Goal: Task Accomplishment & Management: Manage account settings

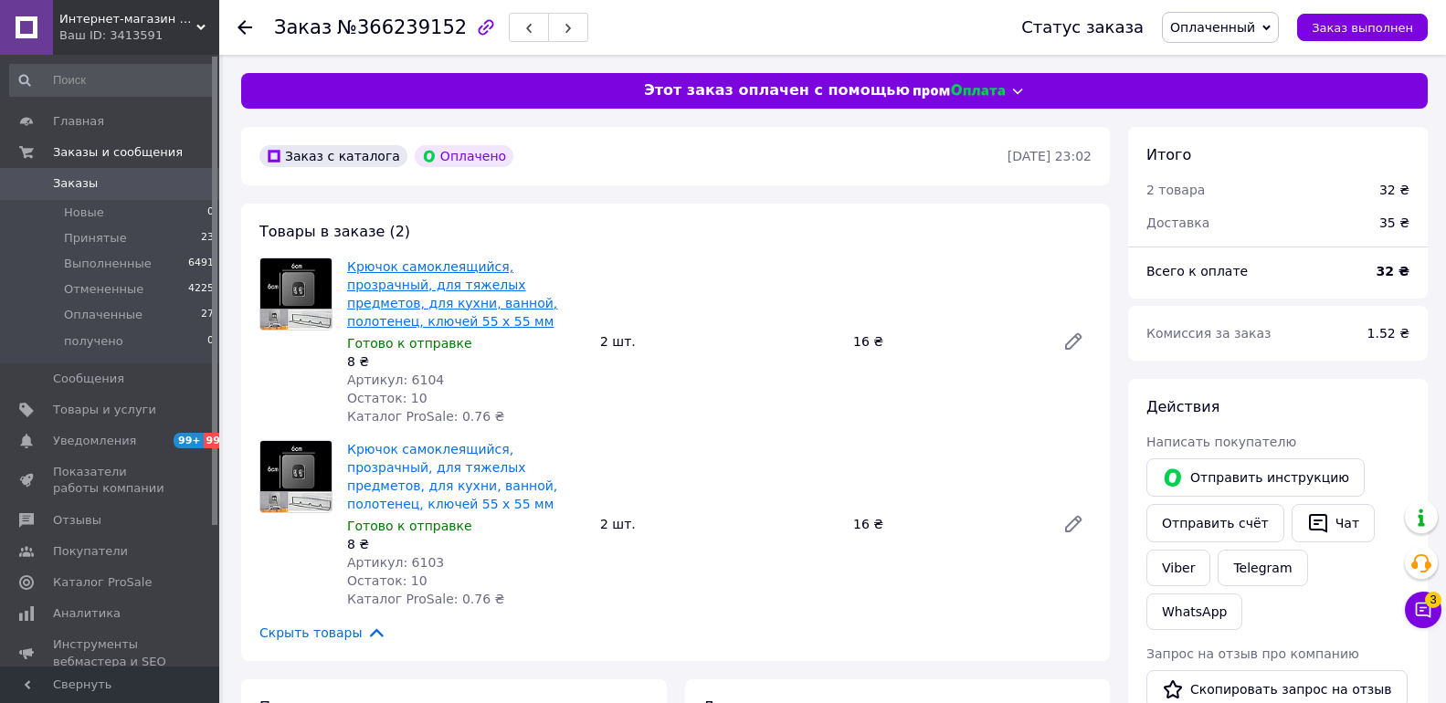
click at [522, 311] on link "Крючок самоклеящийся, прозрачный, для тяжелых предметов, для кухни, ванной, пол…" at bounding box center [452, 293] width 210 height 69
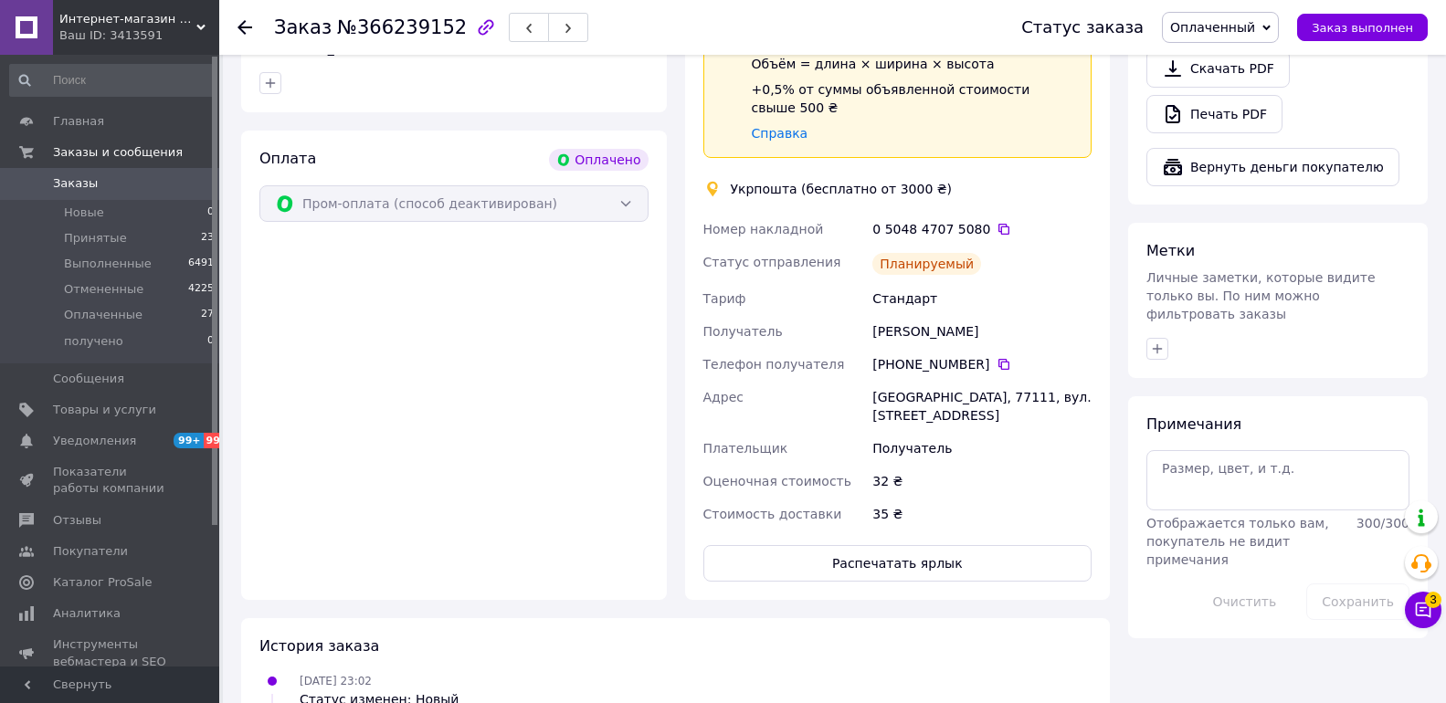
scroll to position [822, 0]
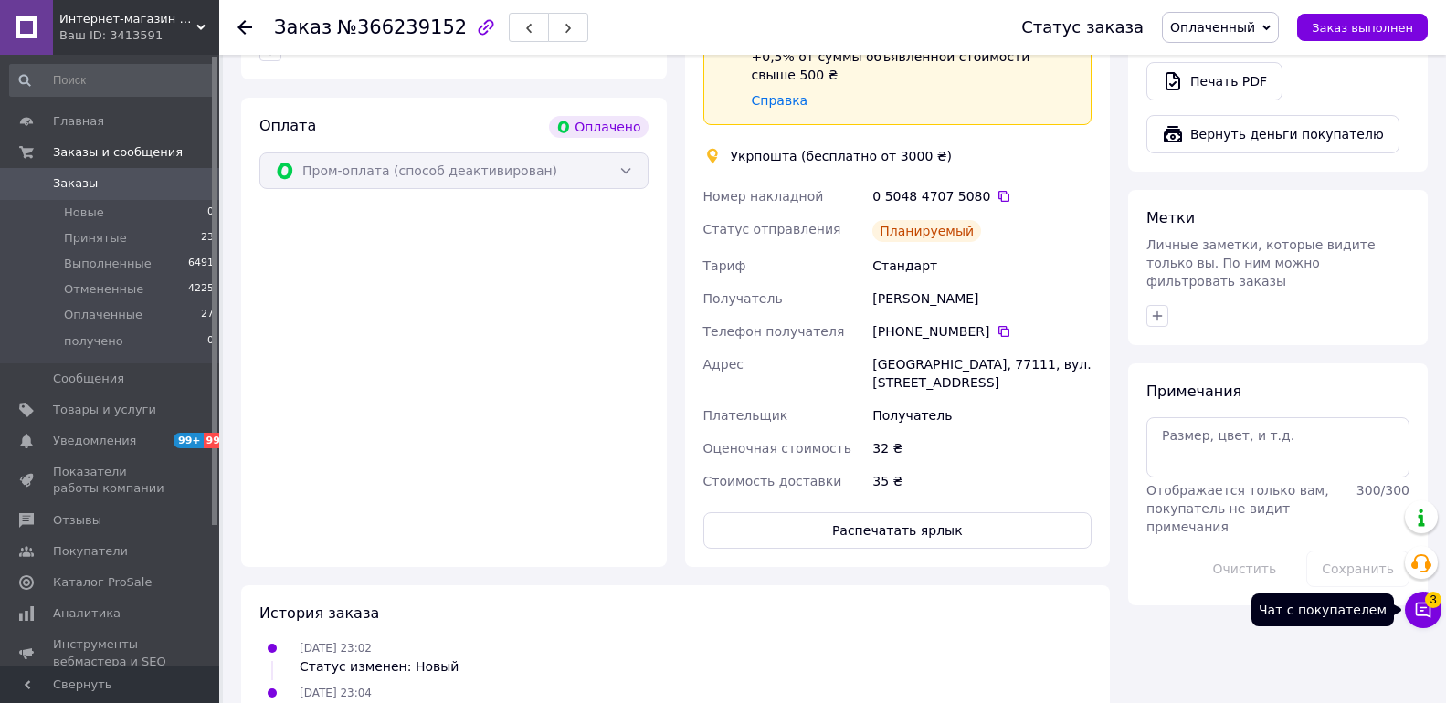
click at [1435, 601] on span "3" at bounding box center [1433, 600] width 16 height 16
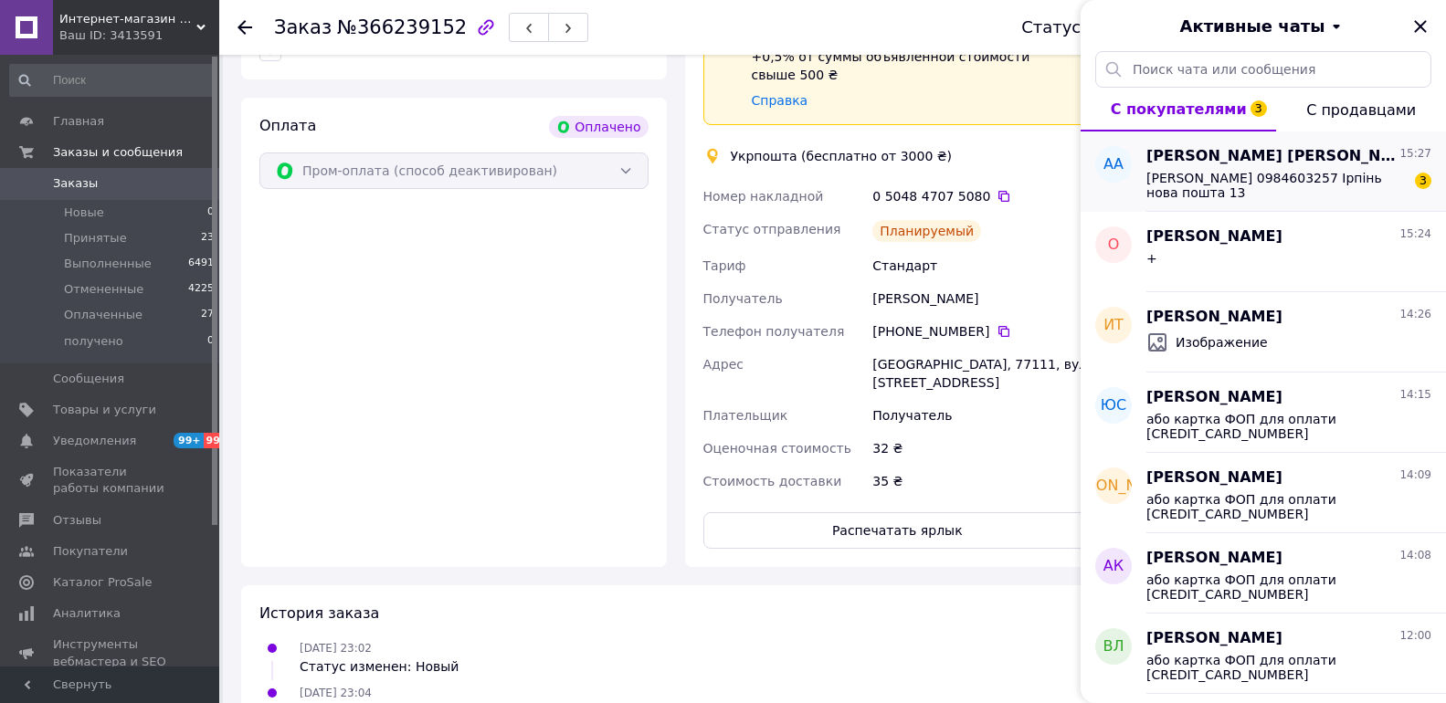
click at [1269, 199] on span "Швець Аліна 0984603257 Ірпінь нова пошта 13" at bounding box center [1276, 185] width 259 height 29
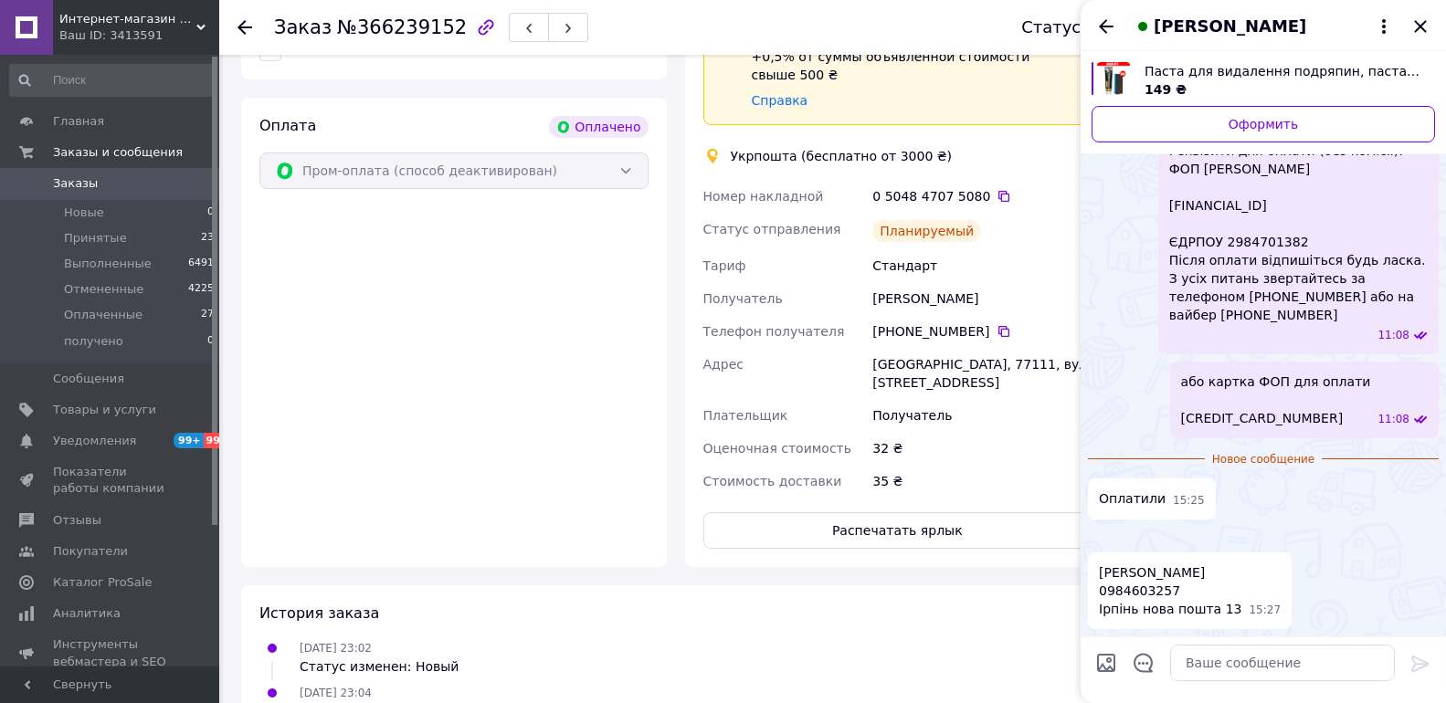
scroll to position [682, 0]
click at [1282, 692] on div at bounding box center [1263, 670] width 365 height 67
click at [1262, 650] on textarea at bounding box center [1282, 663] width 225 height 37
type textarea "+"
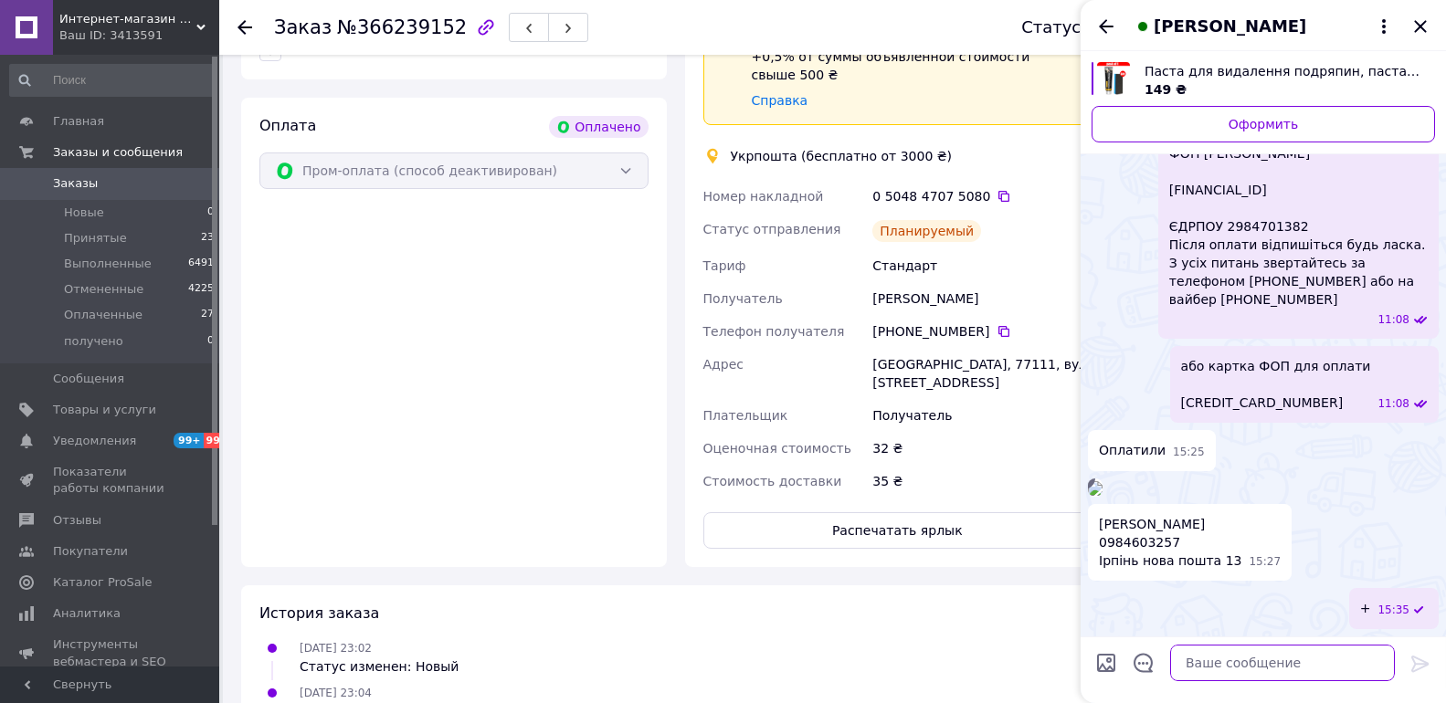
scroll to position [697, 0]
type textarea "Дякуємо за замовлення"
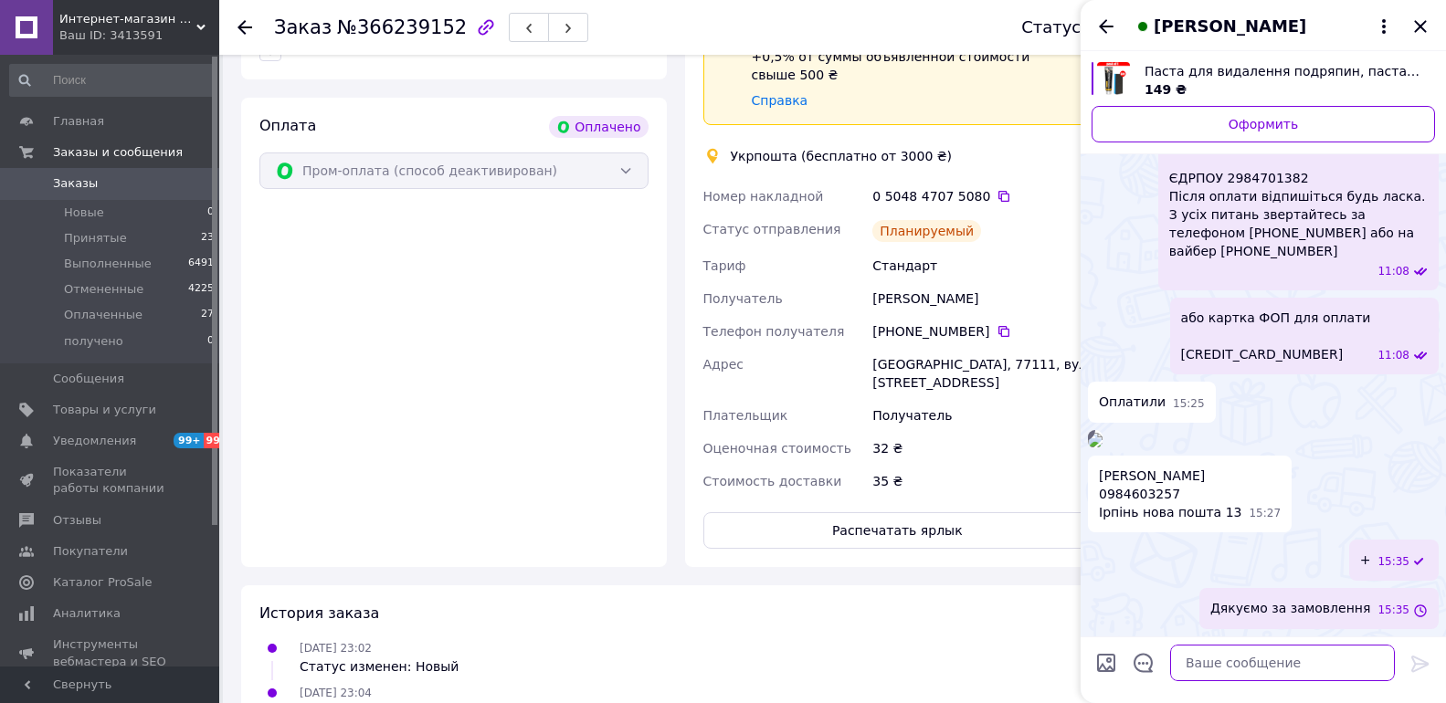
scroll to position [745, 0]
type textarea "Сегодня отправим"
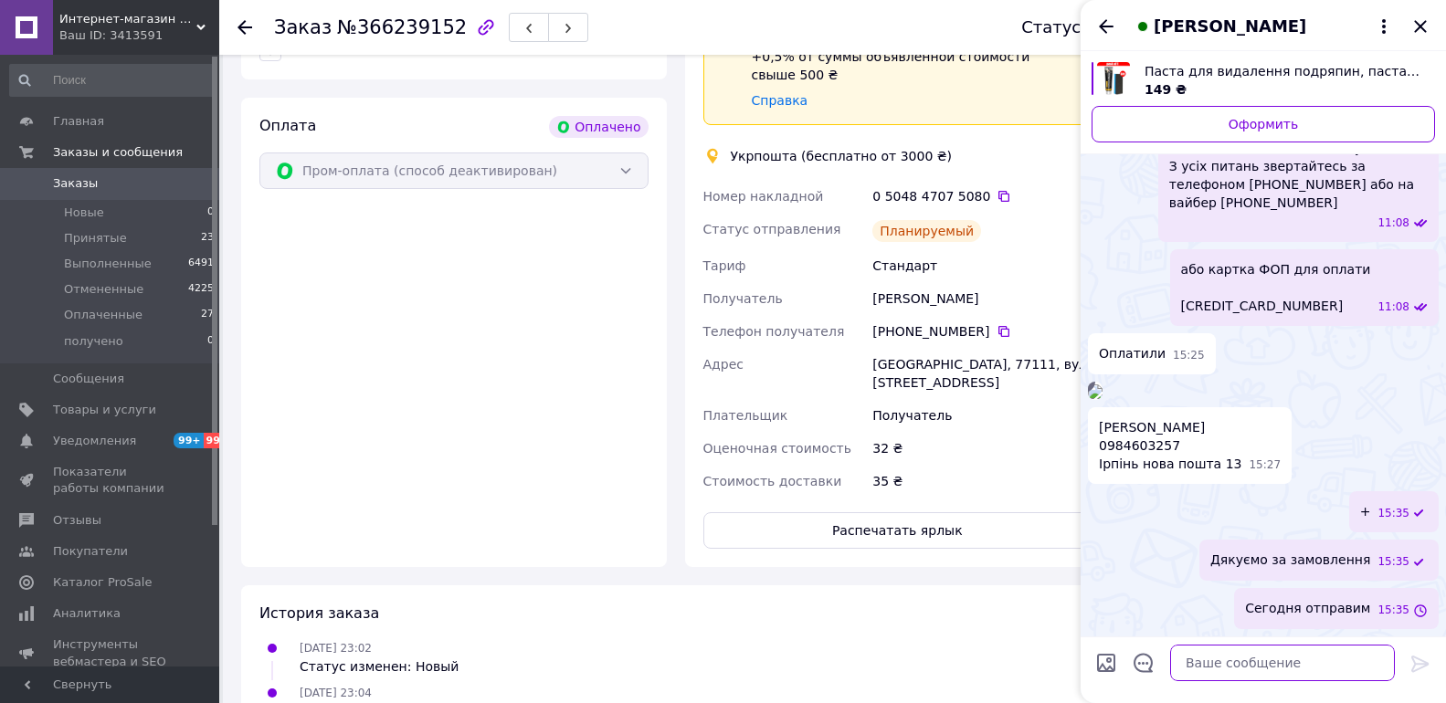
scroll to position [794, 0]
type textarea "После отправки скину номер ттн"
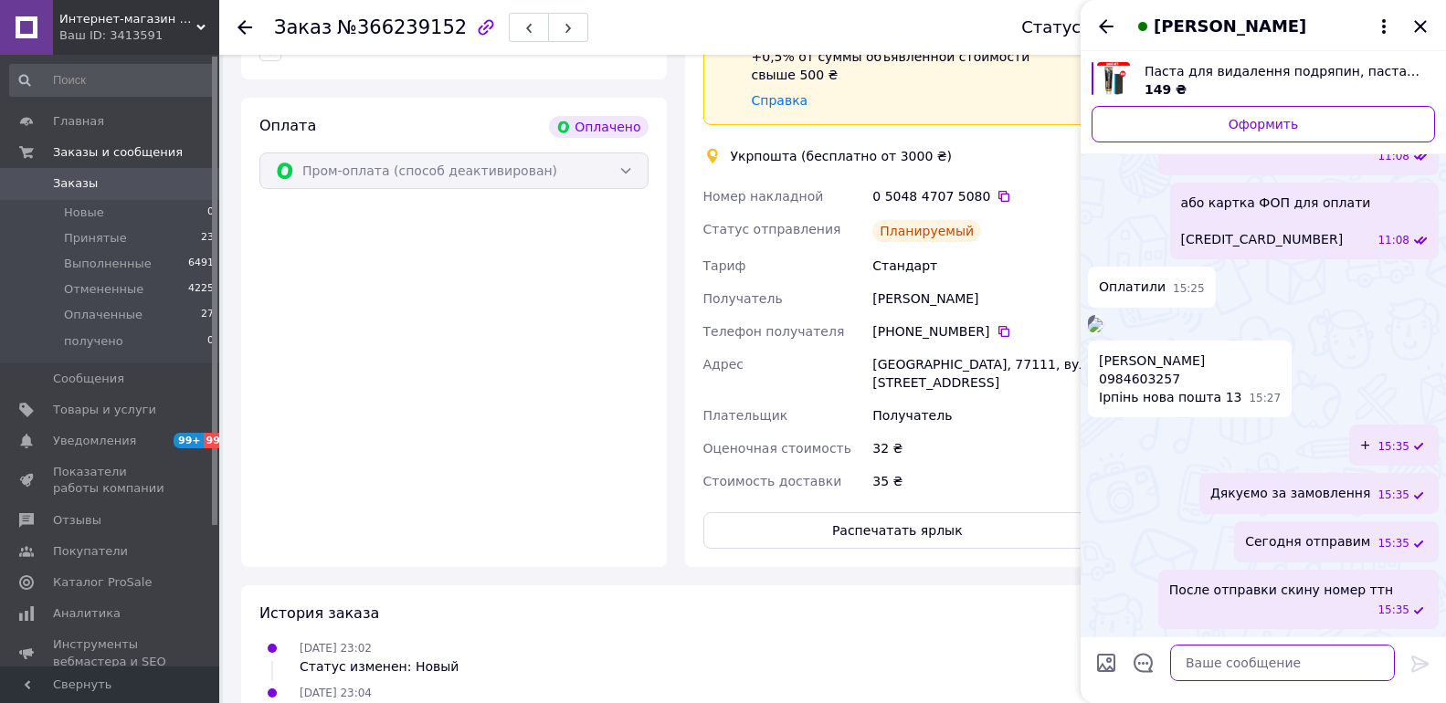
scroll to position [568, 0]
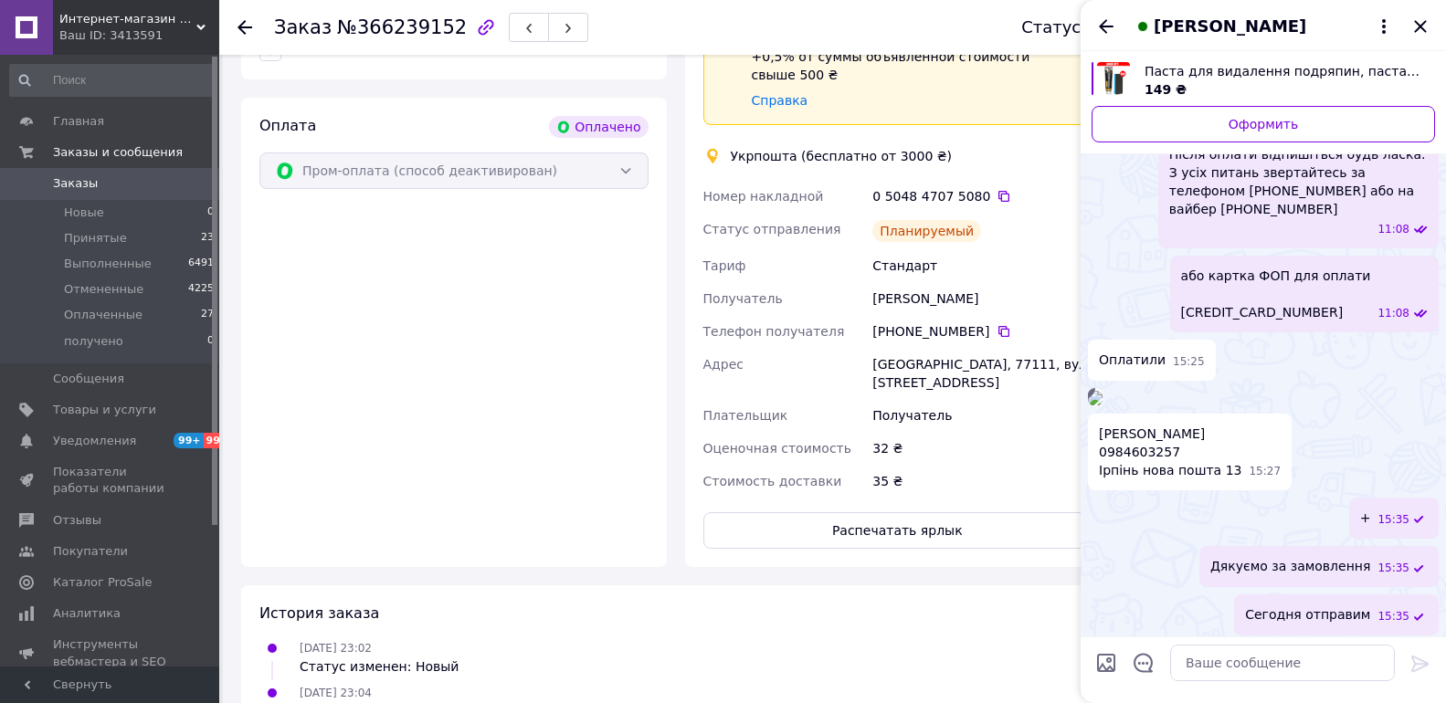
click at [1103, 406] on img at bounding box center [1095, 398] width 15 height 15
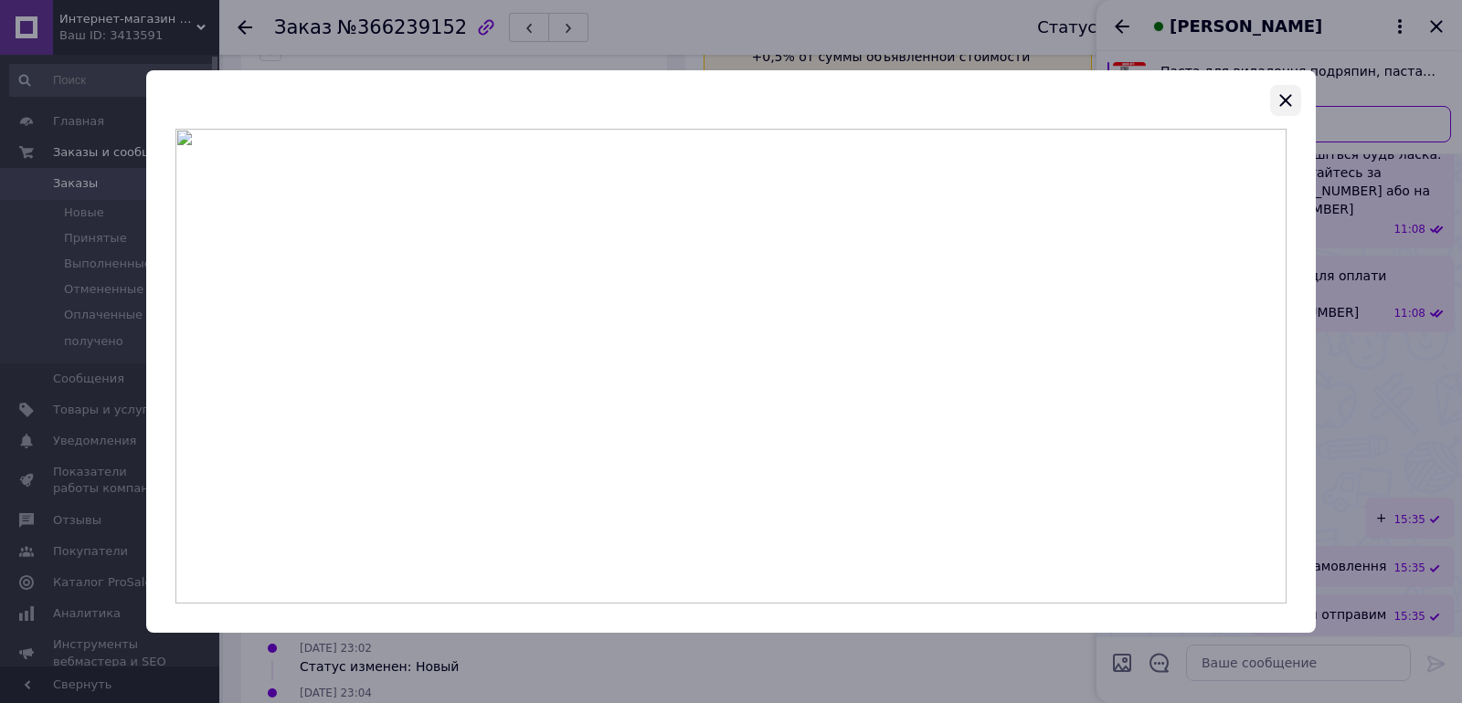
click at [1280, 97] on icon "button" at bounding box center [1285, 101] width 22 height 22
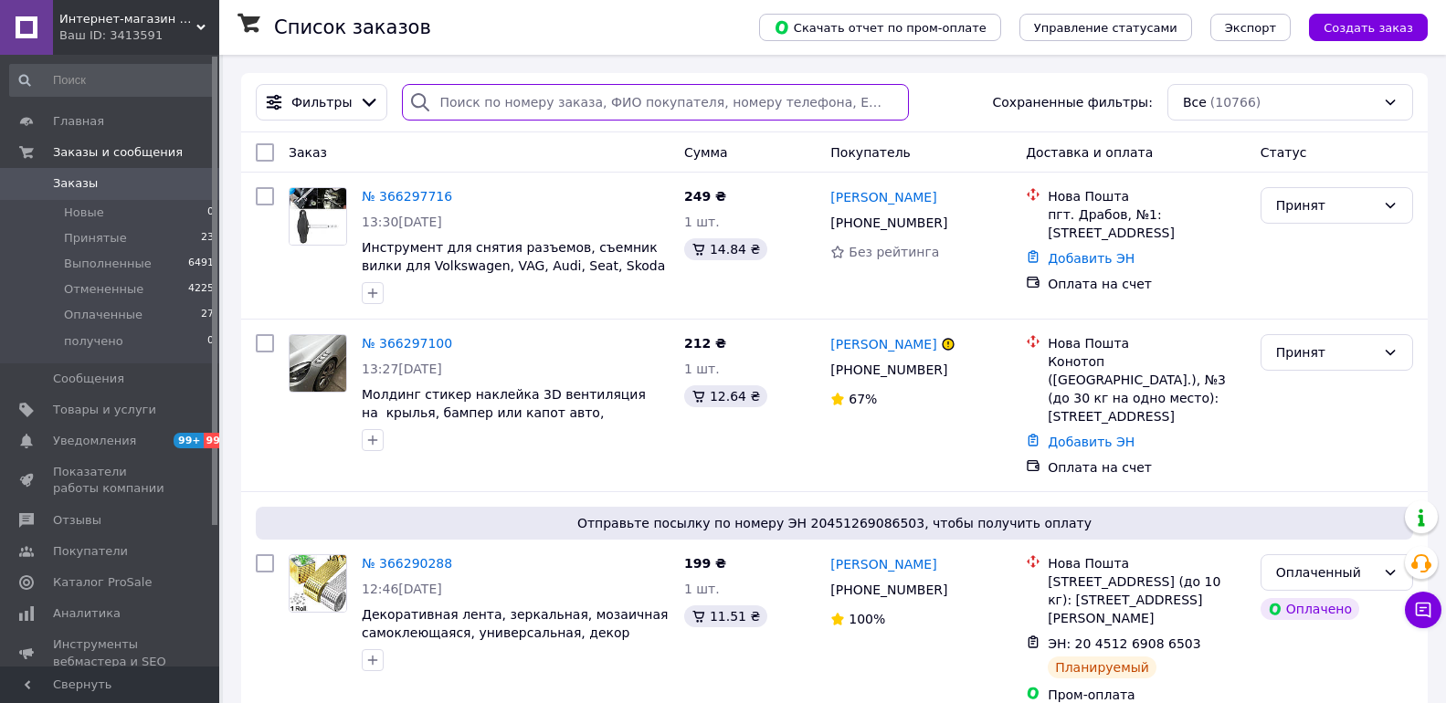
click at [529, 104] on input "search" at bounding box center [655, 102] width 506 height 37
type input "салогуб"
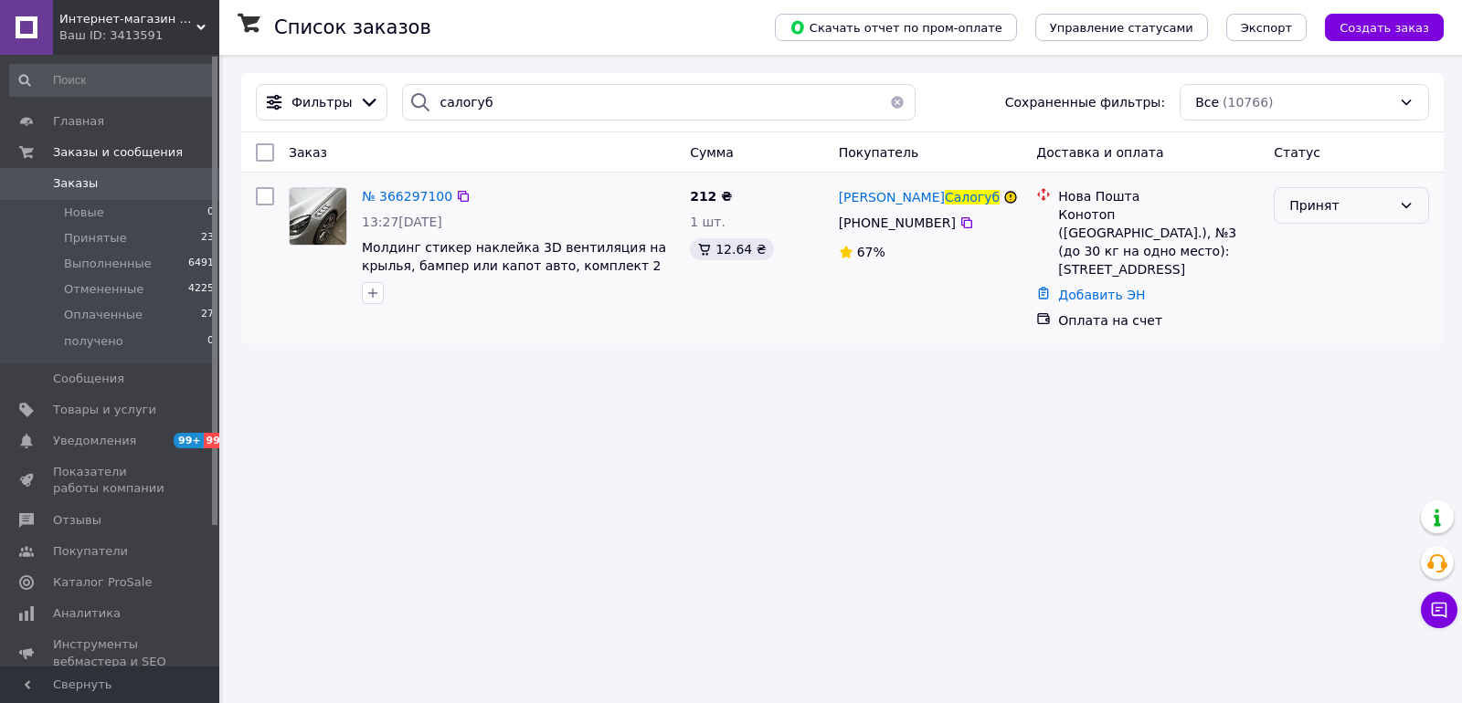
click at [1291, 210] on div "Принят" at bounding box center [1340, 206] width 102 height 20
click at [1334, 310] on li "Оплаченный" at bounding box center [1350, 311] width 153 height 33
click at [420, 194] on span "№ 366297100" at bounding box center [407, 196] width 90 height 15
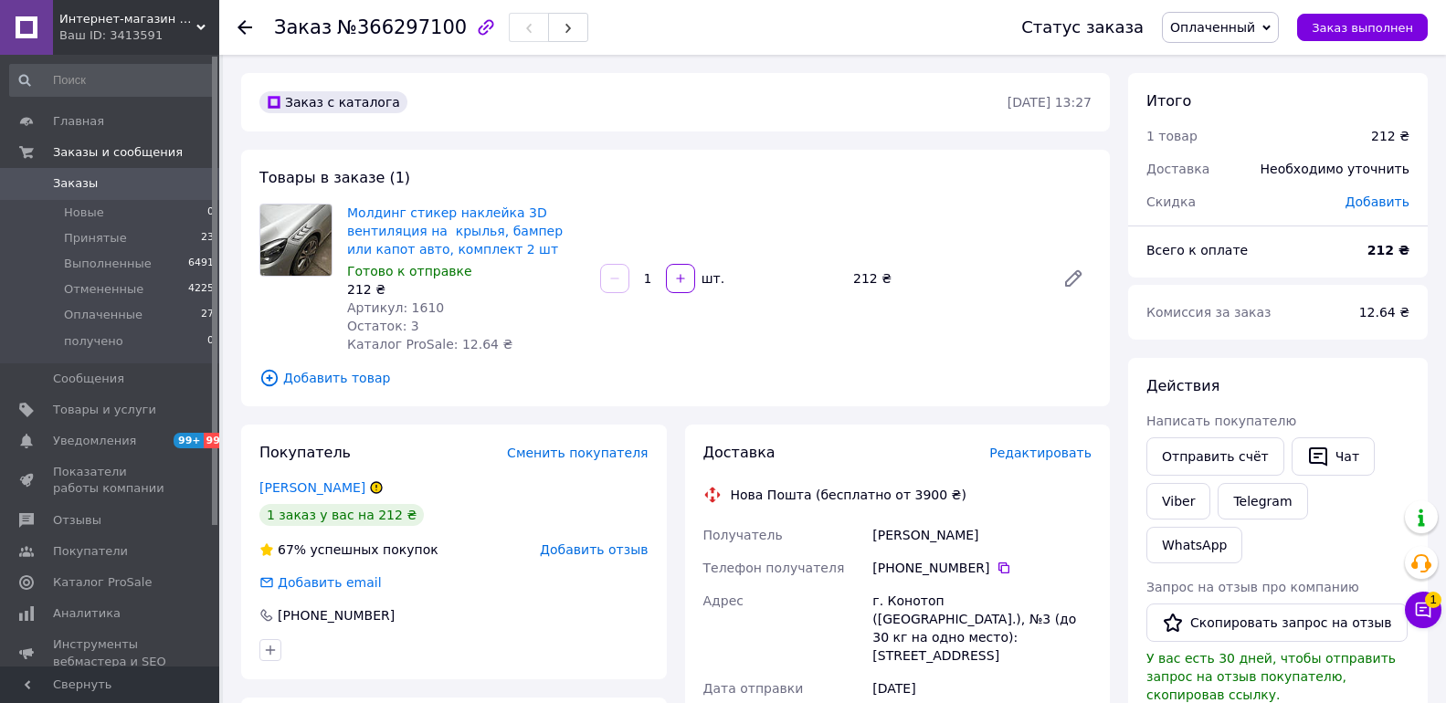
click at [1048, 452] on span "Редактировать" at bounding box center [1040, 453] width 102 height 15
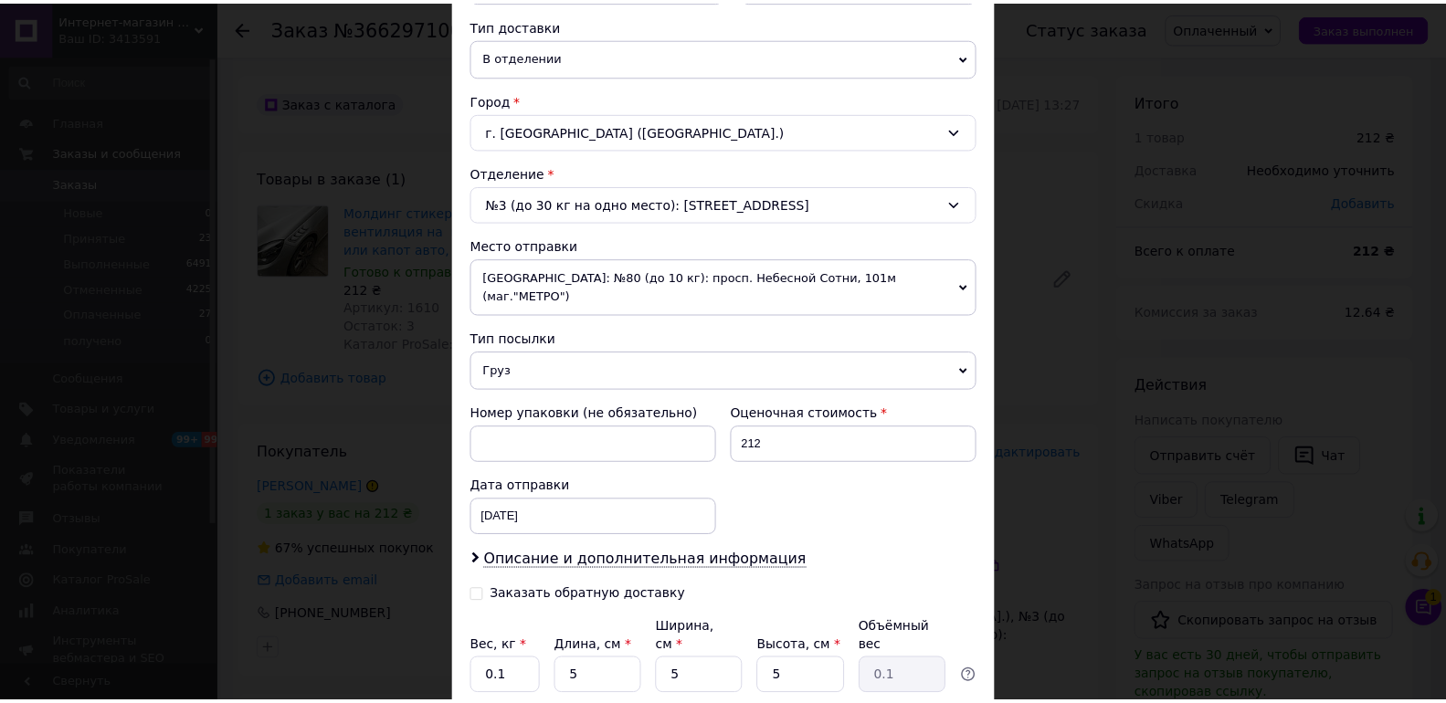
scroll to position [543, 0]
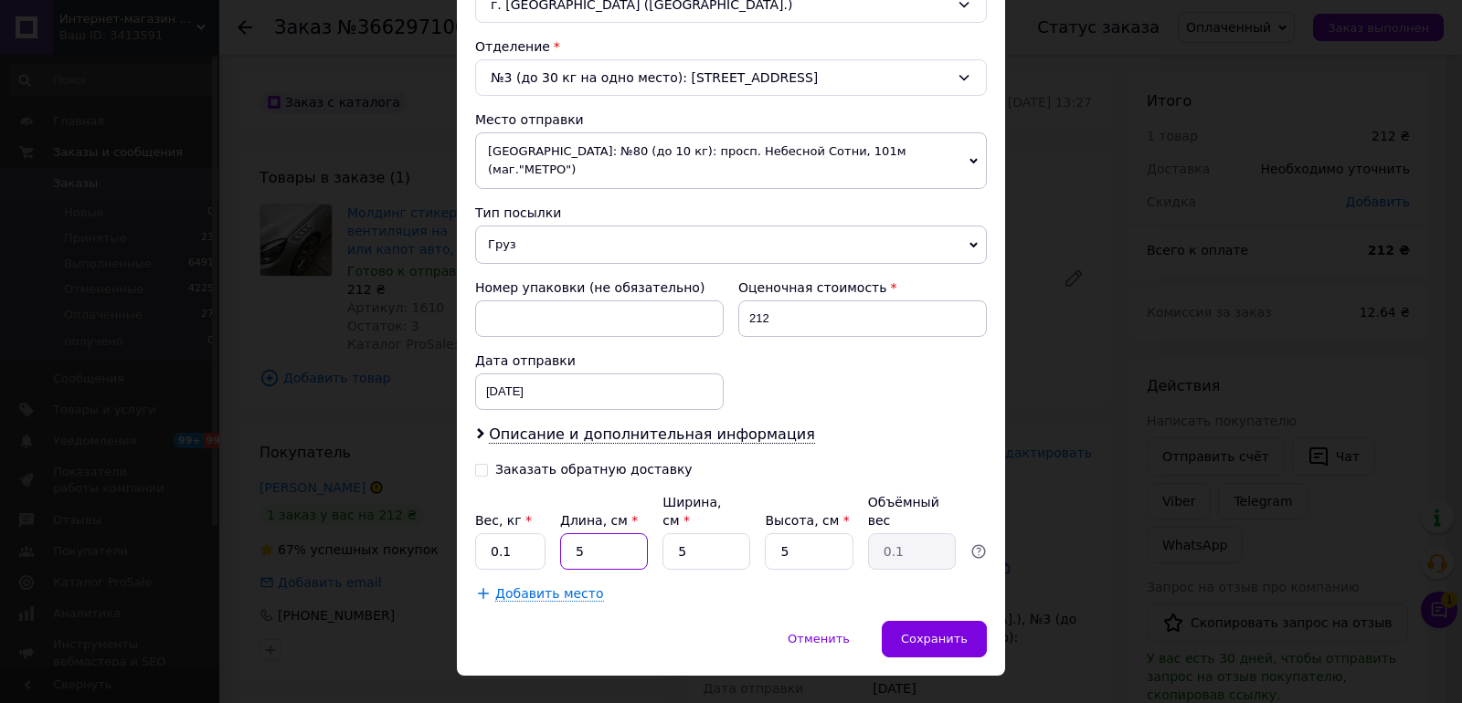
click at [631, 534] on input "5" at bounding box center [604, 552] width 88 height 37
type input "15"
click at [719, 534] on input "5" at bounding box center [706, 552] width 88 height 37
type input "9"
type input "0.17"
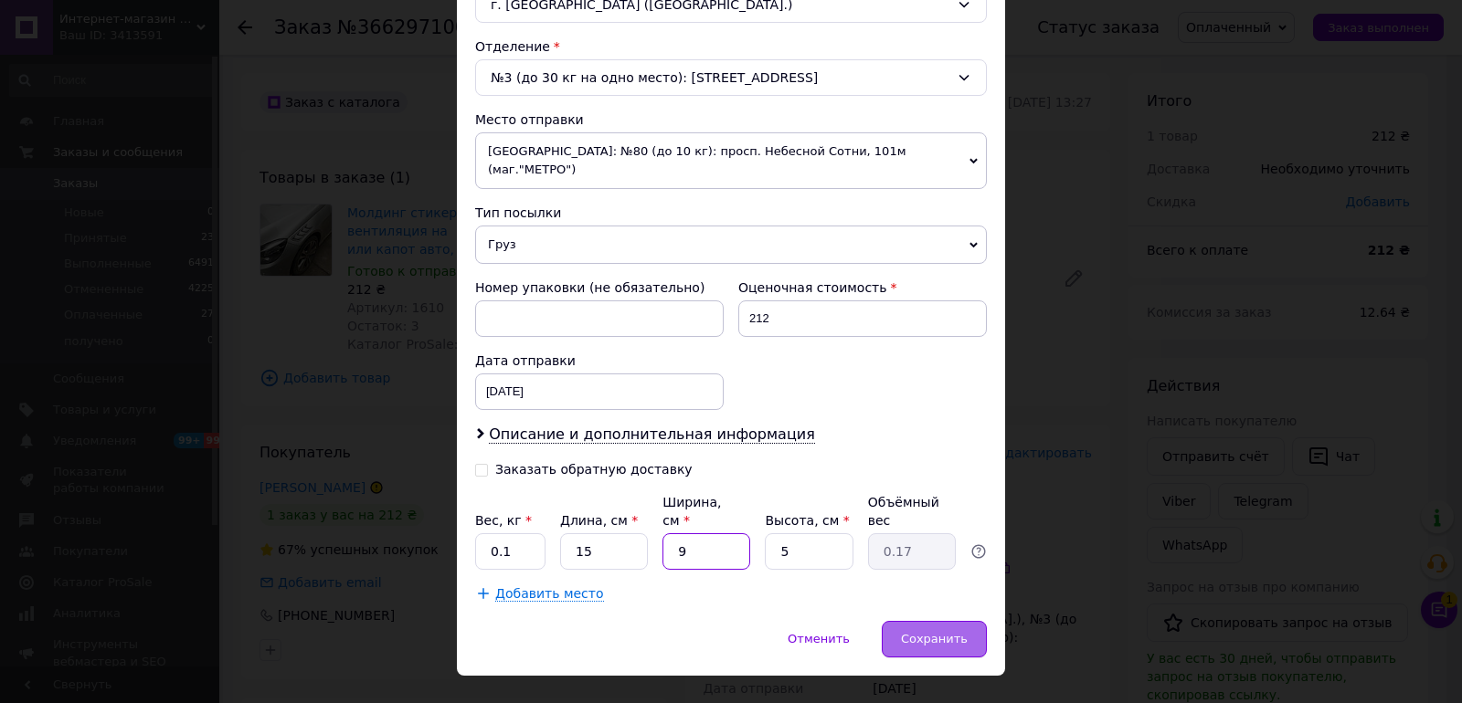
type input "9"
click at [945, 632] on span "Сохранить" at bounding box center [934, 639] width 67 height 14
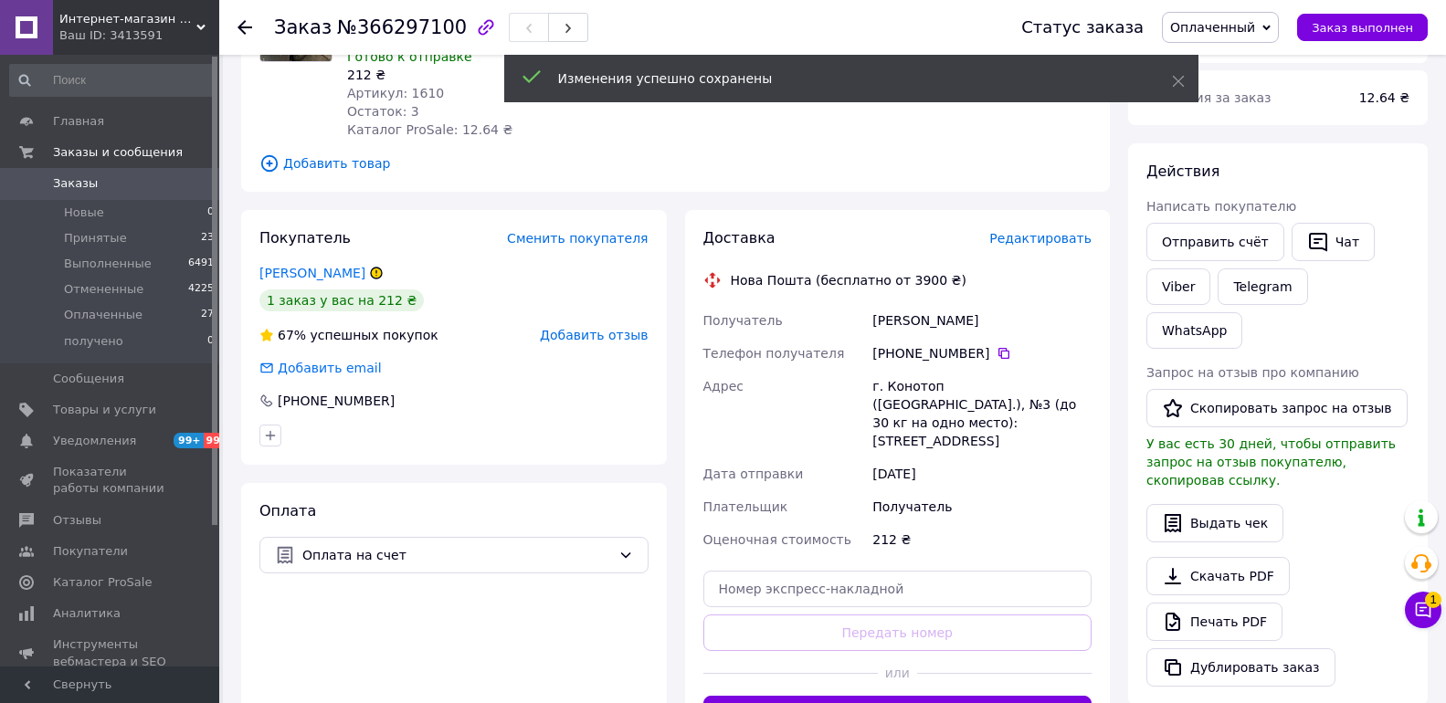
scroll to position [365, 0]
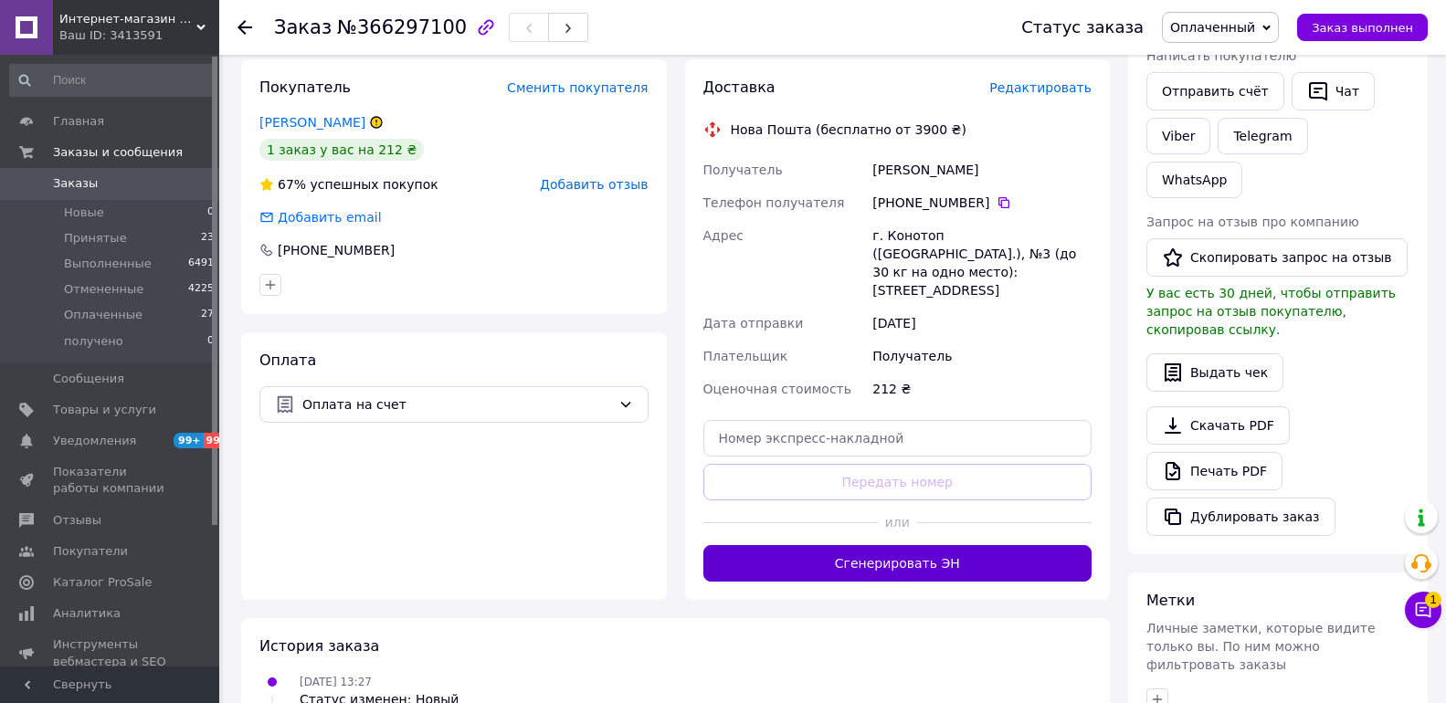
click at [985, 545] on button "Сгенерировать ЭН" at bounding box center [897, 563] width 389 height 37
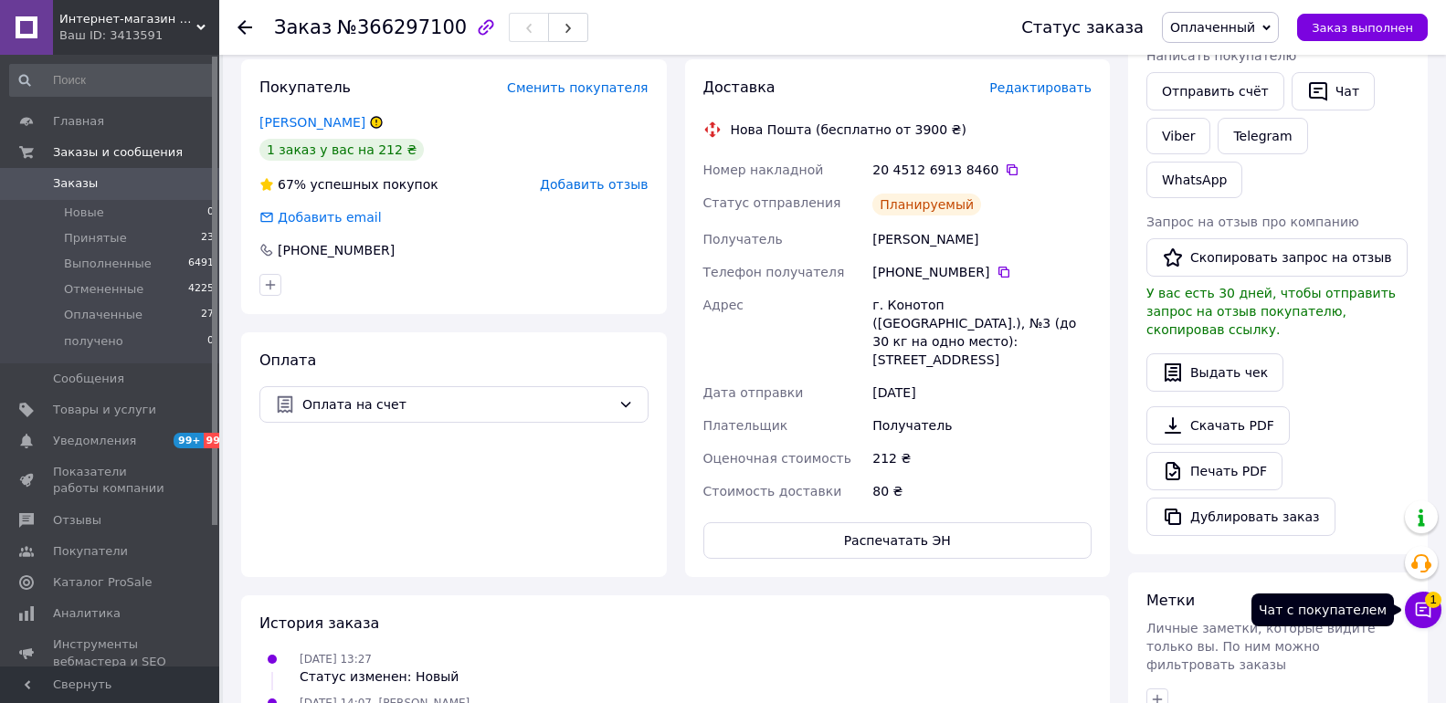
click at [1419, 608] on icon at bounding box center [1423, 610] width 18 height 18
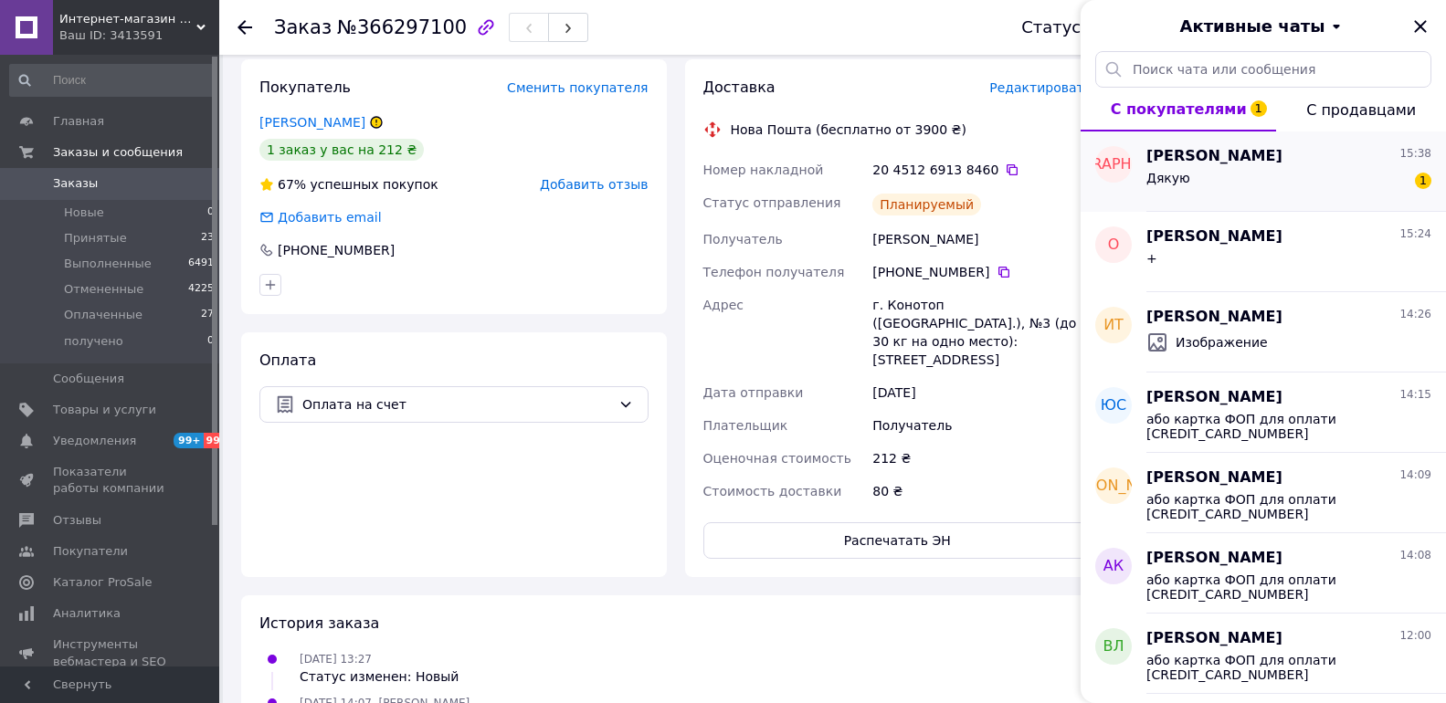
click at [1241, 198] on div "Аліна Швець 15:38 Дякую 1" at bounding box center [1297, 172] width 300 height 80
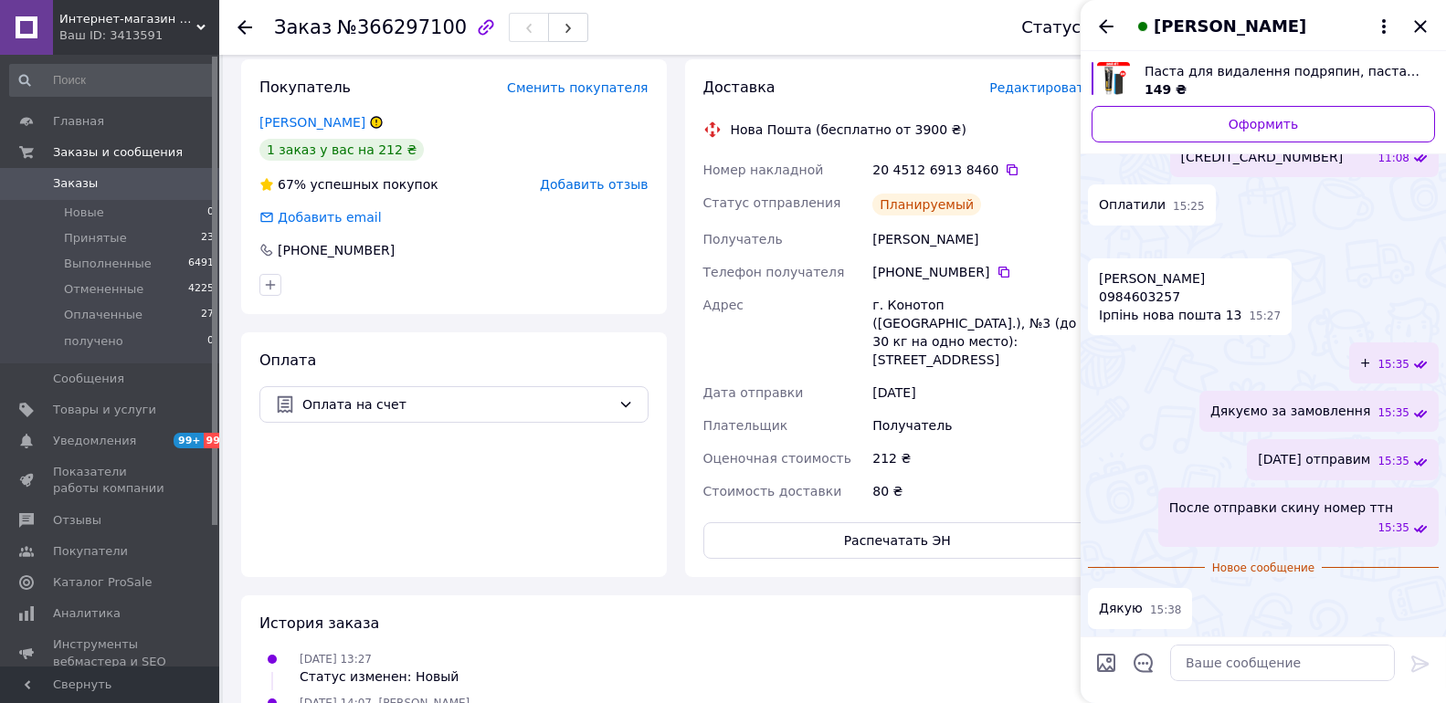
scroll to position [924, 0]
click at [1113, 26] on icon "Назад" at bounding box center [1106, 26] width 15 height 14
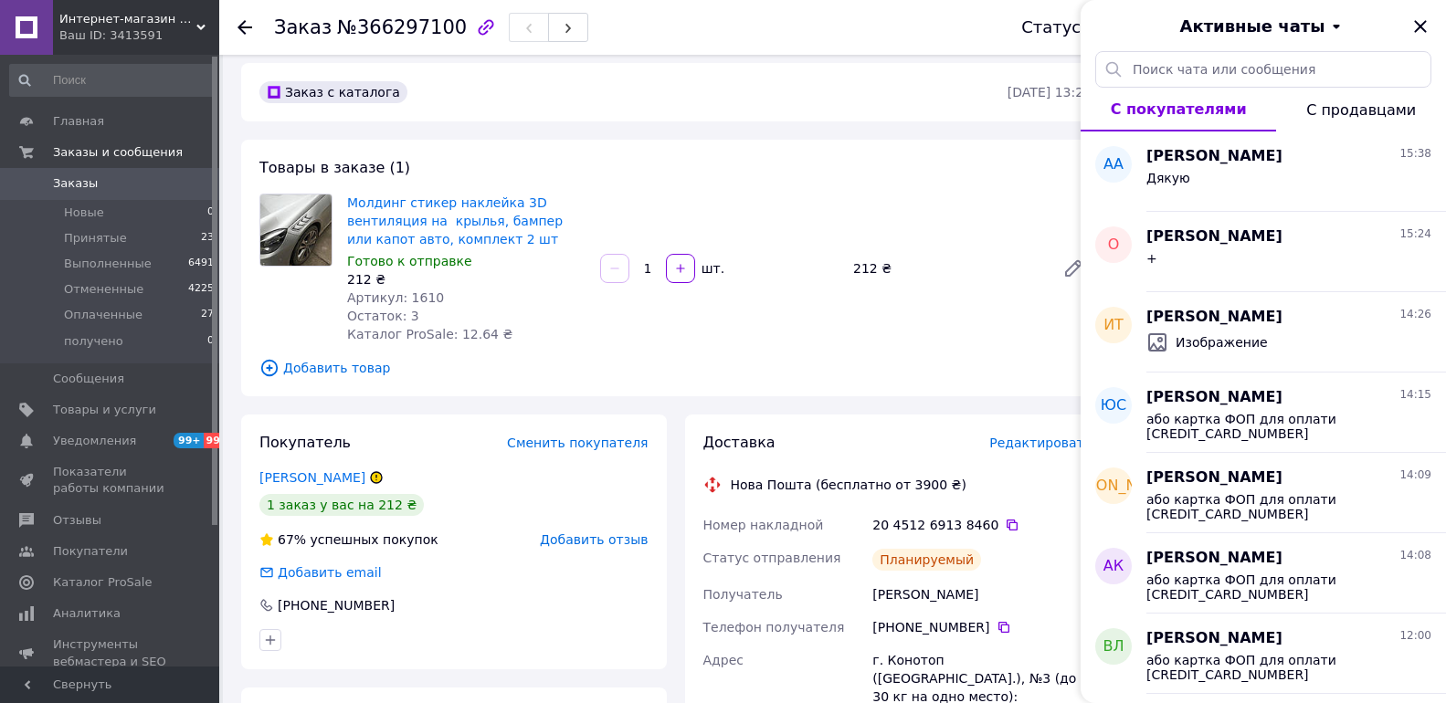
scroll to position [0, 0]
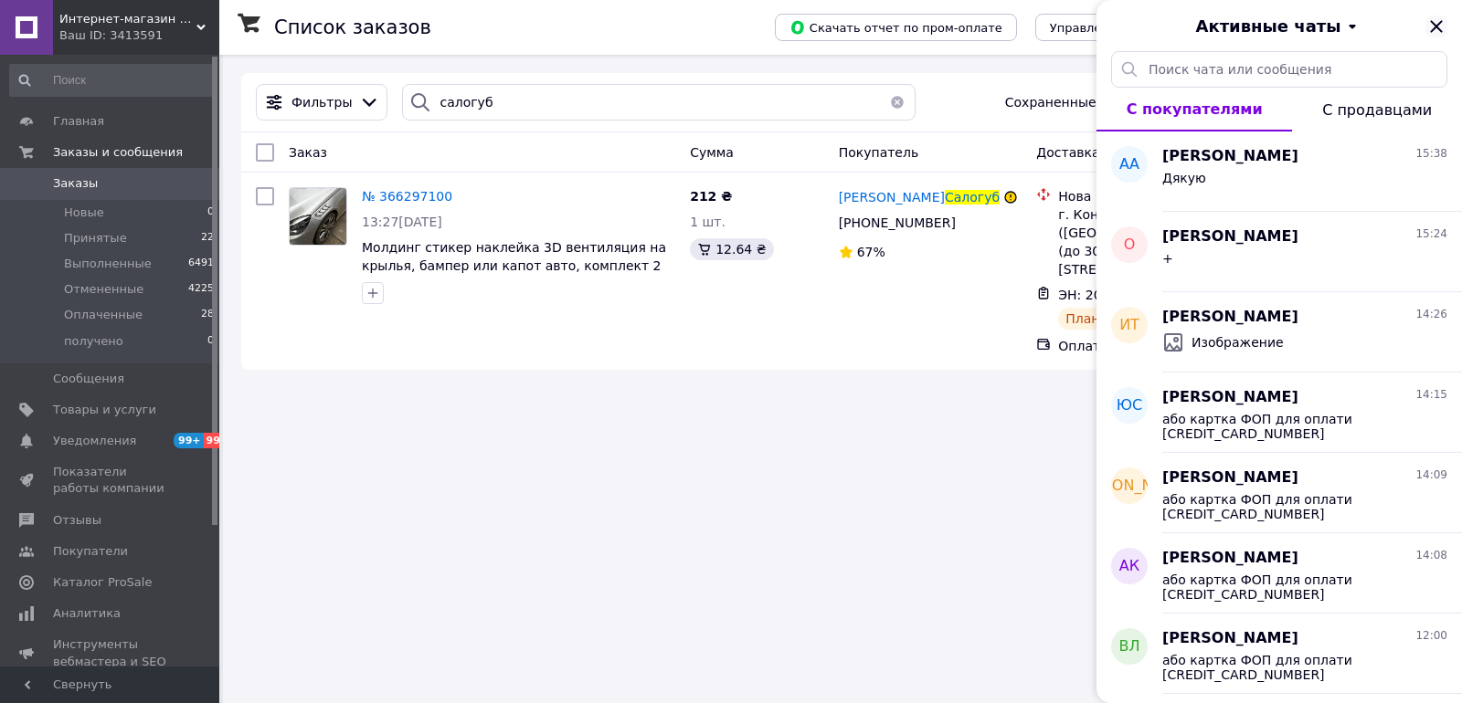
click at [1435, 23] on icon "Закрыть" at bounding box center [1436, 27] width 22 height 22
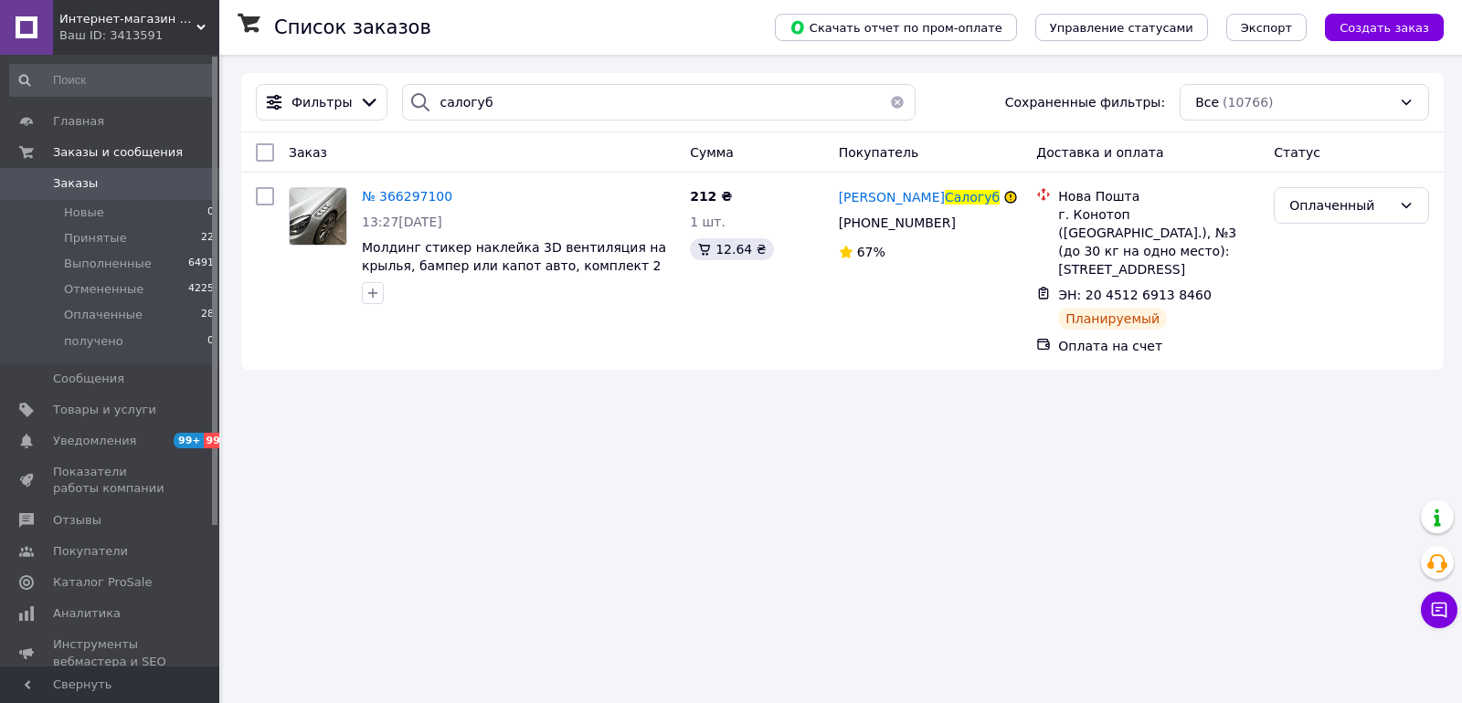
click at [83, 187] on span "Заказы" at bounding box center [75, 183] width 45 height 16
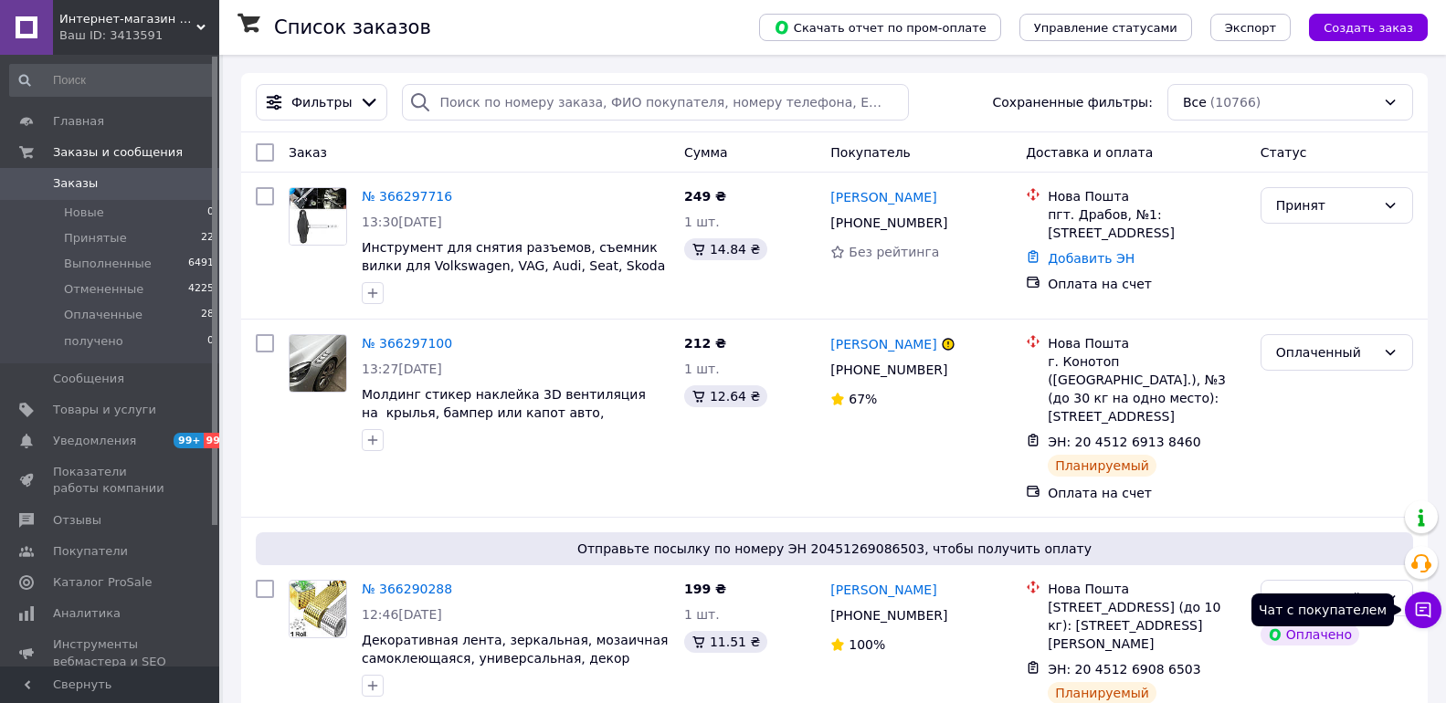
click at [1422, 602] on icon at bounding box center [1423, 610] width 18 height 18
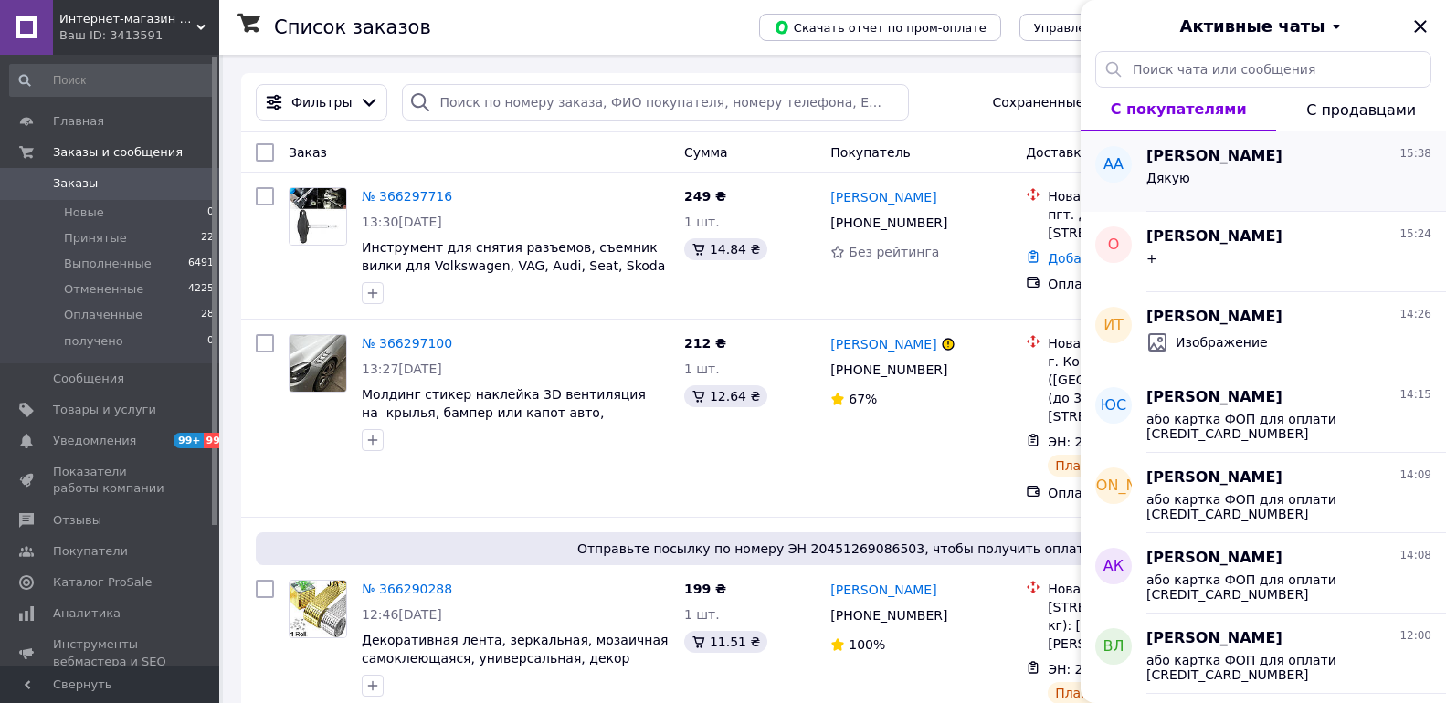
click at [1171, 185] on div "Дякую" at bounding box center [1169, 184] width 44 height 26
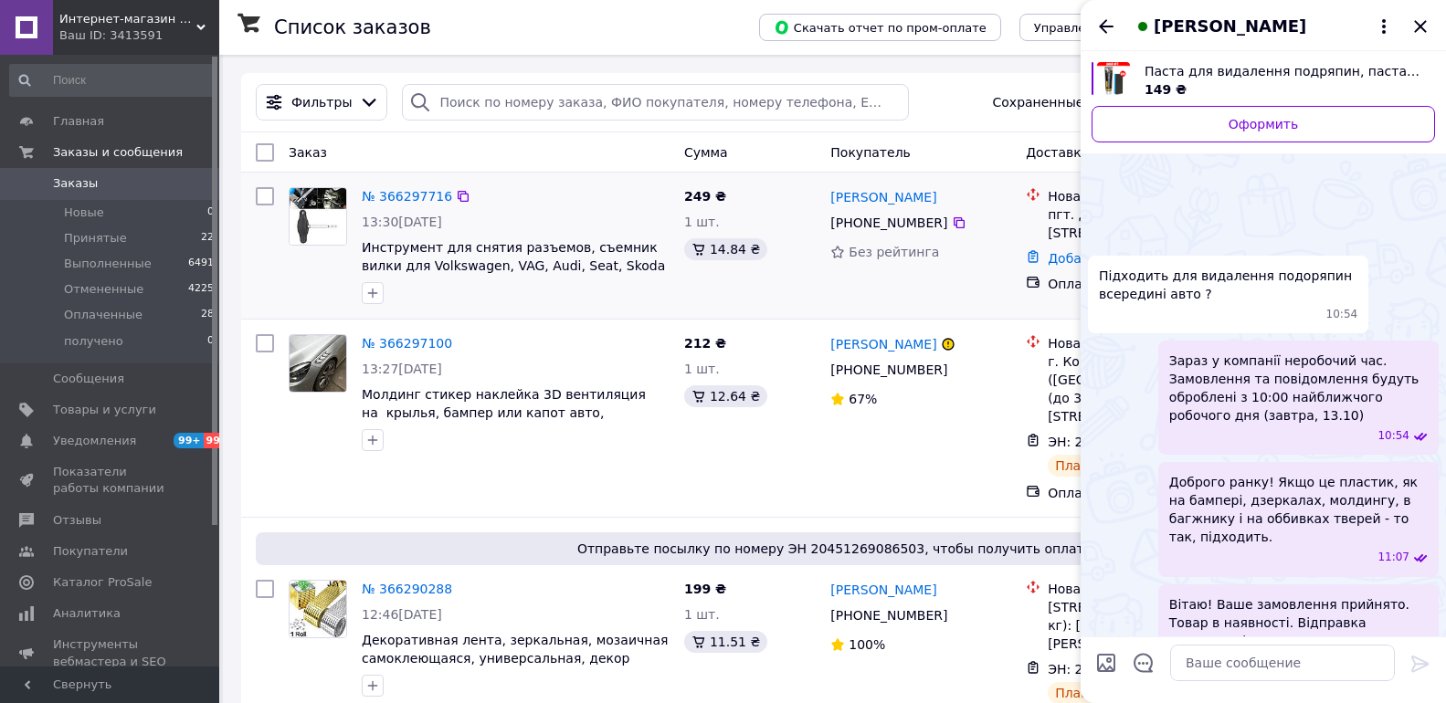
scroll to position [937, 0]
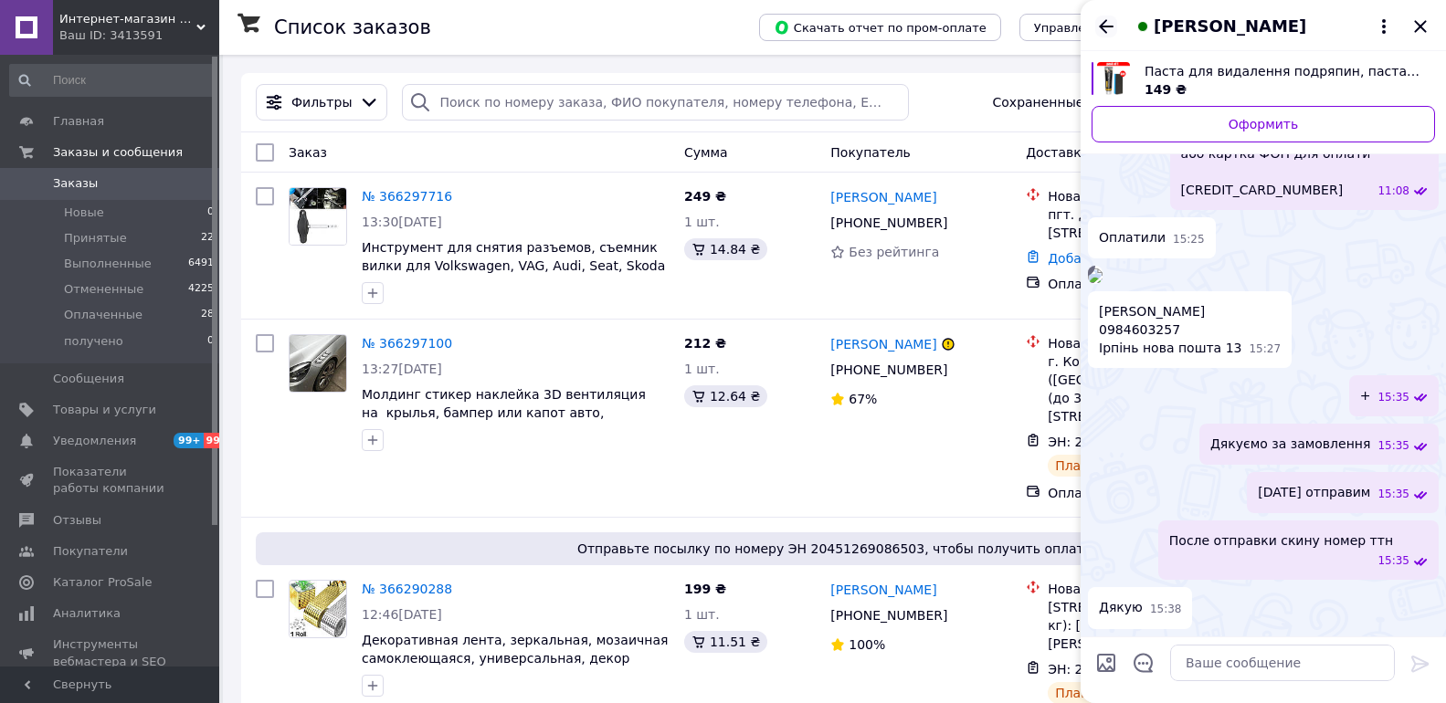
click at [1111, 31] on icon "Назад" at bounding box center [1106, 27] width 22 height 22
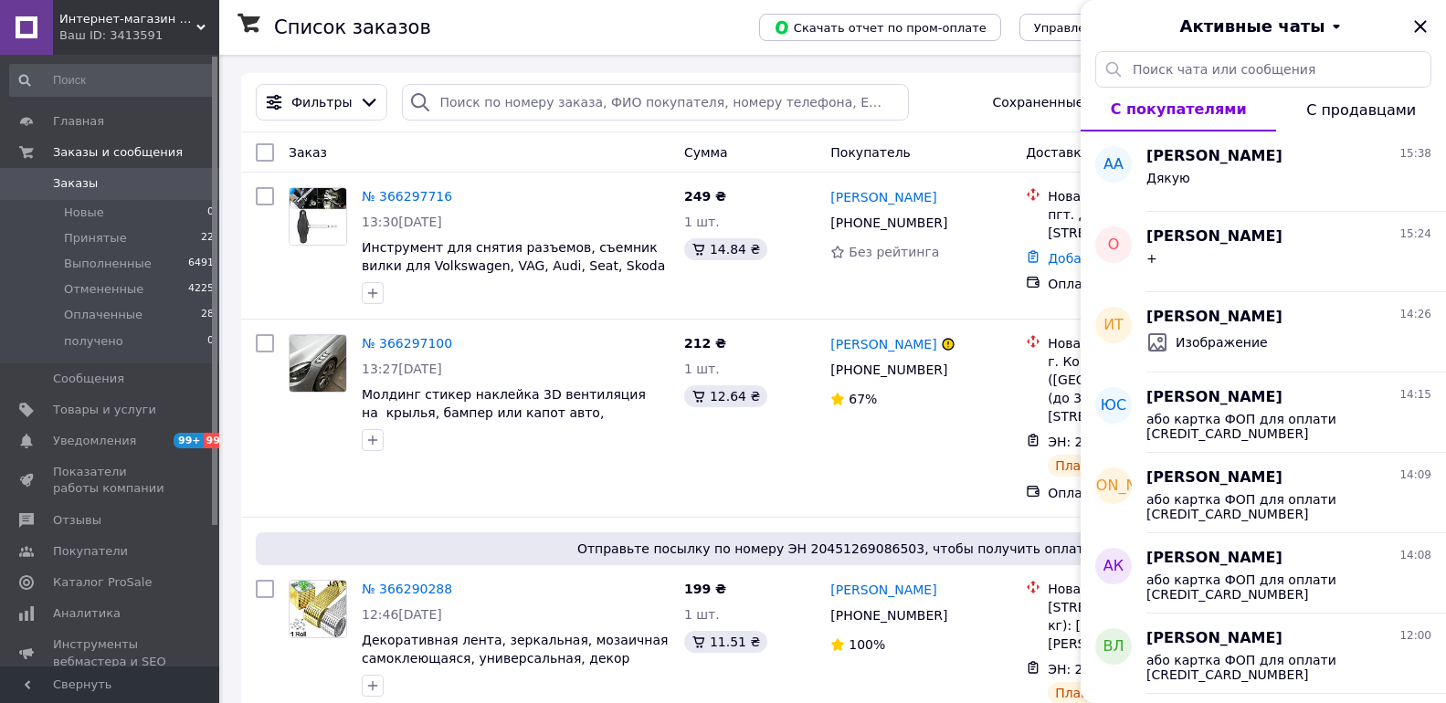
click at [1421, 24] on icon "Закрыть" at bounding box center [1421, 27] width 22 height 22
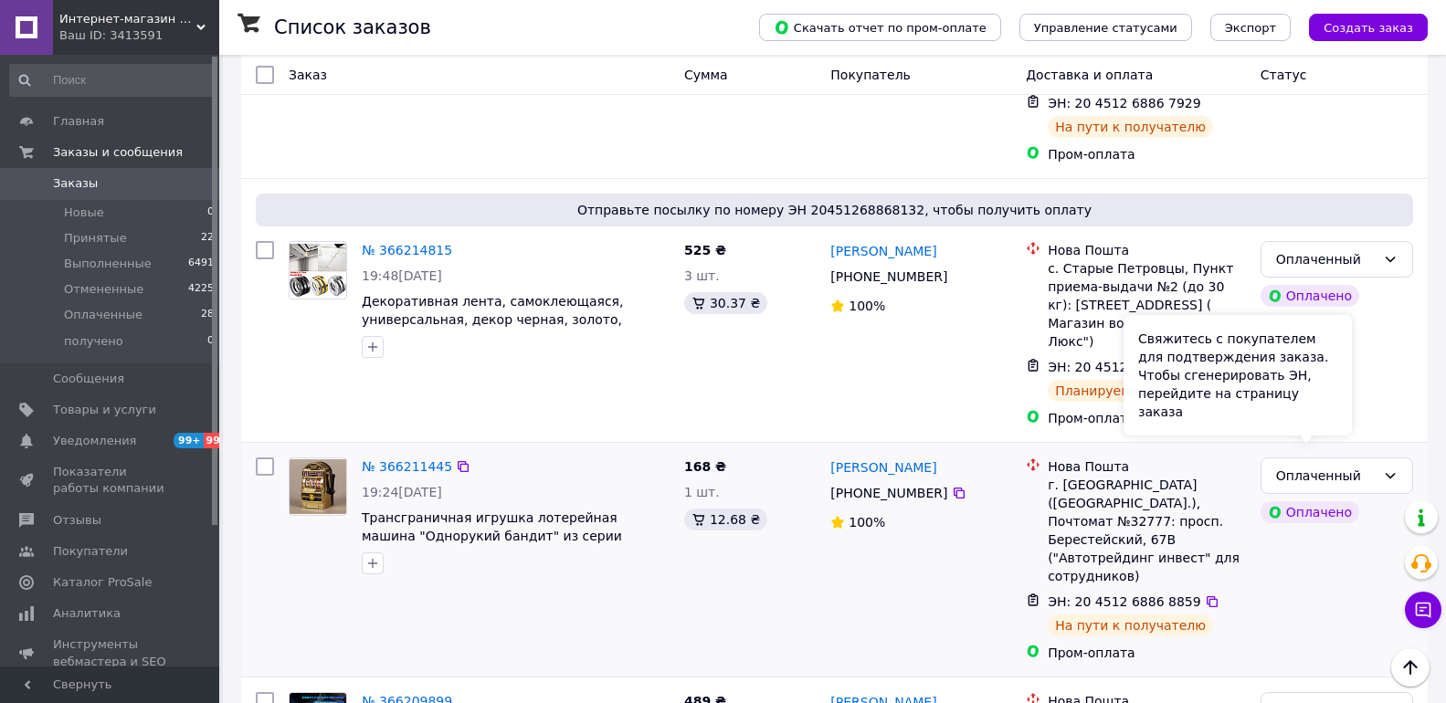
scroll to position [4111, 0]
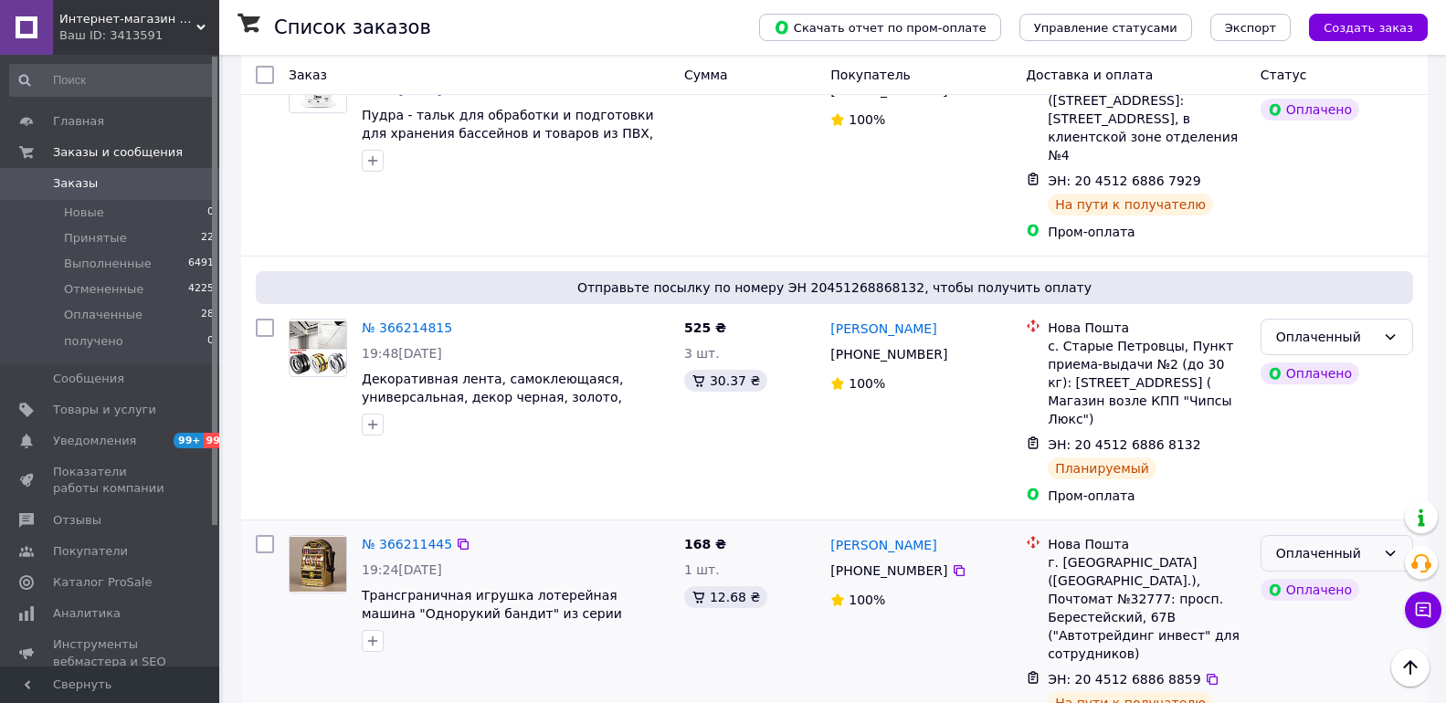
click at [1359, 544] on div "Оплаченный" at bounding box center [1326, 554] width 100 height 20
click at [1306, 374] on li "Выполнен" at bounding box center [1337, 372] width 151 height 33
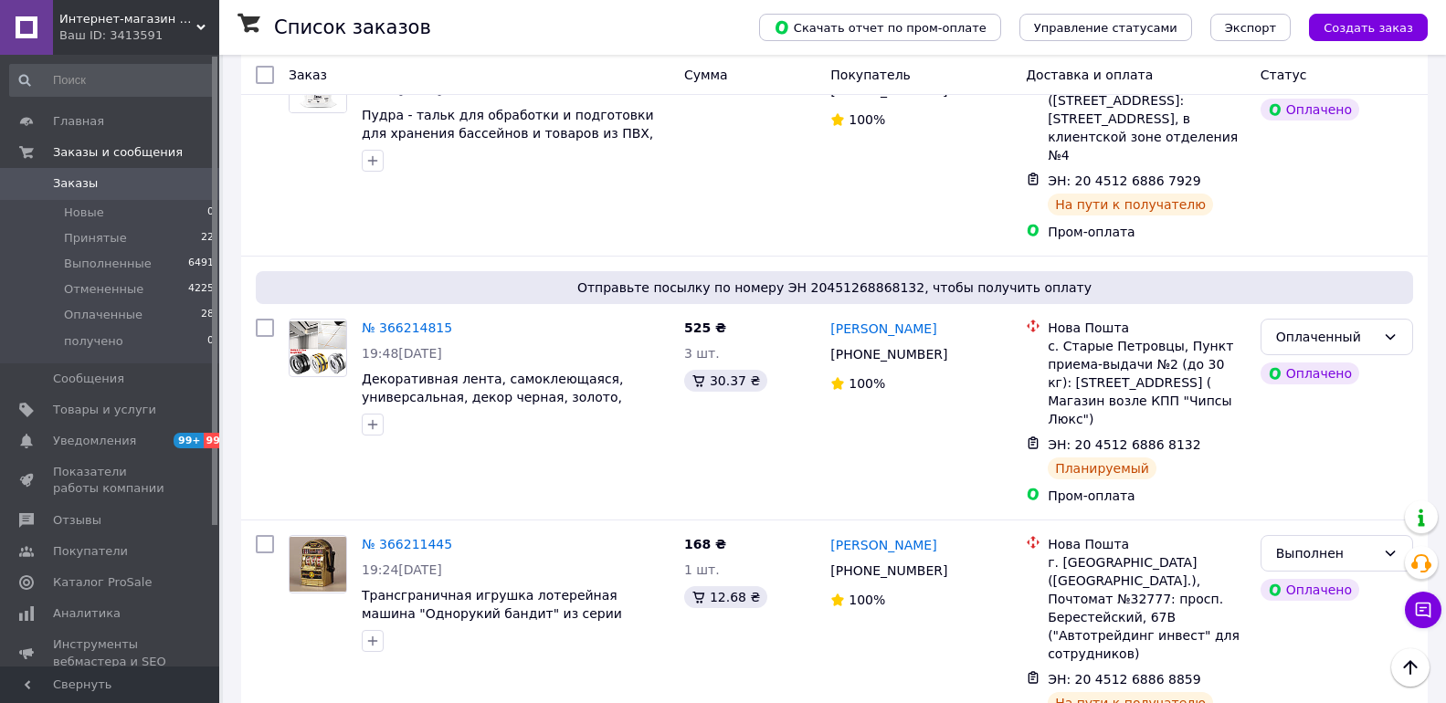
drag, startPoint x: 1384, startPoint y: 501, endPoint x: 1348, endPoint y: 502, distance: 36.6
click at [1306, 576] on li "Выполнен" at bounding box center [1337, 571] width 151 height 33
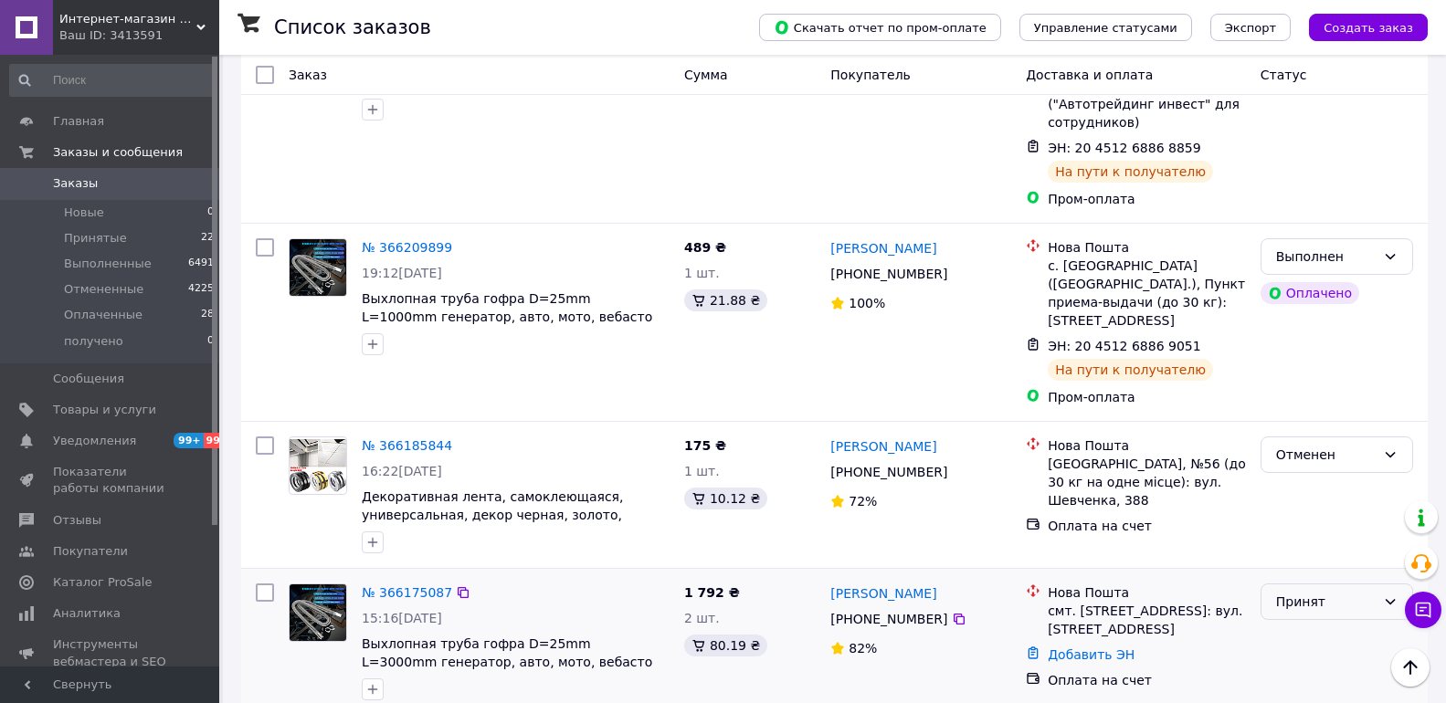
scroll to position [4751, 0]
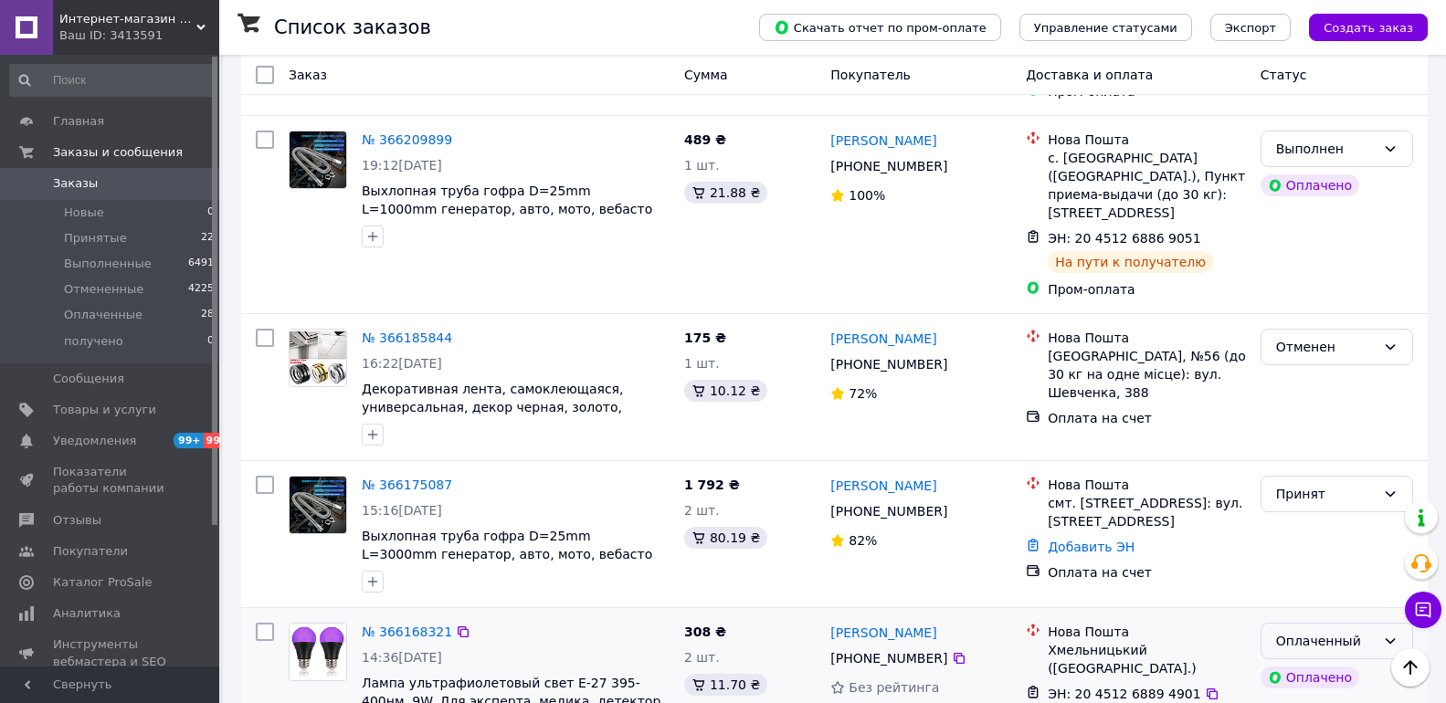
click at [1361, 631] on div "Оплаченный" at bounding box center [1326, 641] width 100 height 20
click at [1334, 415] on li "Выполнен" at bounding box center [1337, 423] width 151 height 33
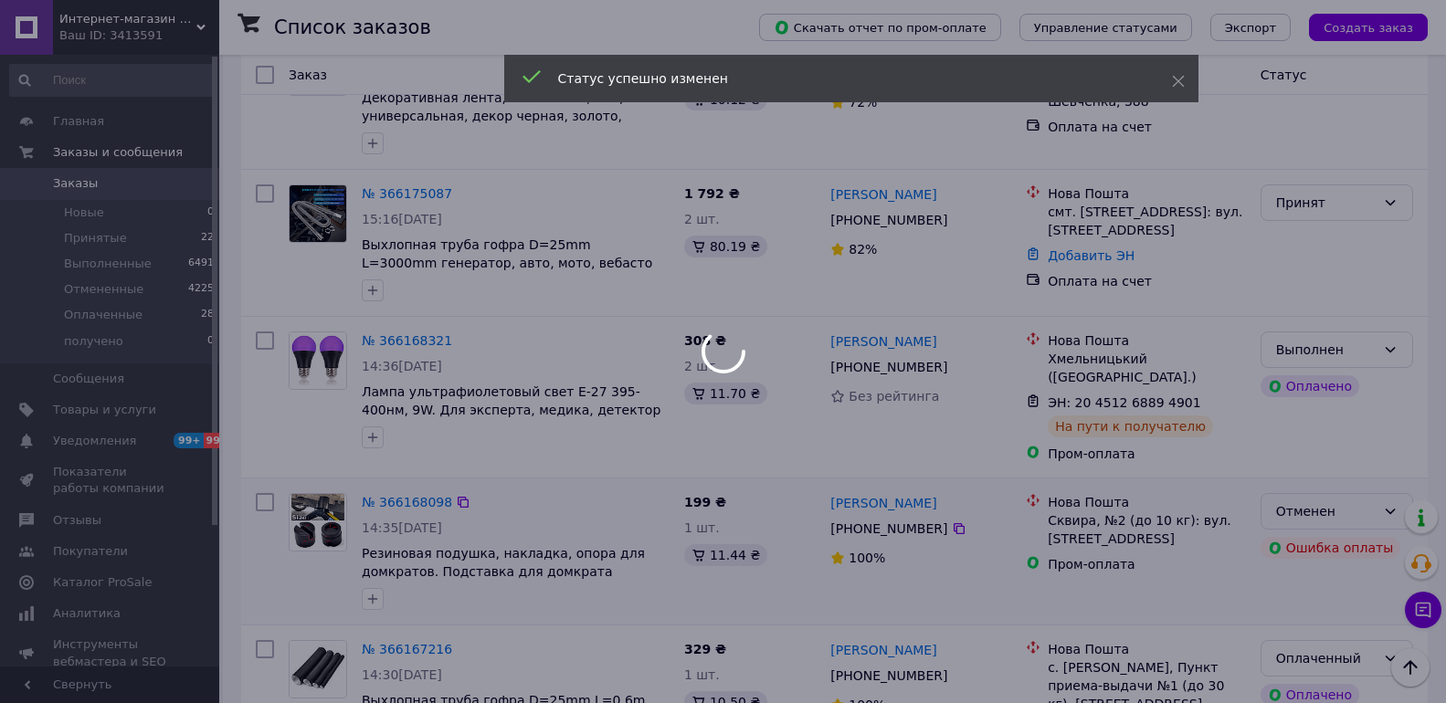
scroll to position [5116, 0]
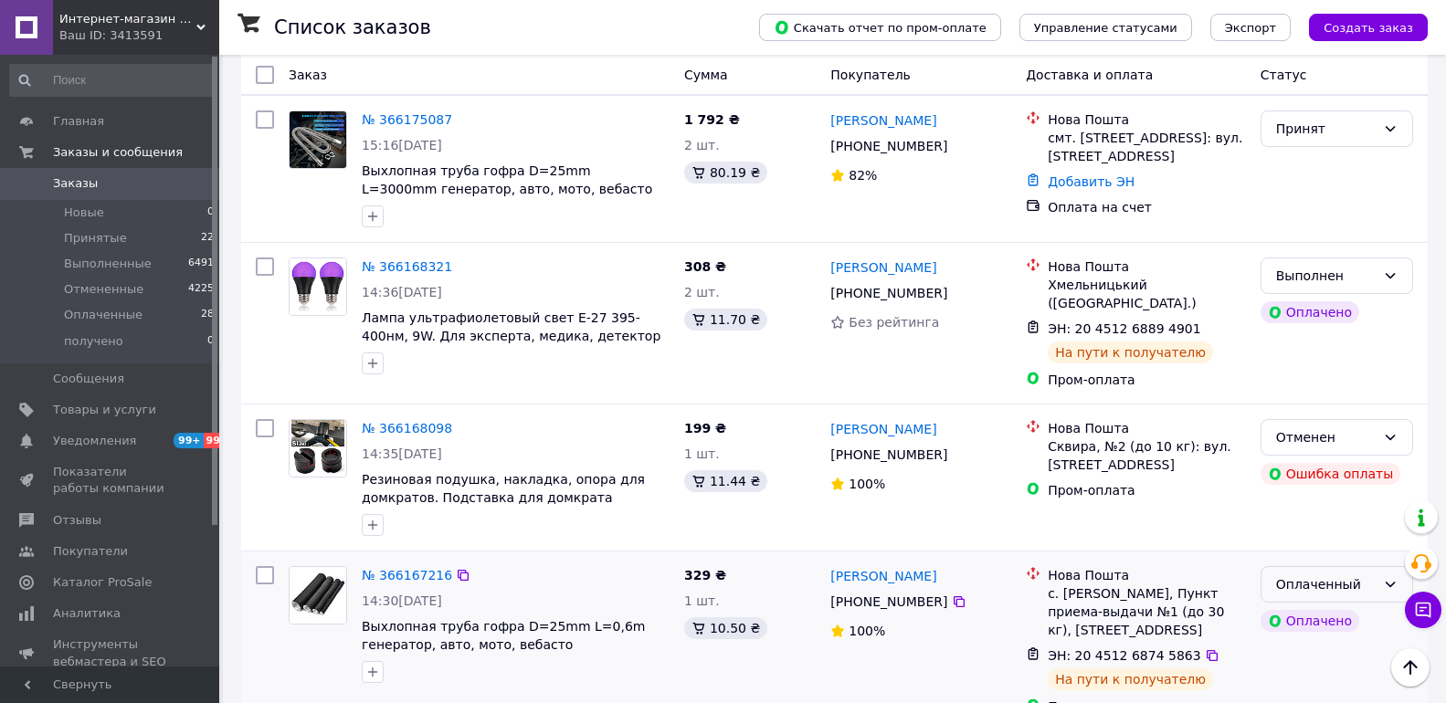
click at [1339, 575] on div "Оплаченный" at bounding box center [1326, 585] width 100 height 20
click at [1375, 575] on div "Оплаченный" at bounding box center [1326, 585] width 100 height 20
click at [1343, 374] on li "Выполнен" at bounding box center [1337, 367] width 151 height 33
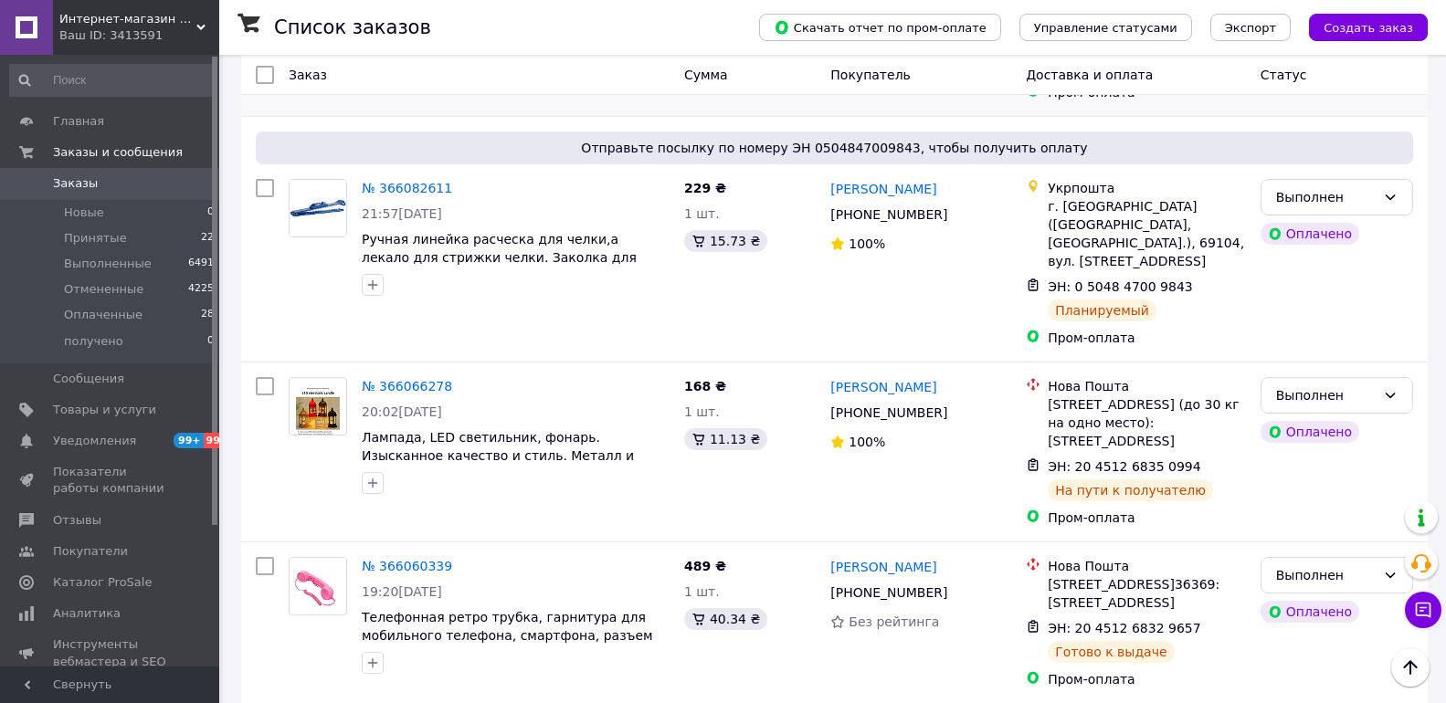
scroll to position [8588, 0]
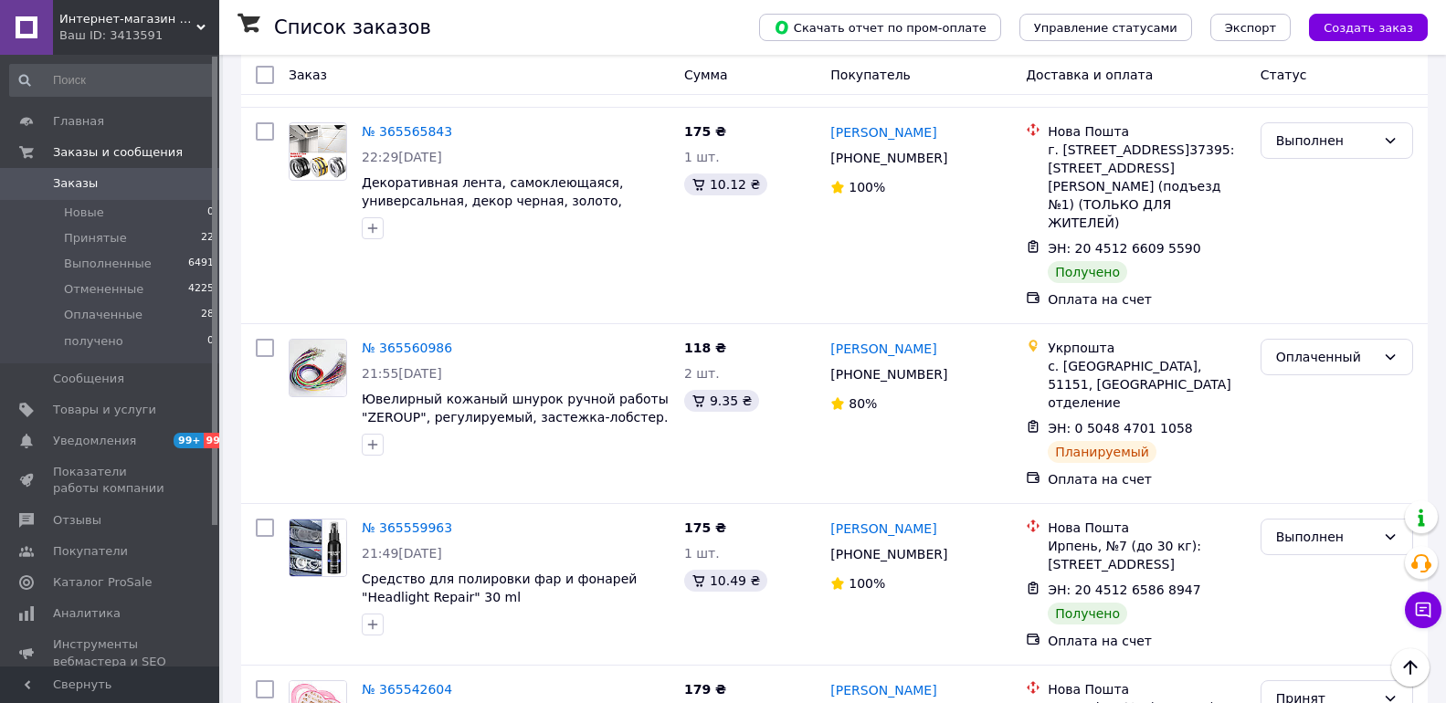
scroll to position [17085, 0]
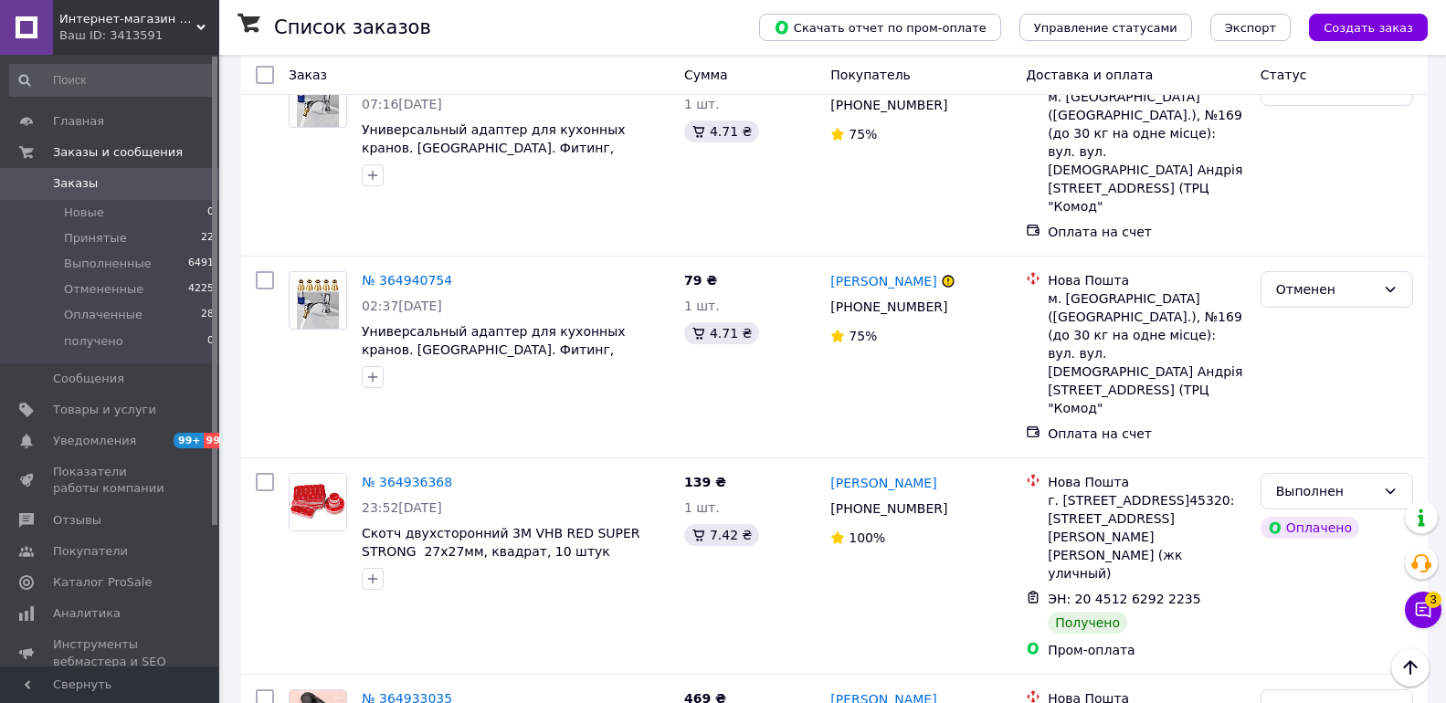
scroll to position [16257, 0]
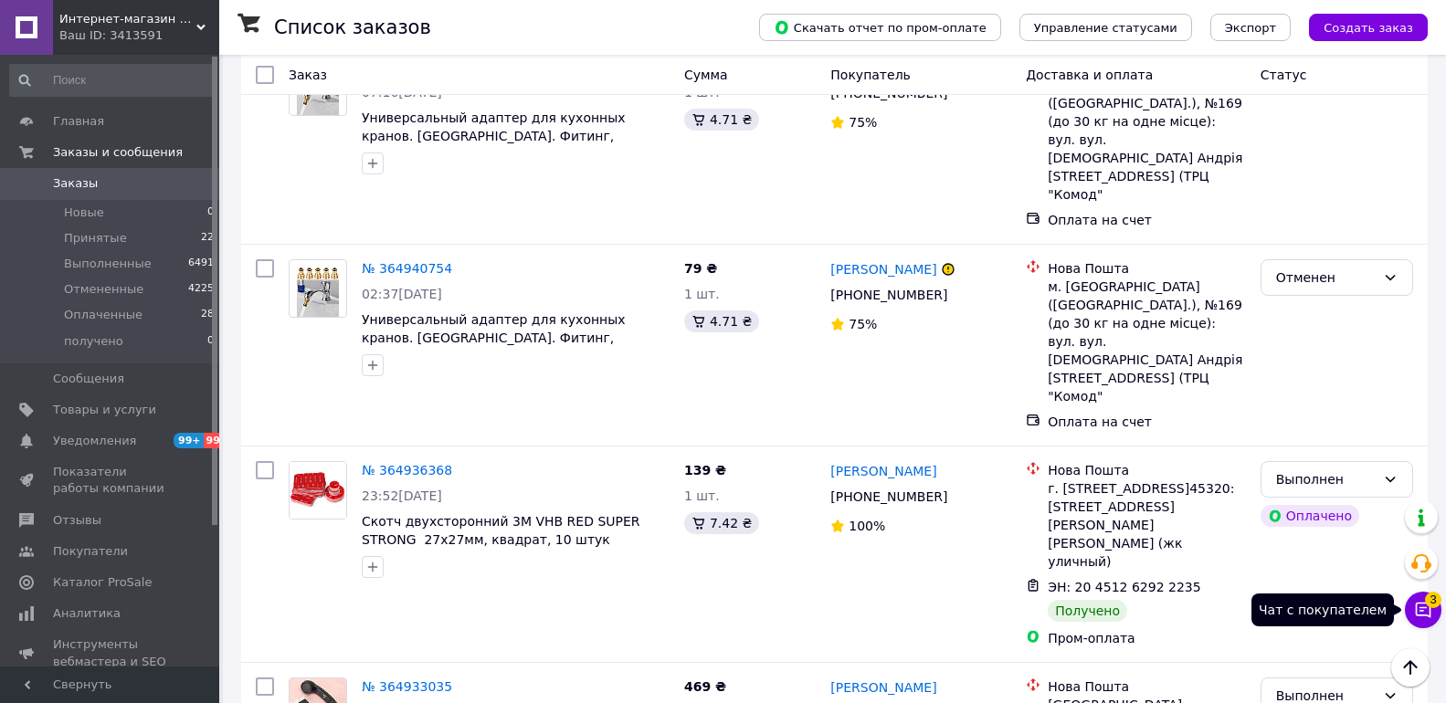
click at [1423, 612] on icon at bounding box center [1423, 610] width 18 height 18
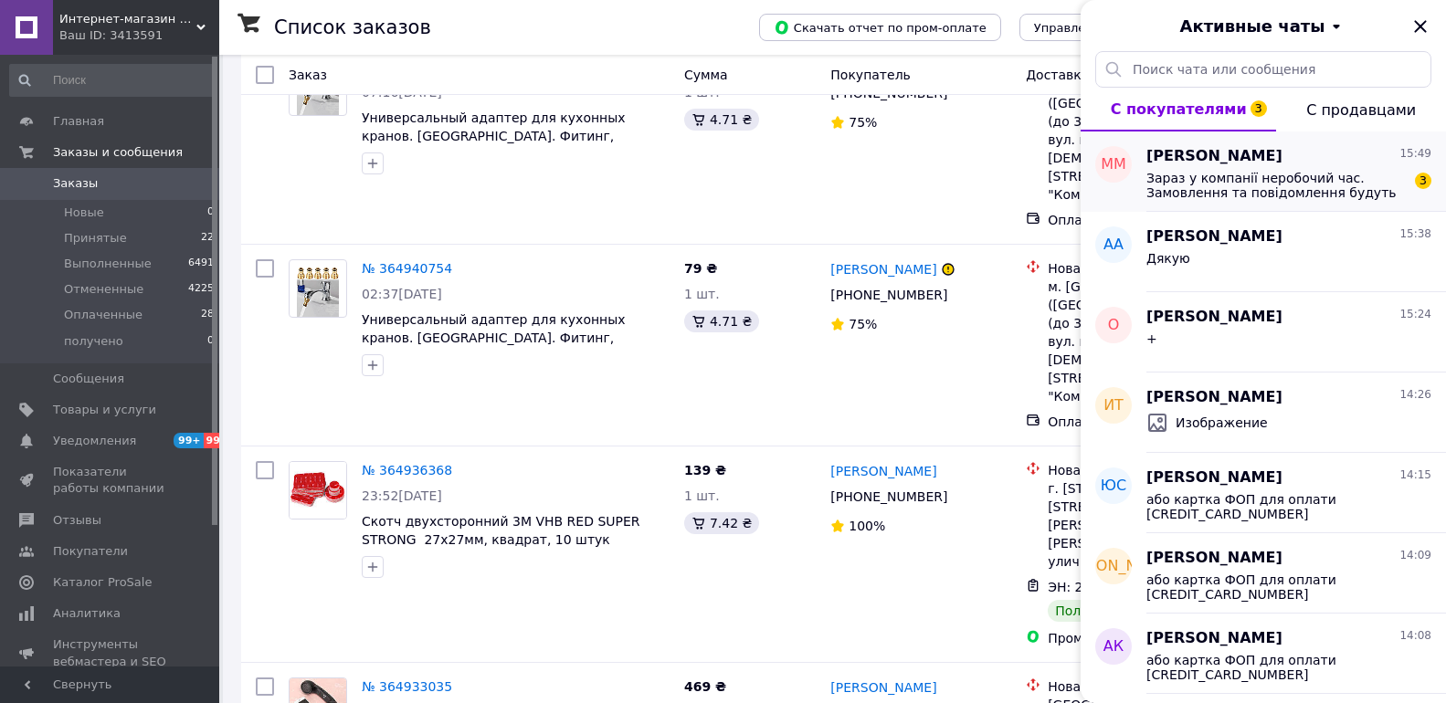
click at [1264, 176] on span "Зараз у компанії неробочий час. Замовлення та повідомлення будуть оброблені з 1…" at bounding box center [1276, 185] width 259 height 29
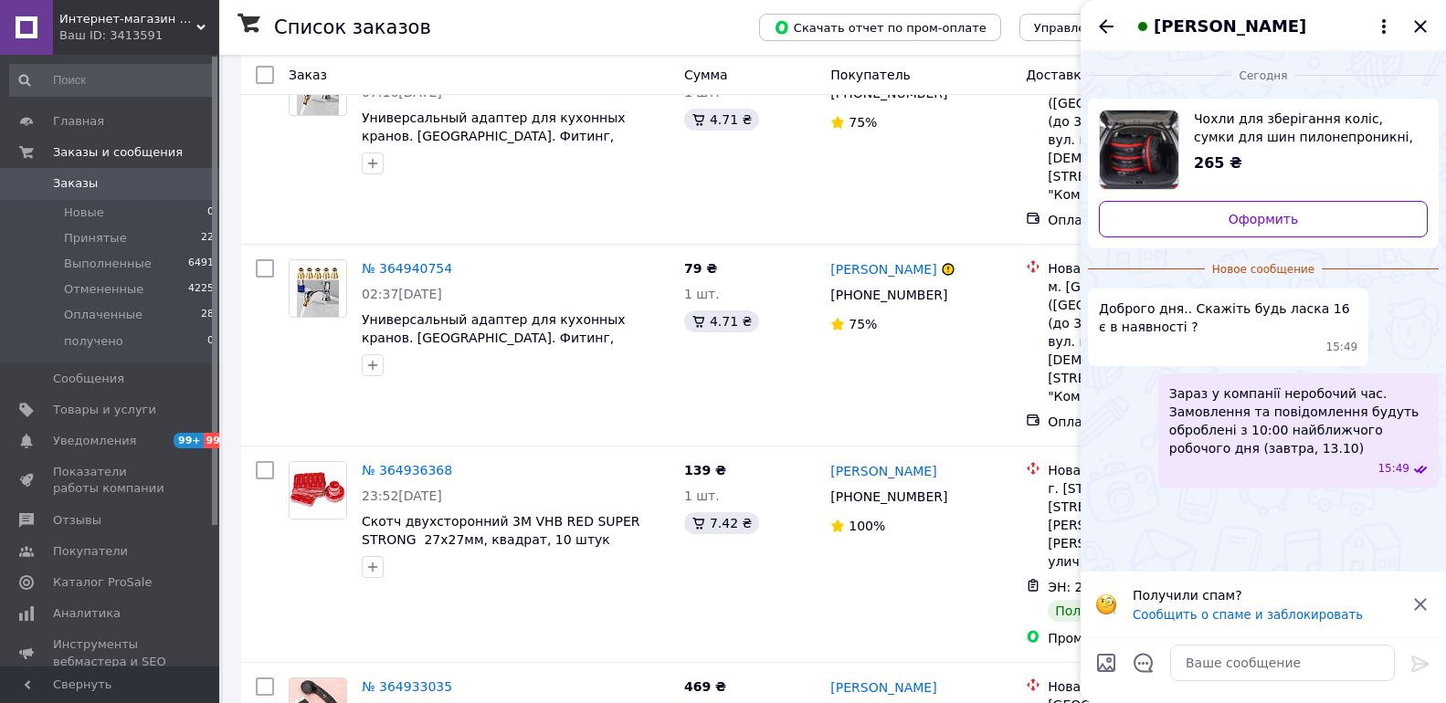
click at [1245, 130] on span "Чохли для зберігання коліс, сумки для шин пилонепроникні, водонепроникні, S/L, …" at bounding box center [1303, 128] width 219 height 37
click at [1300, 672] on textarea at bounding box center [1282, 663] width 225 height 37
type textarea "Доброго дня!"
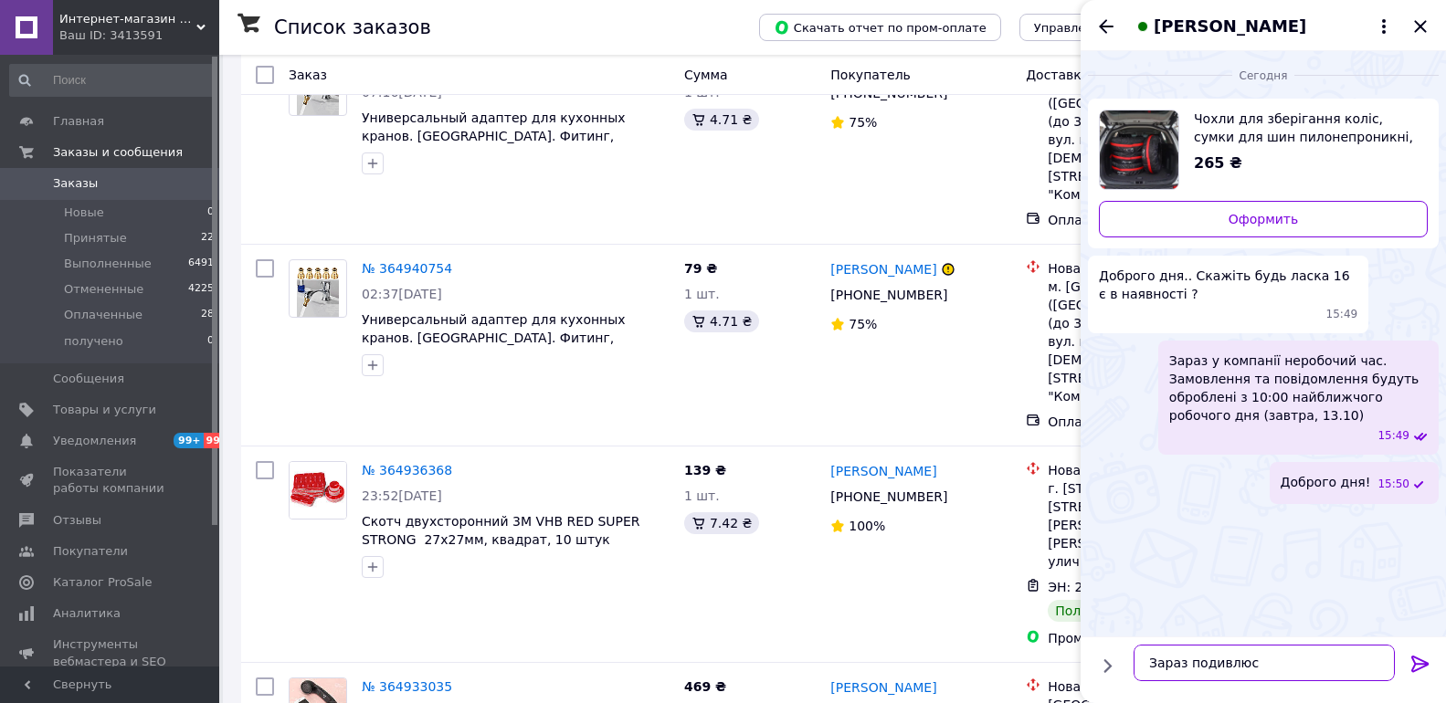
type textarea "Зараз подивлюсь"
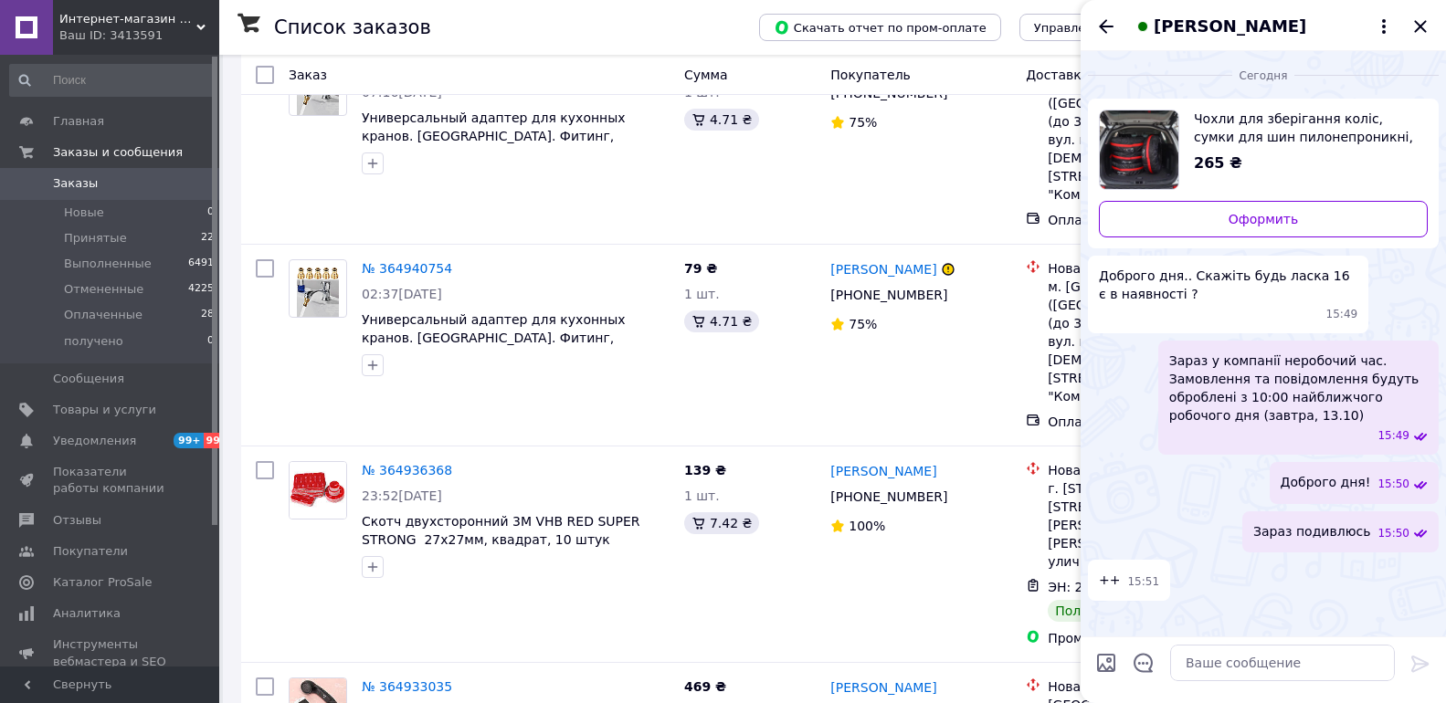
click at [1229, 129] on span "Чохли для зберігання коліс, сумки для шин пилонепроникні, водонепроникні, S/L, …" at bounding box center [1303, 128] width 219 height 37
click at [124, 35] on div "Ваш ID: 3413591" at bounding box center [139, 35] width 160 height 16
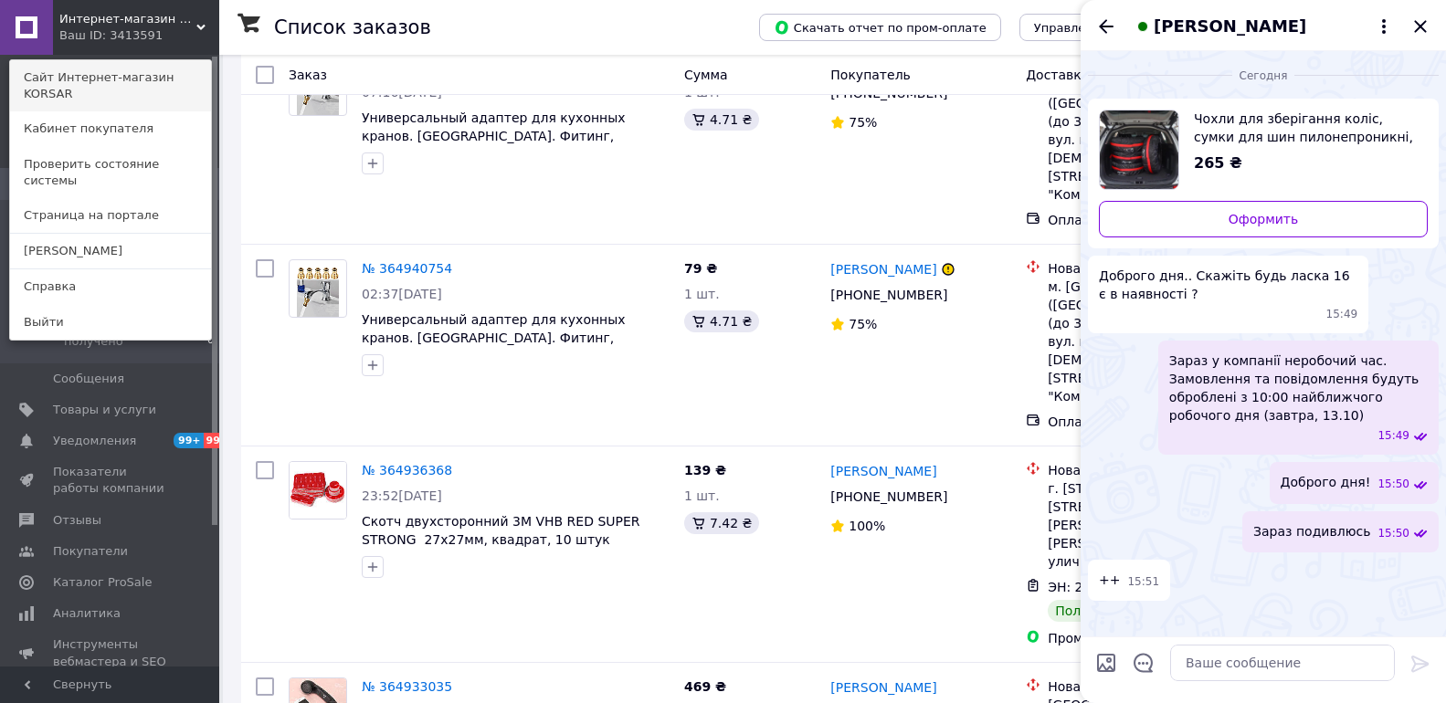
click at [147, 77] on link "Сайт Интернет-магазин KORSAR" at bounding box center [110, 85] width 201 height 51
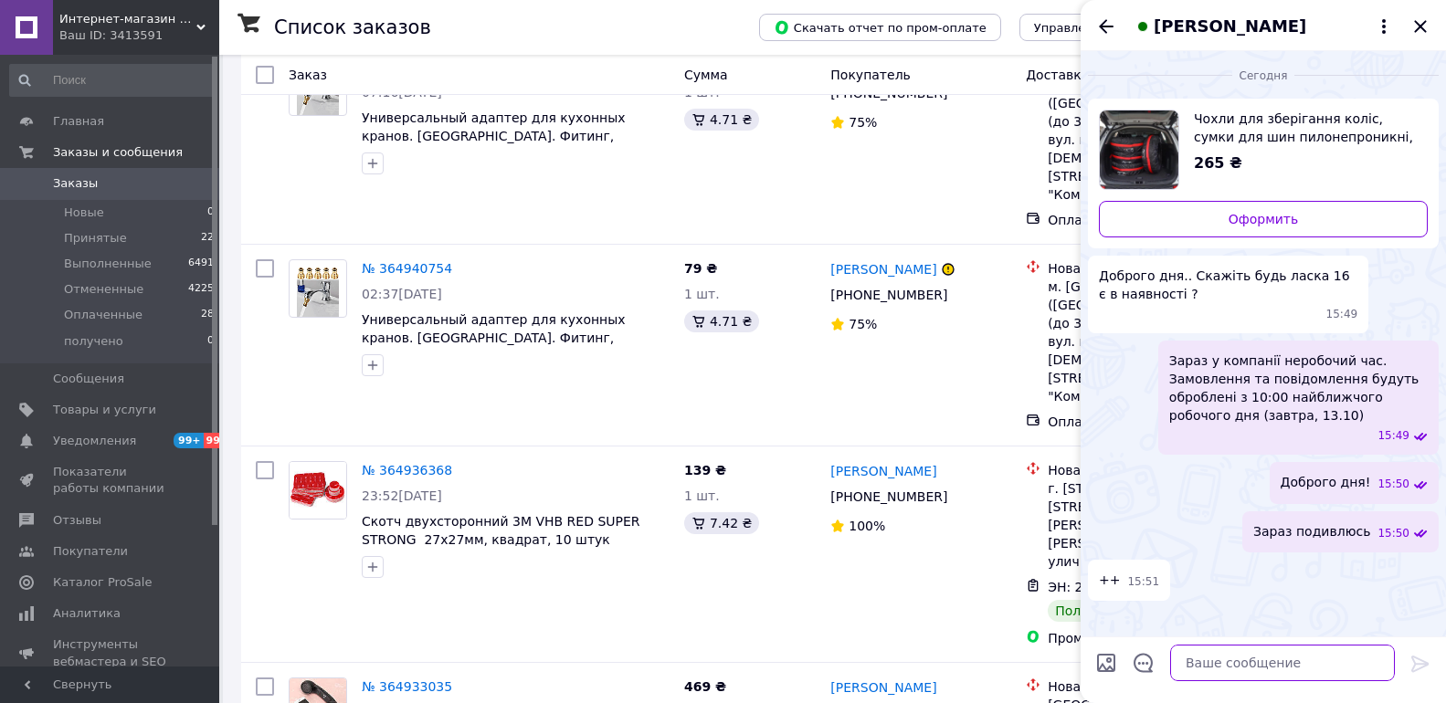
click at [1255, 670] on textarea at bounding box center [1282, 663] width 225 height 37
type textarea "Ви вне зони обслуговування"
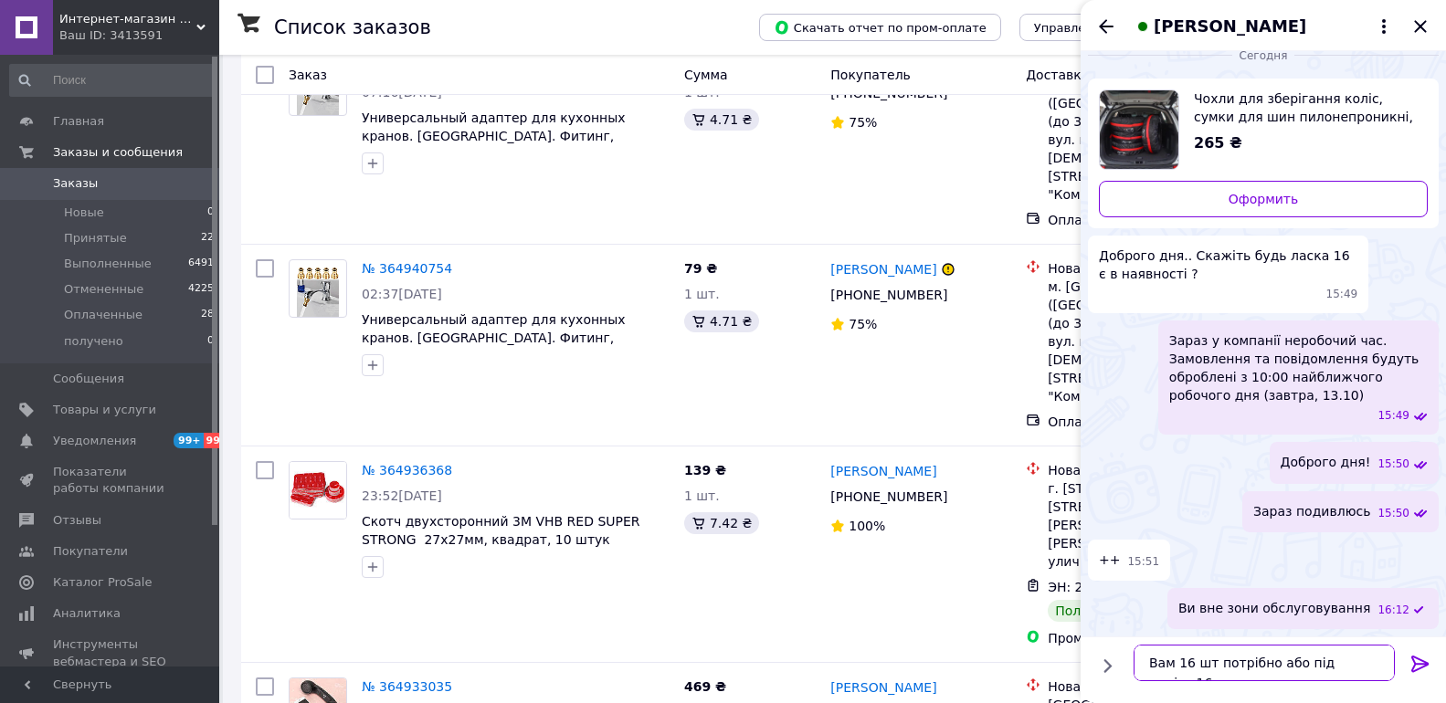
type textarea "Вам 16 шт потрібно або під радіус 16 ?"
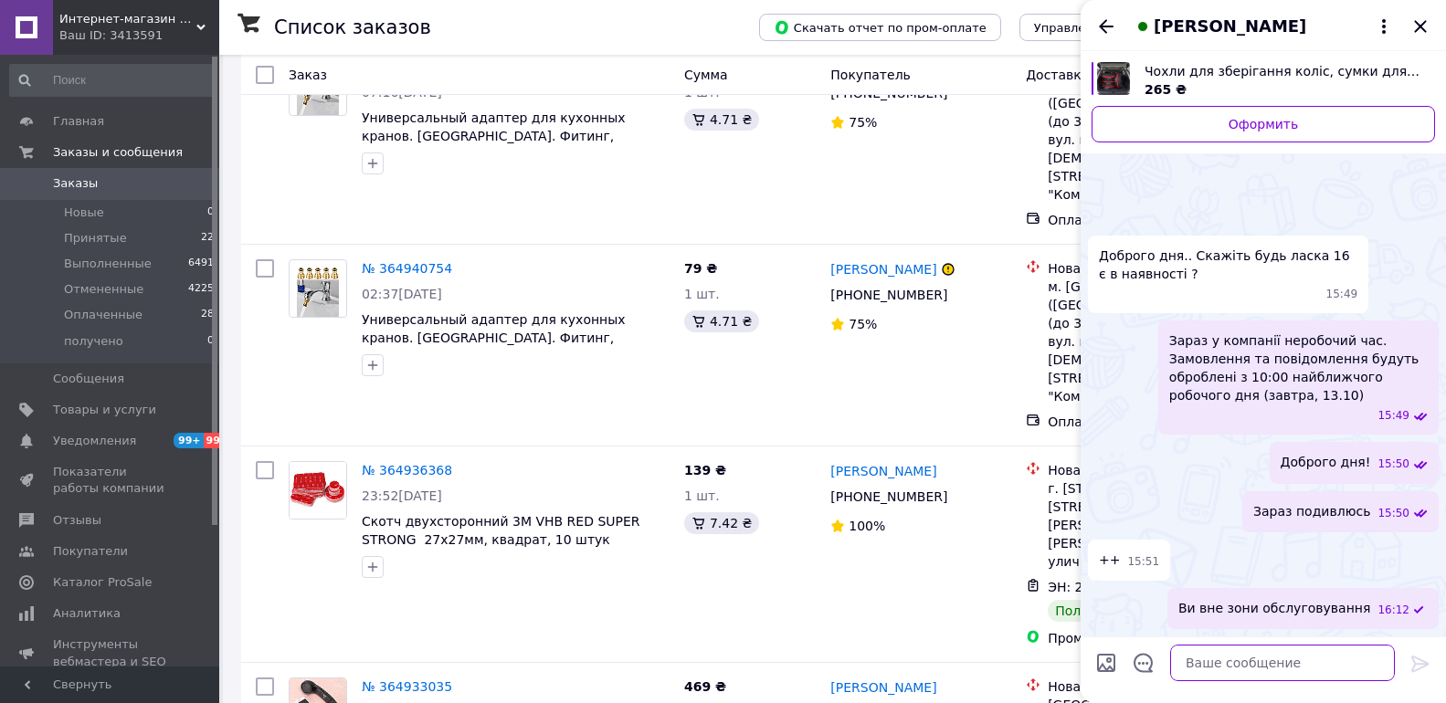
scroll to position [87, 0]
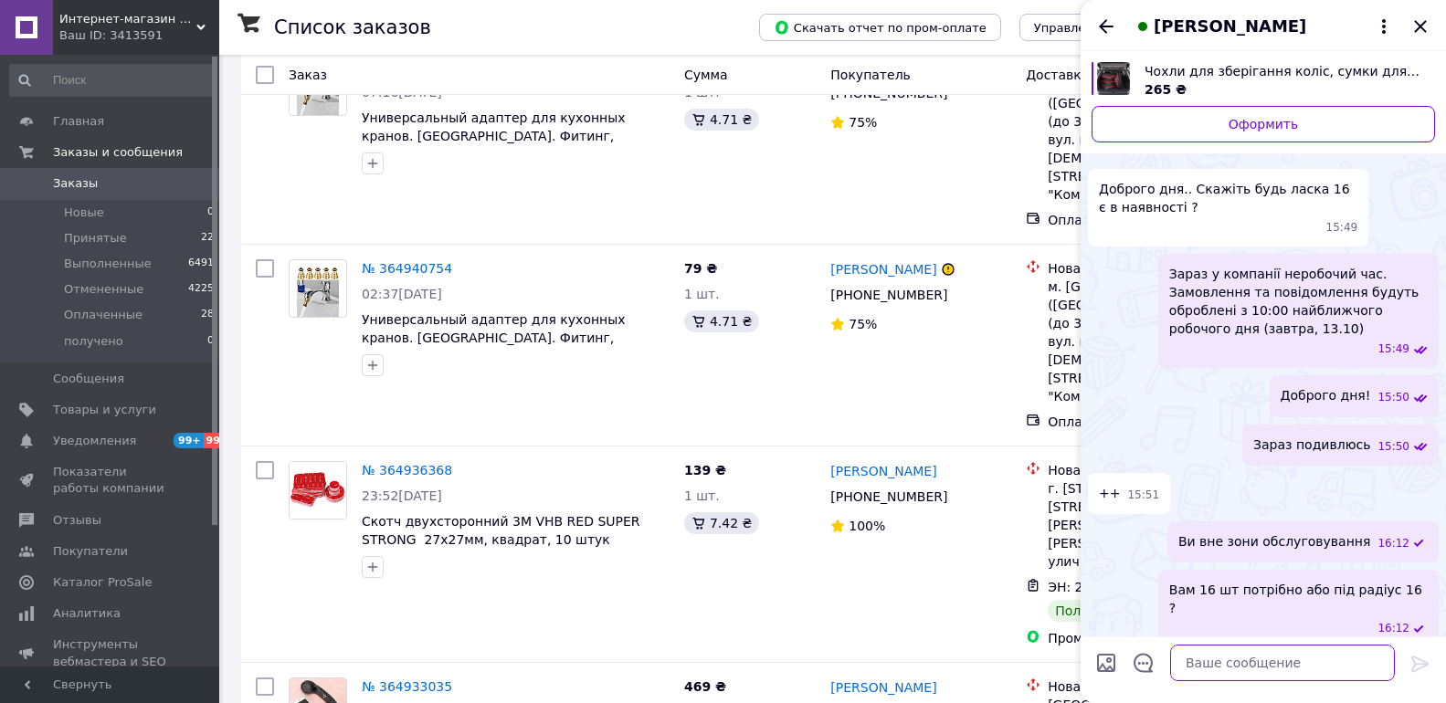
click at [1207, 648] on textarea at bounding box center [1282, 663] width 225 height 37
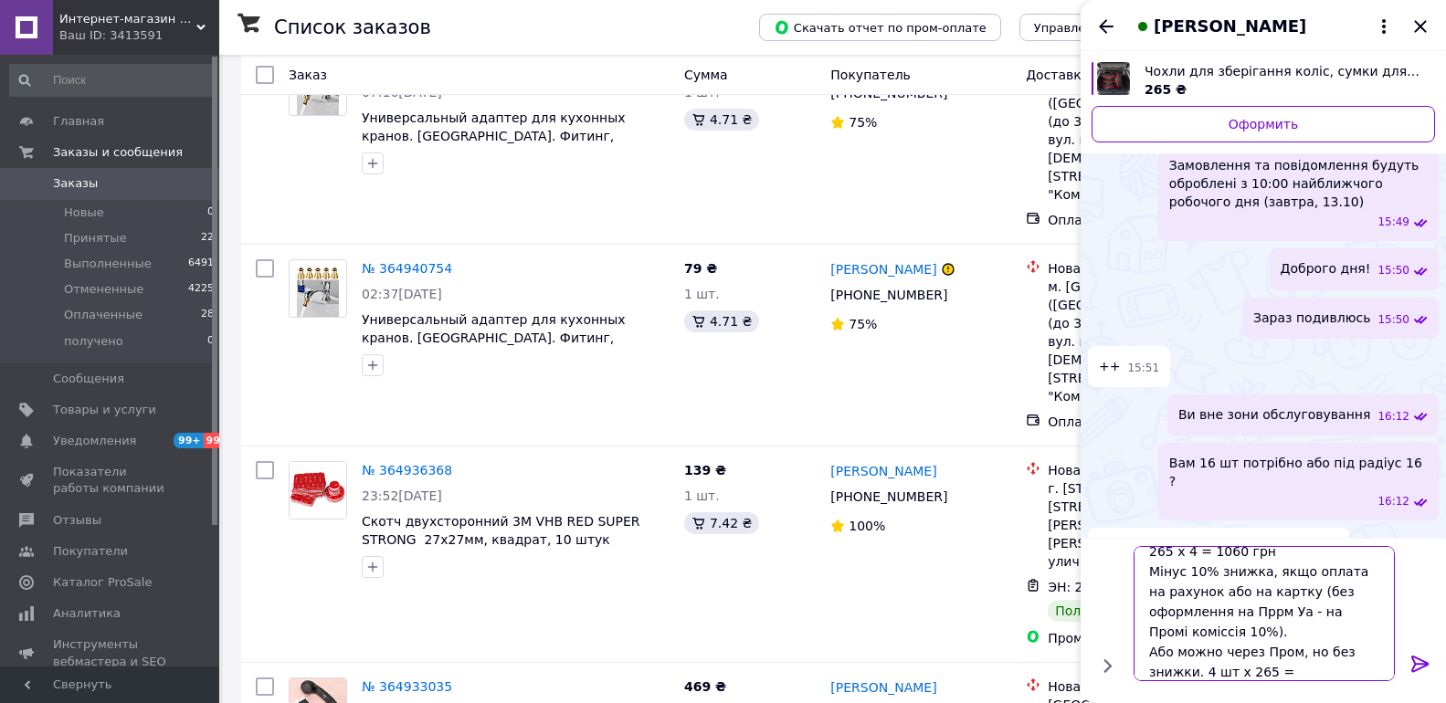
scroll to position [236, 0]
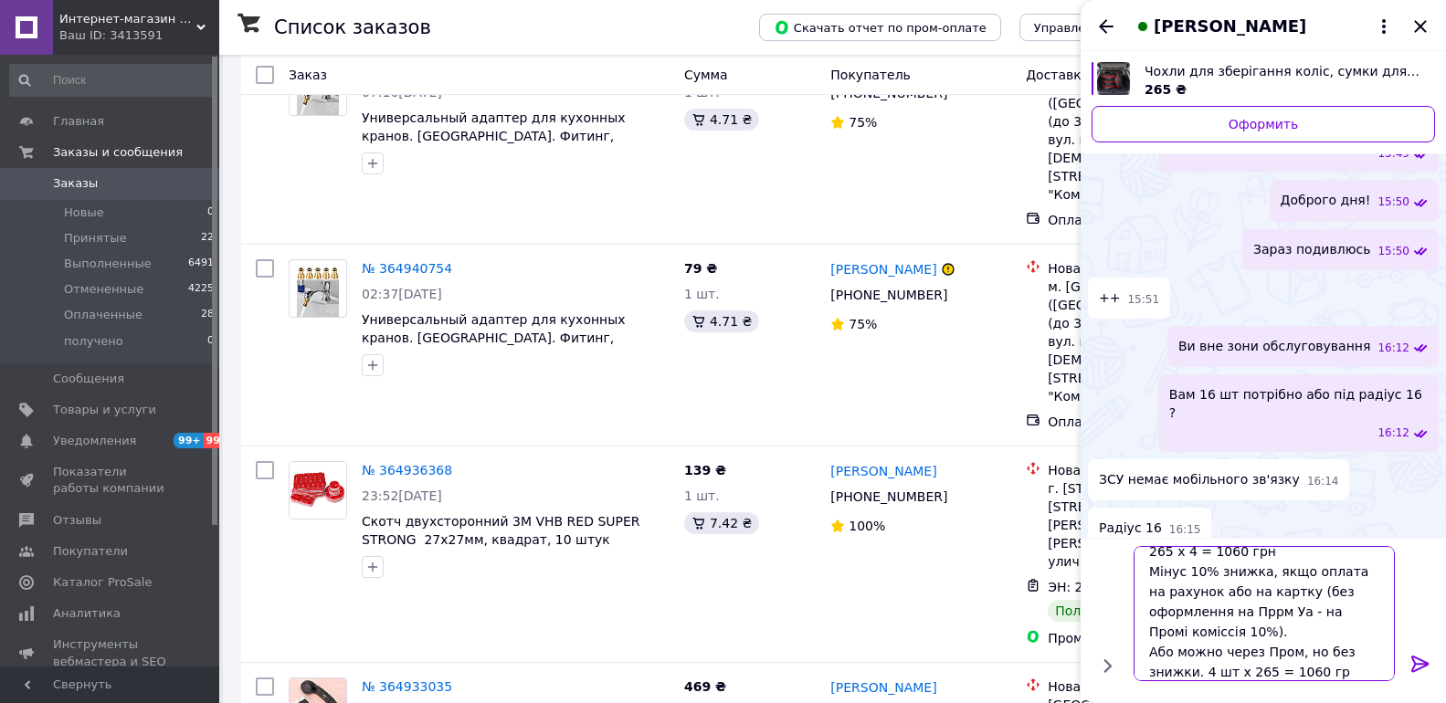
type textarea "Є 4 шт 16 радіус. 265 х 4 = 1060 грн Мінус 10% знижка, якщо оплата на рахунок а…"
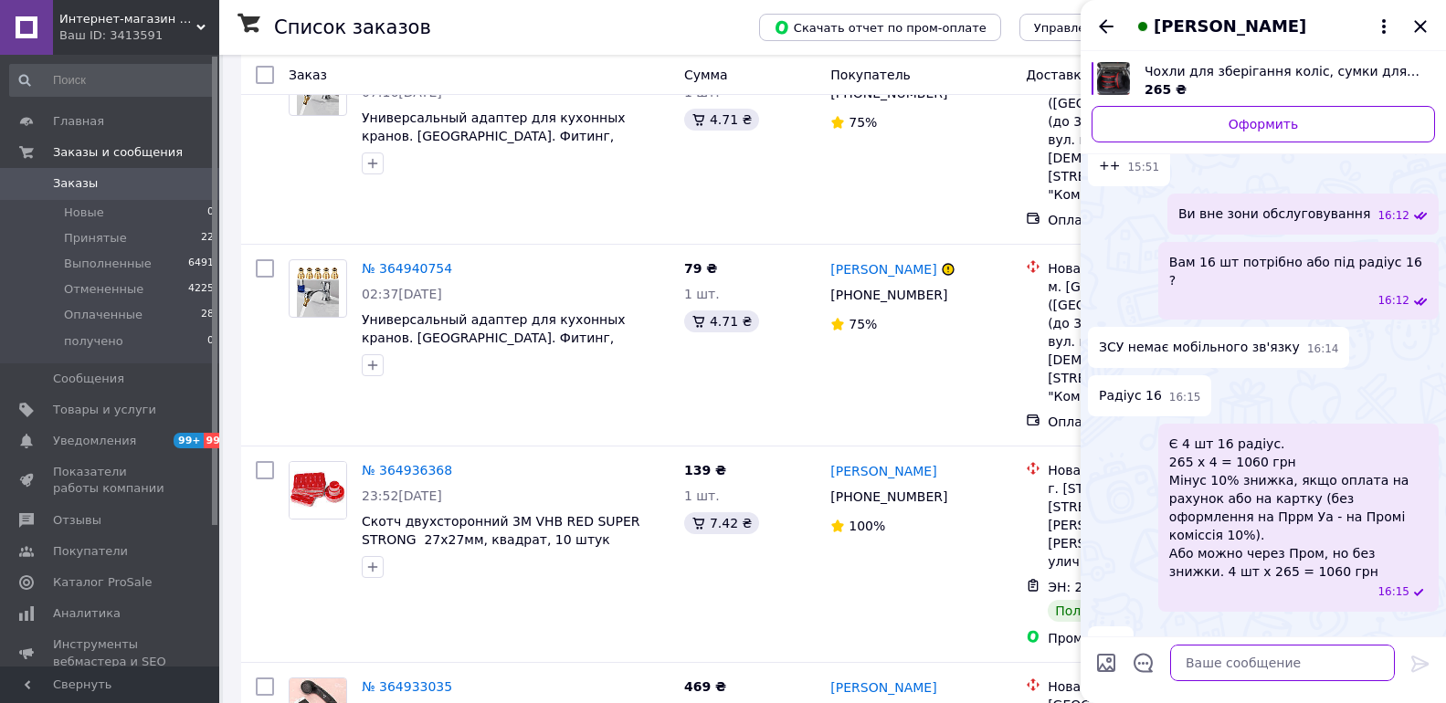
scroll to position [363, 0]
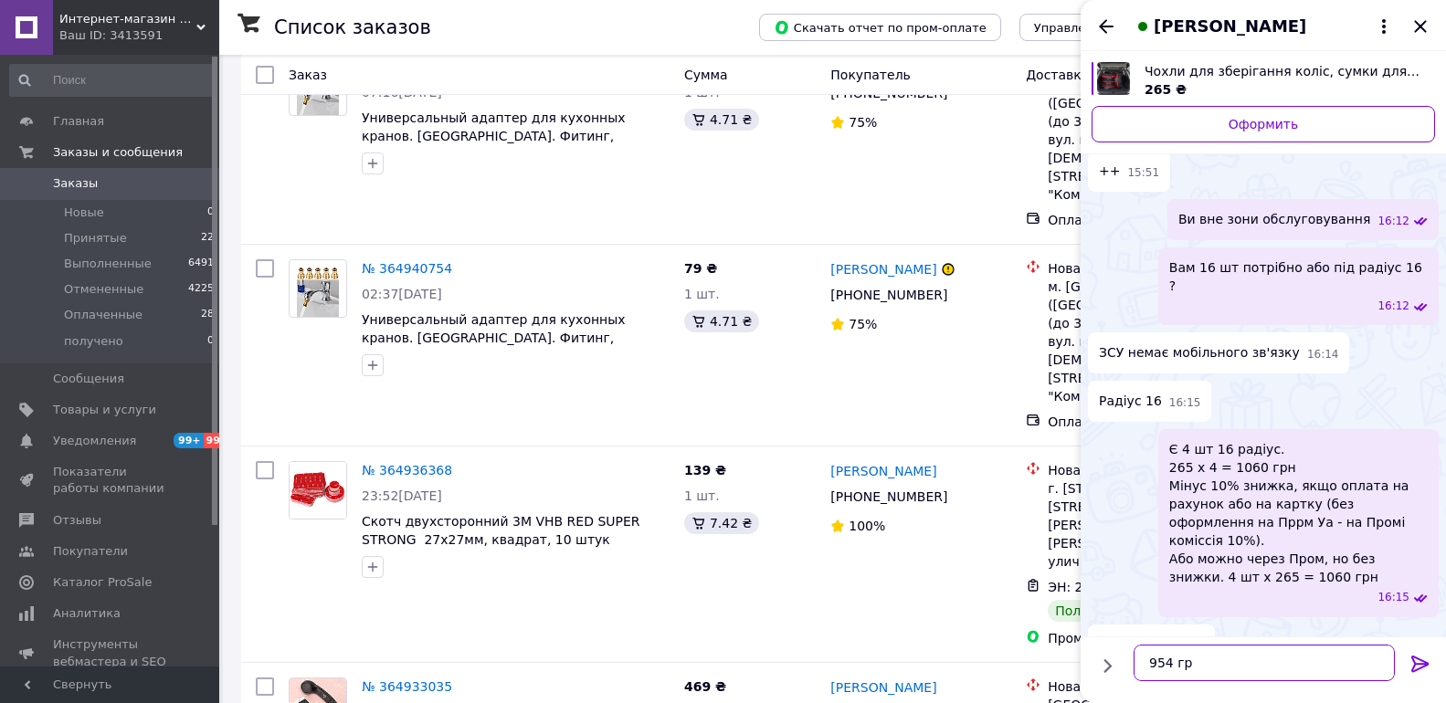
type textarea "954 грн"
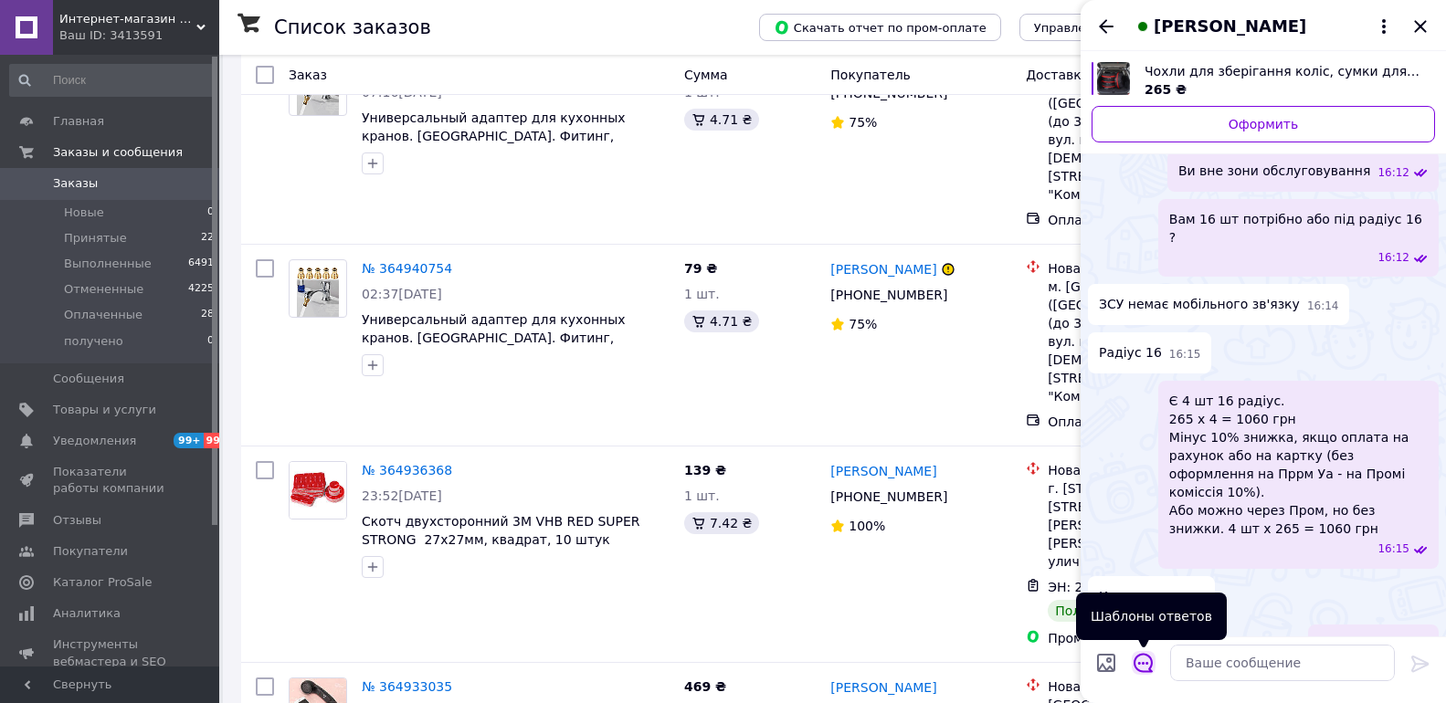
click at [1137, 661] on icon "Открыть шаблоны ответов" at bounding box center [1144, 663] width 20 height 20
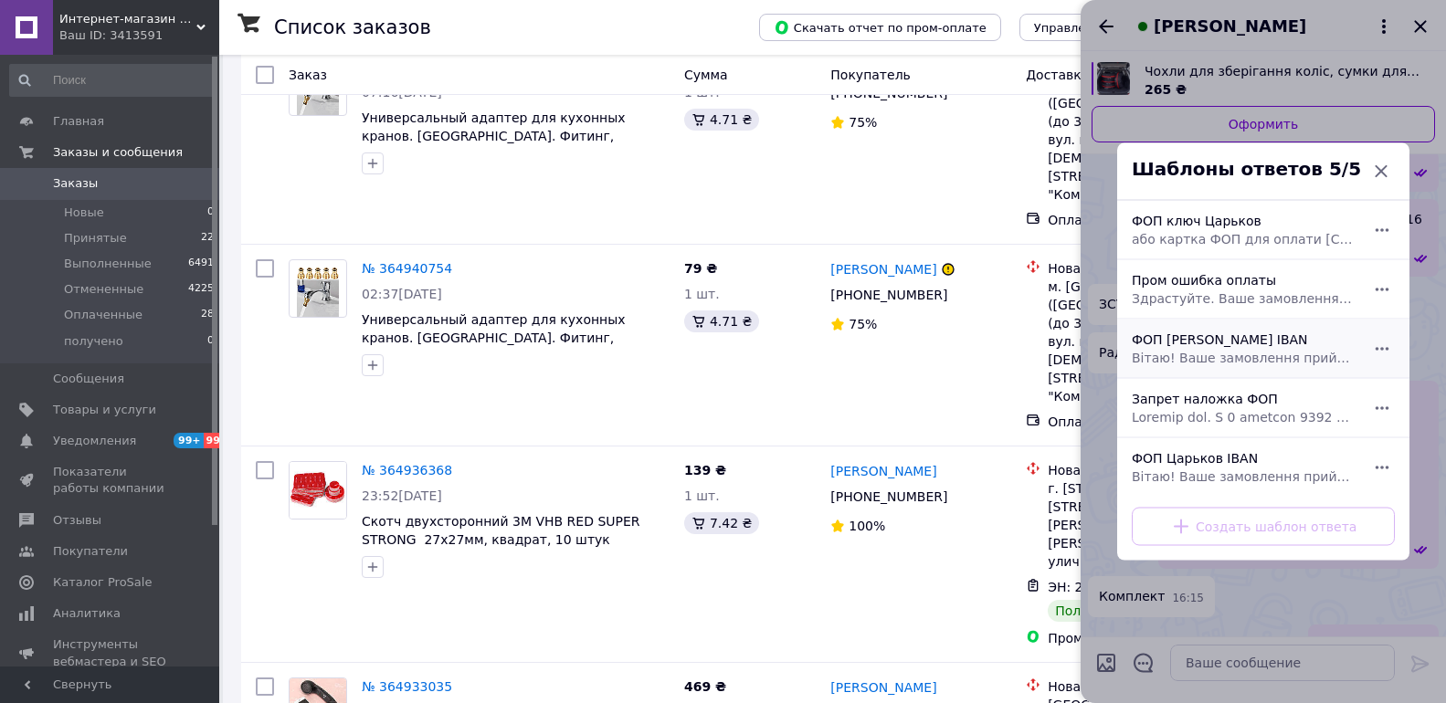
click at [1211, 353] on span "Вітаю! Ваше замовлення прийнято. Товар в наявності. Відправка щоденна після опл…" at bounding box center [1243, 358] width 223 height 18
type textarea "Вітаю! Ваше замовлення прийнято. Товар в наявності. Відправка щоденна після опл…"
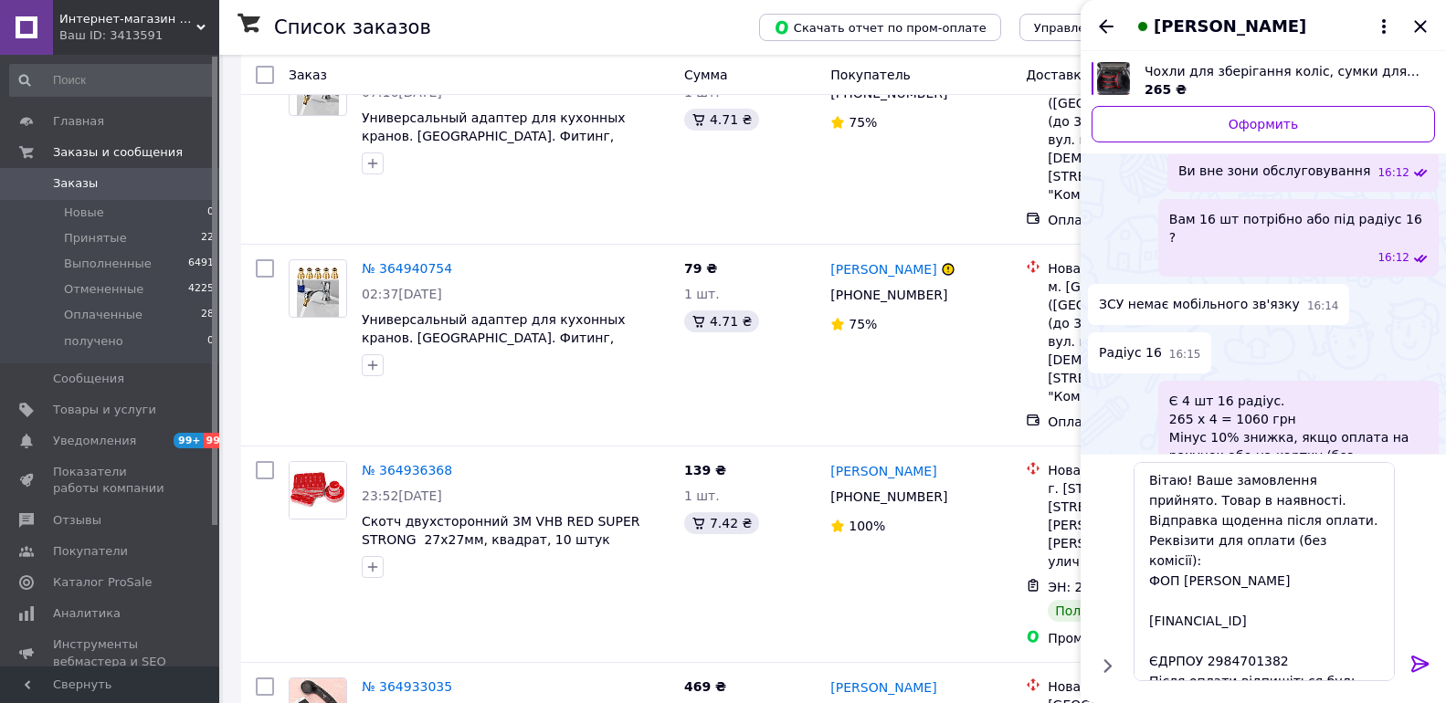
click at [1427, 655] on icon at bounding box center [1421, 664] width 22 height 22
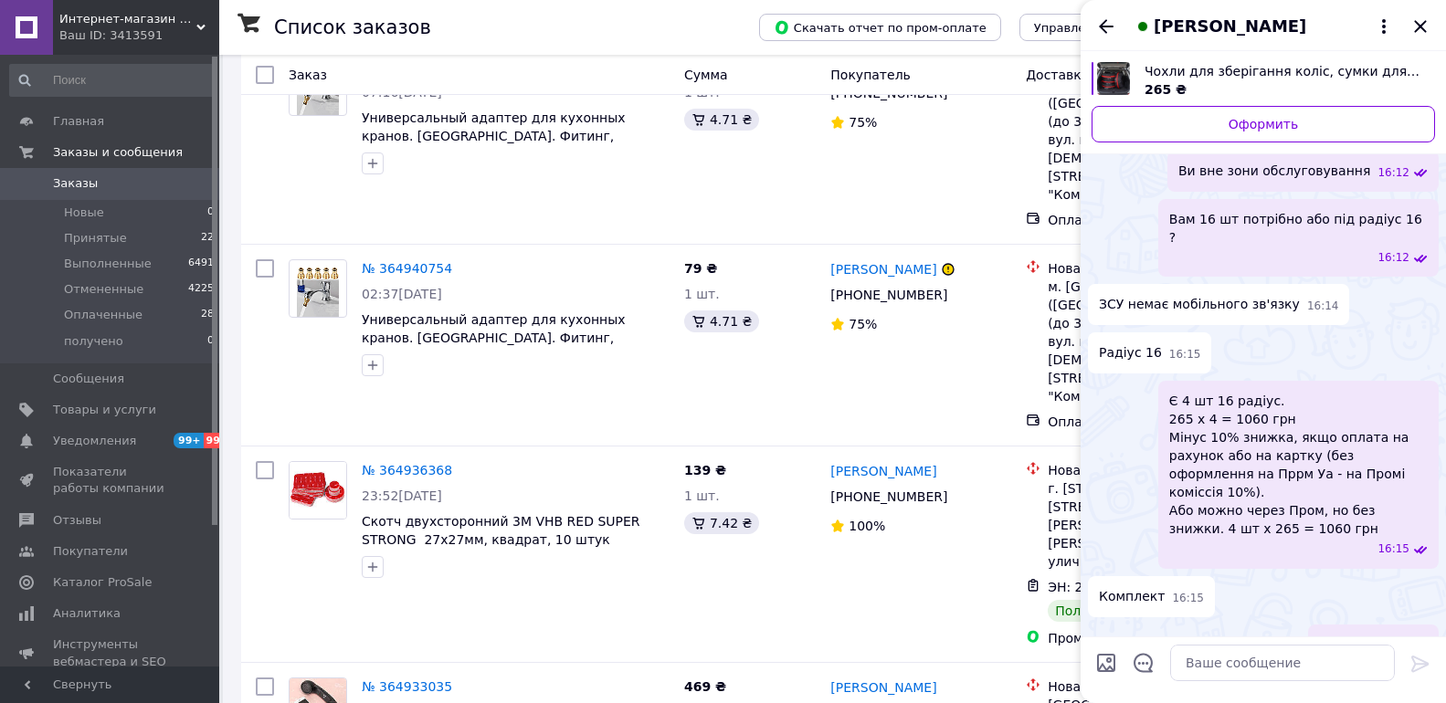
scroll to position [679, 0]
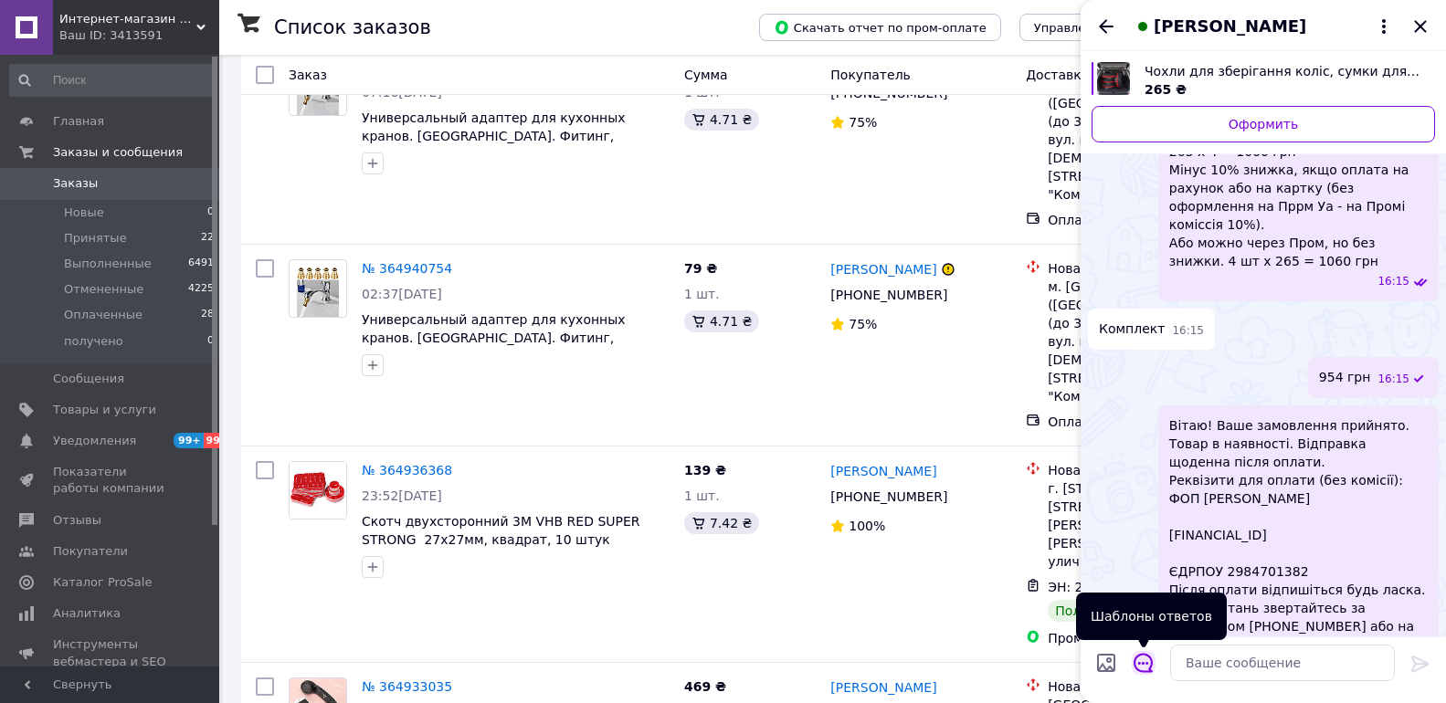
click at [1153, 657] on icon "Открыть шаблоны ответов" at bounding box center [1144, 663] width 20 height 20
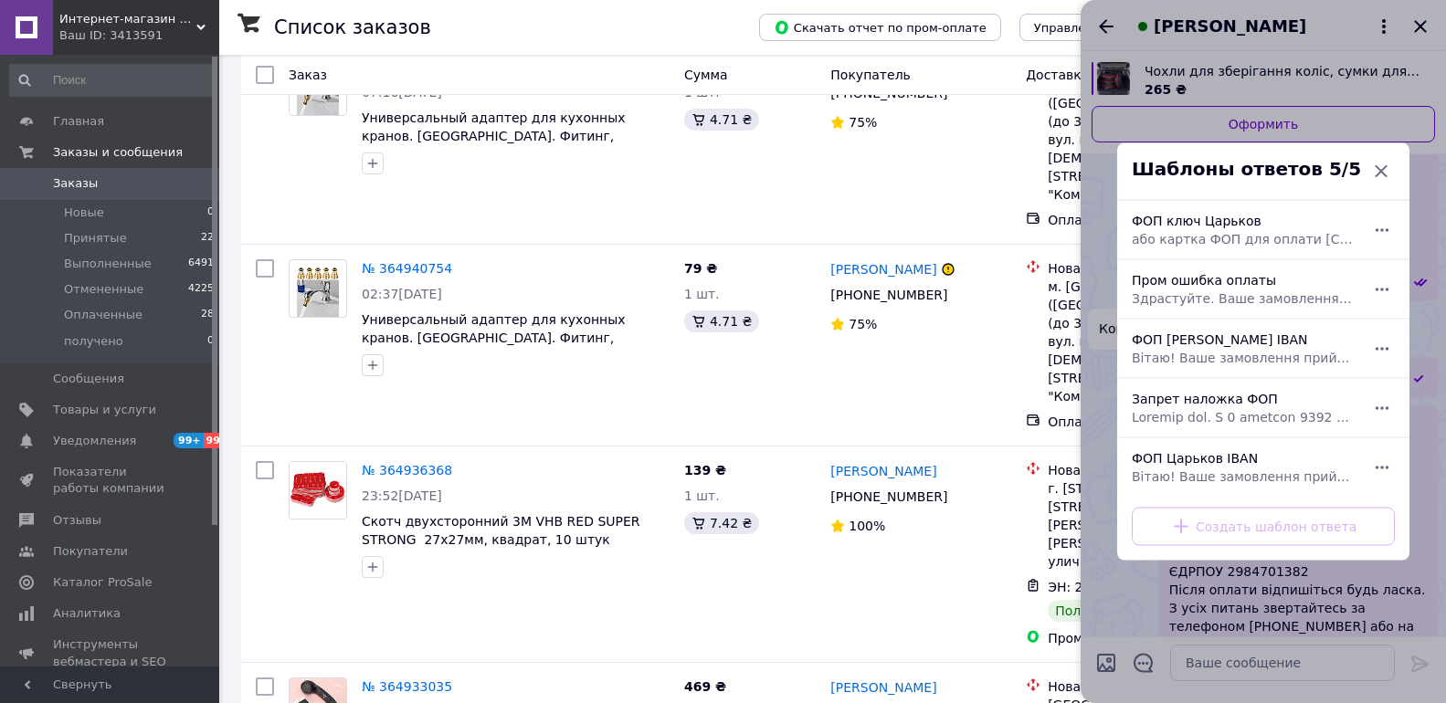
click at [1225, 230] on span "або картка ФОП для оплати [CREDIT_CARD_NUMBER]" at bounding box center [1243, 239] width 223 height 18
type textarea "або картка ФОП для оплати [CREDIT_CARD_NUMBER]"
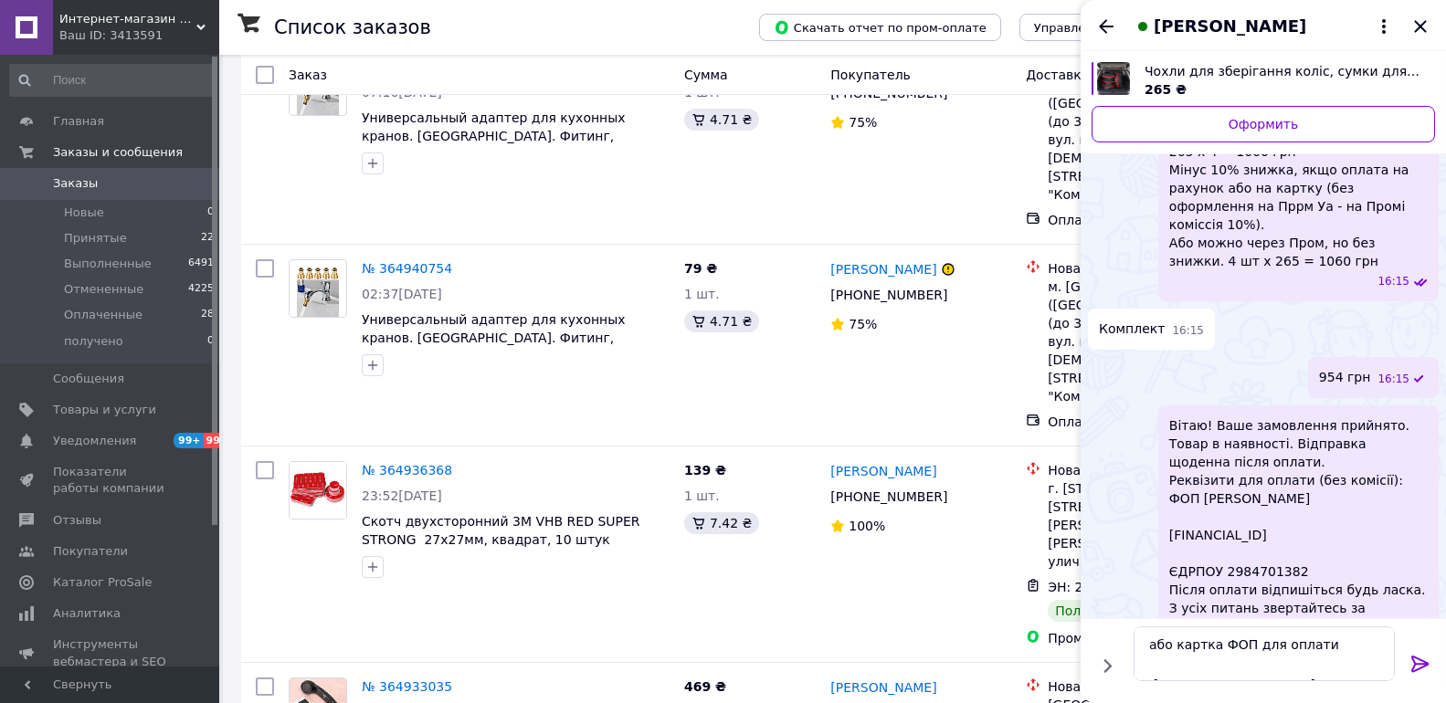
click at [1425, 666] on icon at bounding box center [1420, 664] width 17 height 16
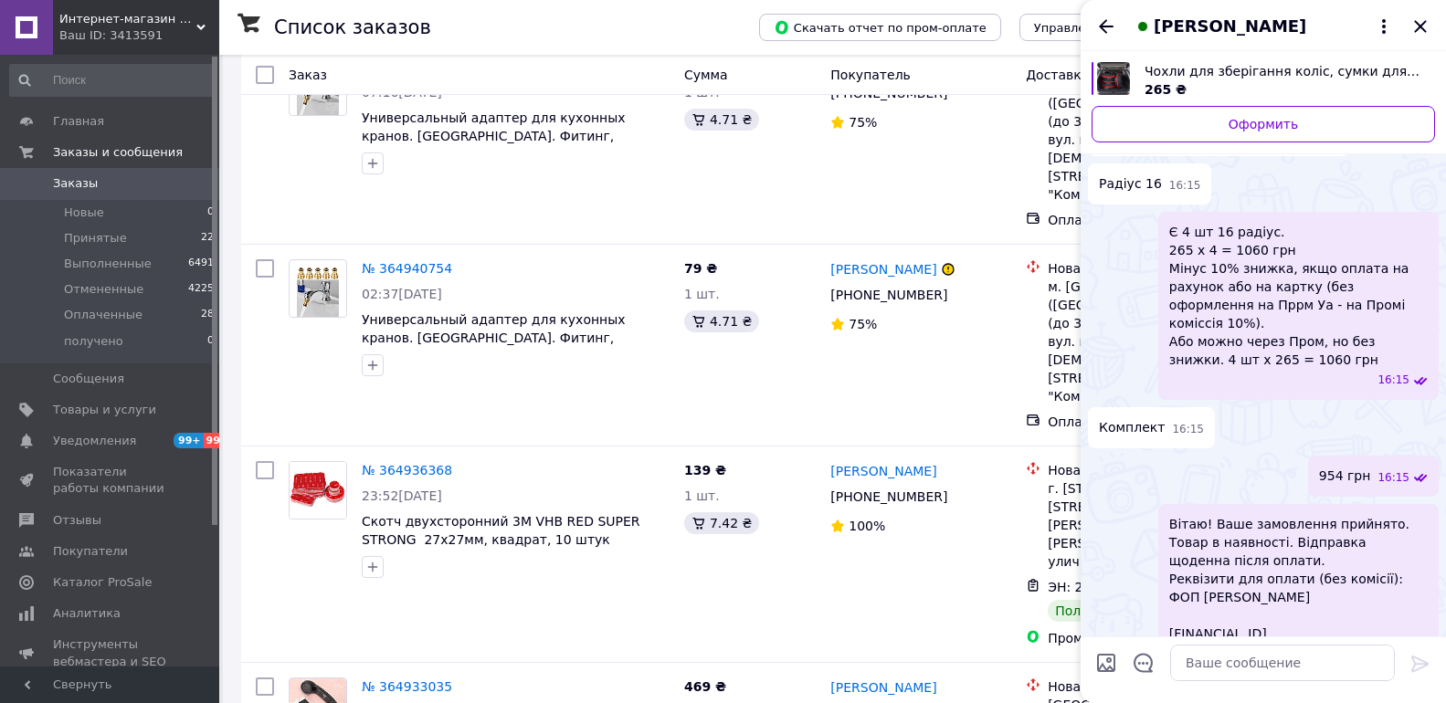
scroll to position [763, 0]
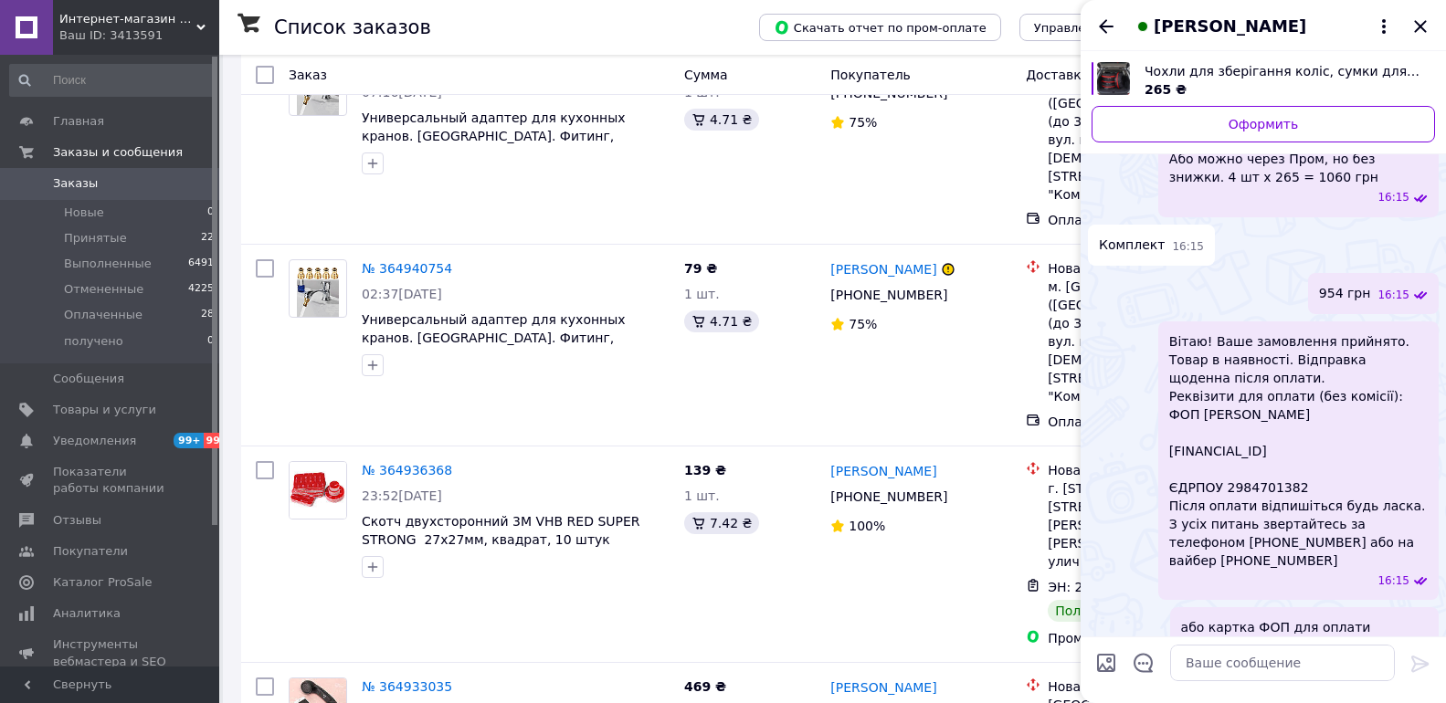
click at [1278, 76] on span "Чохли для зберігання коліс, сумки для шин пилонепроникні, водонепроникні, S/L, …" at bounding box center [1283, 71] width 276 height 18
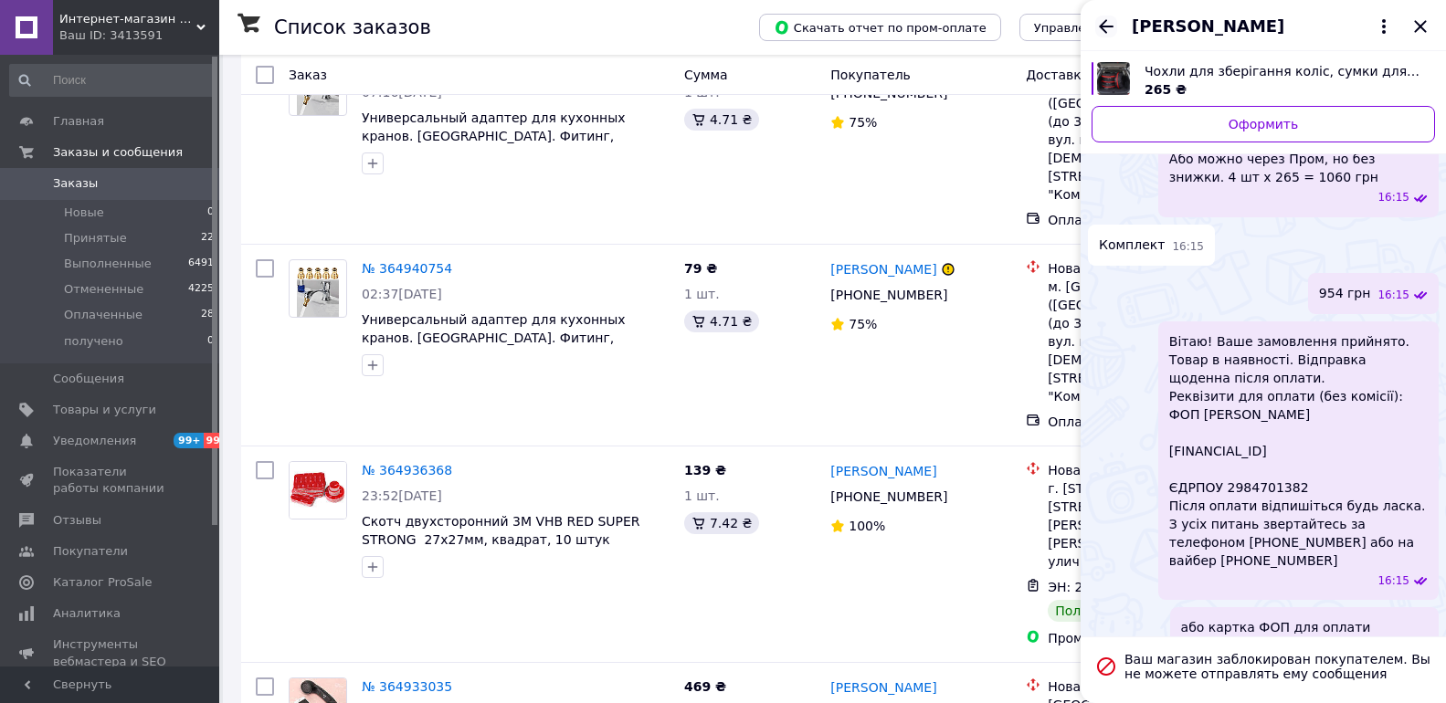
click at [1107, 30] on icon "Назад" at bounding box center [1106, 27] width 22 height 22
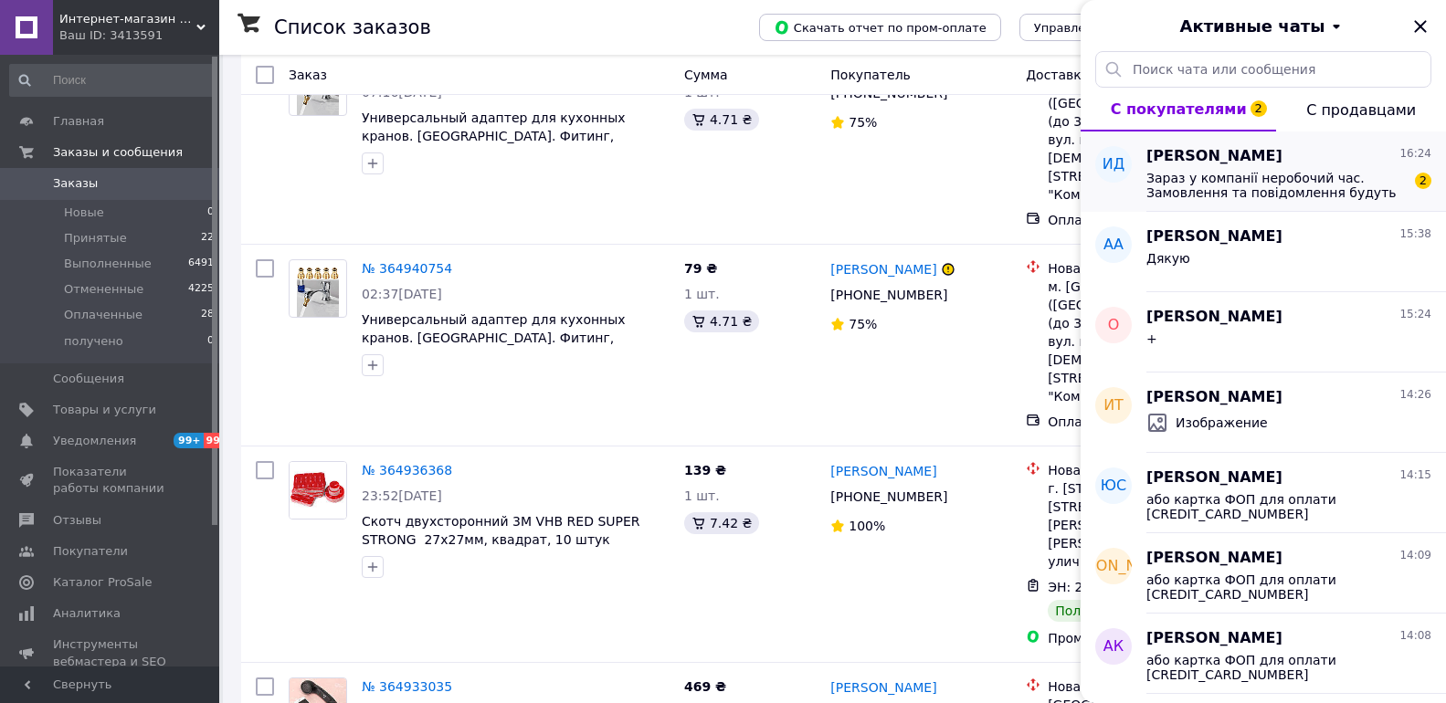
click at [1286, 167] on div "Зараз у компанії неробочий час. Замовлення та повідомлення будуть оброблені з 1…" at bounding box center [1289, 183] width 285 height 33
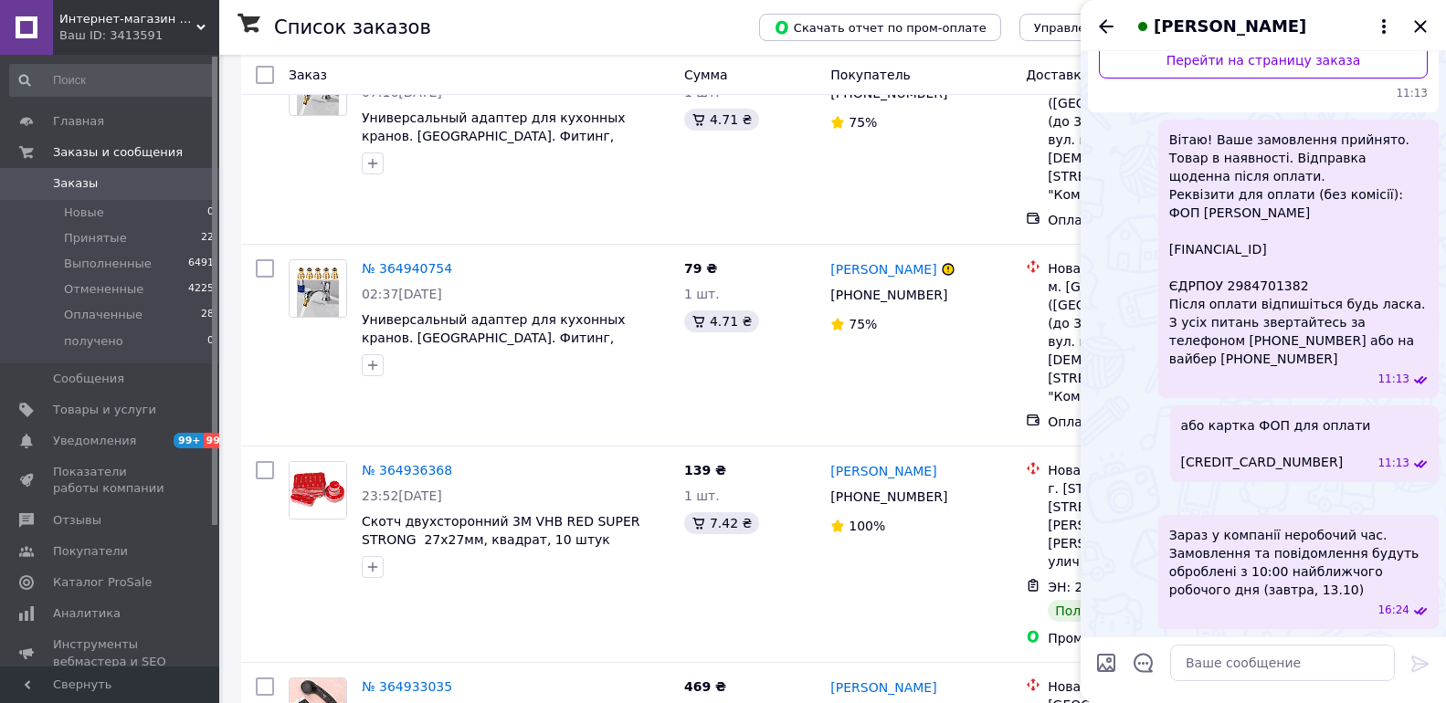
scroll to position [457, 0]
click at [1103, 492] on img at bounding box center [1095, 499] width 15 height 15
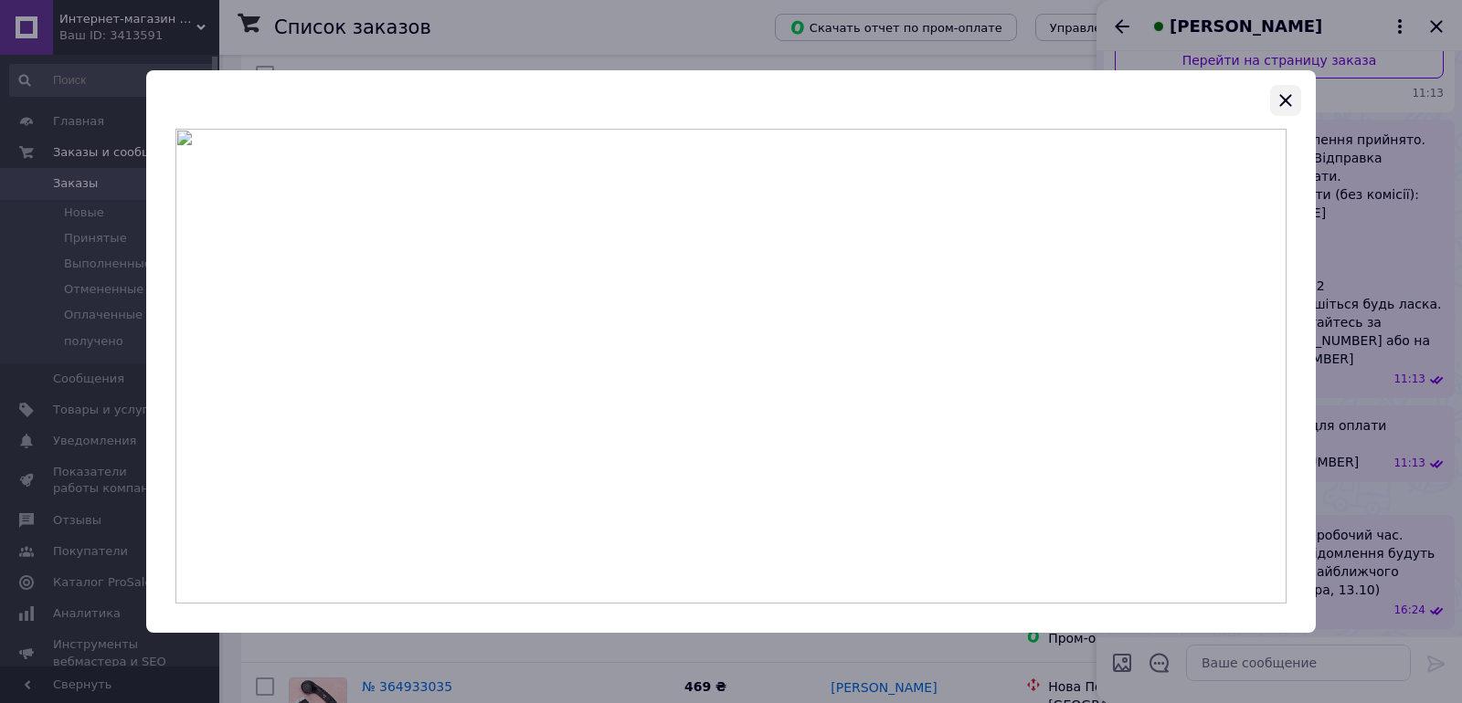
click at [1280, 109] on icon "button" at bounding box center [1285, 101] width 22 height 22
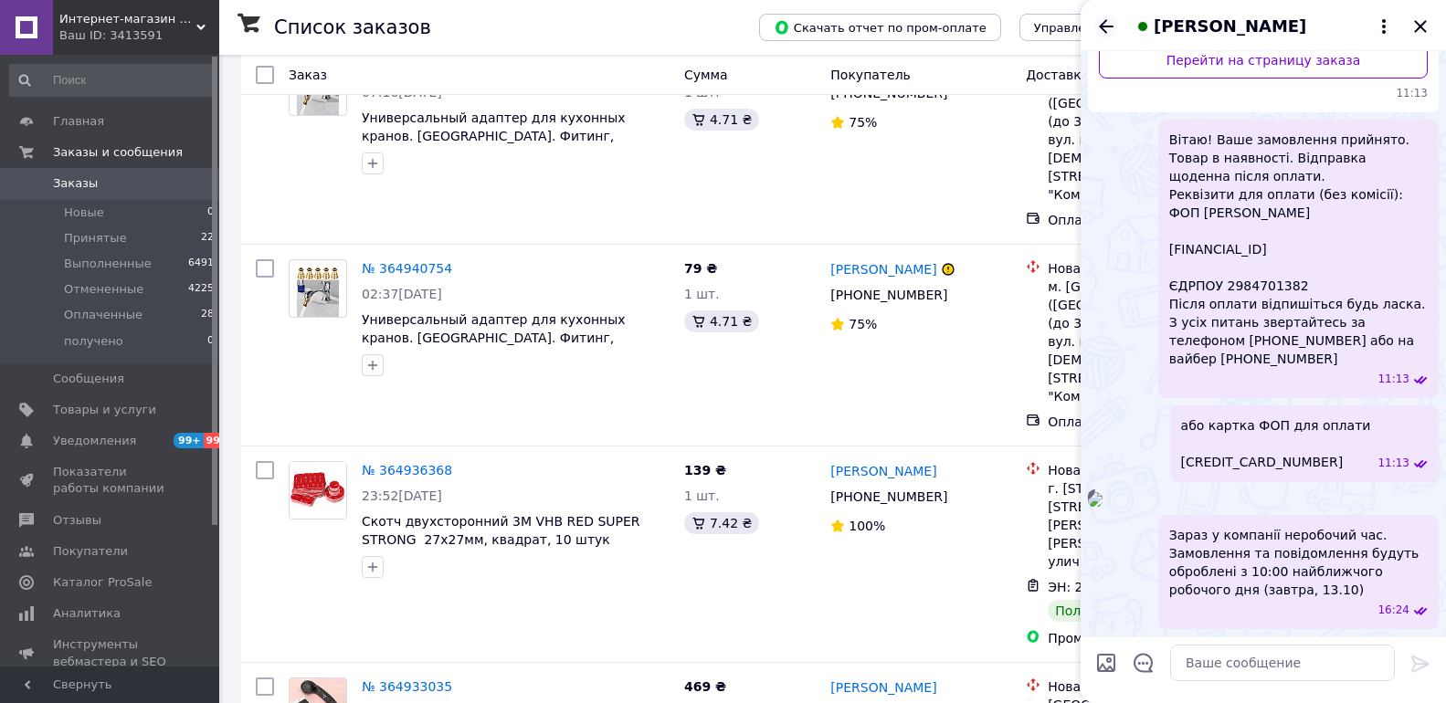
click at [1111, 28] on icon "Назад" at bounding box center [1106, 27] width 22 height 22
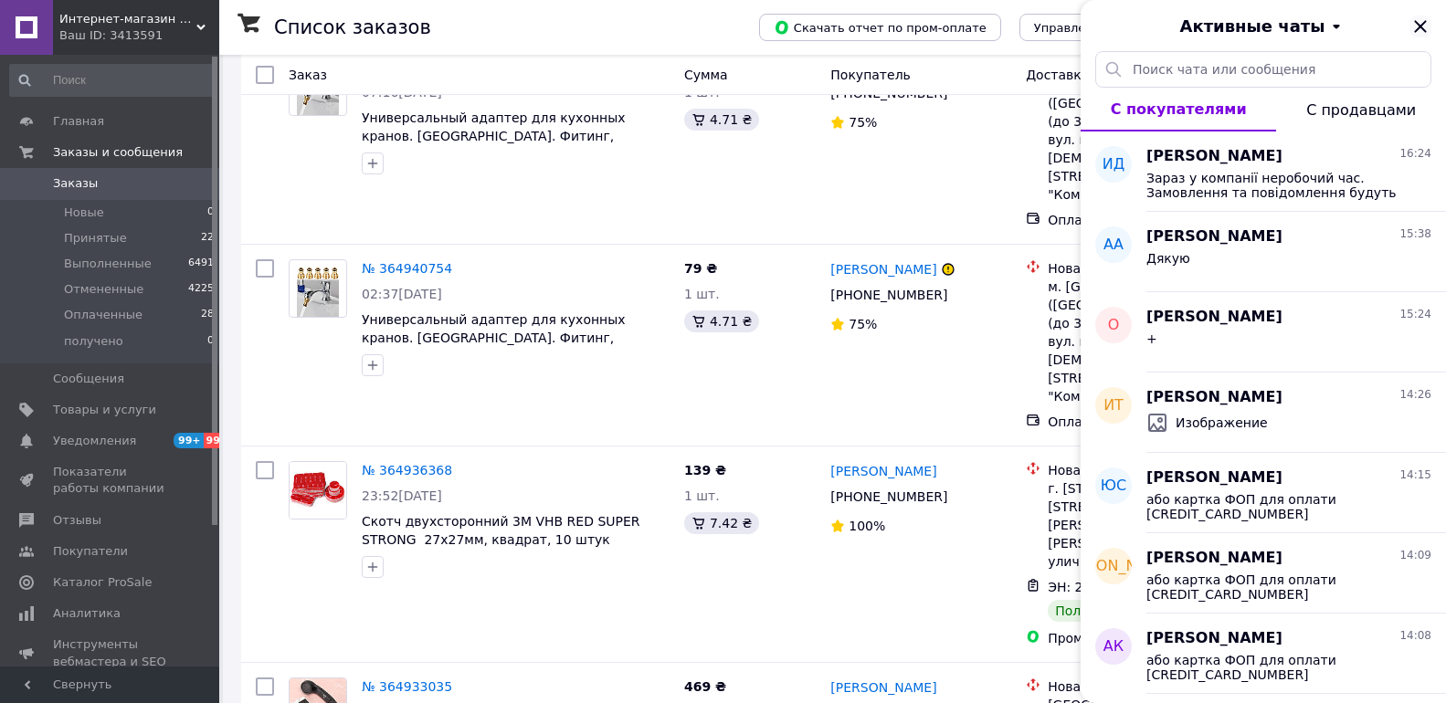
click at [1427, 32] on icon "Закрыть" at bounding box center [1421, 27] width 22 height 22
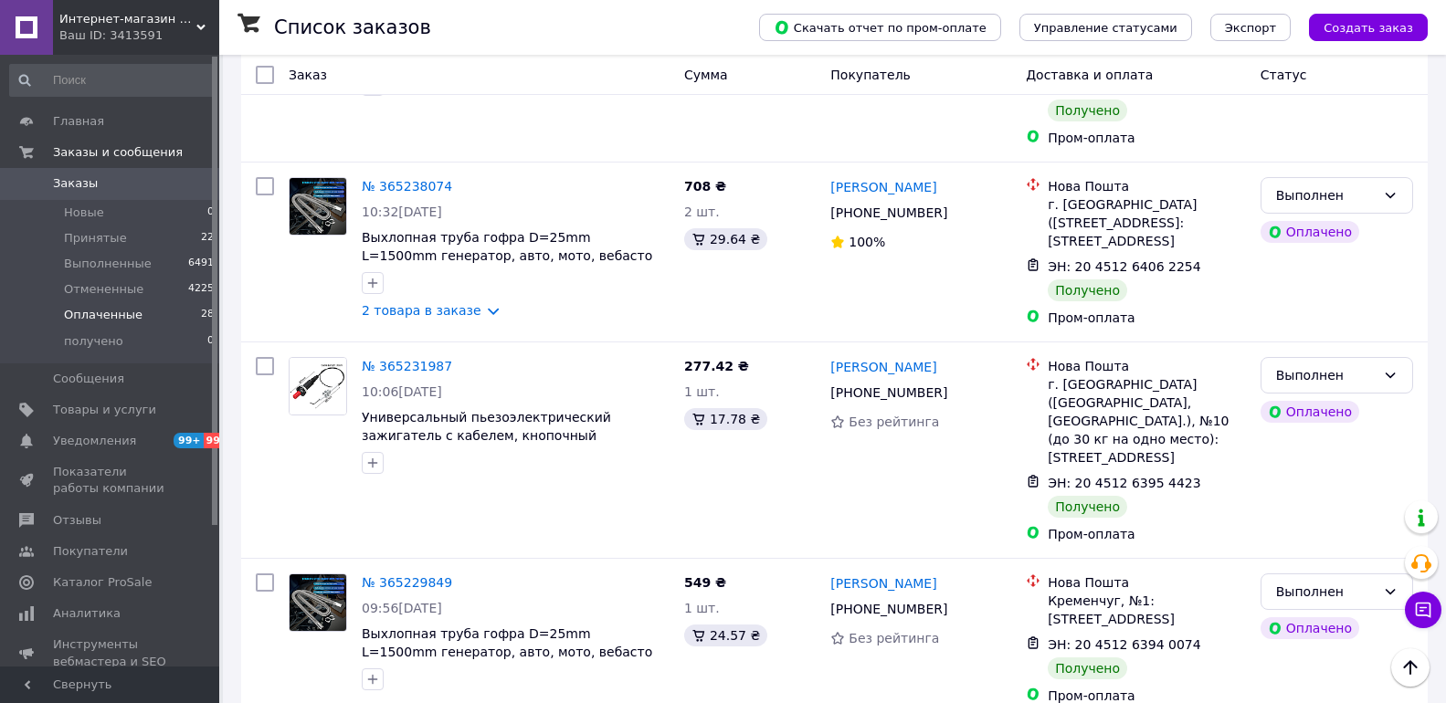
scroll to position [8492, 0]
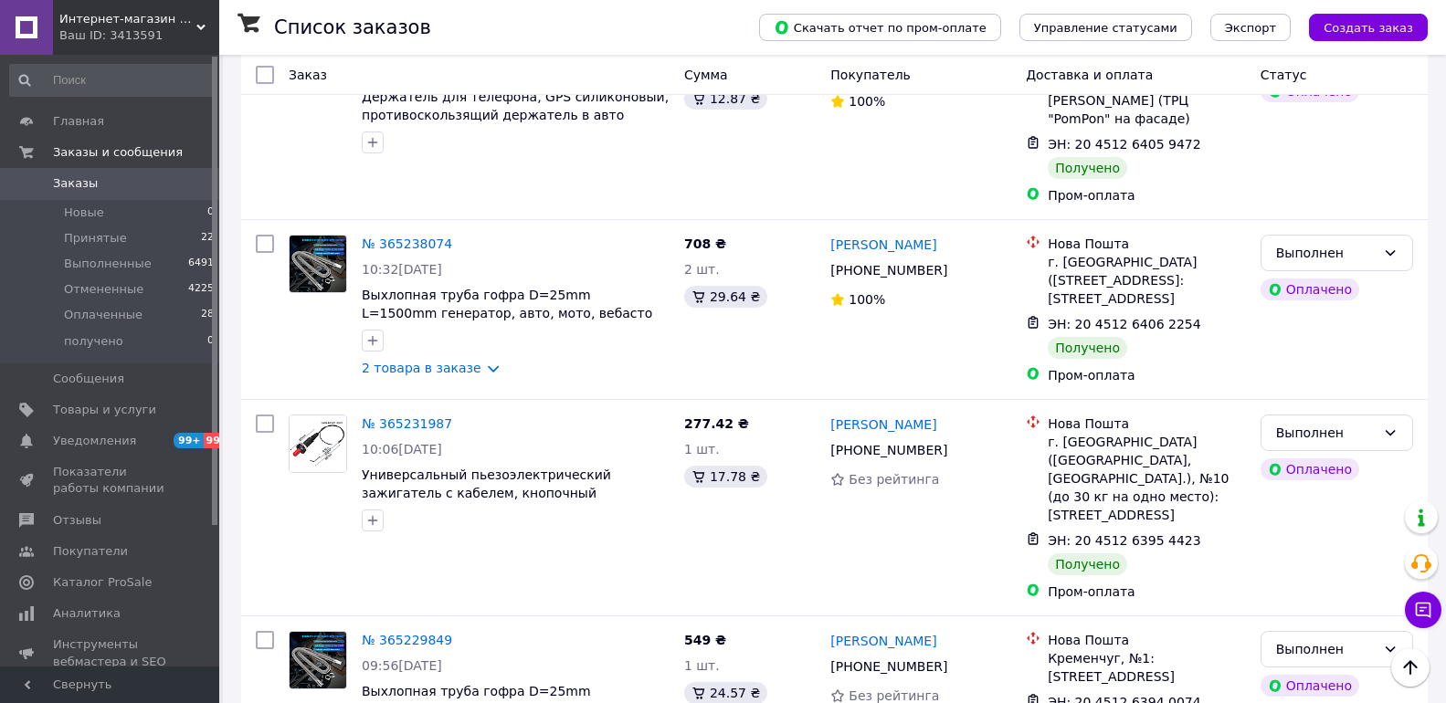
click at [88, 193] on link "Заказы 0" at bounding box center [112, 183] width 225 height 31
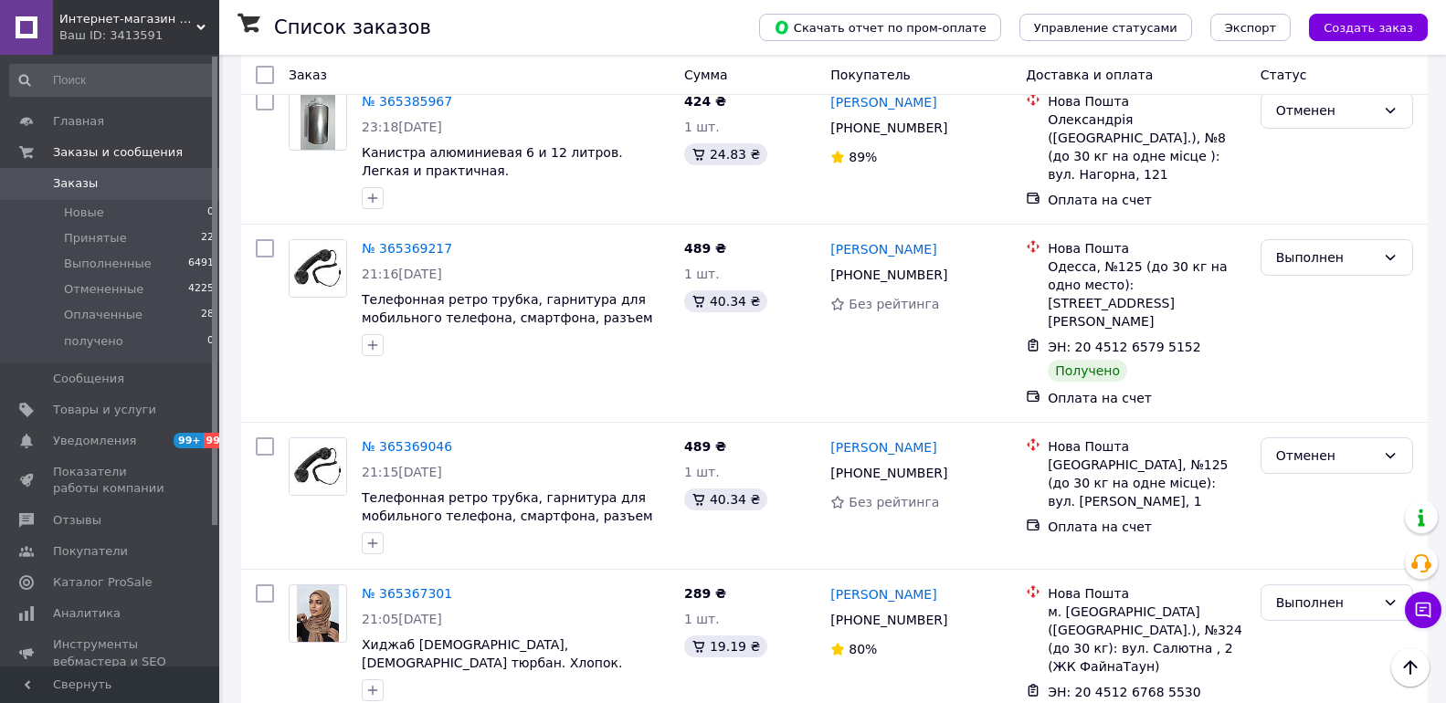
scroll to position [4198, 0]
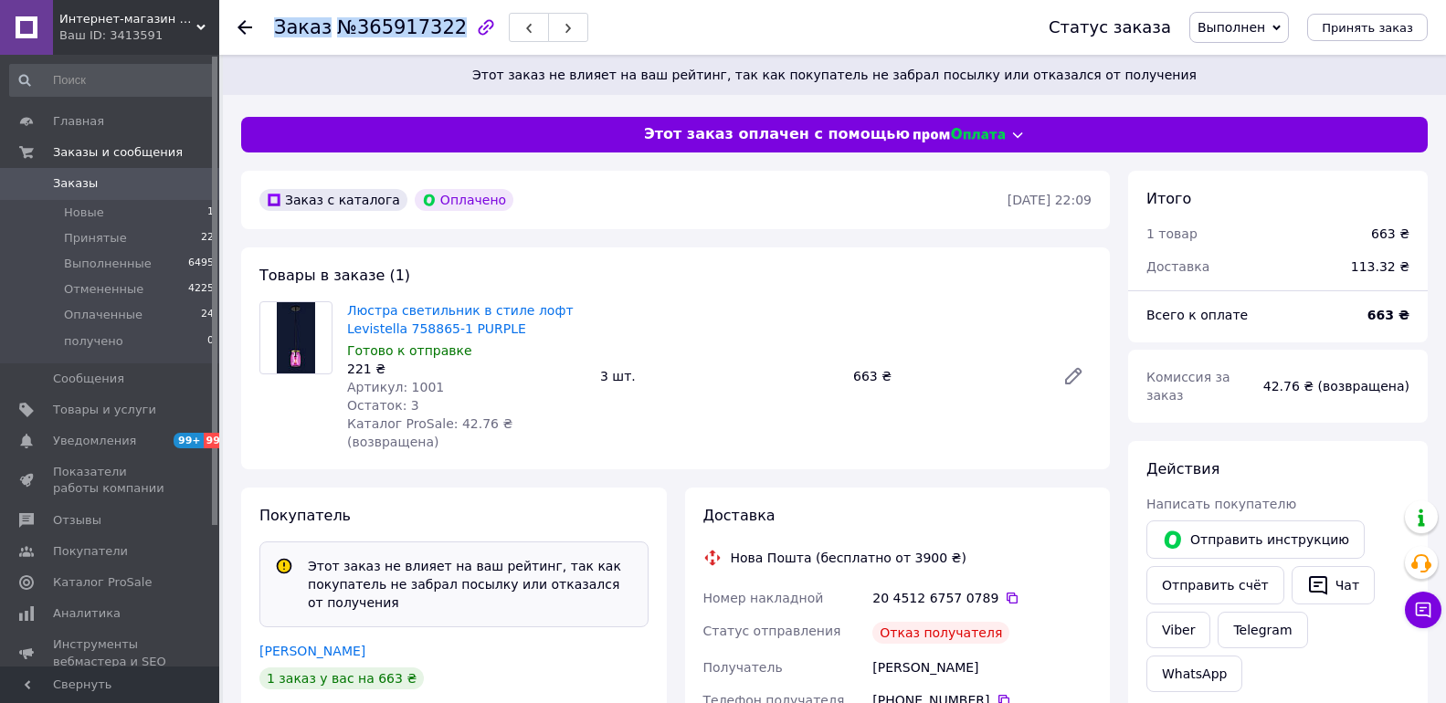
drag, startPoint x: 438, startPoint y: 25, endPoint x: 260, endPoint y: 26, distance: 177.2
click at [260, 26] on div "Заказ №365917322 Статус заказа Выполнен Принят Отменен Оплаченный получено Прин…" at bounding box center [833, 27] width 1190 height 55
copy h1 "Заказ №365917322"
click at [108, 590] on span "Каталог ProSale" at bounding box center [102, 583] width 99 height 16
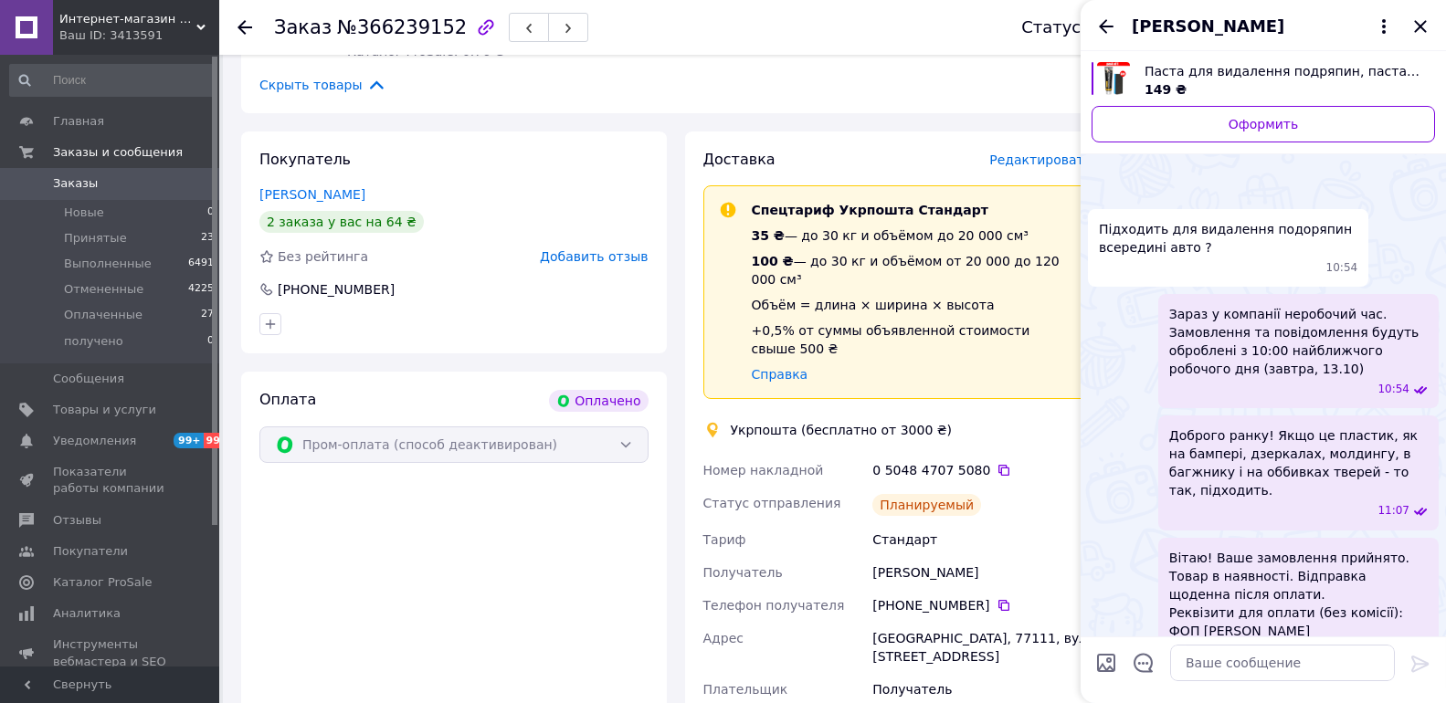
scroll to position [568, 0]
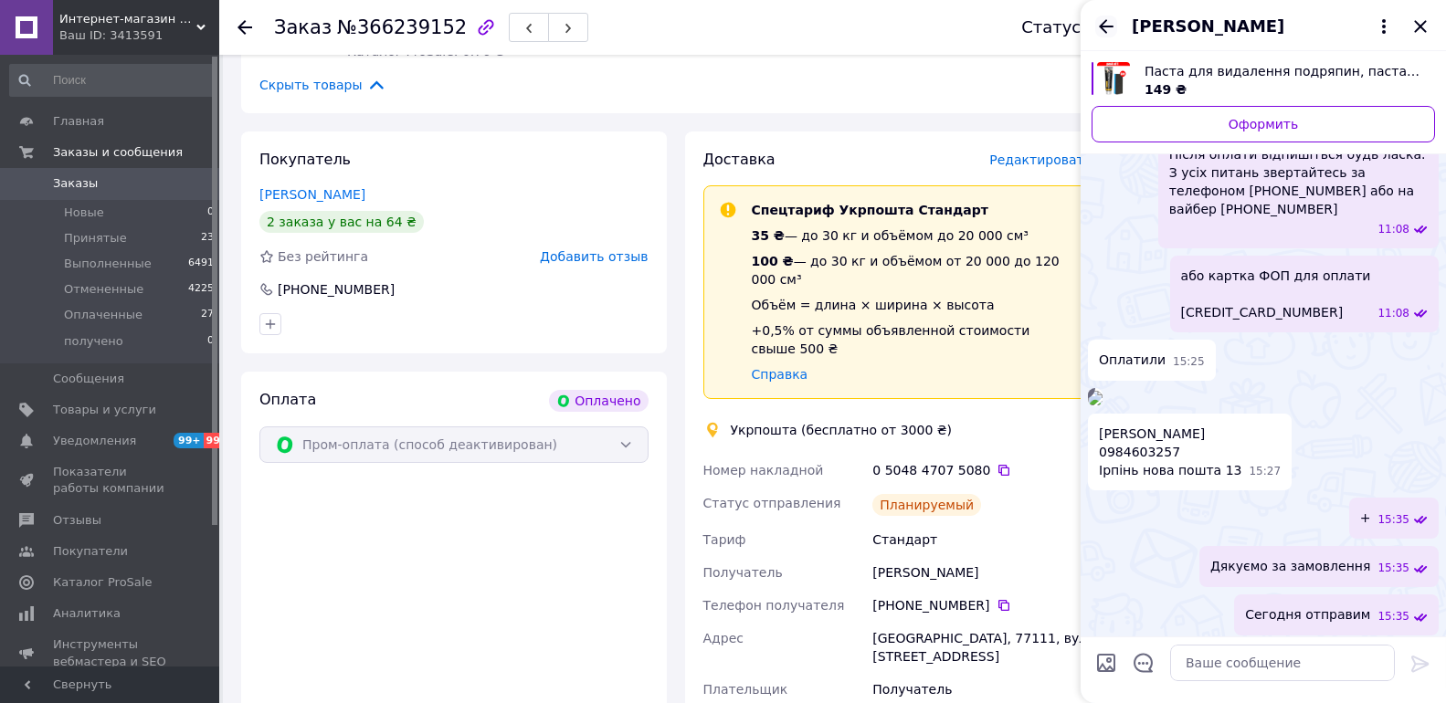
click at [1116, 21] on icon "Назад" at bounding box center [1106, 27] width 22 height 22
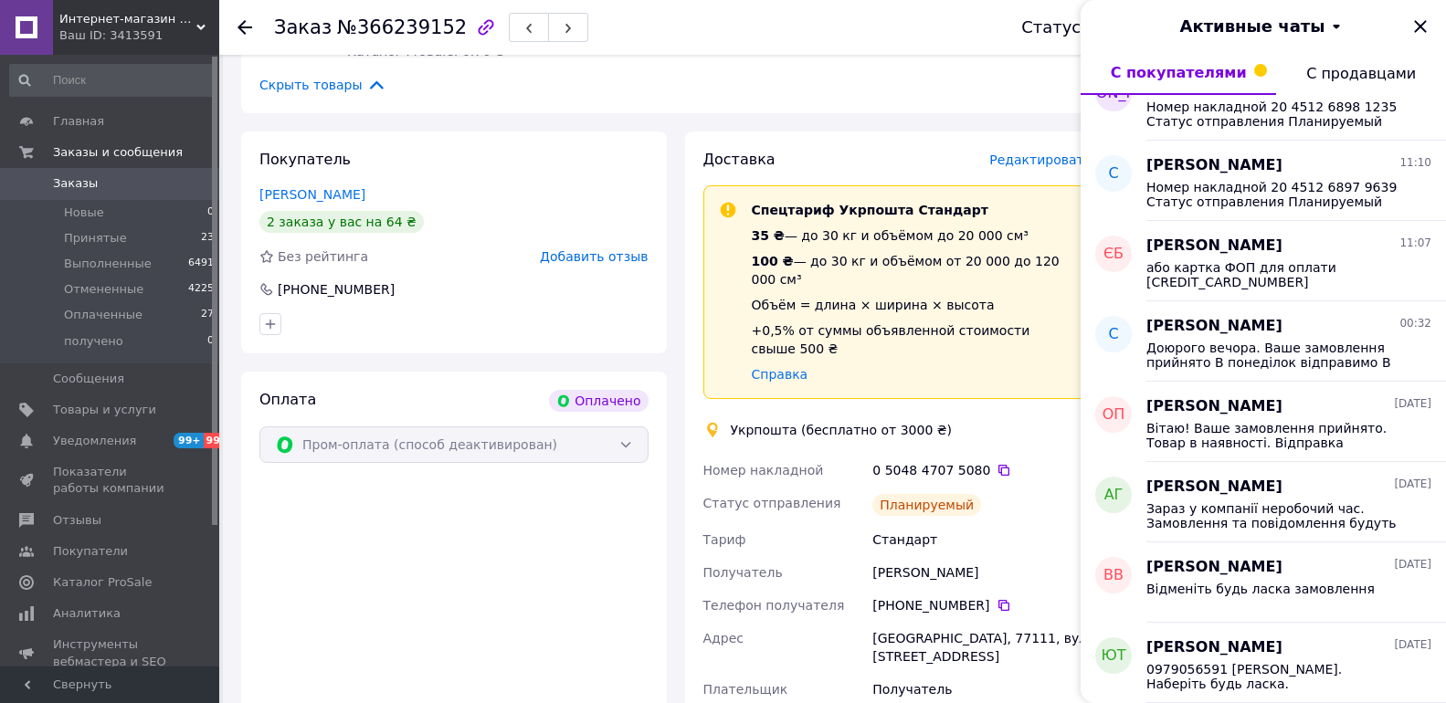
scroll to position [825, 0]
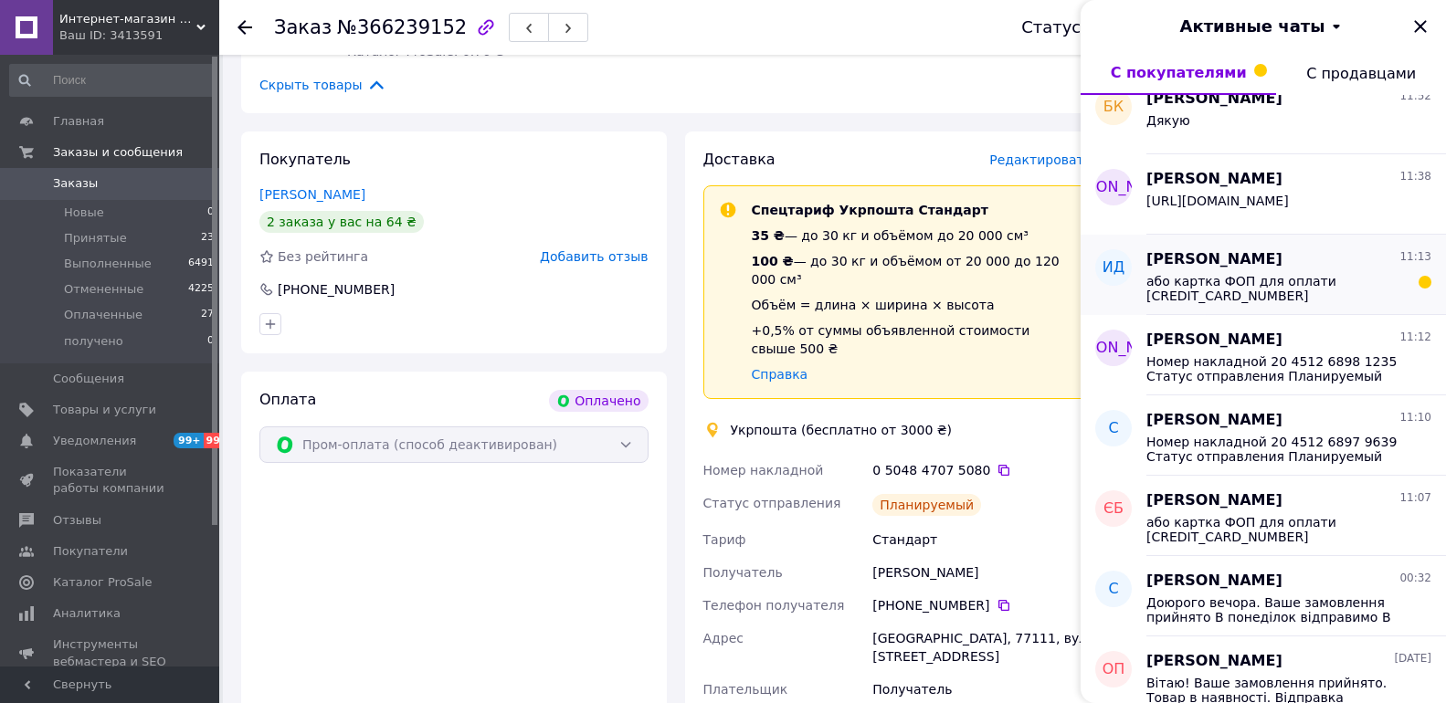
click at [1302, 270] on div "[PERSON_NAME] 11:13" at bounding box center [1289, 259] width 285 height 21
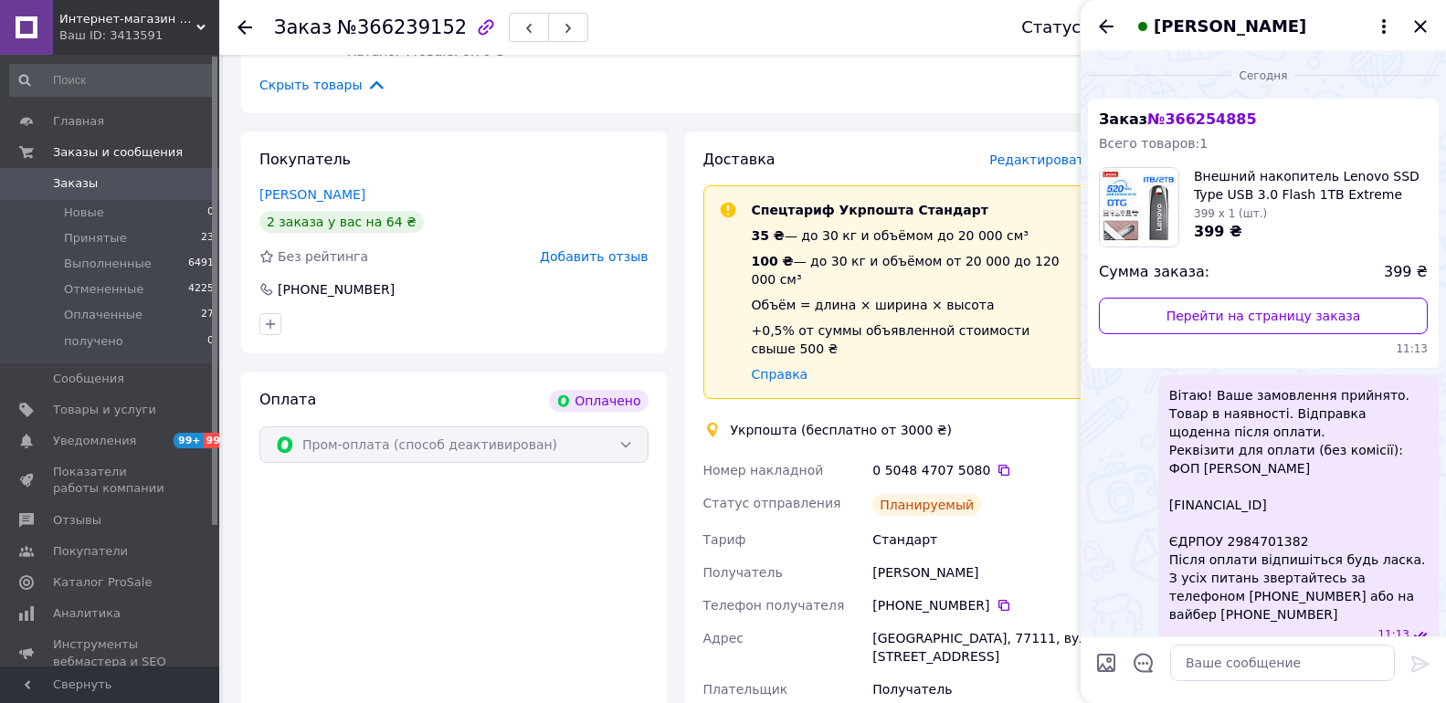
scroll to position [90, 0]
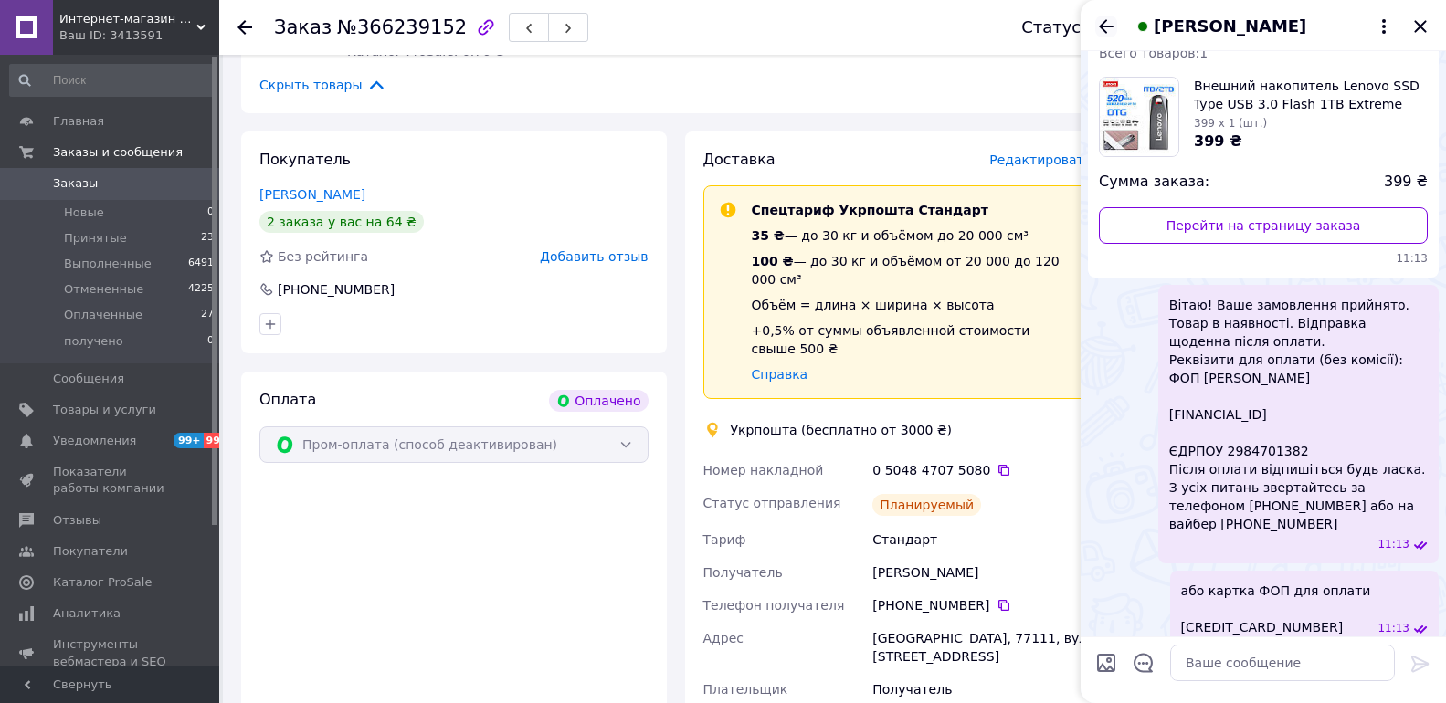
click at [1110, 21] on icon "Назад" at bounding box center [1106, 27] width 22 height 22
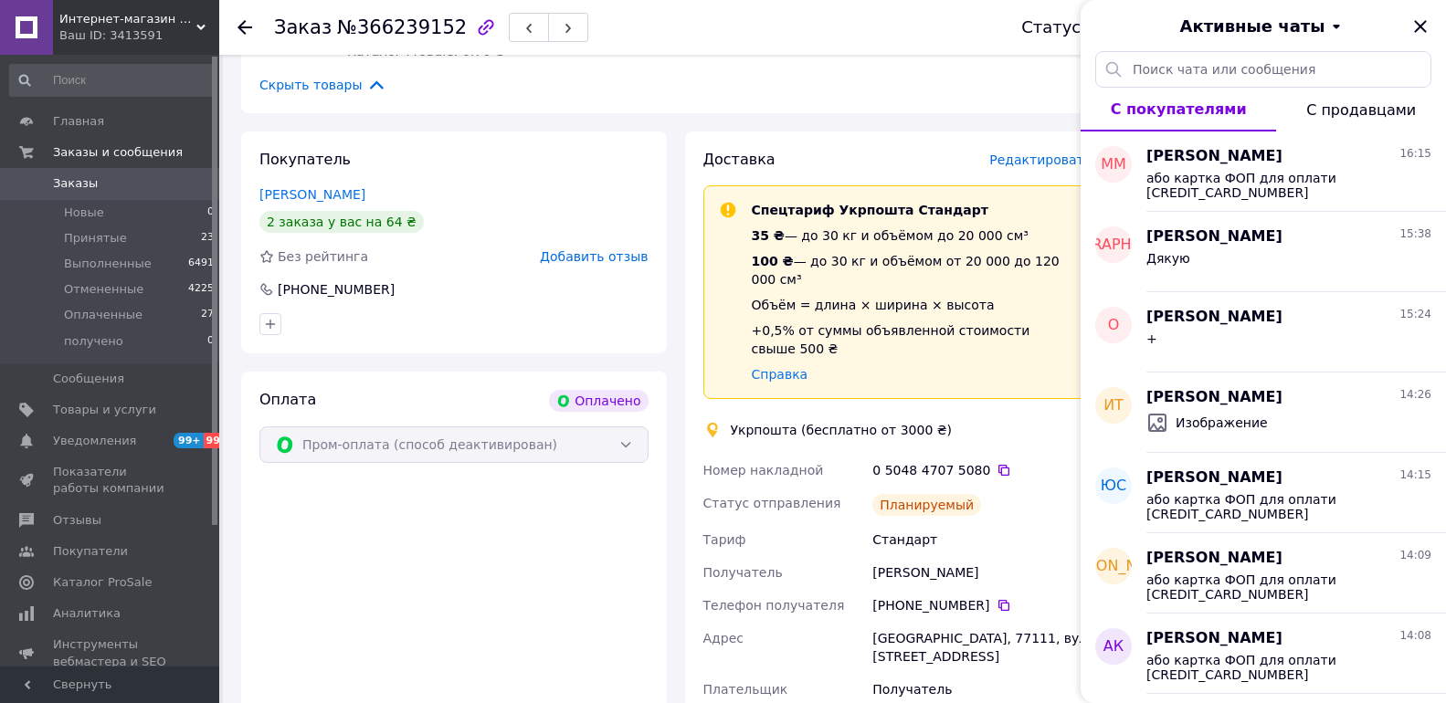
drag, startPoint x: 1428, startPoint y: 31, endPoint x: 361, endPoint y: 186, distance: 1078.3
click at [1424, 32] on icon "Закрыть" at bounding box center [1421, 27] width 22 height 22
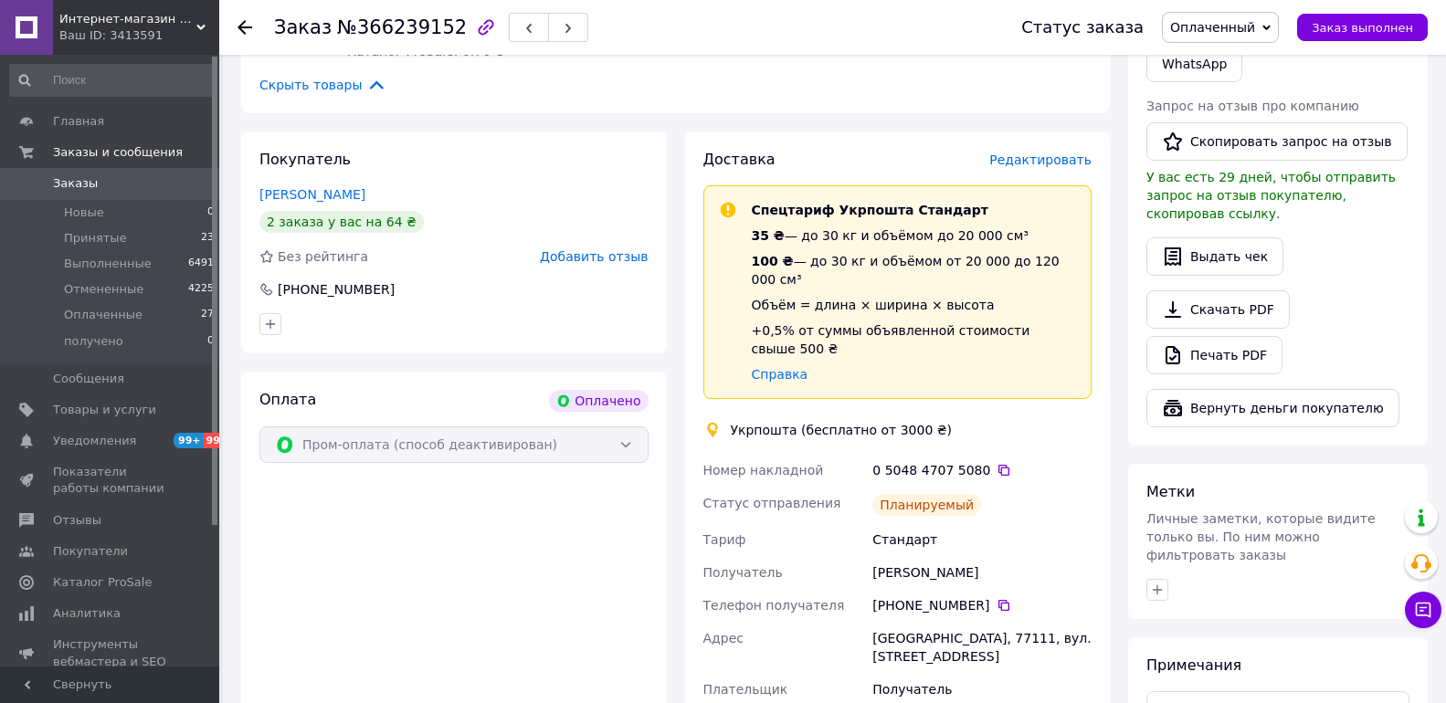
click at [131, 182] on span "Заказы" at bounding box center [111, 183] width 116 height 16
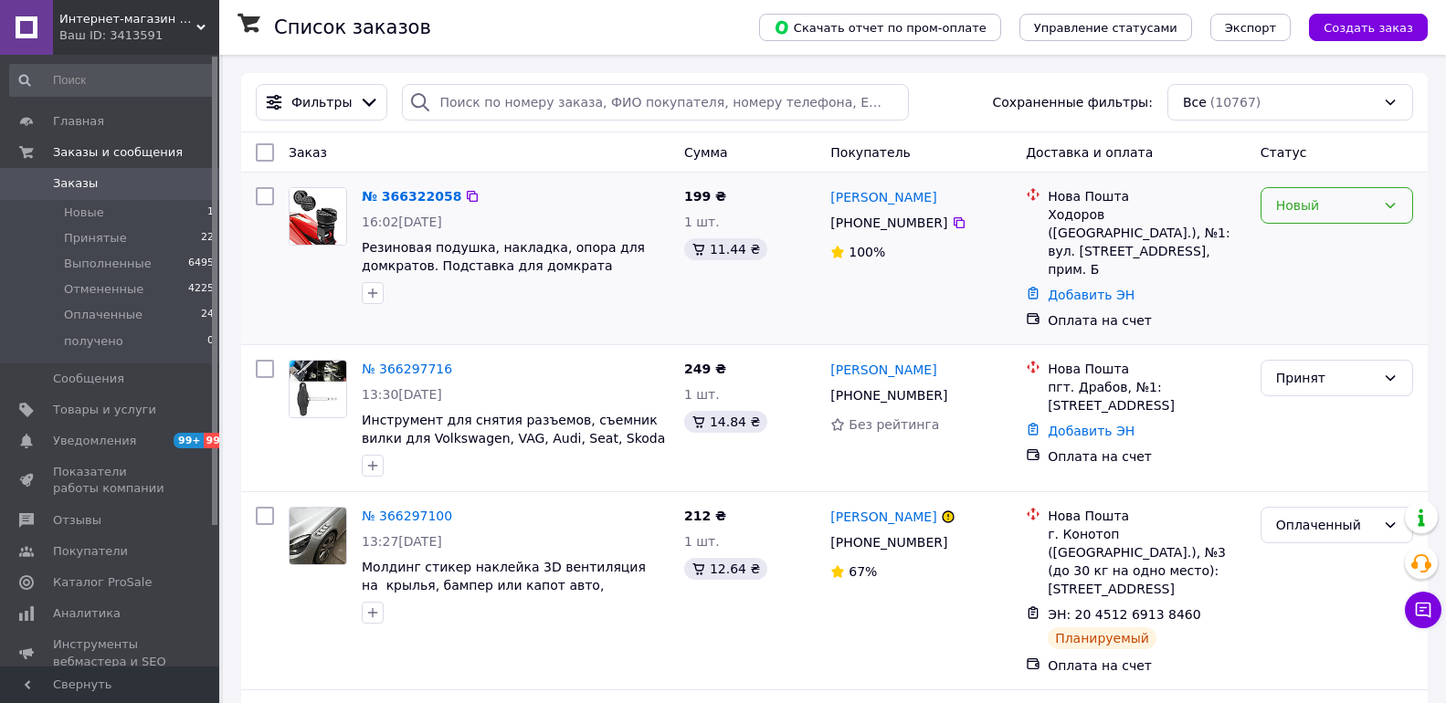
click at [1356, 200] on div "Новый" at bounding box center [1326, 206] width 100 height 20
click at [1329, 238] on li "Принят" at bounding box center [1337, 245] width 151 height 33
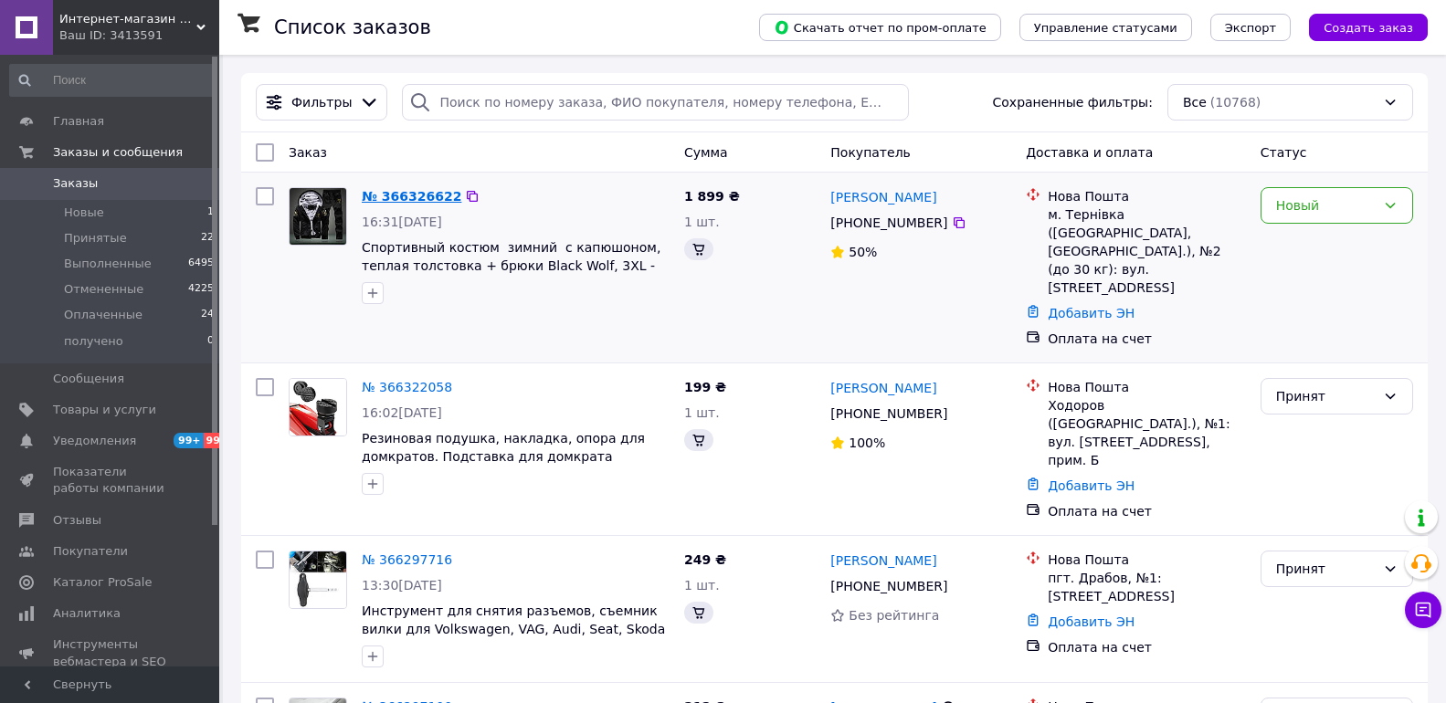
click at [419, 198] on link "№ 366326622" at bounding box center [412, 196] width 100 height 15
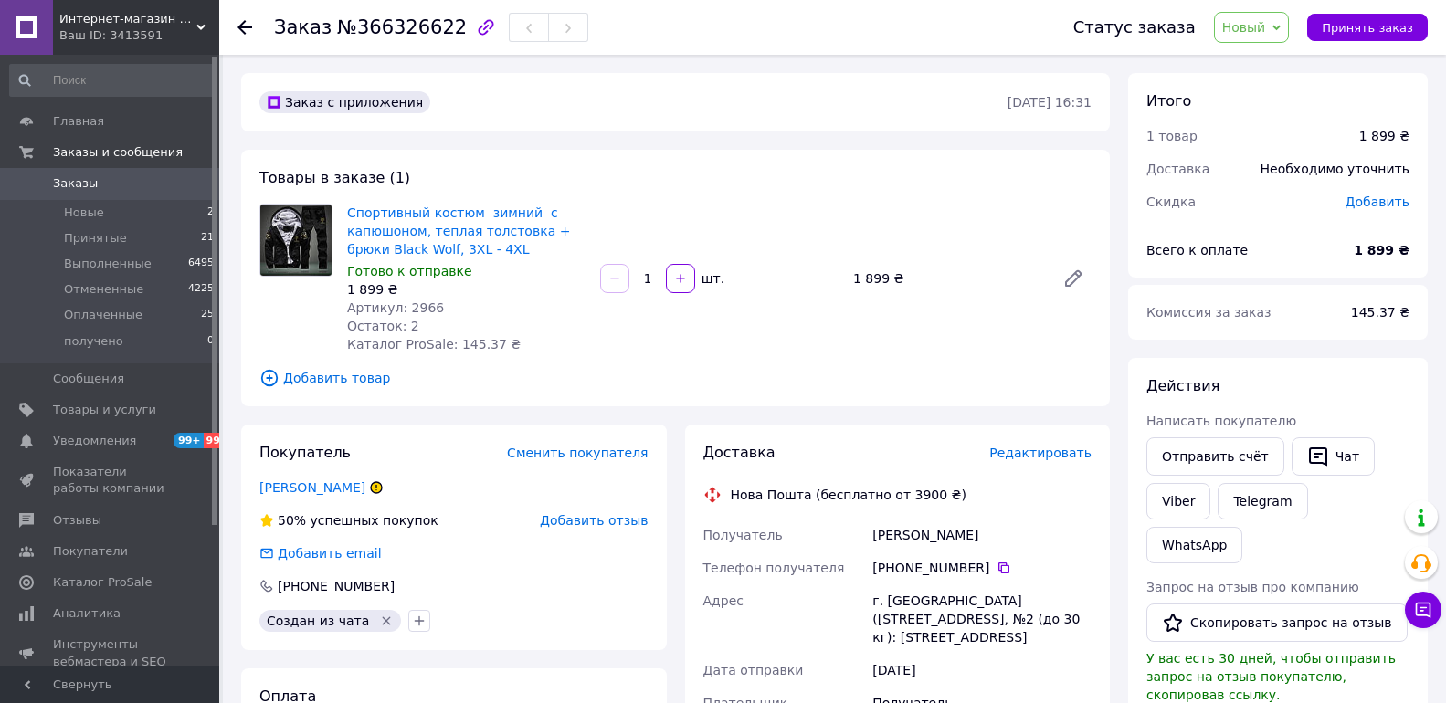
click at [1266, 29] on span "Новый" at bounding box center [1244, 27] width 44 height 15
click at [1264, 56] on li "Принят" at bounding box center [1263, 63] width 97 height 27
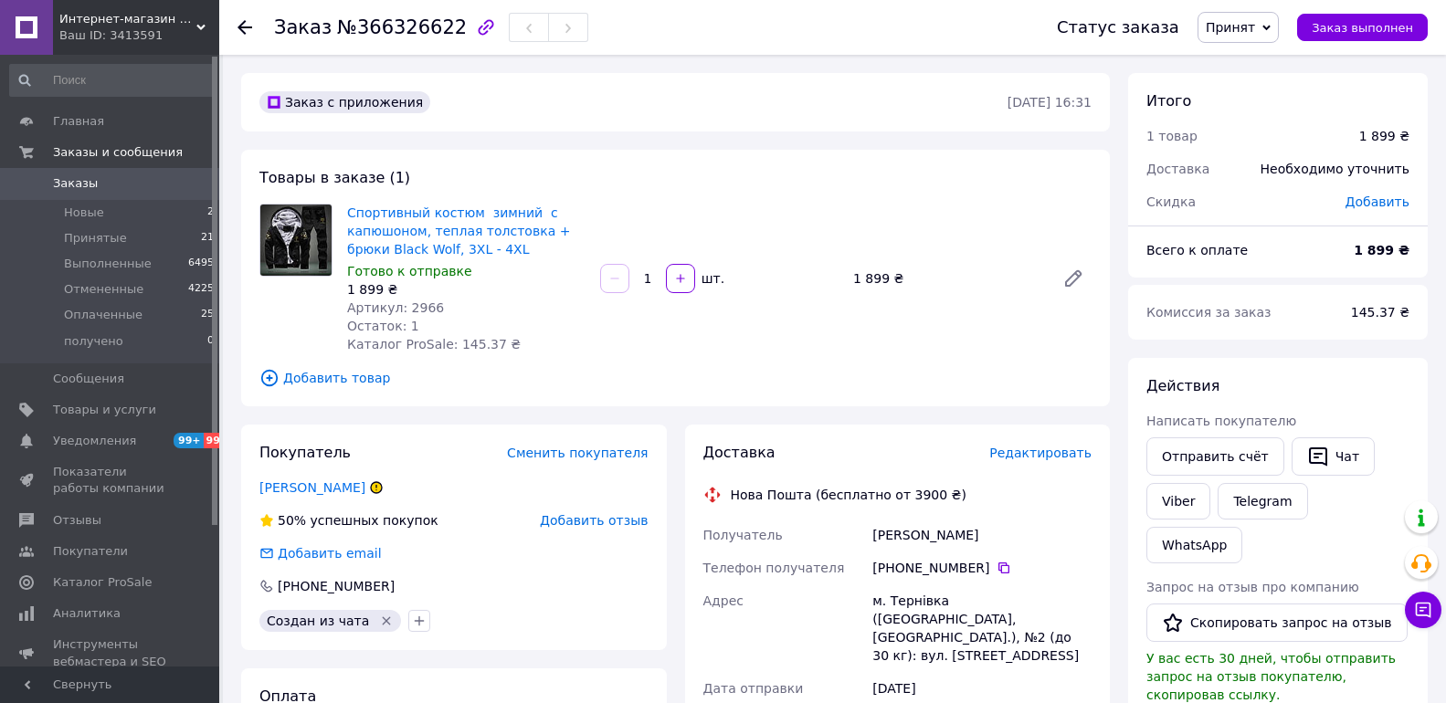
click at [109, 182] on span "Заказы" at bounding box center [111, 183] width 116 height 16
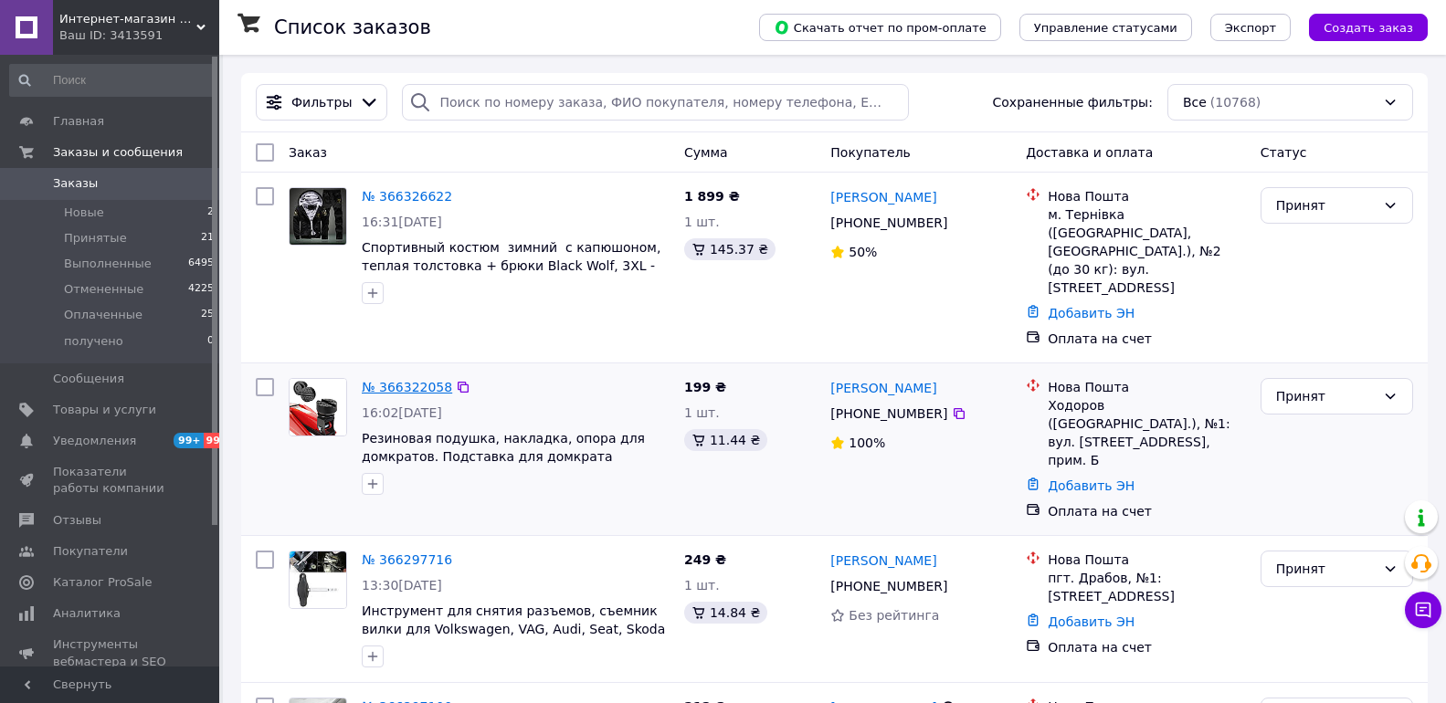
click at [393, 380] on link "№ 366322058" at bounding box center [407, 387] width 90 height 15
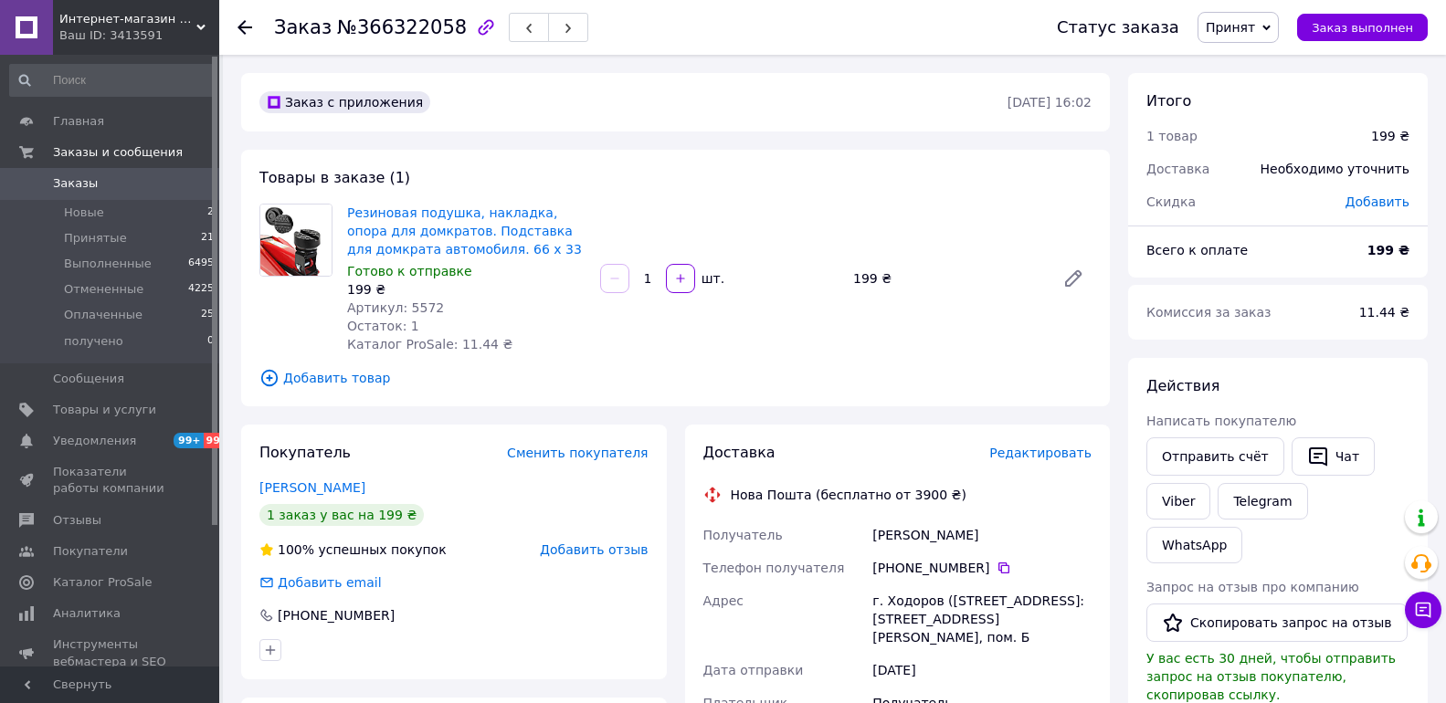
click at [1057, 455] on span "Редактировать" at bounding box center [1040, 453] width 102 height 15
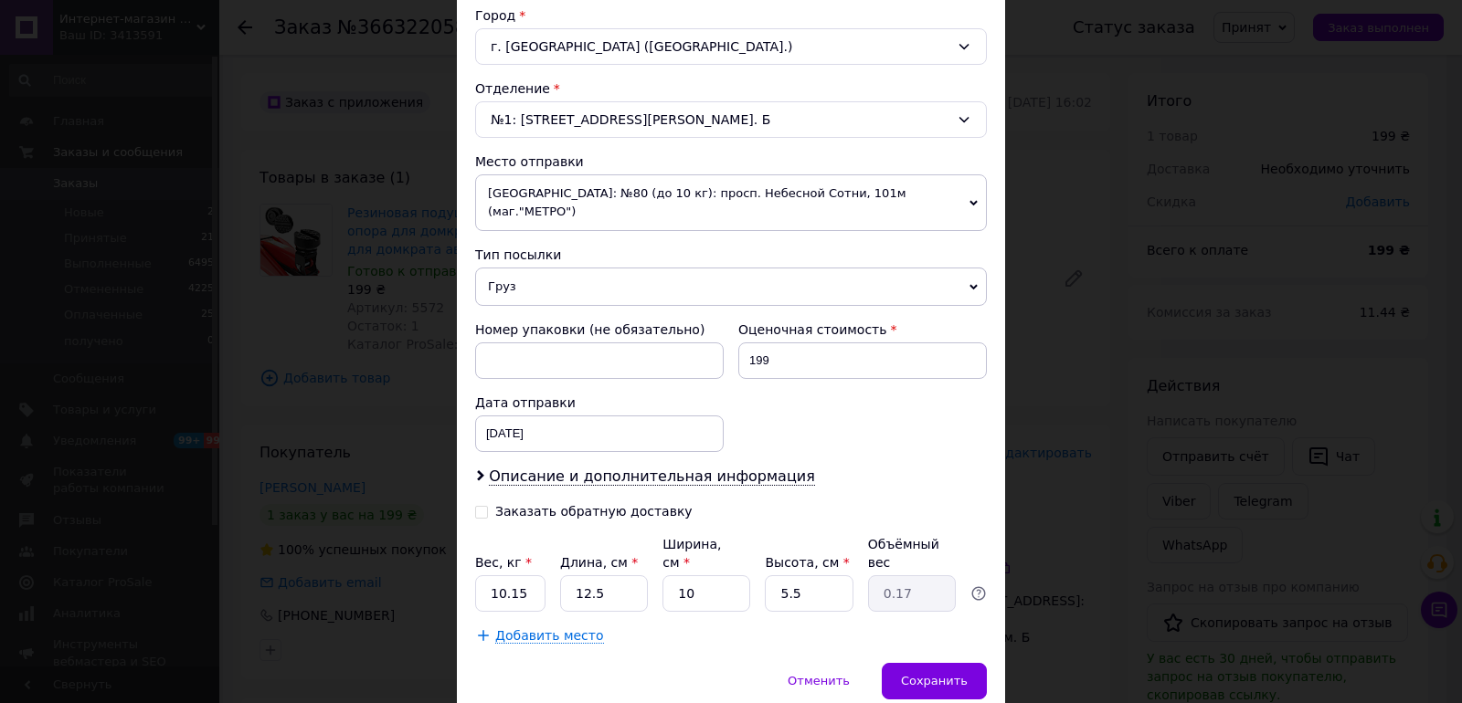
scroll to position [543, 0]
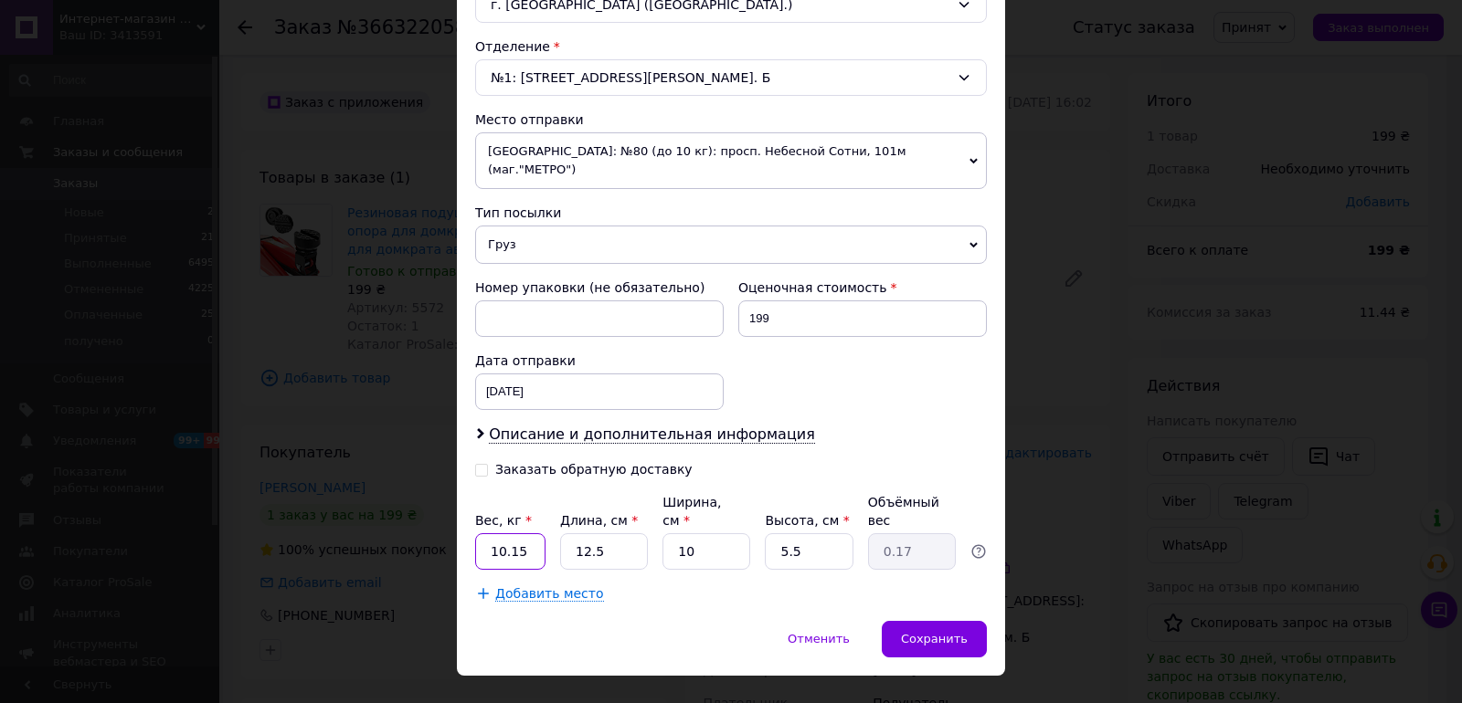
click at [533, 534] on input "10.15" at bounding box center [510, 552] width 70 height 37
type input "1"
type input "0.190"
click at [628, 534] on input "12.5" at bounding box center [604, 552] width 88 height 37
type input "1"
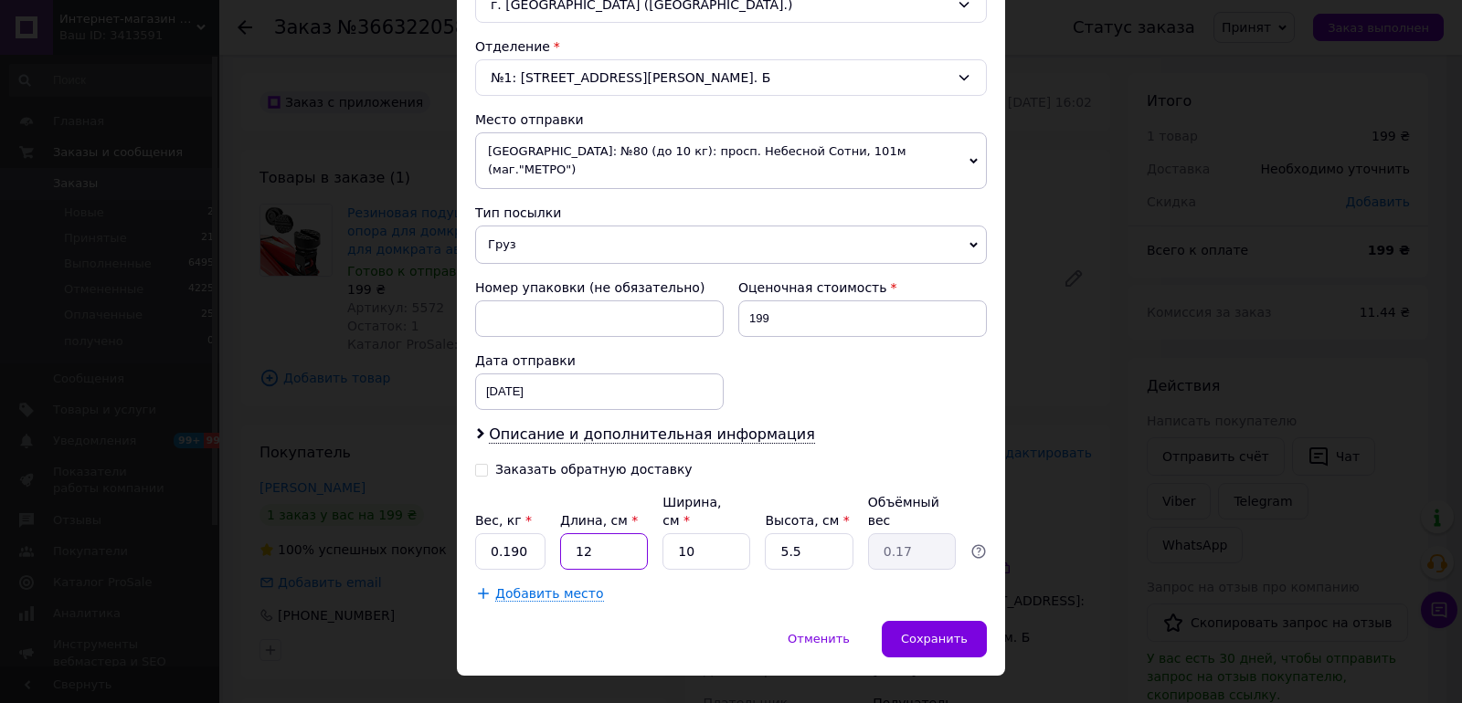
type input "0.1"
type input "6"
type input "0.1"
type input "6"
click at [726, 534] on input "10" at bounding box center [706, 552] width 88 height 37
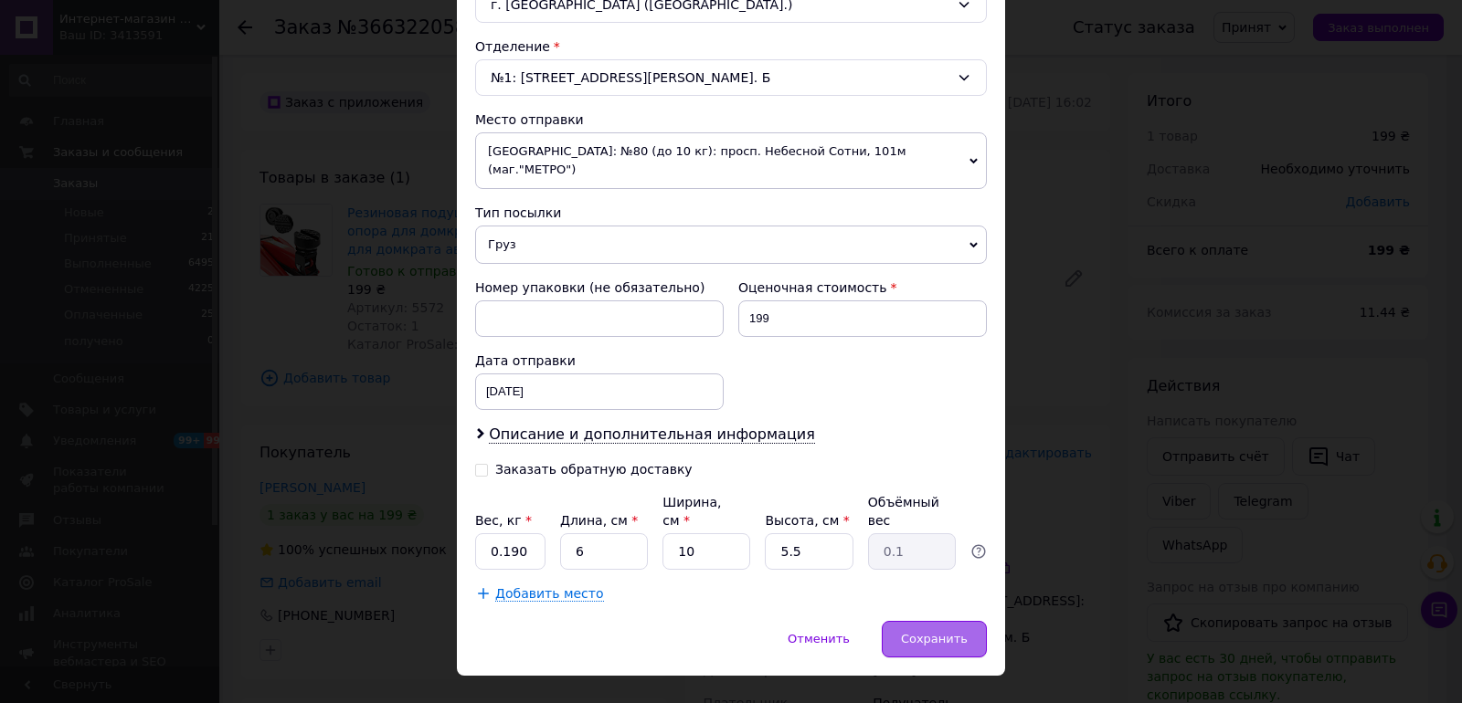
click at [939, 632] on span "Сохранить" at bounding box center [934, 639] width 67 height 14
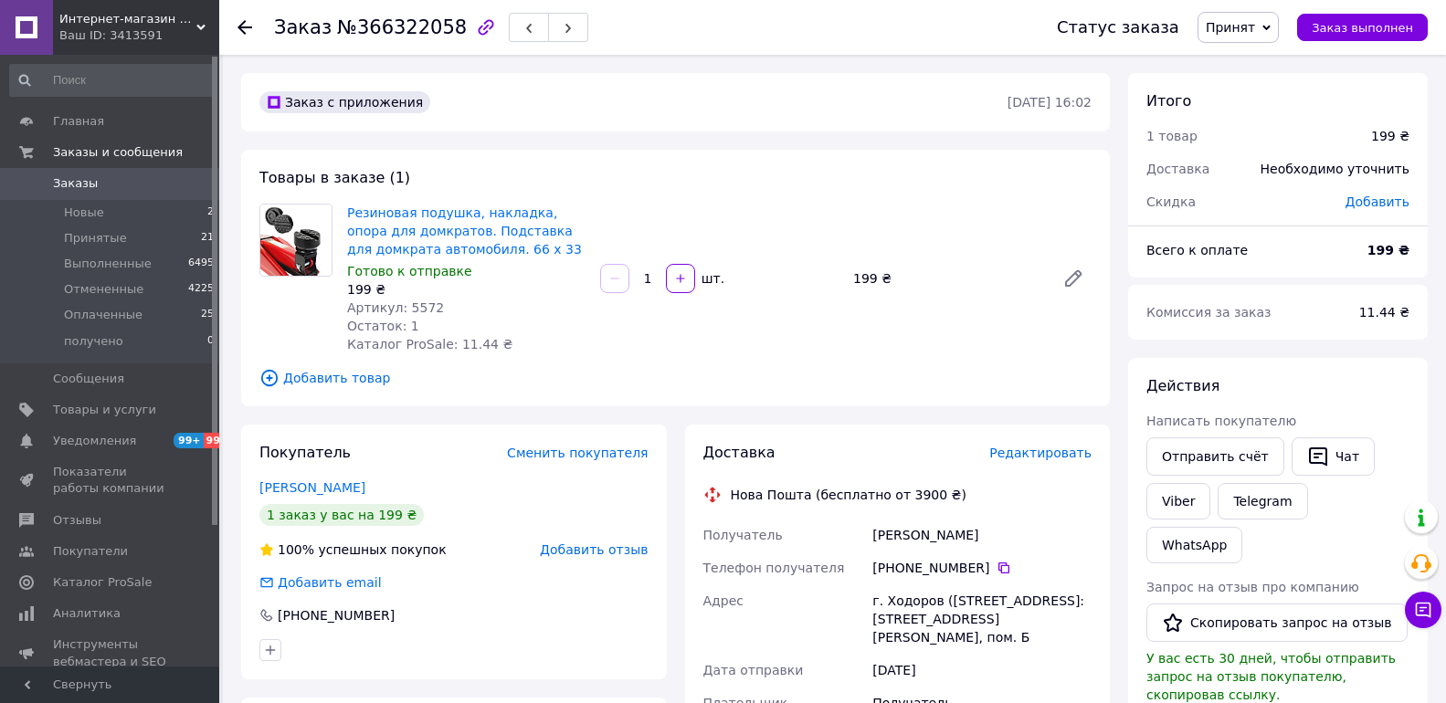
click at [1045, 452] on span "Редактировать" at bounding box center [1040, 453] width 102 height 15
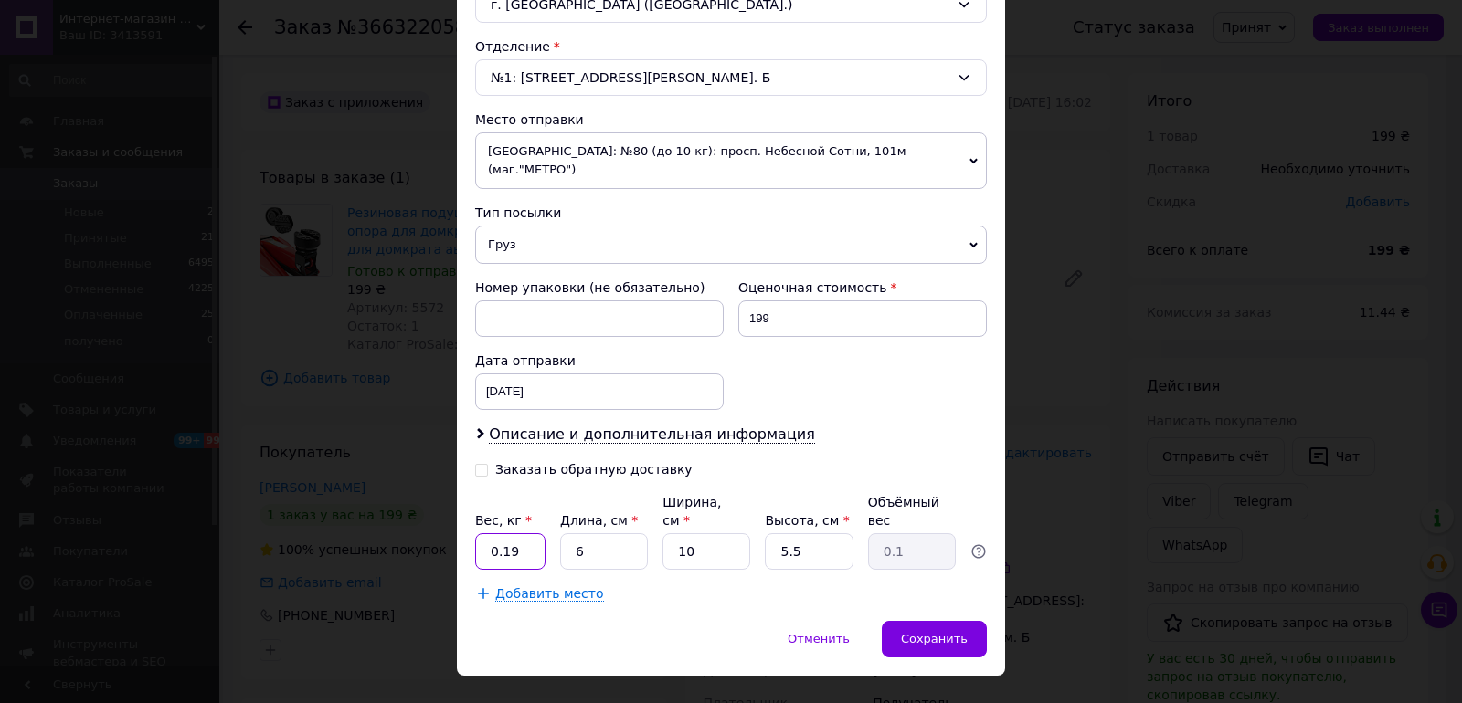
click at [530, 534] on input "0.19" at bounding box center [510, 552] width 70 height 37
type input "0"
type input "1"
click at [936, 632] on span "Сохранить" at bounding box center [934, 639] width 67 height 14
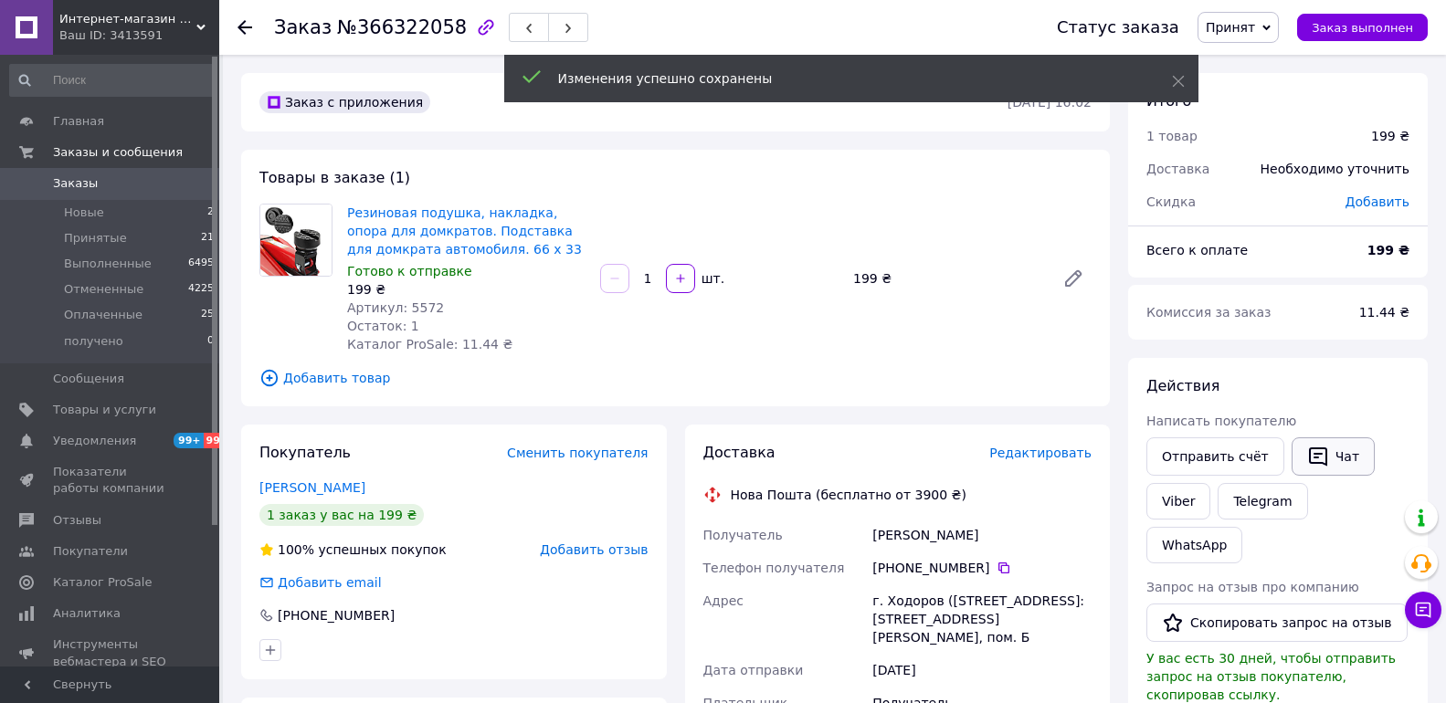
click at [1327, 448] on button "Чат" at bounding box center [1333, 457] width 83 height 38
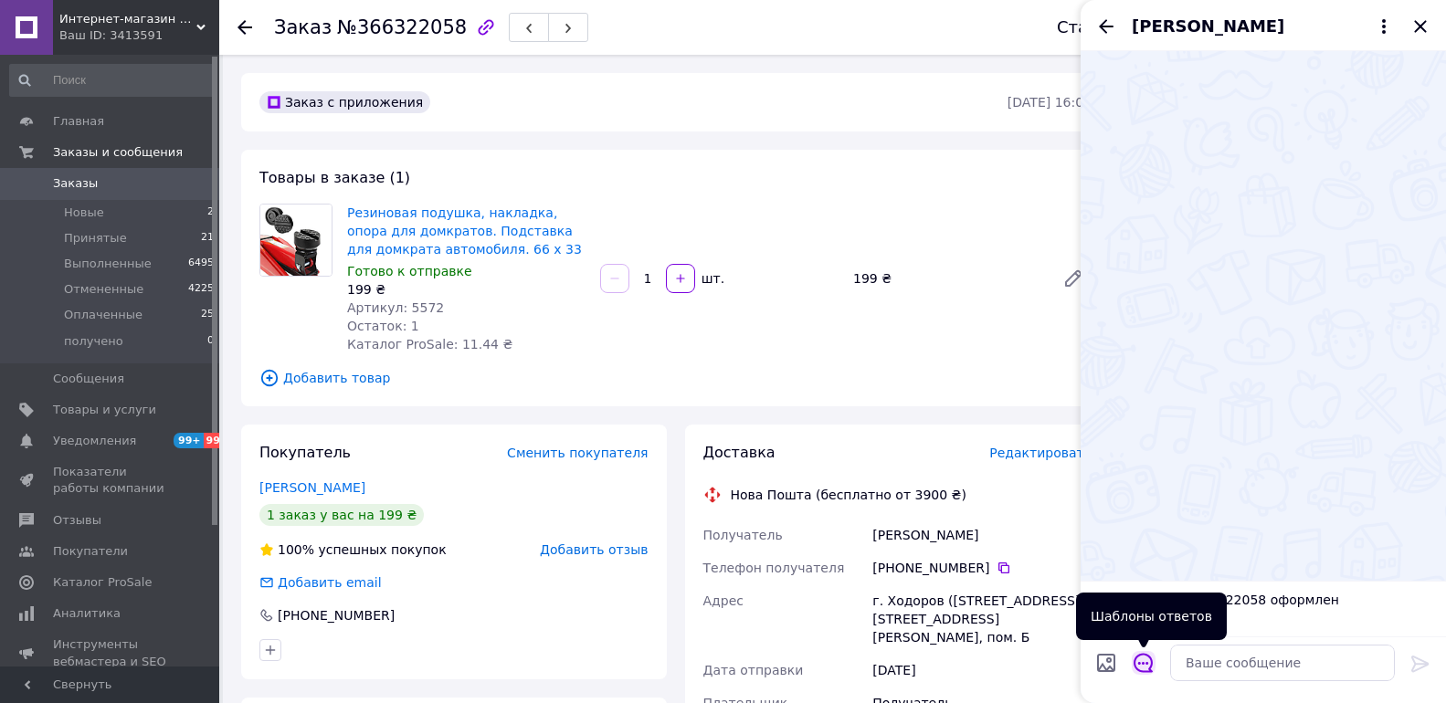
click at [1135, 661] on icon "Открыть шаблоны ответов" at bounding box center [1143, 663] width 19 height 19
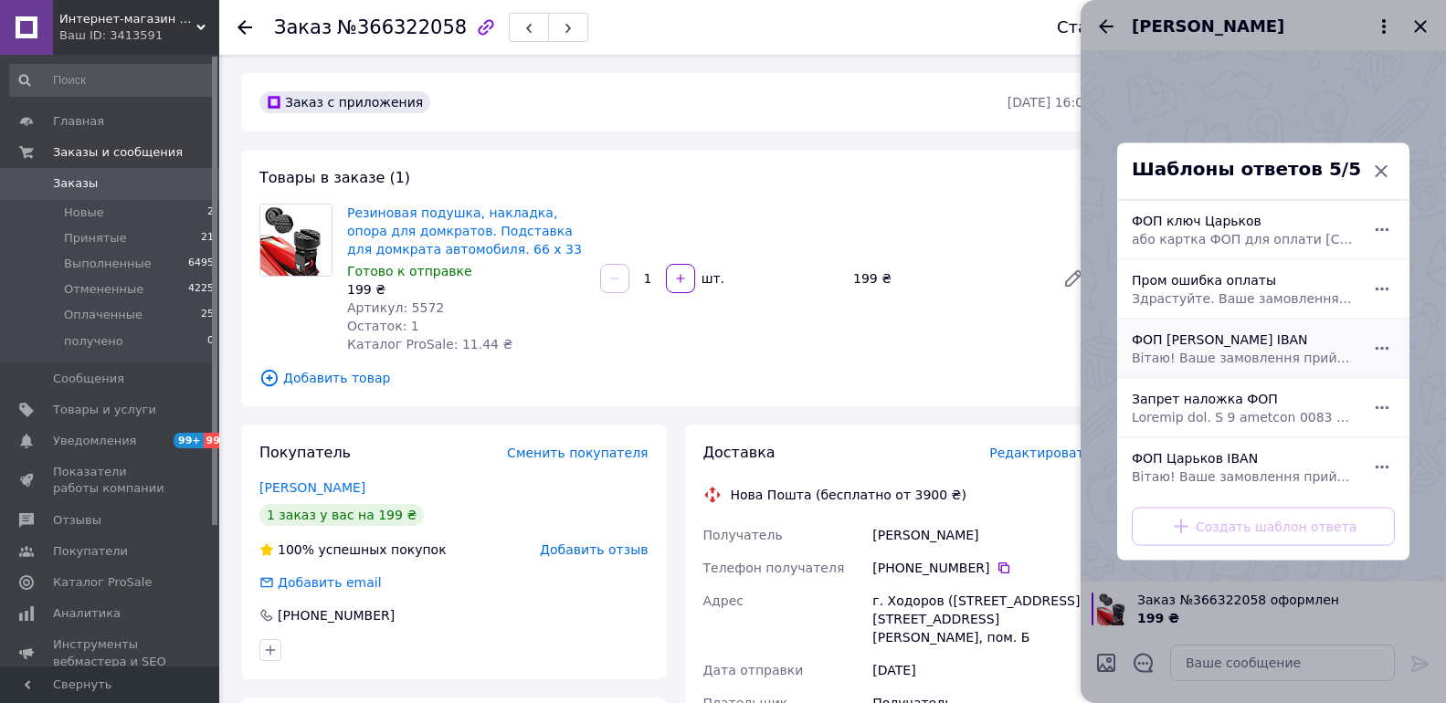
click at [1197, 361] on span "Вітаю! Ваше замовлення прийнято. Товар в наявності. Відправка щоденна після опл…" at bounding box center [1243, 358] width 223 height 18
type textarea "Вітаю! Ваше замовлення прийнято. Товар в наявності. Відправка щоденна після опл…"
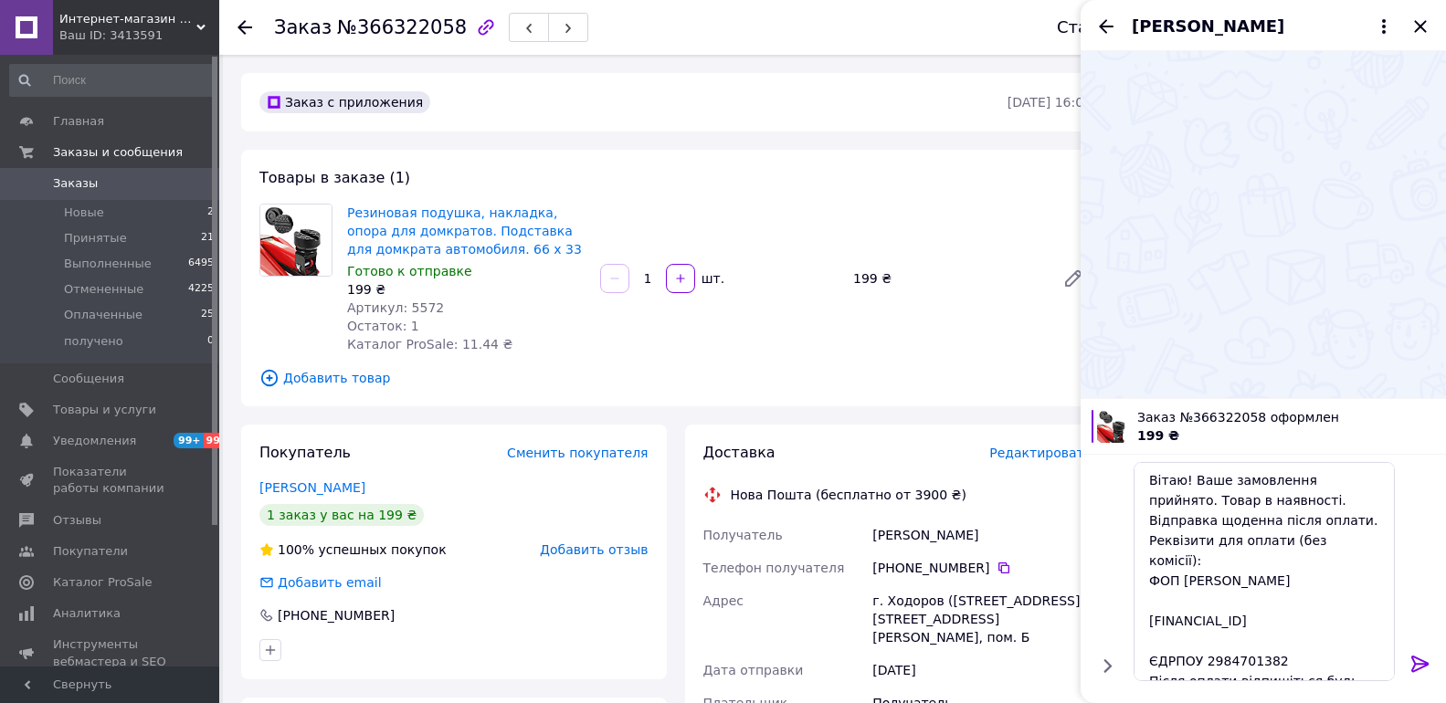
click at [1418, 667] on icon at bounding box center [1421, 664] width 22 height 22
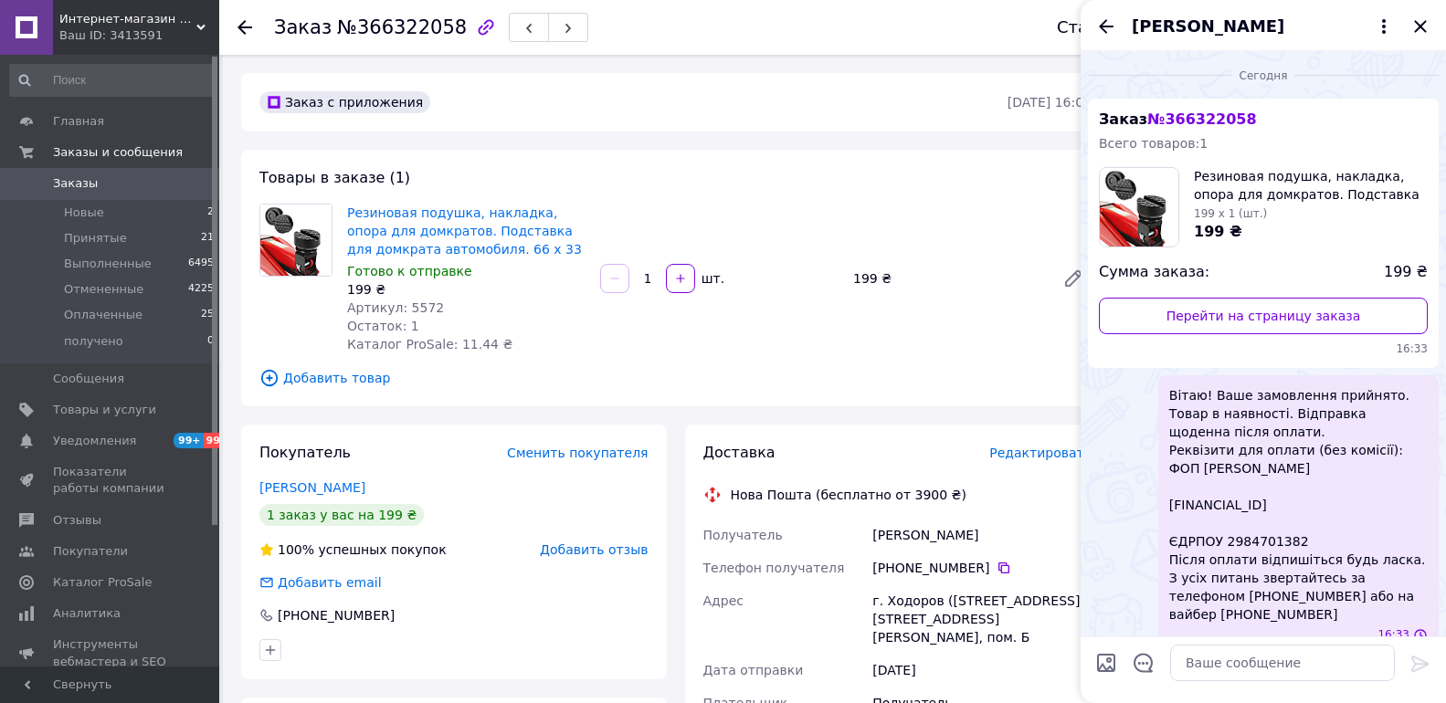
scroll to position [6, 0]
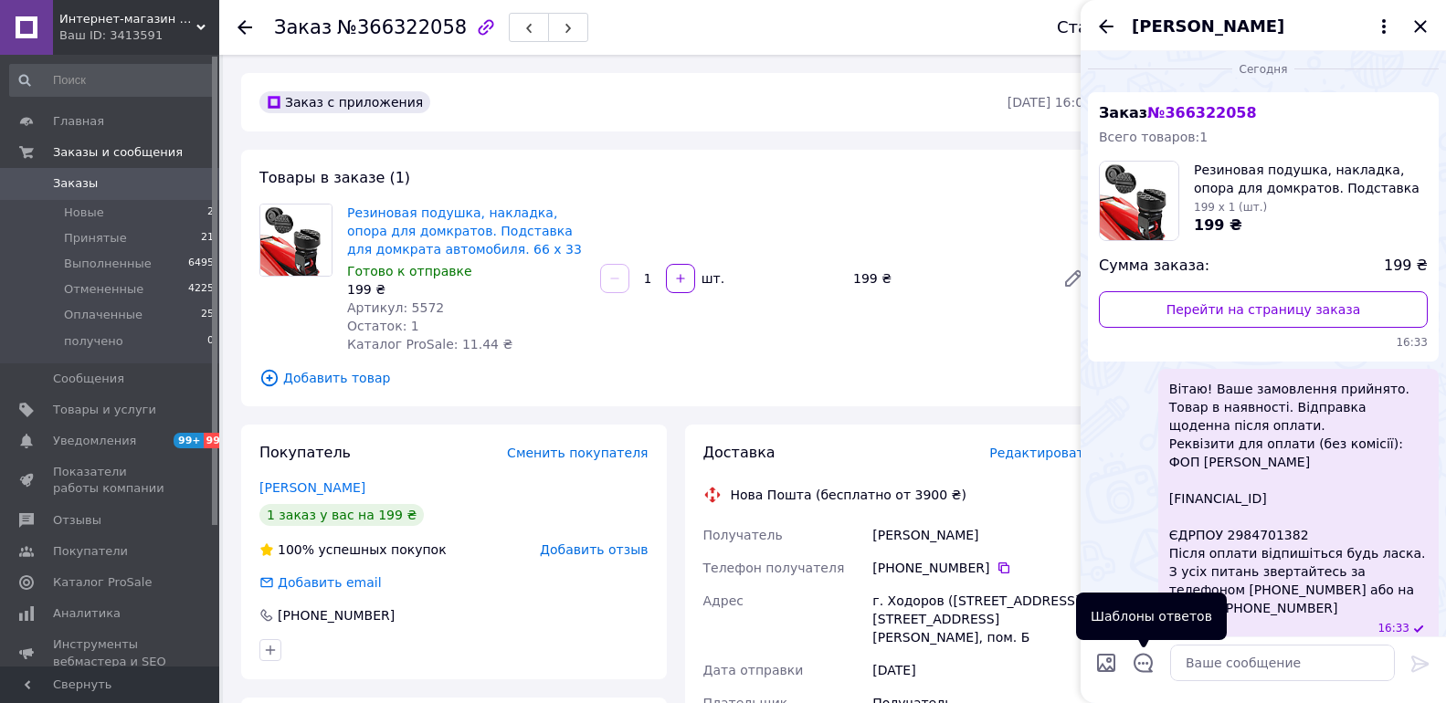
drag, startPoint x: 1147, startPoint y: 660, endPoint x: 1148, endPoint y: 649, distance: 11.0
click at [1148, 649] on div at bounding box center [1144, 666] width 38 height 45
click at [1143, 660] on icon "Открыть шаблоны ответов" at bounding box center [1144, 663] width 20 height 20
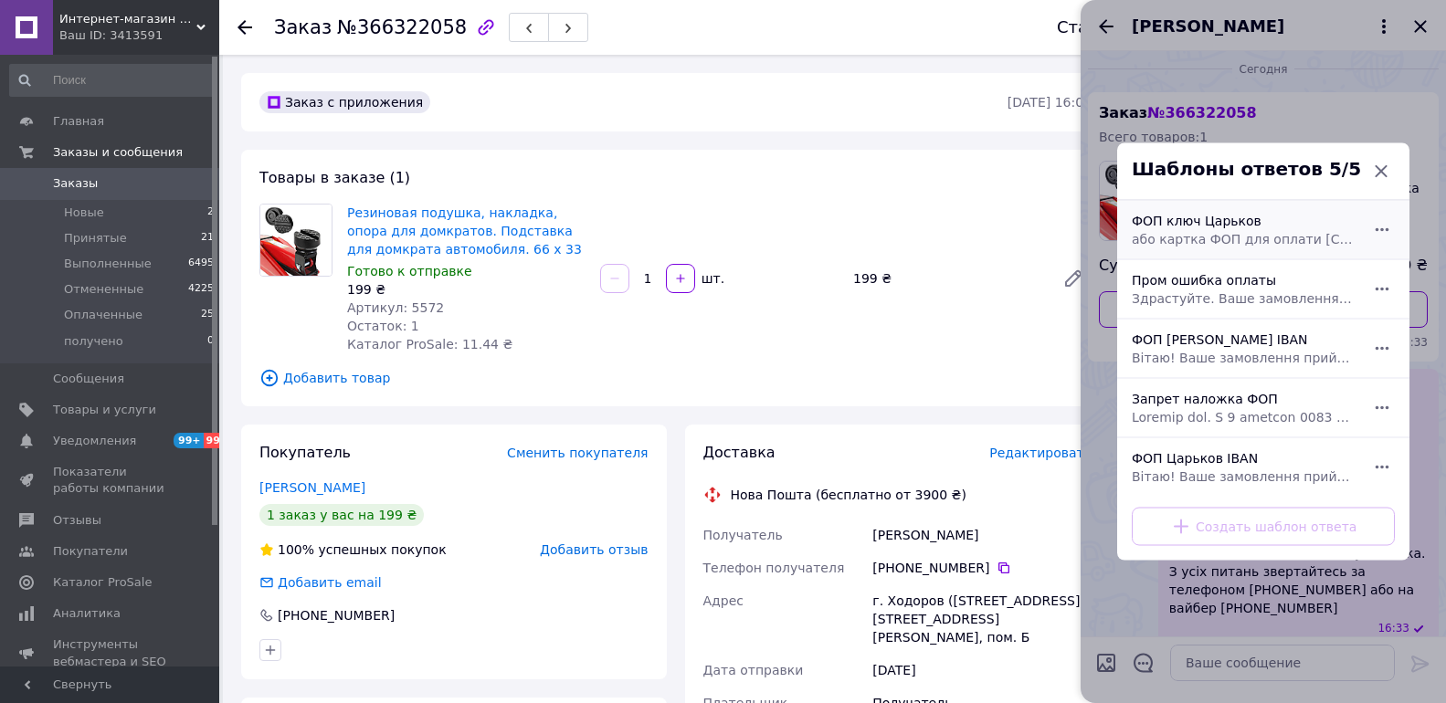
click at [1285, 227] on div "ФОП ключ Царьков або картка ФОП для оплати 4035200042750460" at bounding box center [1244, 230] width 238 height 51
type textarea "або картка ФОП для оплати [CREDIT_CARD_NUMBER]"
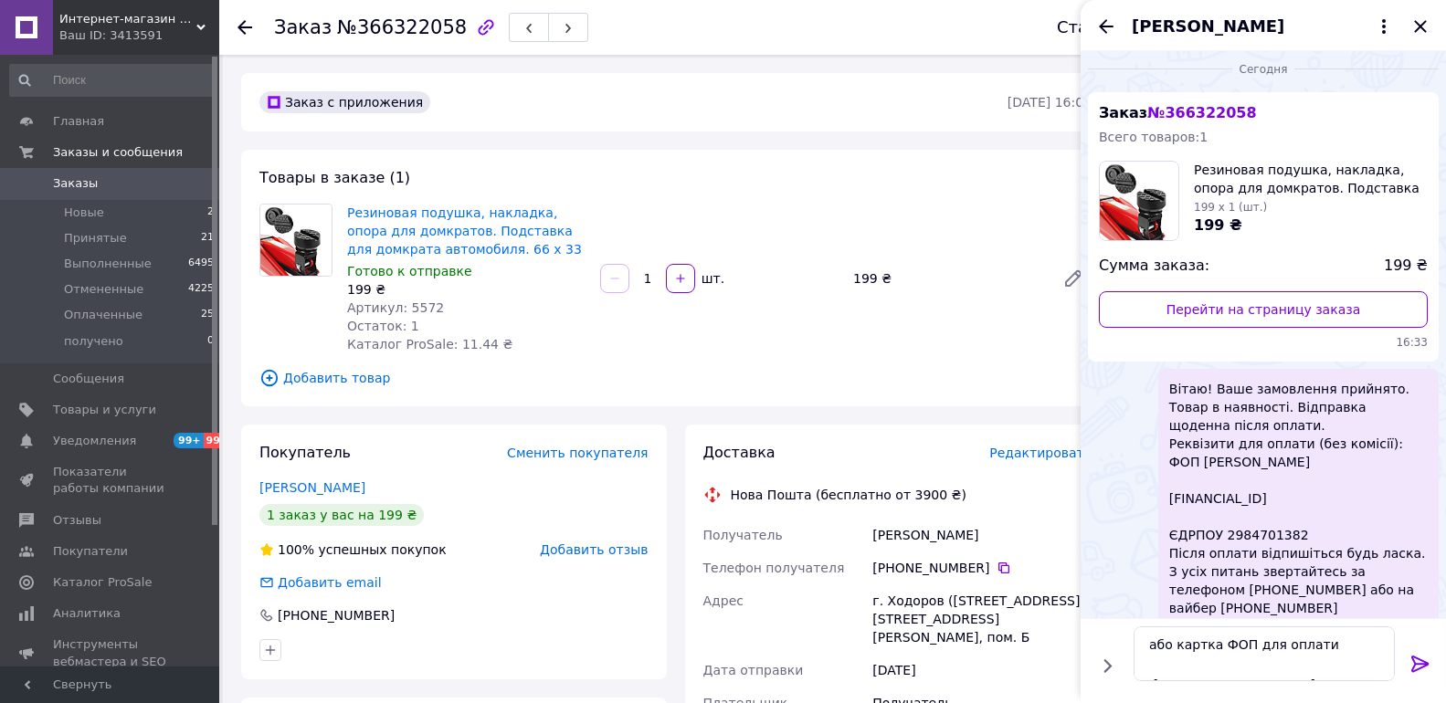
click at [1410, 661] on icon at bounding box center [1421, 664] width 22 height 22
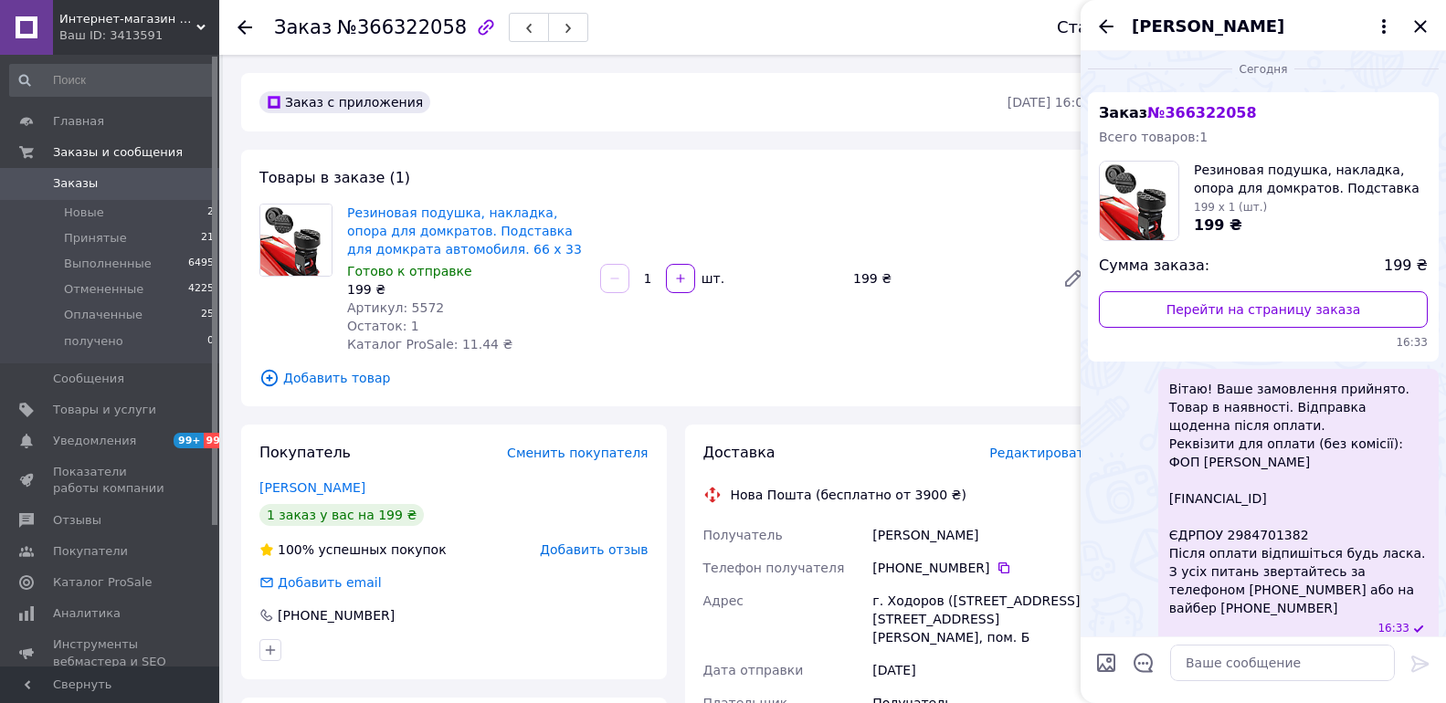
scroll to position [90, 0]
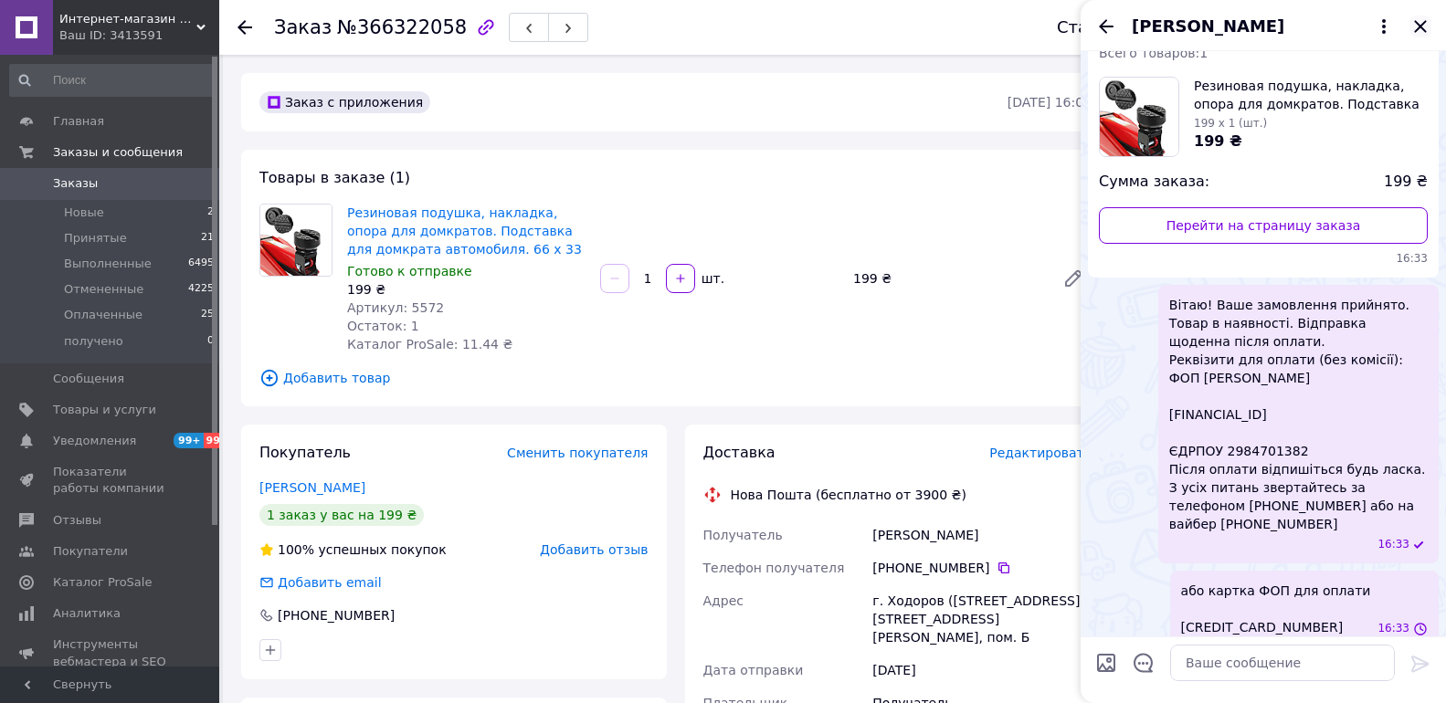
click at [1412, 23] on icon "Закрыть" at bounding box center [1421, 27] width 22 height 22
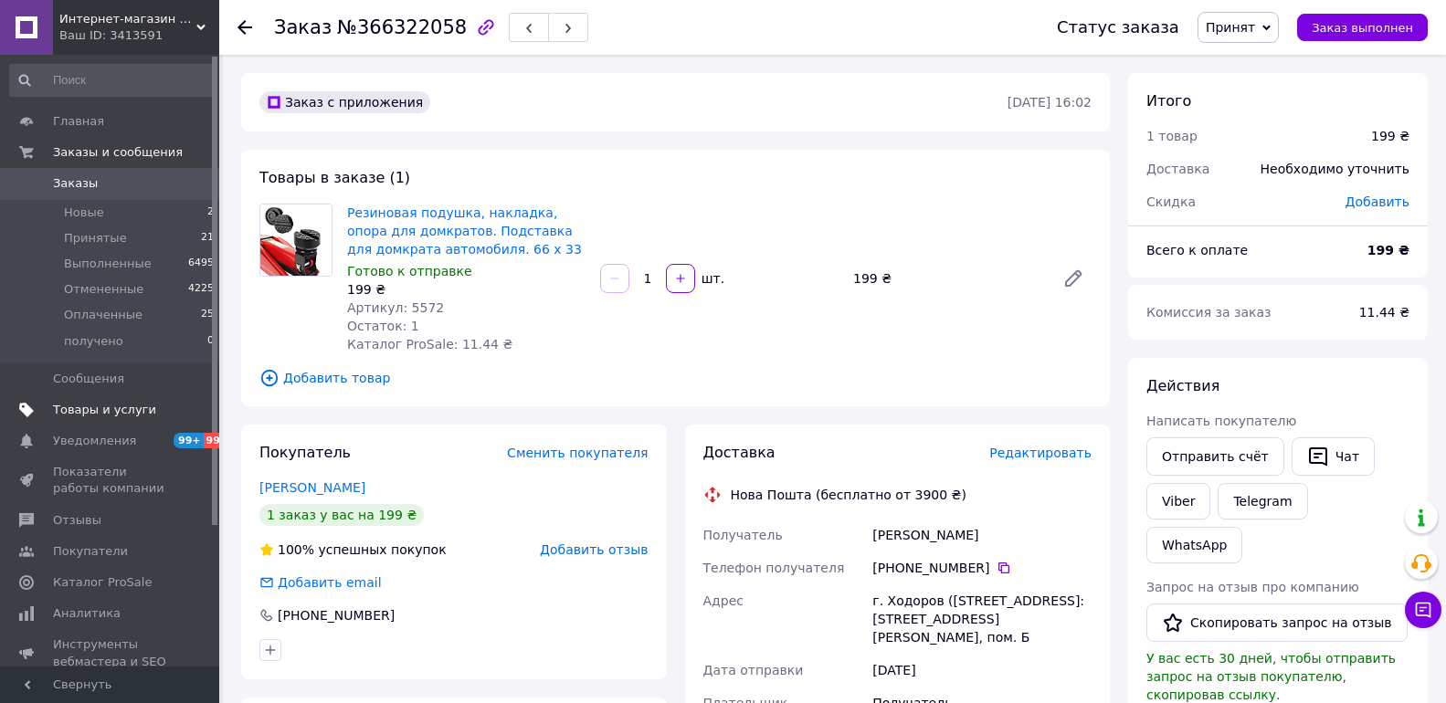
click at [124, 400] on link "Товары и услуги" at bounding box center [112, 410] width 225 height 31
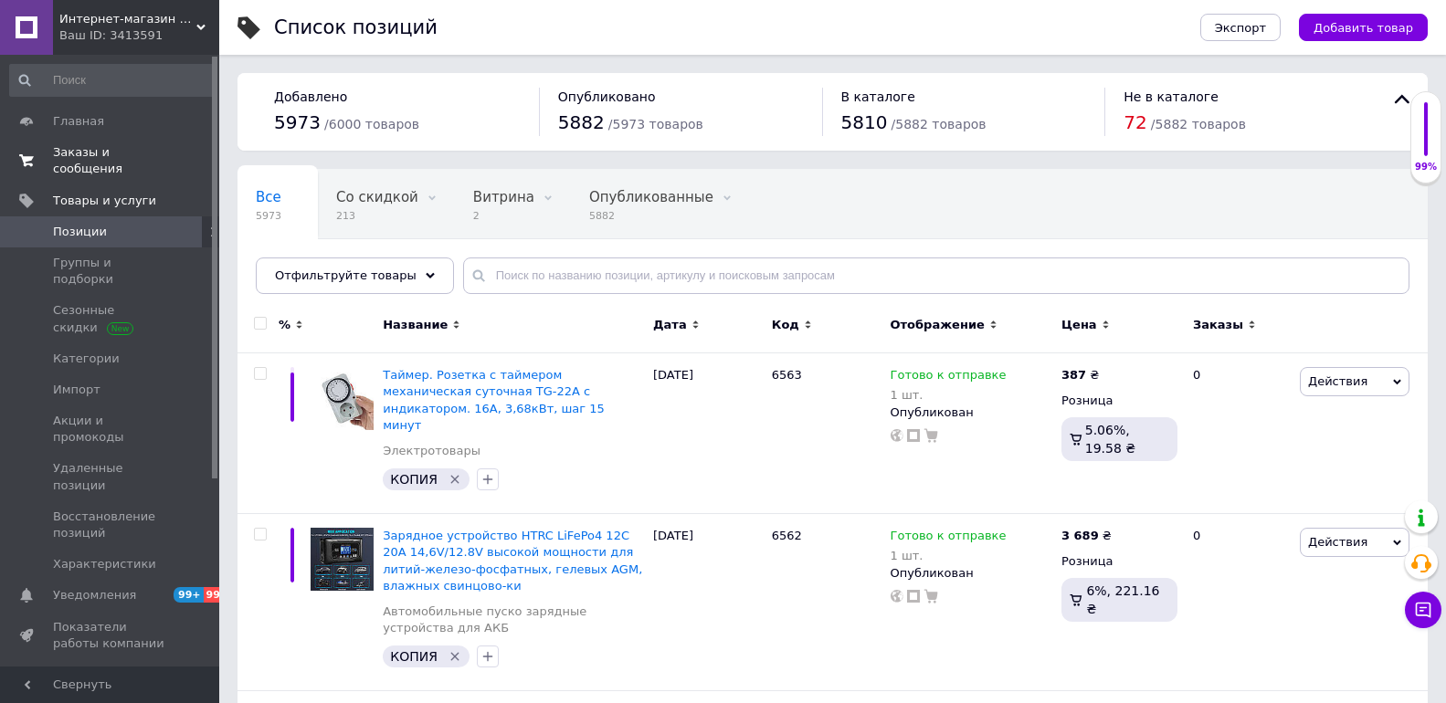
click at [151, 152] on span "Заказы и сообщения" at bounding box center [111, 160] width 116 height 33
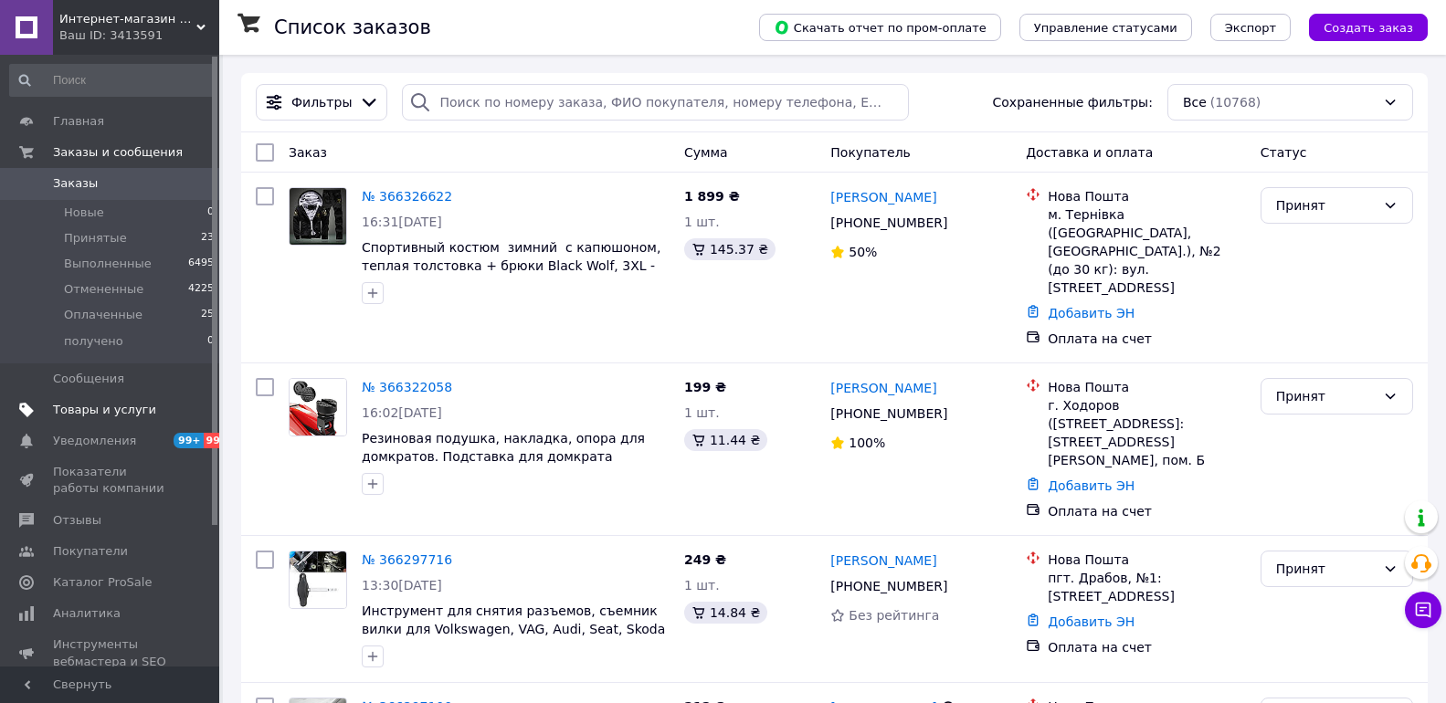
click at [133, 396] on link "Товары и услуги" at bounding box center [112, 410] width 225 height 31
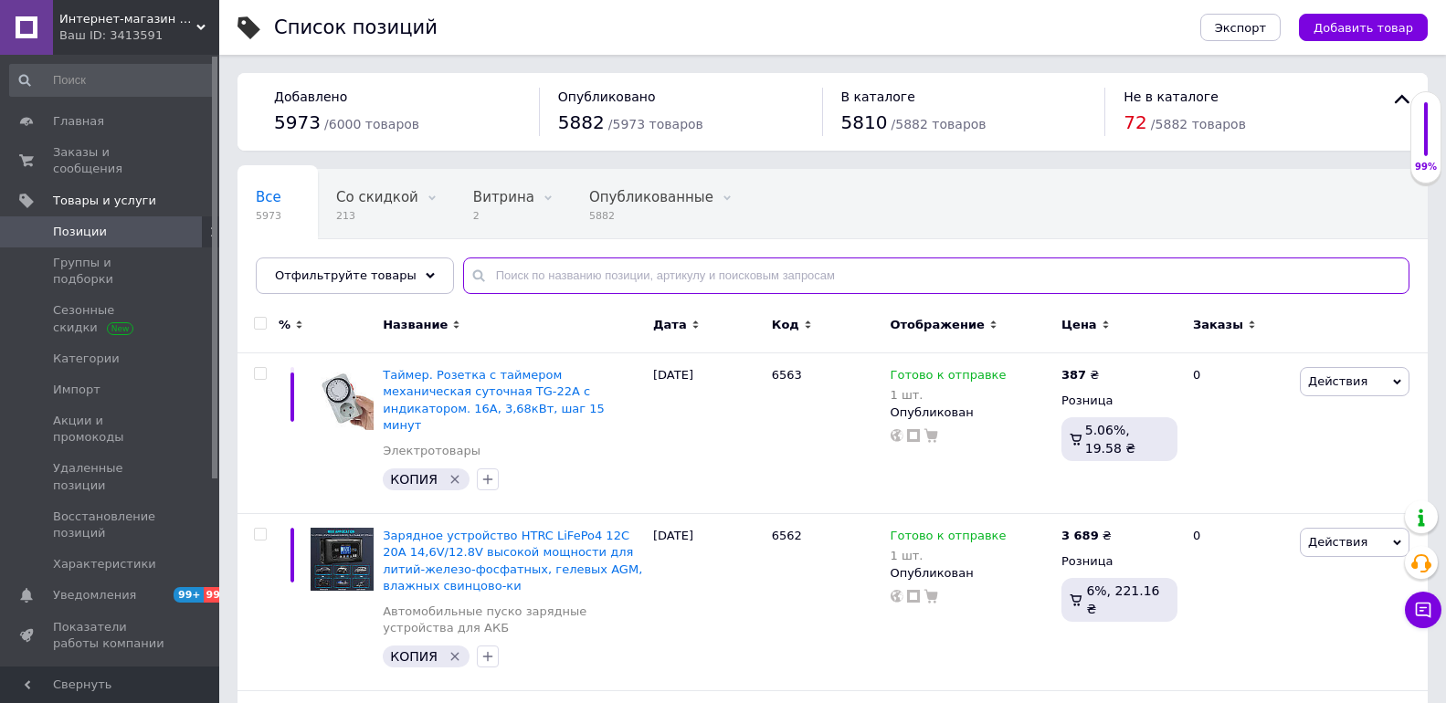
click at [728, 279] on input "text" at bounding box center [936, 276] width 946 height 37
type input "батарейка"
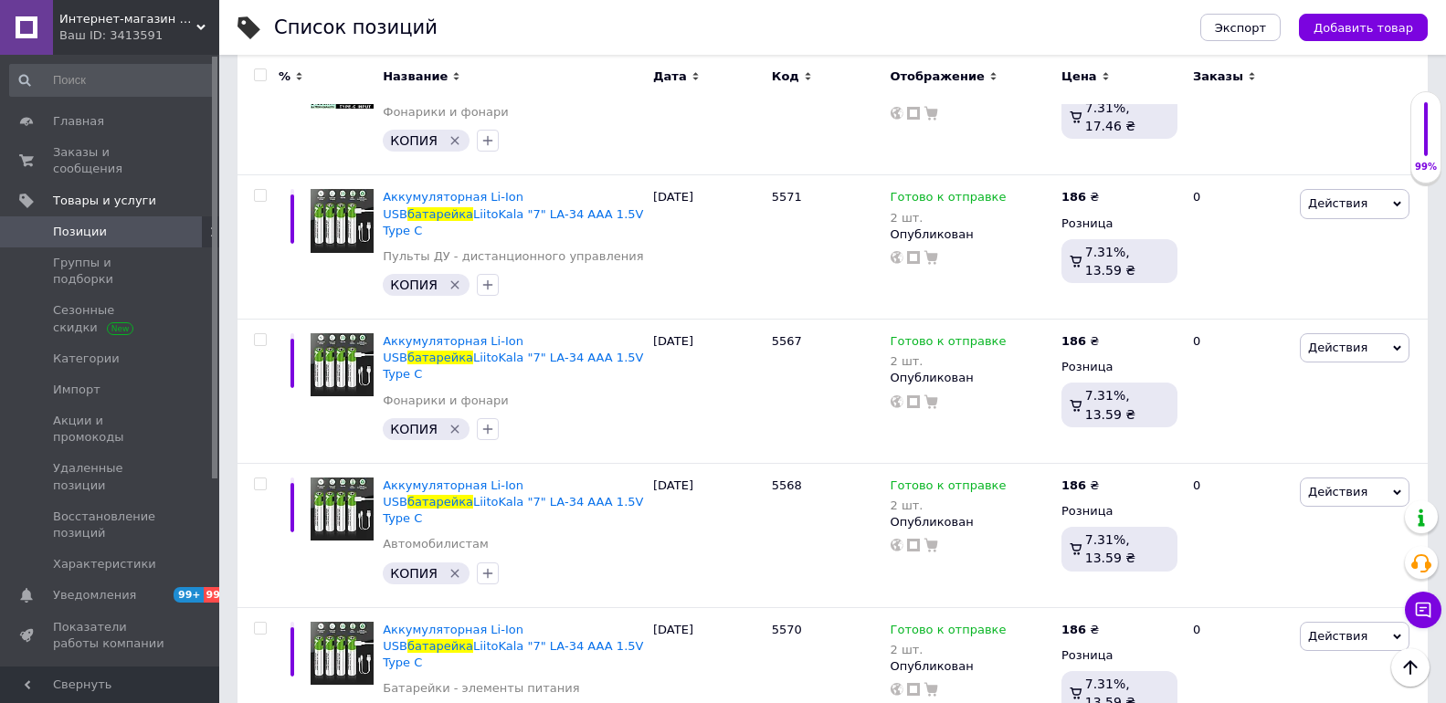
scroll to position [5282, 0]
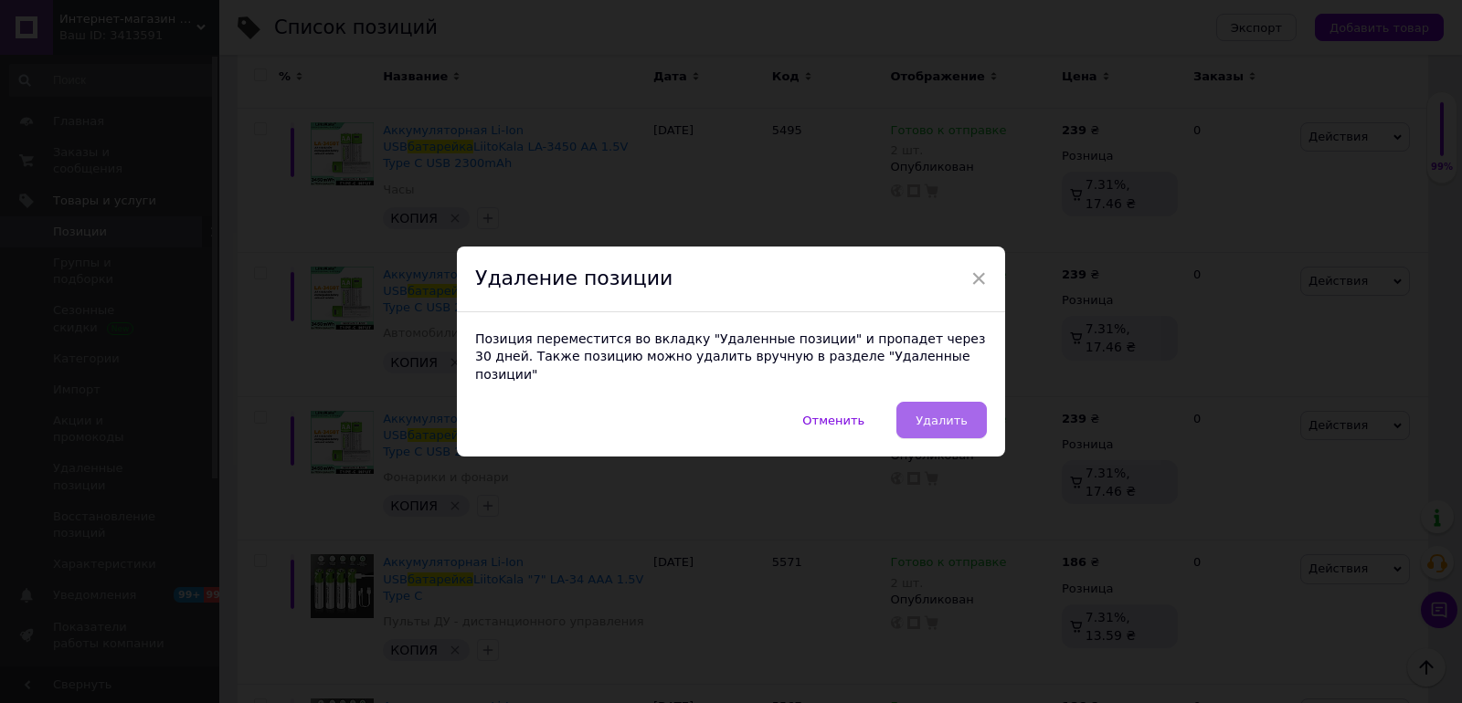
click at [966, 419] on button "Удалить" at bounding box center [941, 420] width 90 height 37
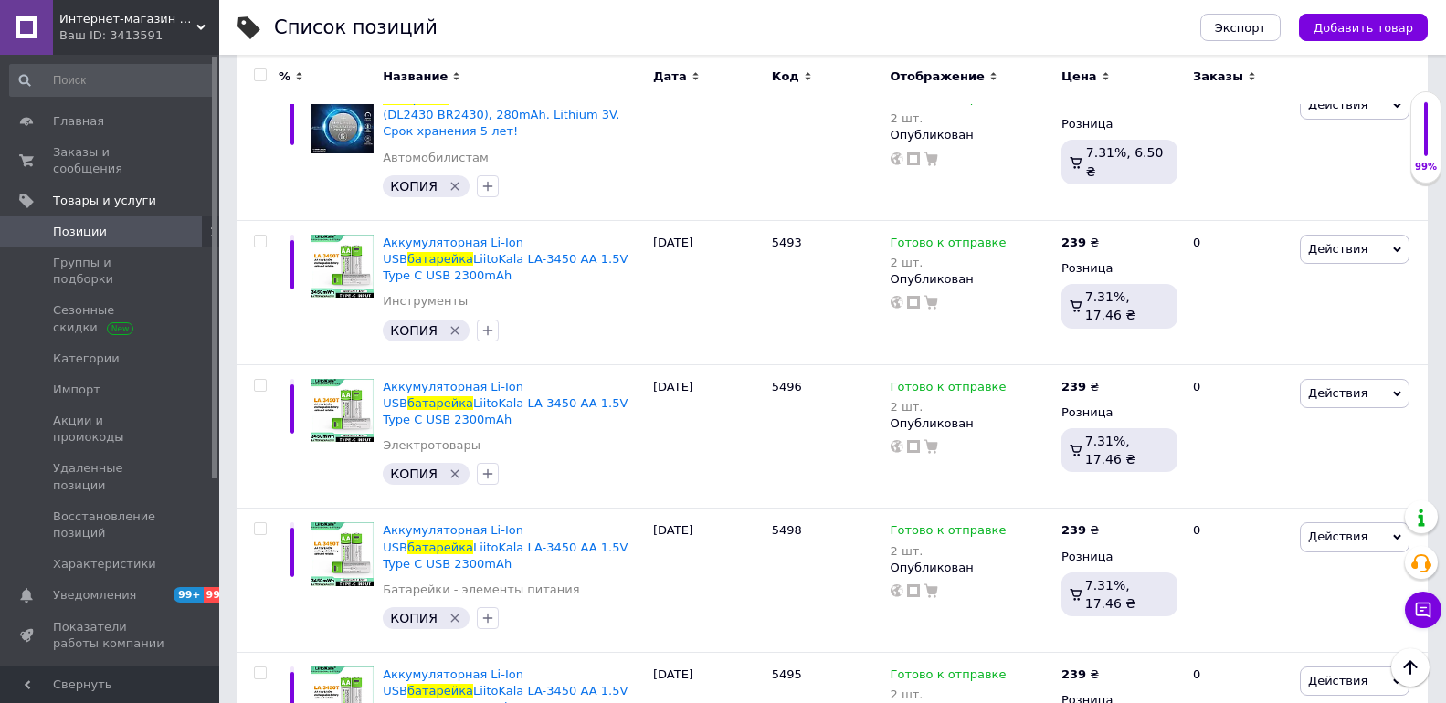
scroll to position [4734, 0]
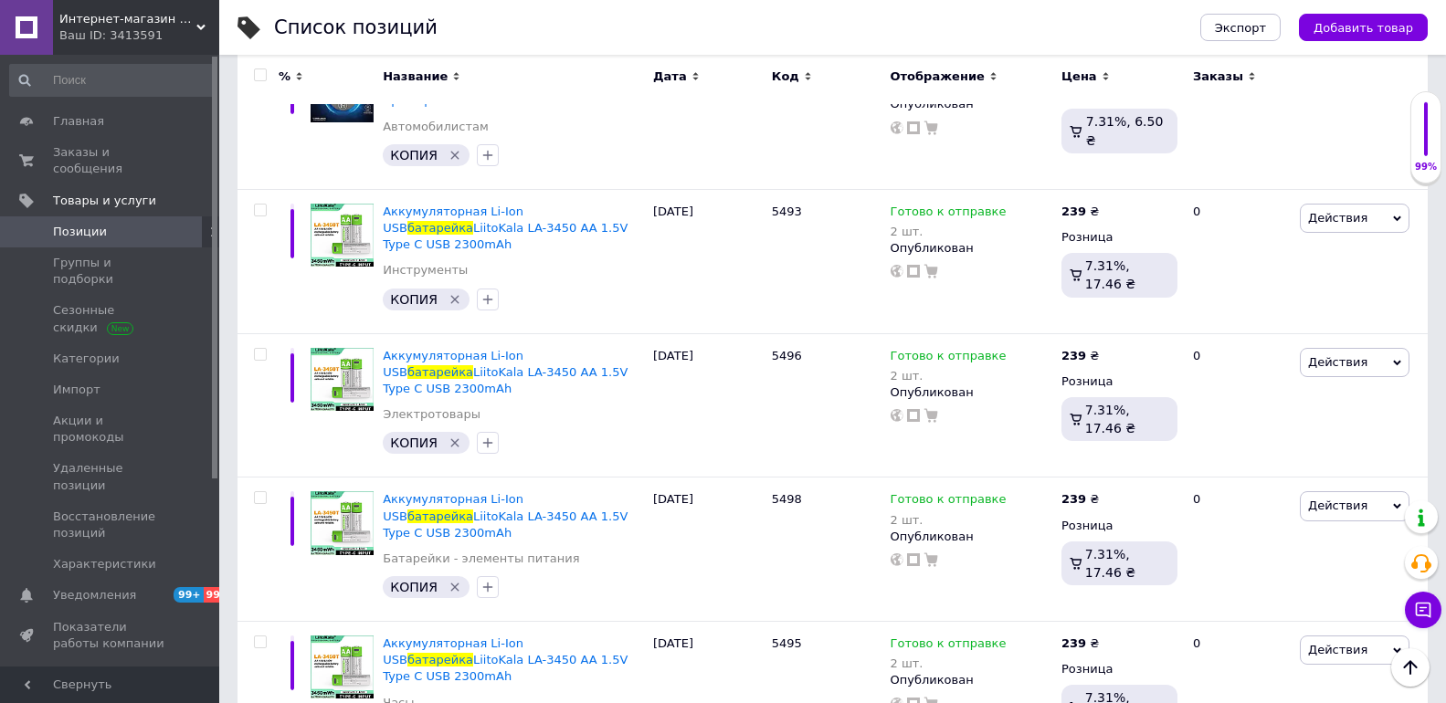
scroll to position [5008, 0]
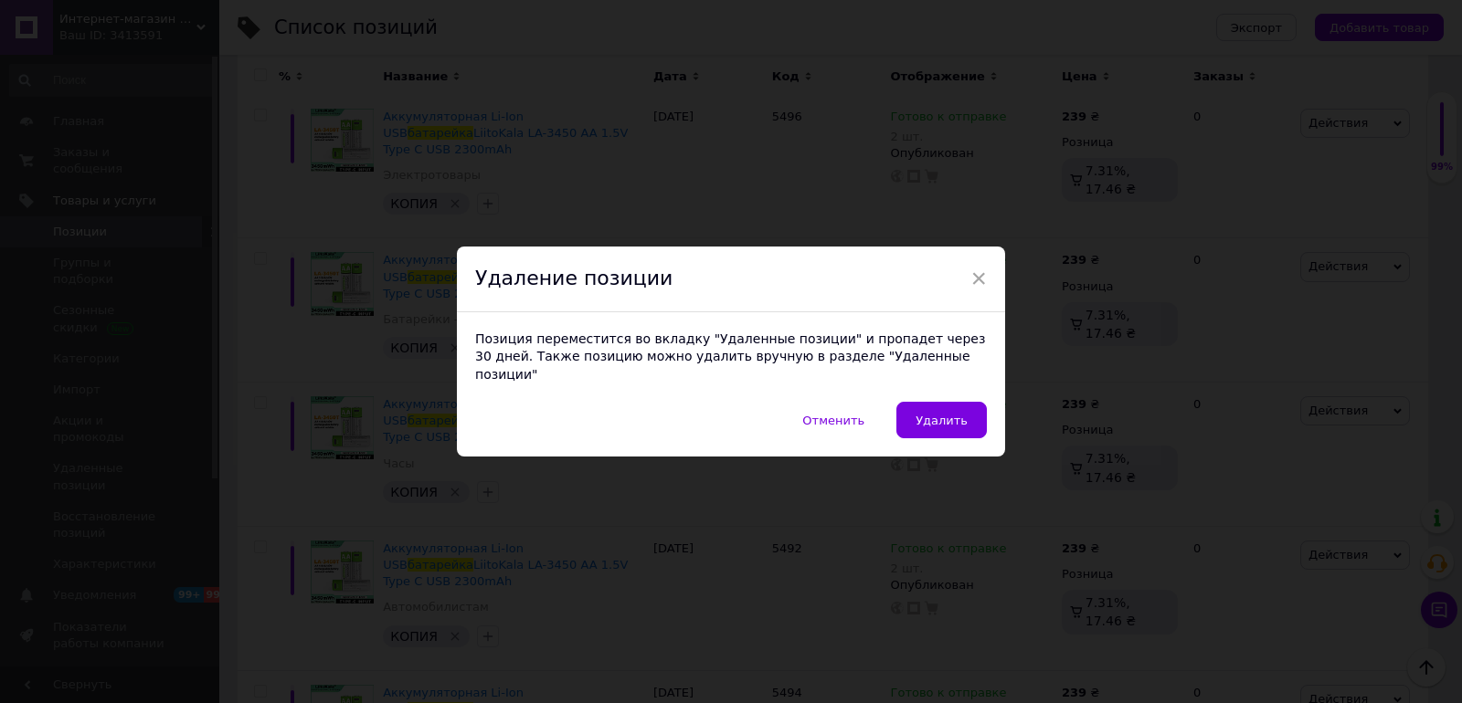
click at [936, 392] on div "Позиция переместится во вкладку "Удаленные позиции" и пропадет через 30 дней. Т…" at bounding box center [731, 357] width 548 height 90
click at [944, 414] on span "Удалить" at bounding box center [941, 421] width 52 height 14
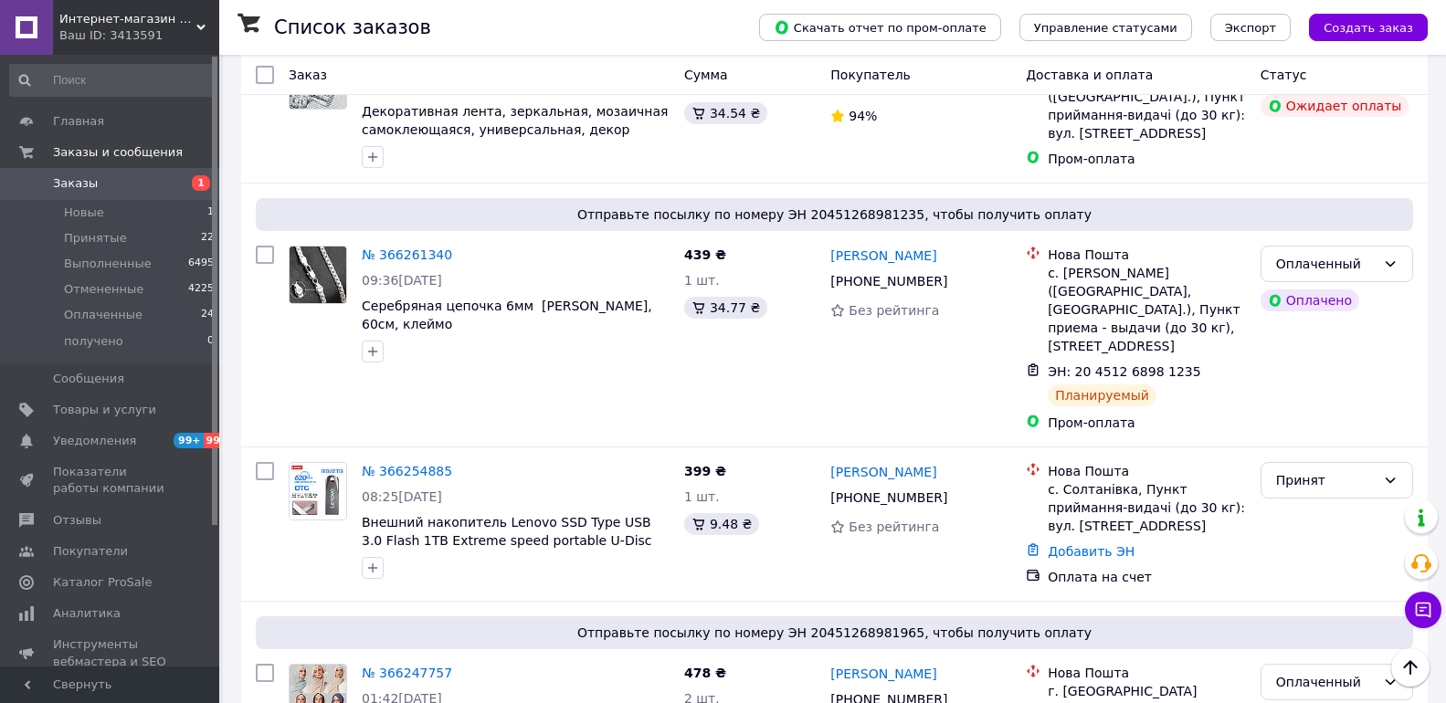
scroll to position [1827, 0]
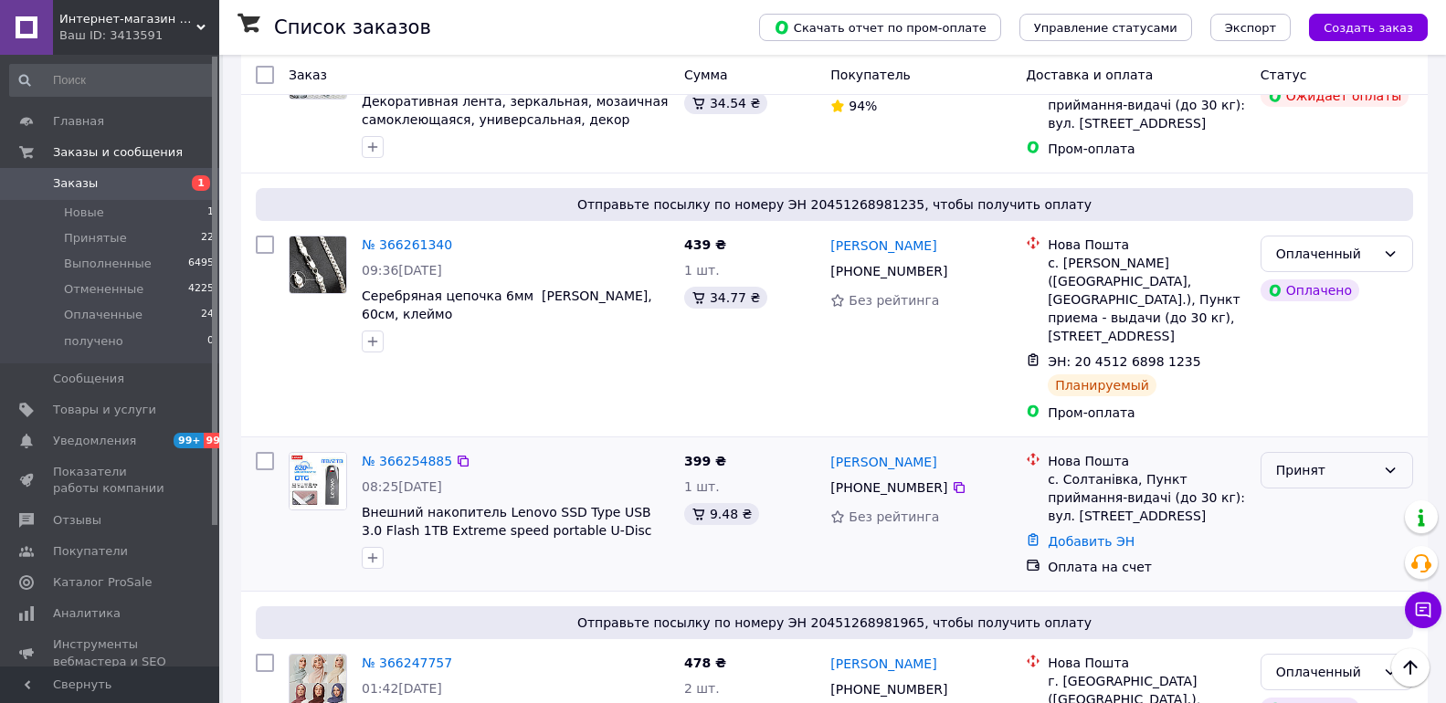
click at [1310, 460] on div "Принят" at bounding box center [1326, 470] width 100 height 20
click at [1300, 414] on li "Оплаченный" at bounding box center [1337, 423] width 151 height 33
click at [407, 454] on link "№ 366254885" at bounding box center [407, 461] width 90 height 15
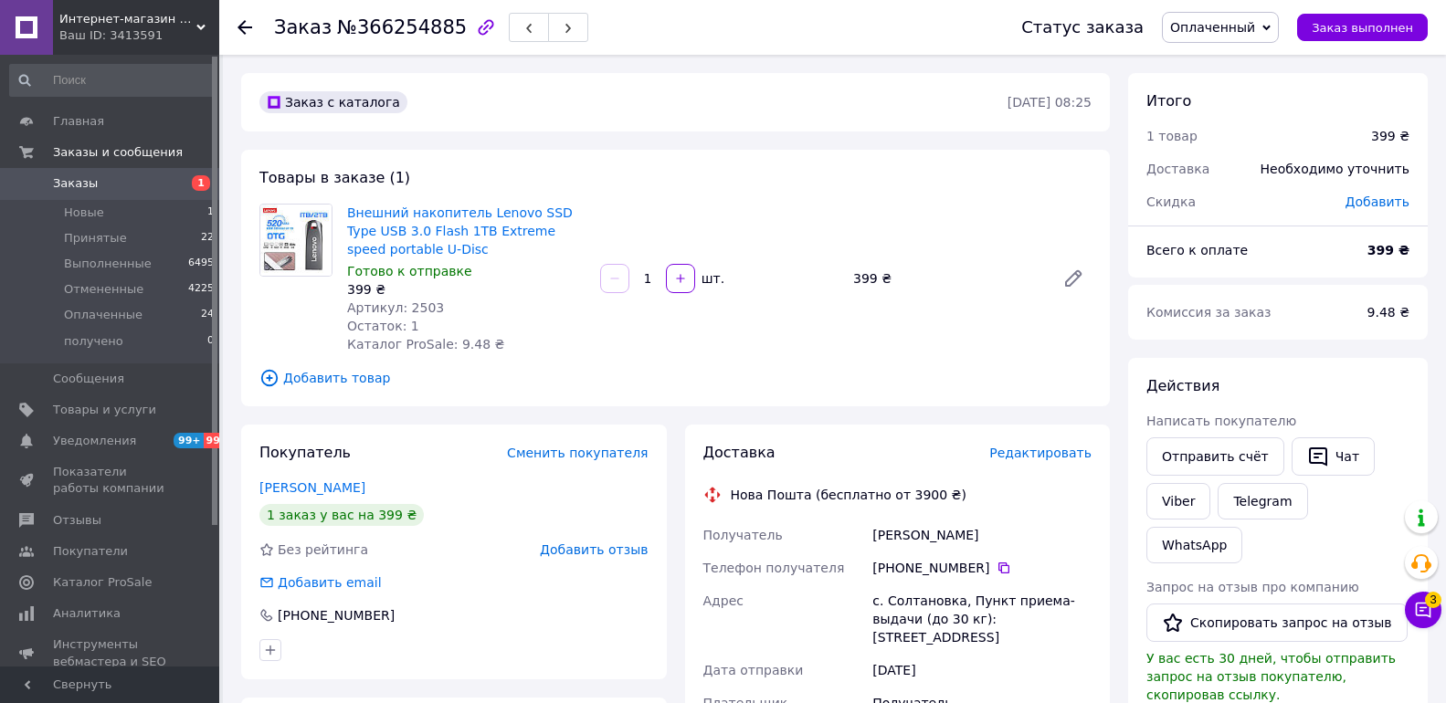
click at [1399, 590] on div "Запрос на отзыв про компанию   Скопировать запрос на отзыв У вас есть 30 дней, …" at bounding box center [1278, 641] width 263 height 126
click at [1433, 608] on span "3" at bounding box center [1433, 600] width 16 height 16
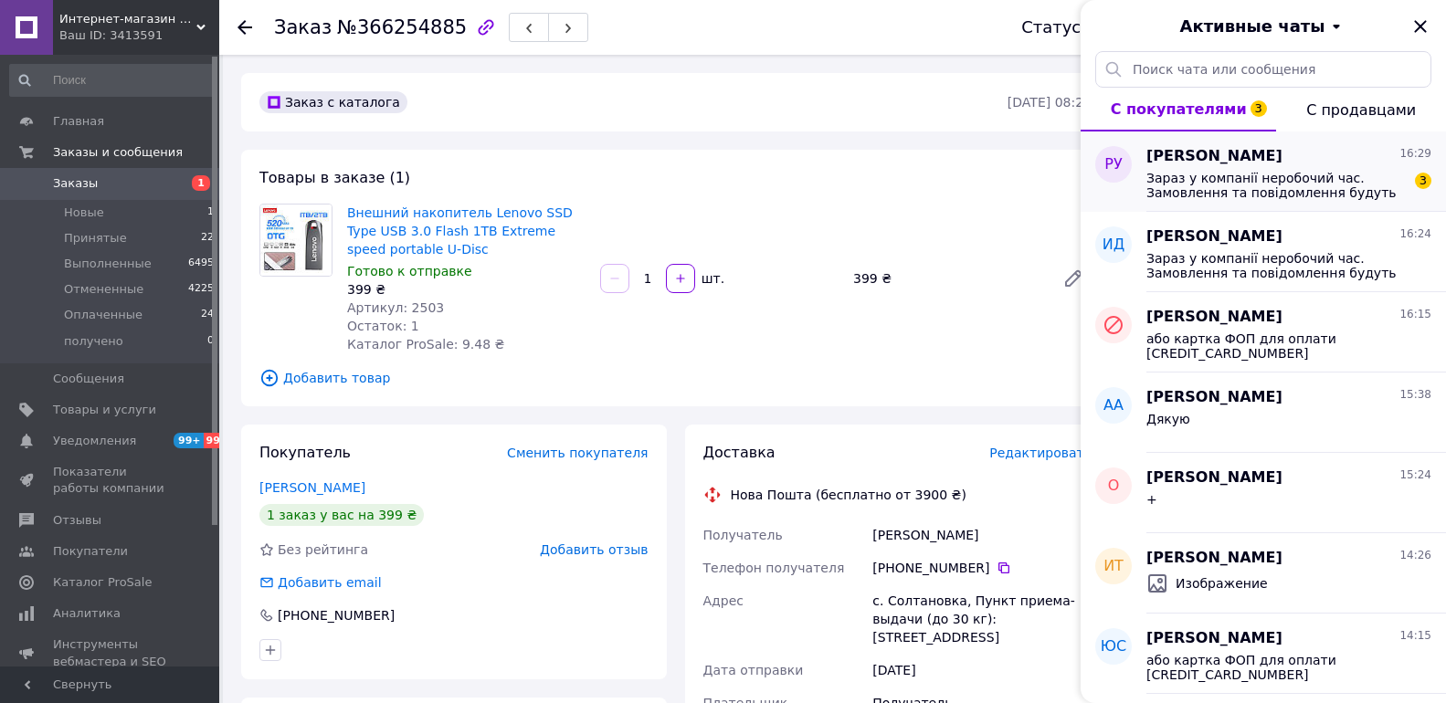
click at [1243, 190] on span "Зараз у компанії неробочий час. Замовлення та повідомлення будуть оброблені з 1…" at bounding box center [1276, 185] width 259 height 29
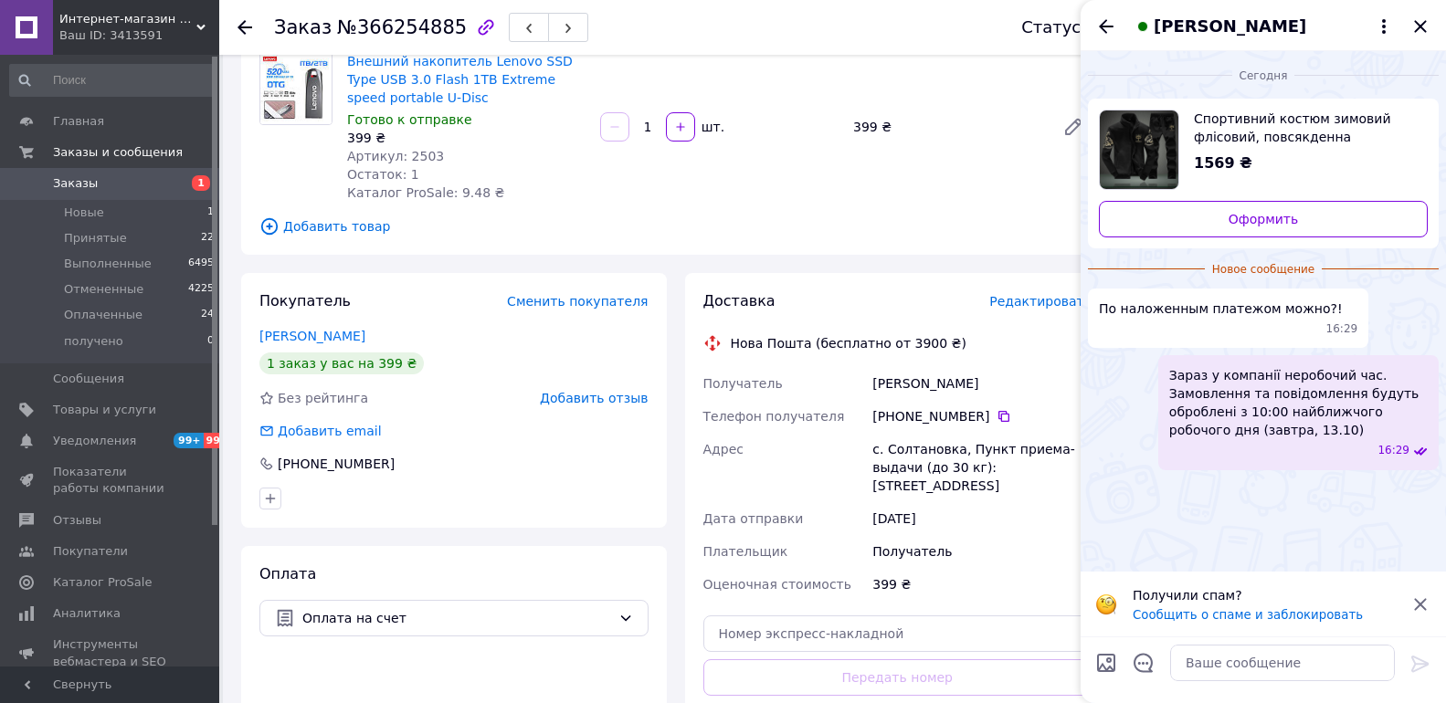
scroll to position [183, 0]
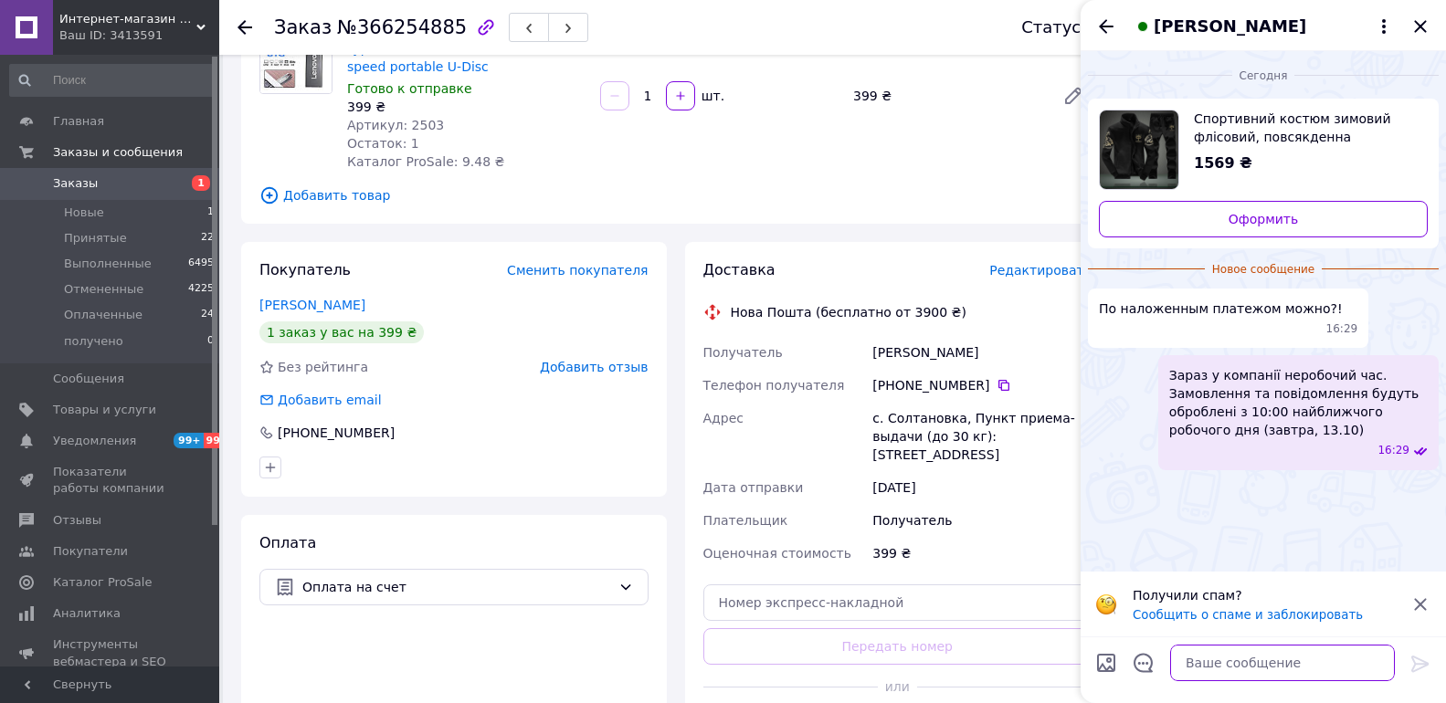
click at [1272, 662] on textarea at bounding box center [1282, 663] width 225 height 37
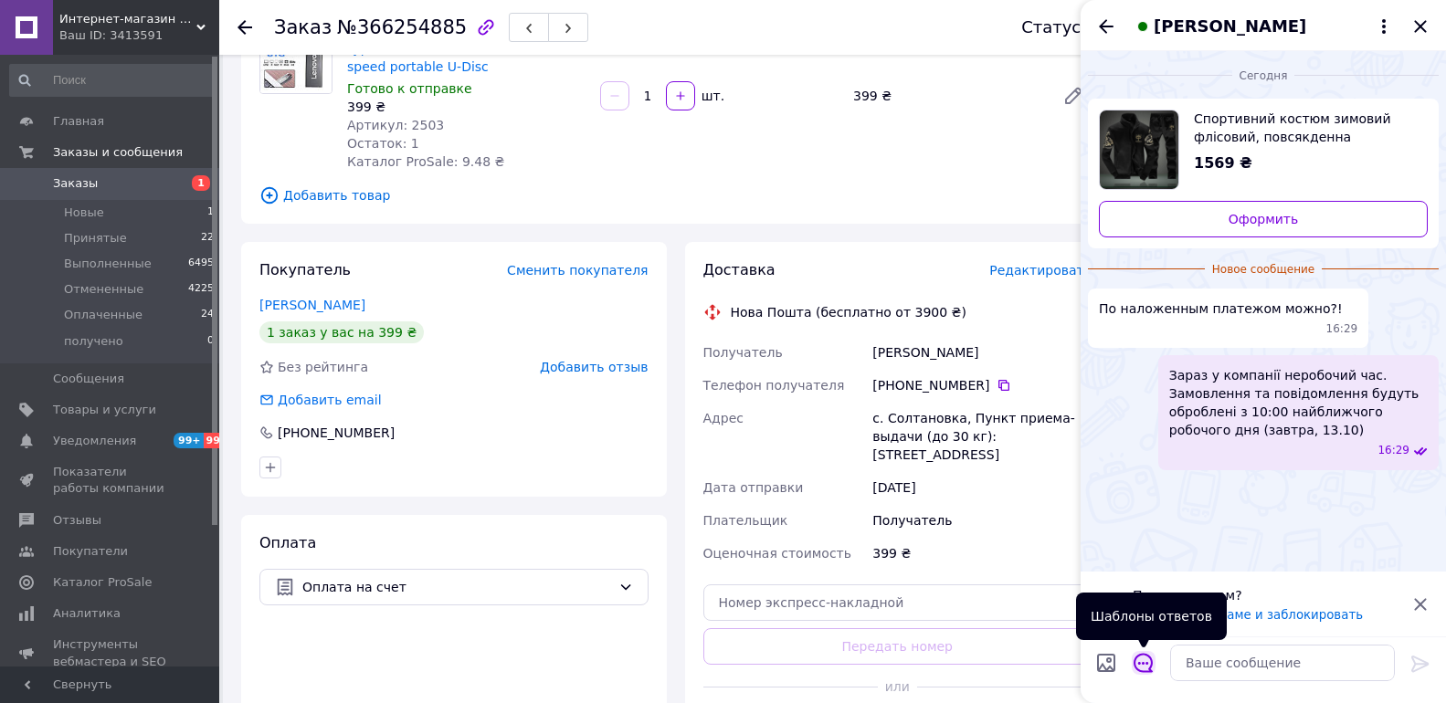
click at [1147, 668] on icon "Открыть шаблоны ответов" at bounding box center [1144, 663] width 20 height 20
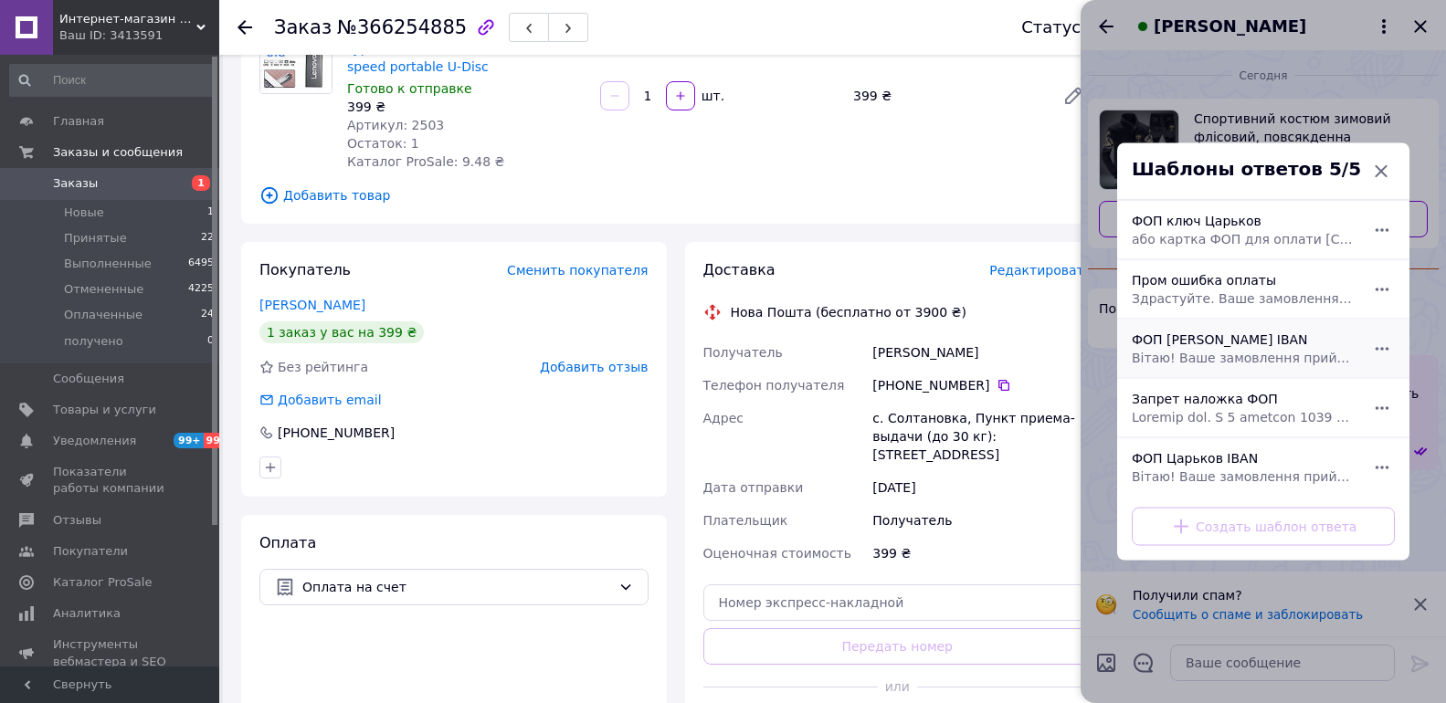
click at [1274, 365] on span "Вітаю! Ваше замовлення прийнято. Товар в наявності. Відправка щоденна після опл…" at bounding box center [1243, 358] width 223 height 18
type textarea "Вітаю! Ваше замовлення прийнято. Товар в наявності. Відправка щоденна після опл…"
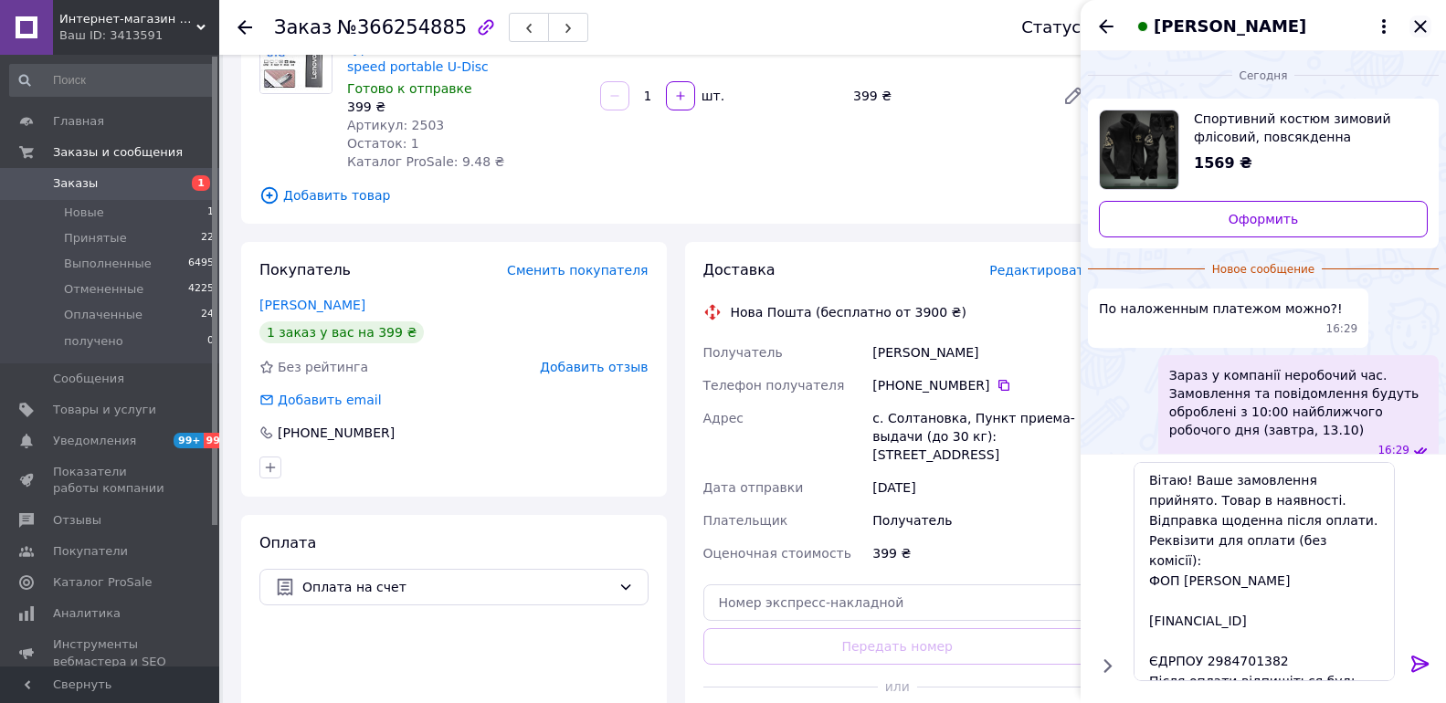
click at [1429, 28] on icon "Закрыть" at bounding box center [1421, 27] width 22 height 22
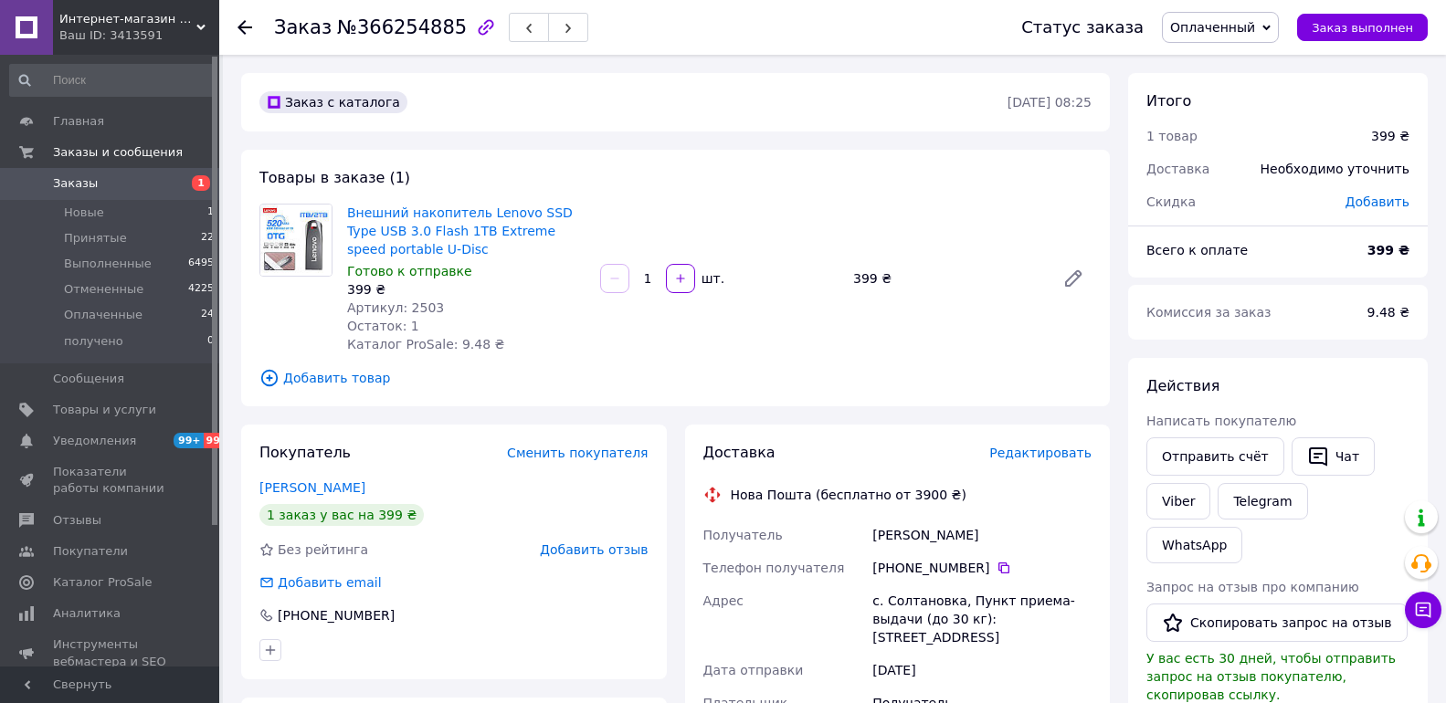
scroll to position [589, 0]
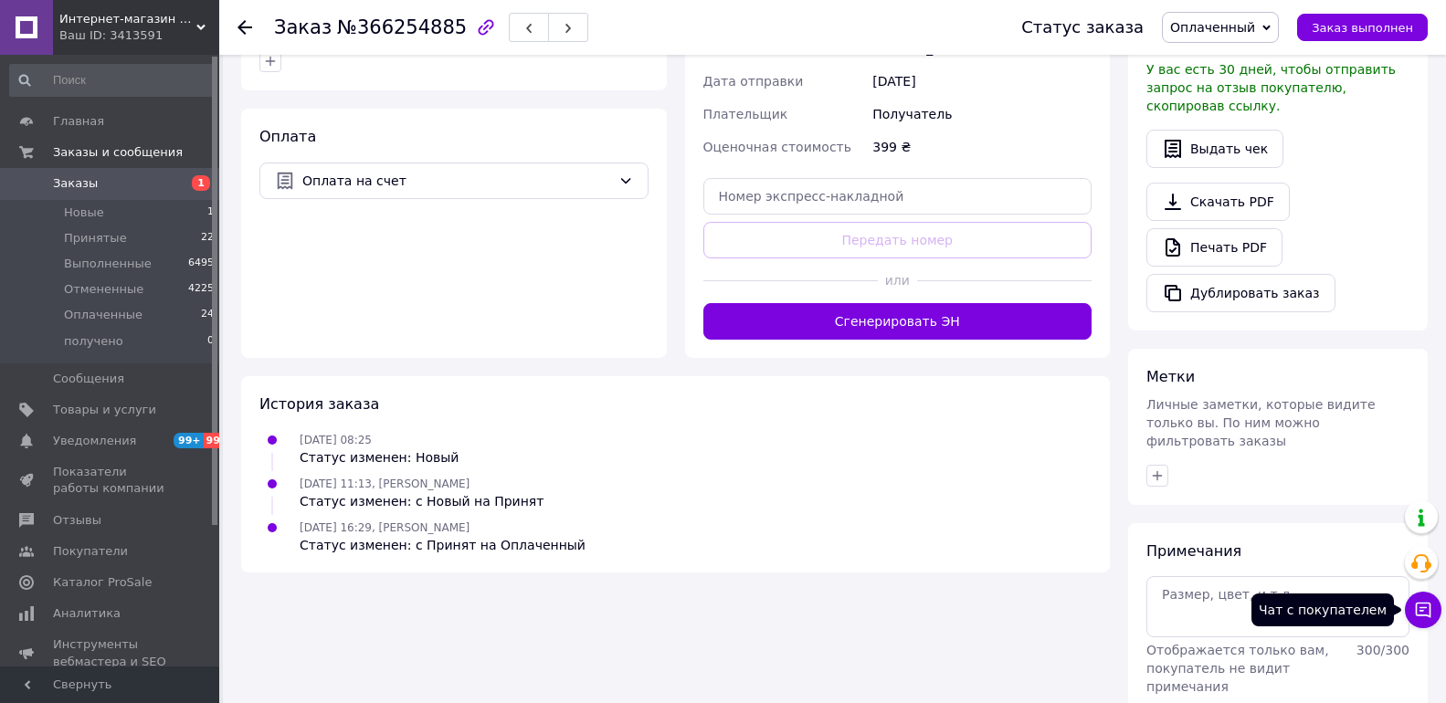
click at [1427, 610] on icon at bounding box center [1423, 610] width 18 height 18
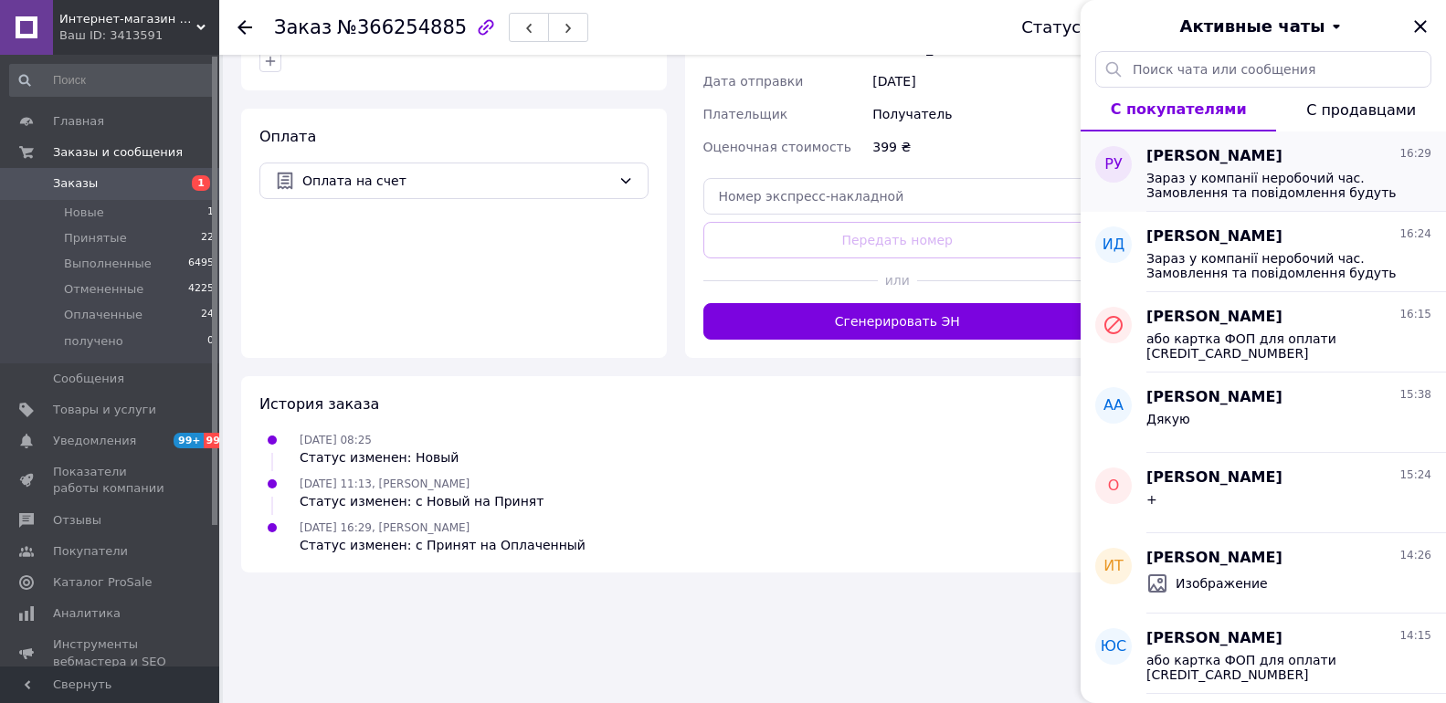
click at [1281, 172] on span "Зараз у компанії неробочий час. Замовлення та повідомлення будуть оброблені з 1…" at bounding box center [1276, 185] width 259 height 29
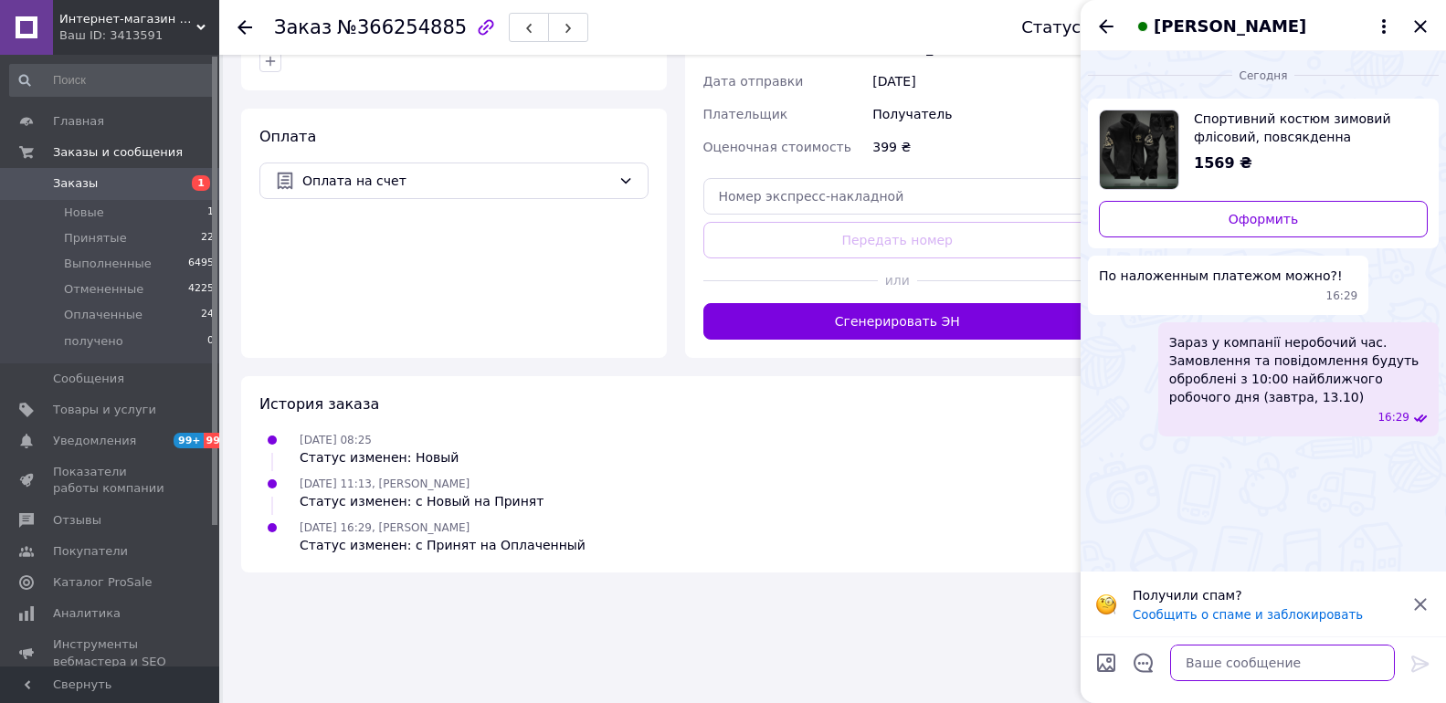
click at [1251, 667] on textarea at bounding box center [1282, 663] width 225 height 37
type textarea "К сожалению, нет"
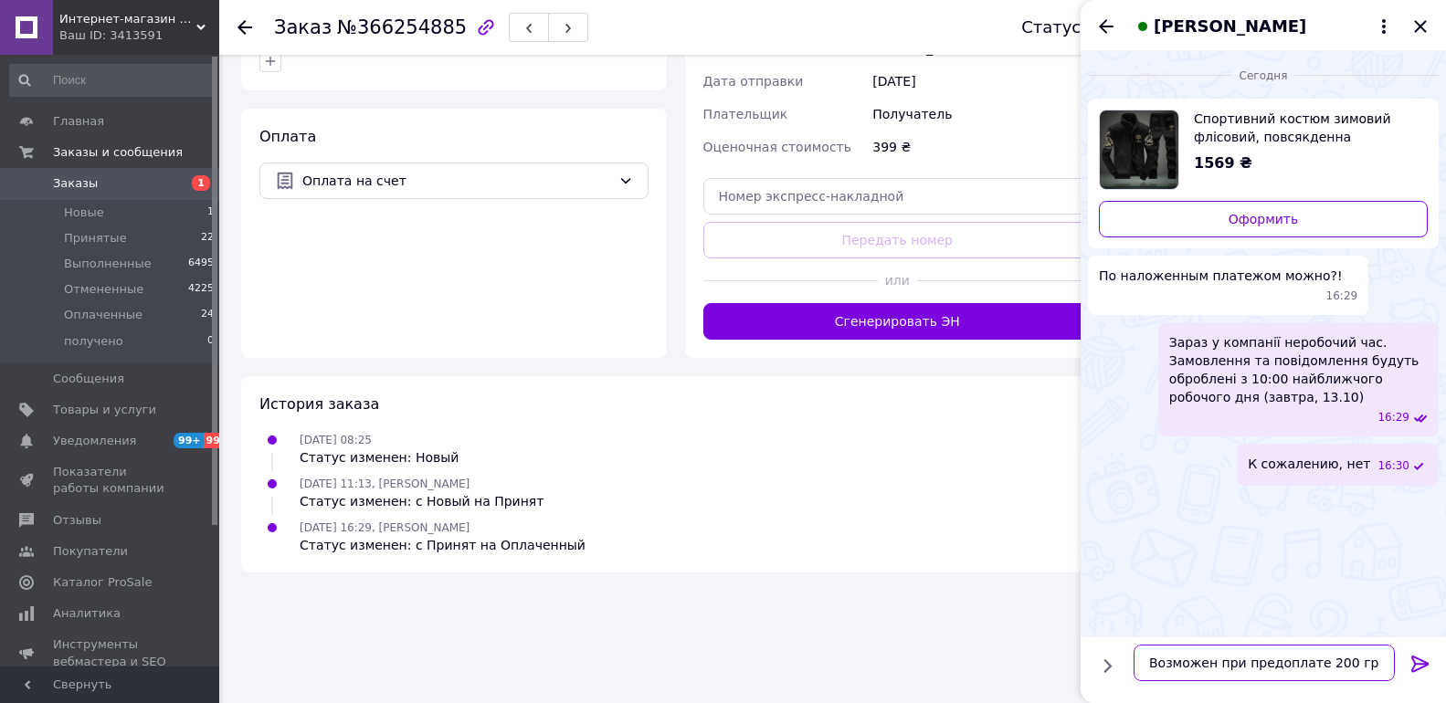
type textarea "Возможен при предоплате 200 грн"
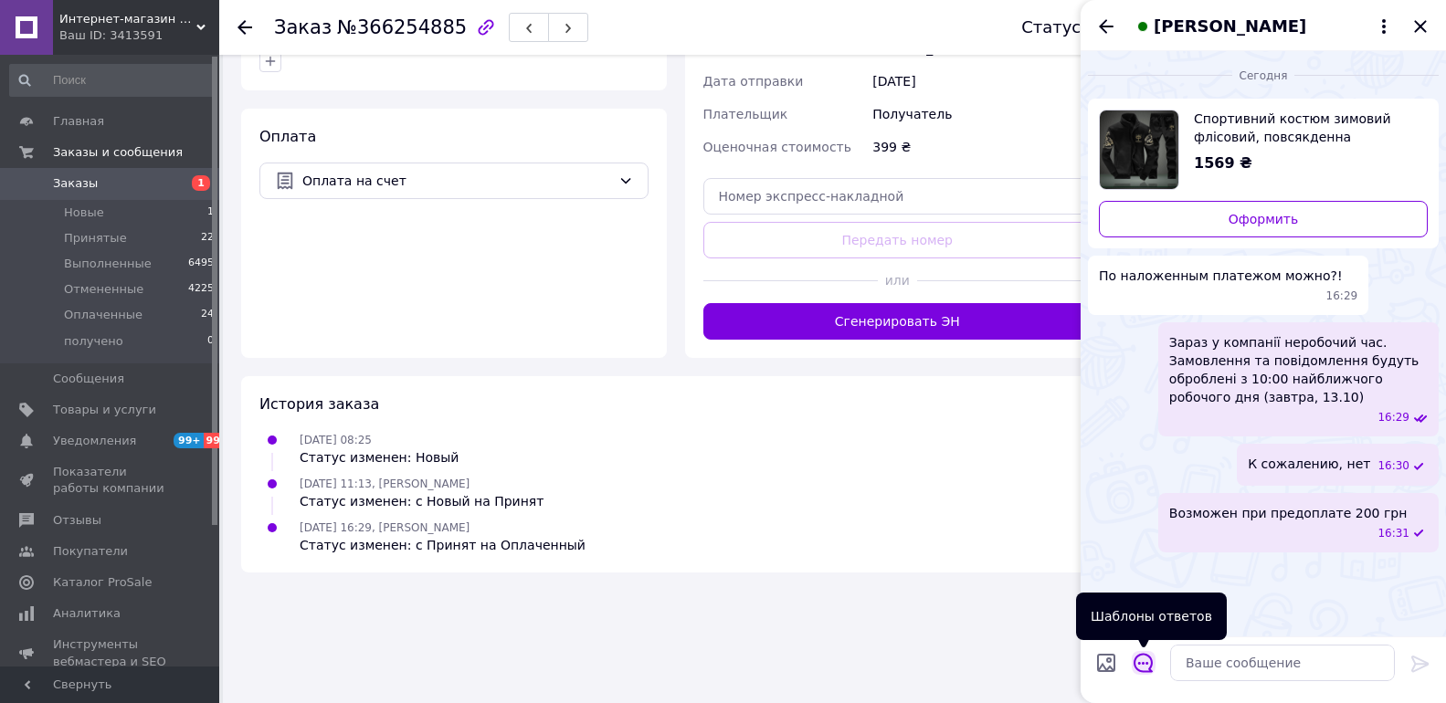
click at [1153, 665] on icon "Открыть шаблоны ответов" at bounding box center [1144, 663] width 20 height 20
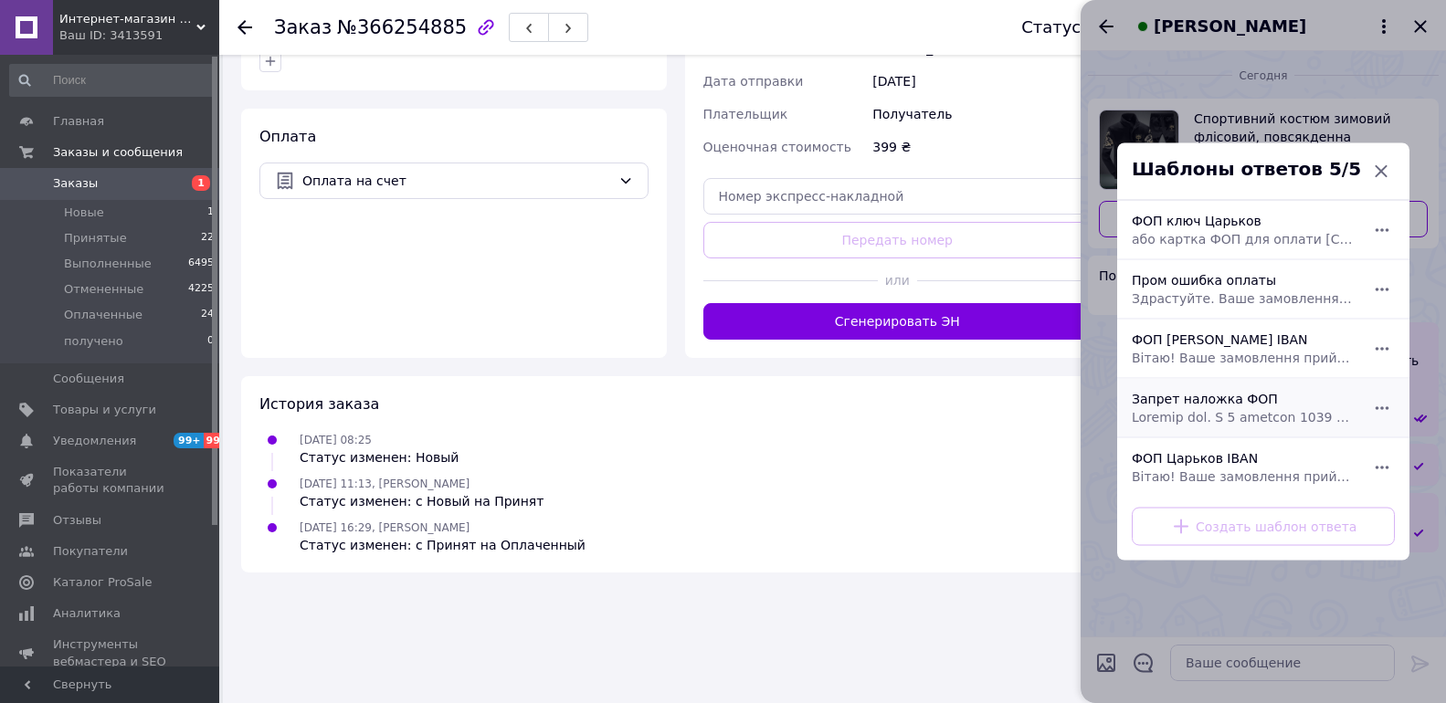
click at [1202, 423] on span at bounding box center [1243, 417] width 223 height 18
type textarea "Loremip dol. S 4 ametcon 3305 adip Elitseddoe tempori ut Laboreetd MAG aliquaen…"
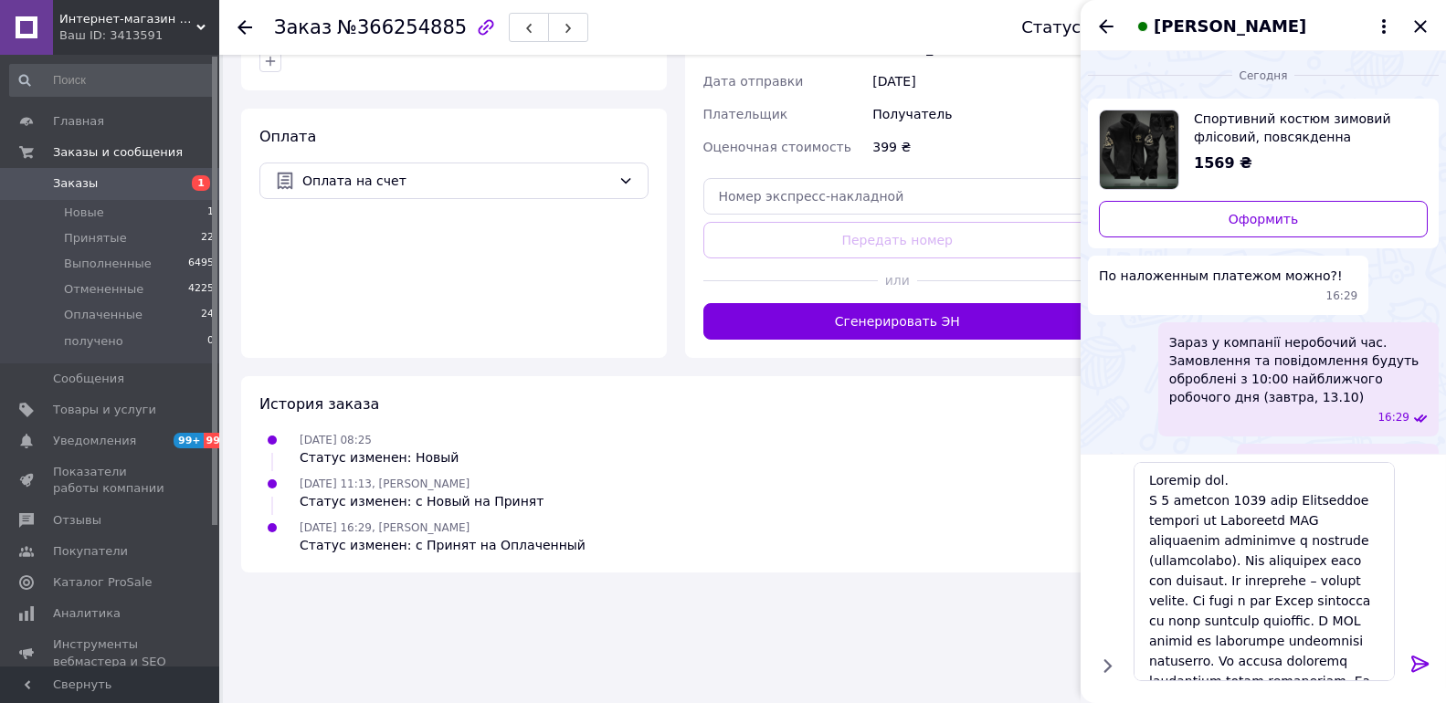
click at [1422, 676] on button at bounding box center [1421, 665] width 22 height 25
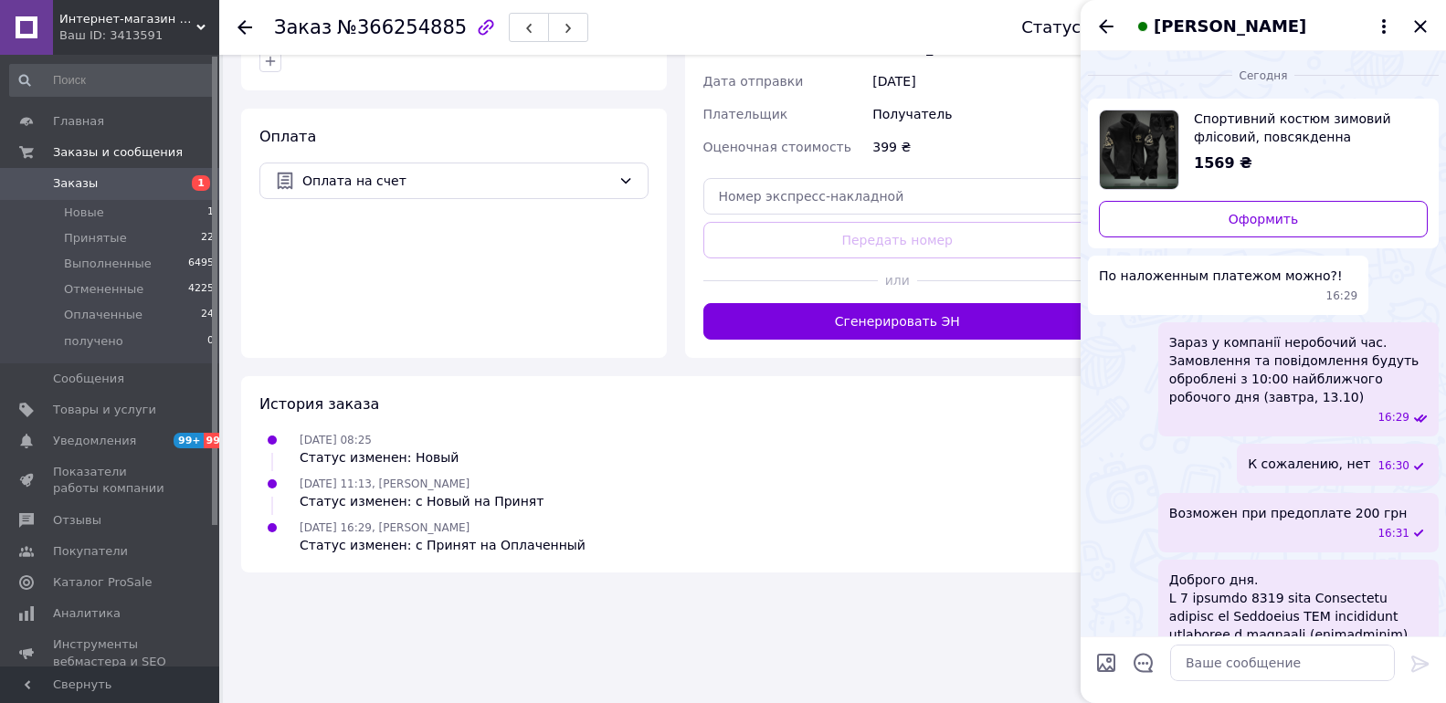
scroll to position [355, 0]
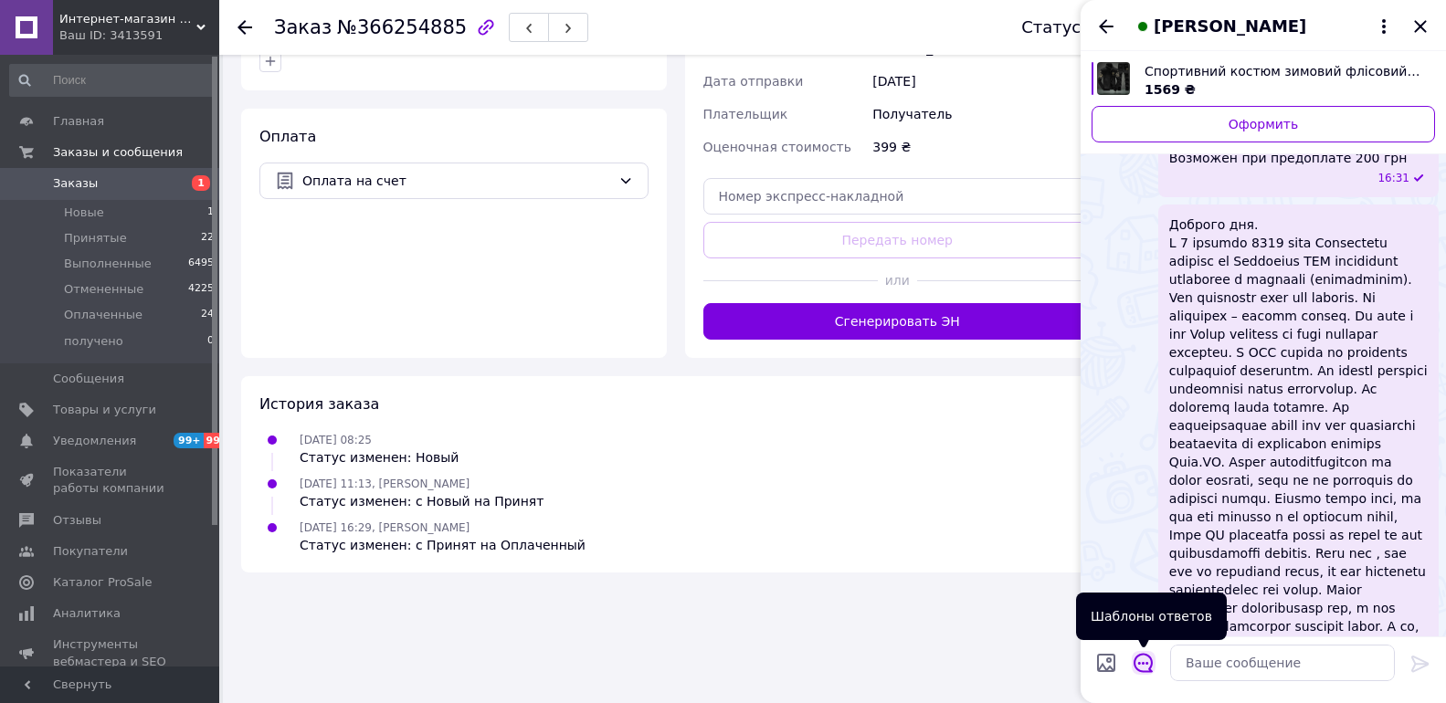
click at [1138, 659] on icon "Открыть шаблоны ответов" at bounding box center [1144, 663] width 20 height 20
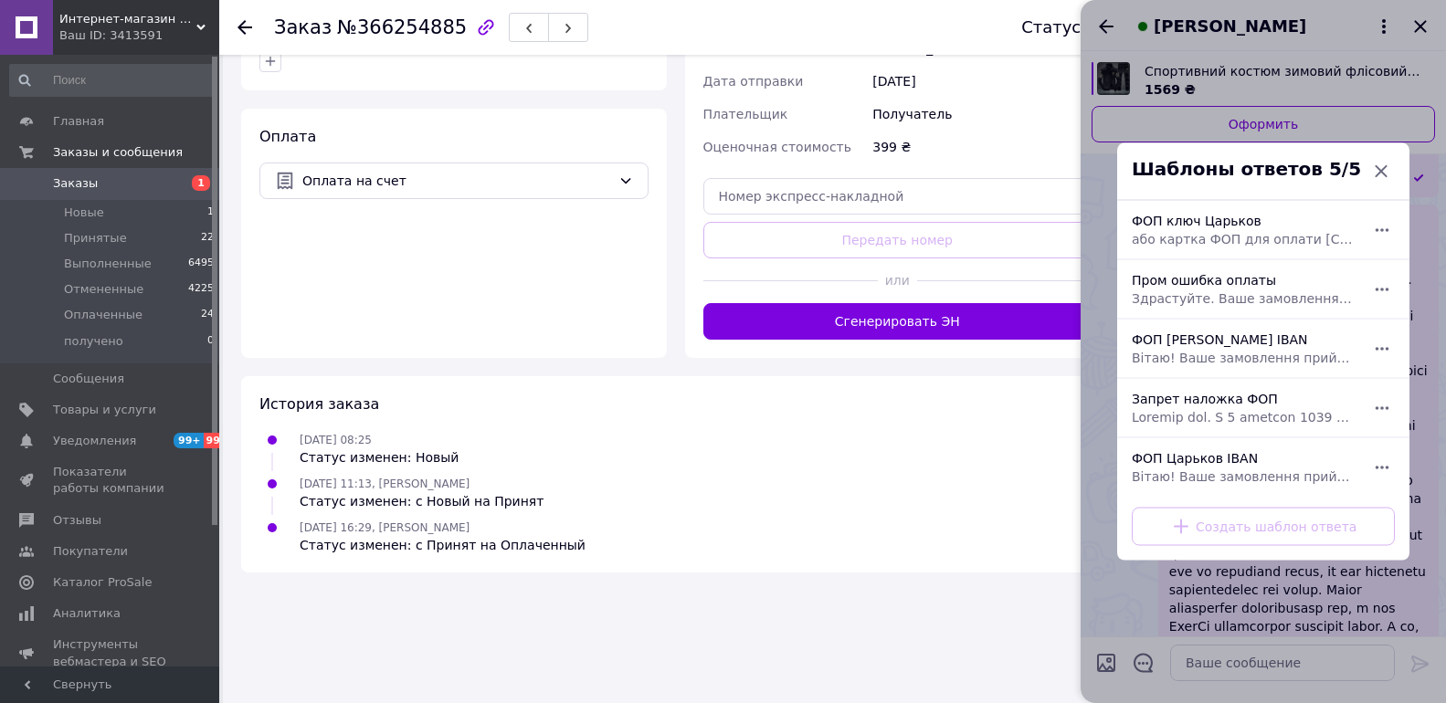
click at [1201, 357] on span "Вітаю! Ваше замовлення прийнято. Товар в наявності. Відправка щоденна після опл…" at bounding box center [1243, 358] width 223 height 18
type textarea "Вітаю! Ваше замовлення прийнято. Товар в наявності. Відправка щоденна після опл…"
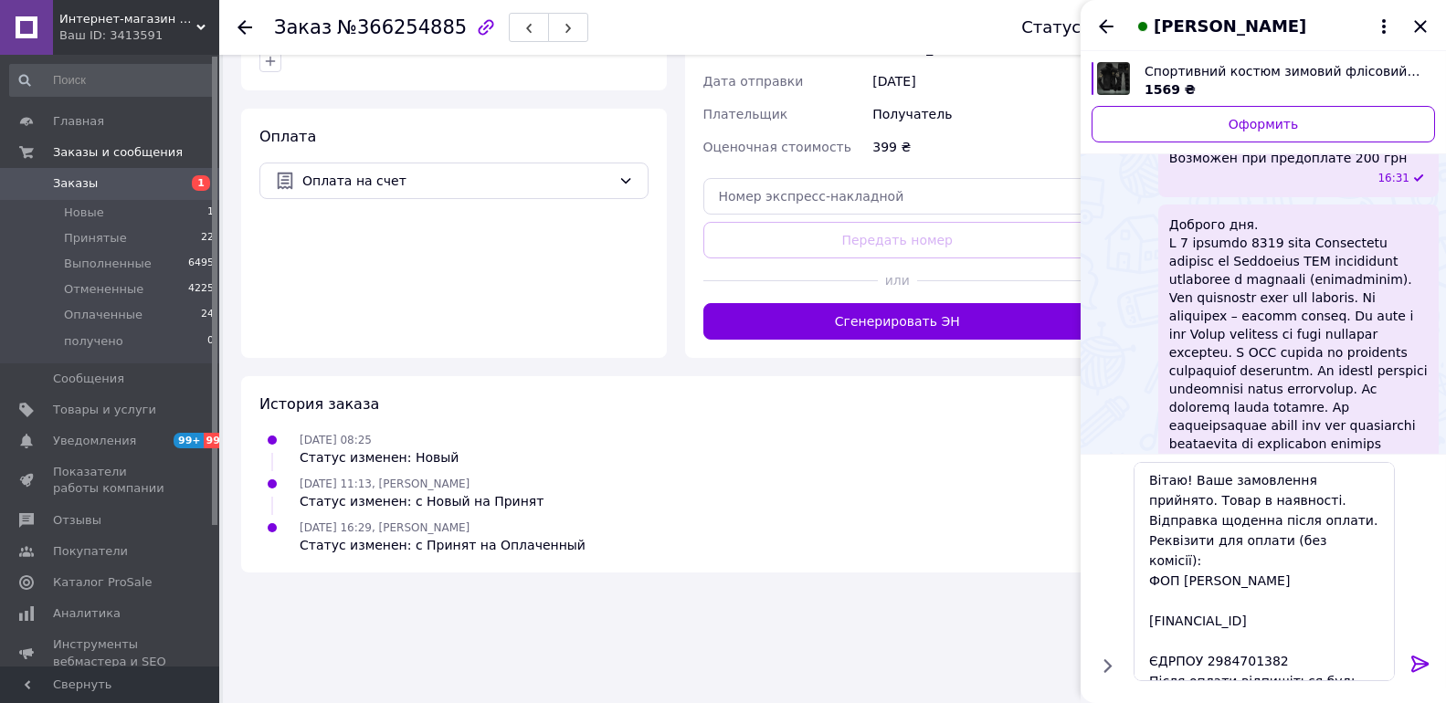
click at [1420, 671] on icon at bounding box center [1421, 664] width 22 height 22
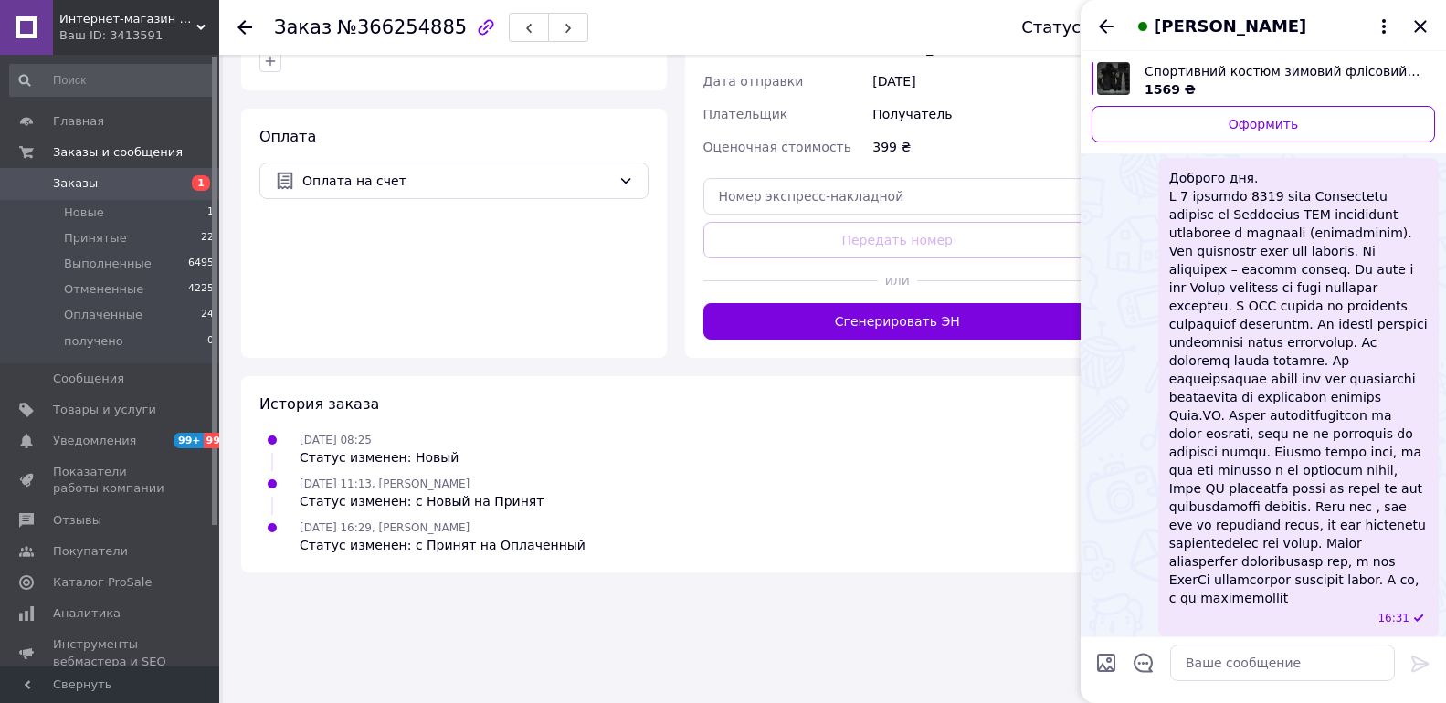
scroll to position [576, 0]
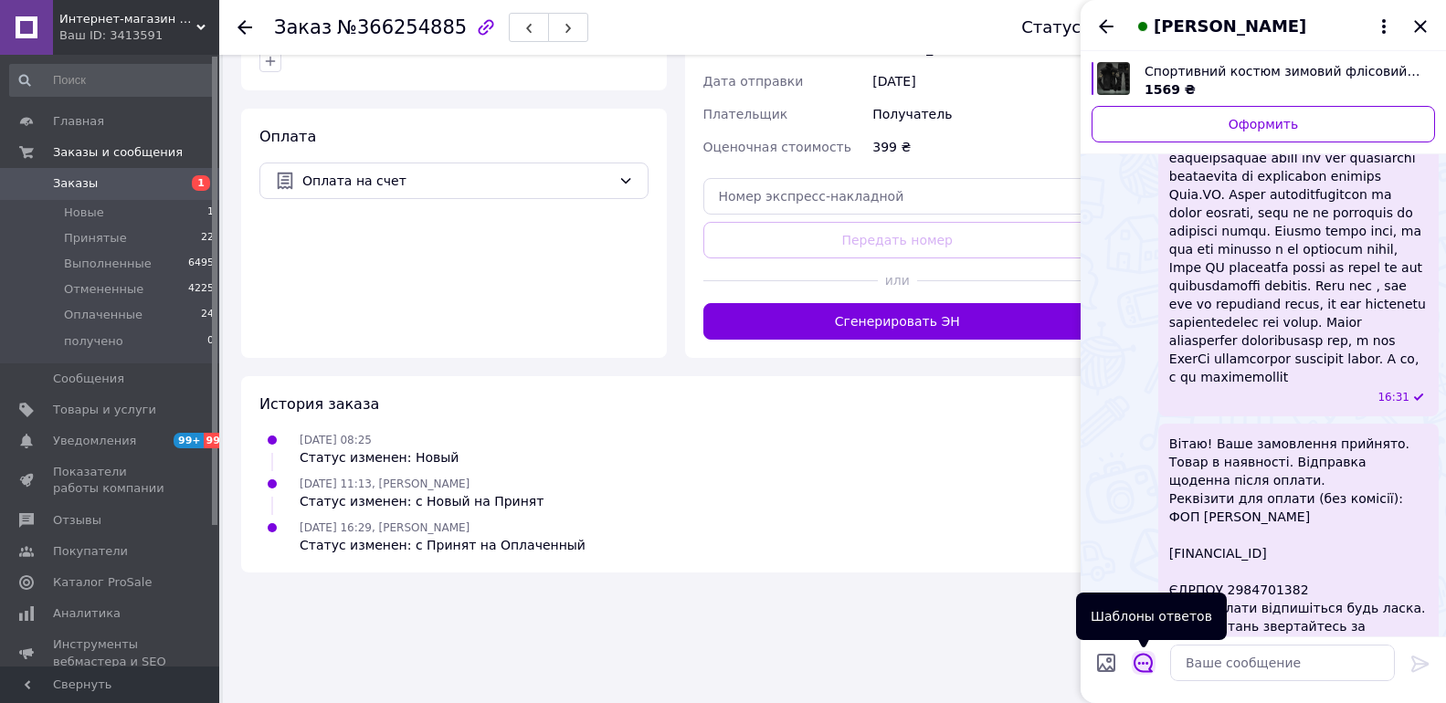
click at [1138, 668] on icon "Открыть шаблоны ответов" at bounding box center [1144, 663] width 20 height 20
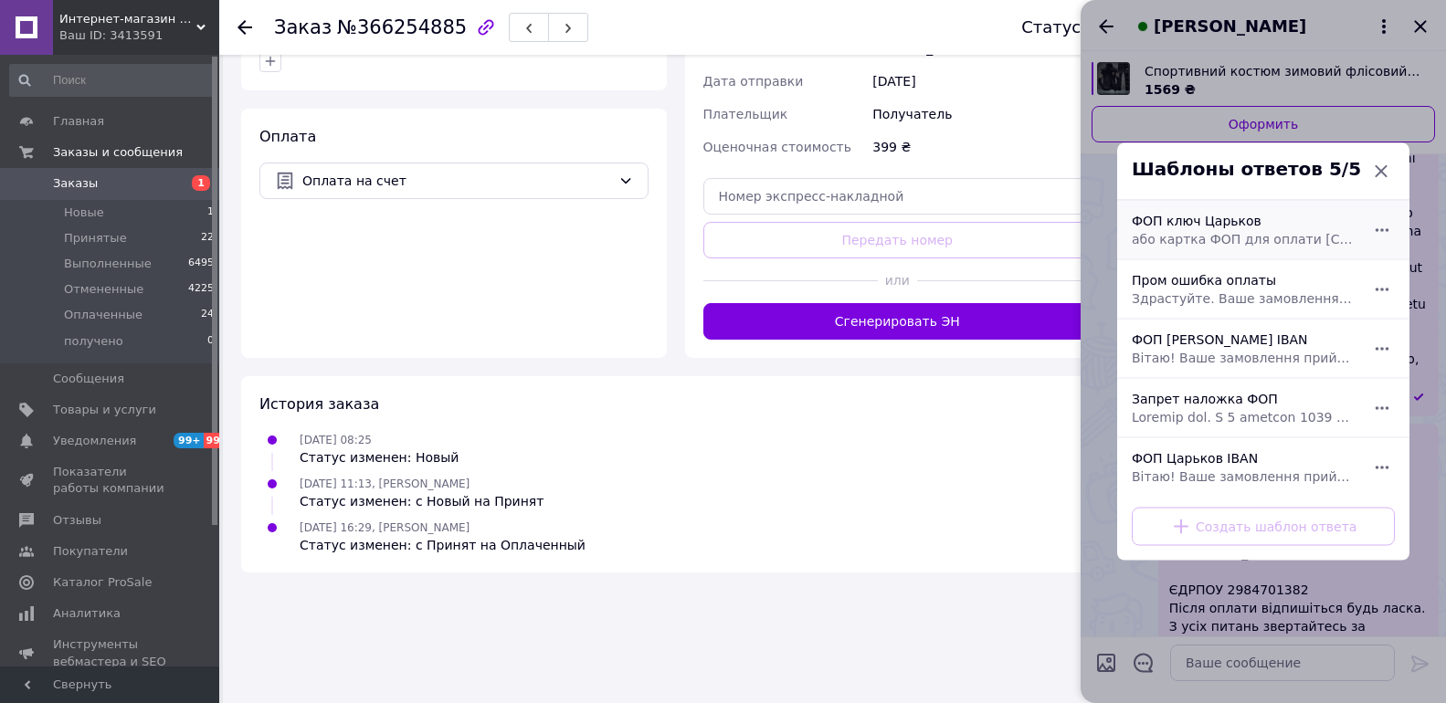
click at [1196, 235] on span "або картка ФОП для оплати [CREDIT_CARD_NUMBER]" at bounding box center [1243, 239] width 223 height 18
type textarea "або картка ФОП для оплати [CREDIT_CARD_NUMBER]"
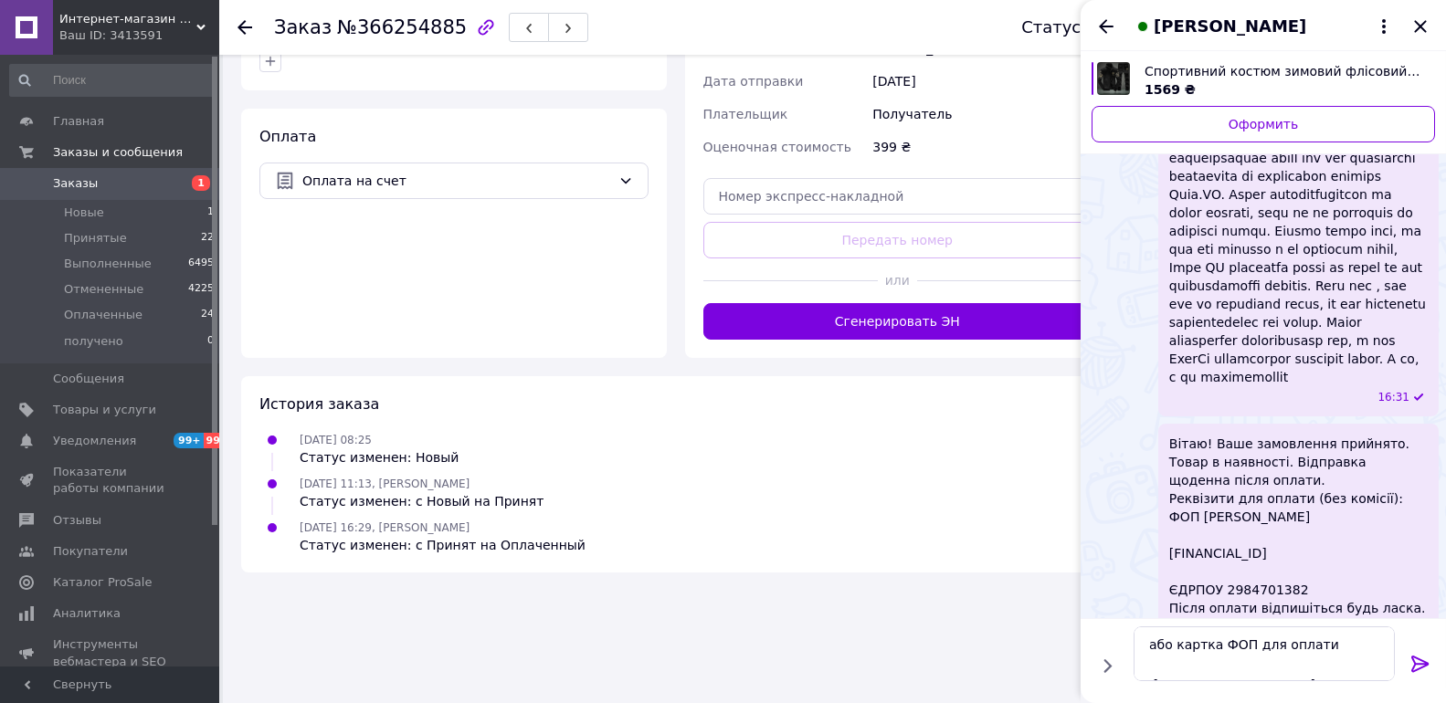
click at [1418, 669] on icon at bounding box center [1420, 664] width 17 height 16
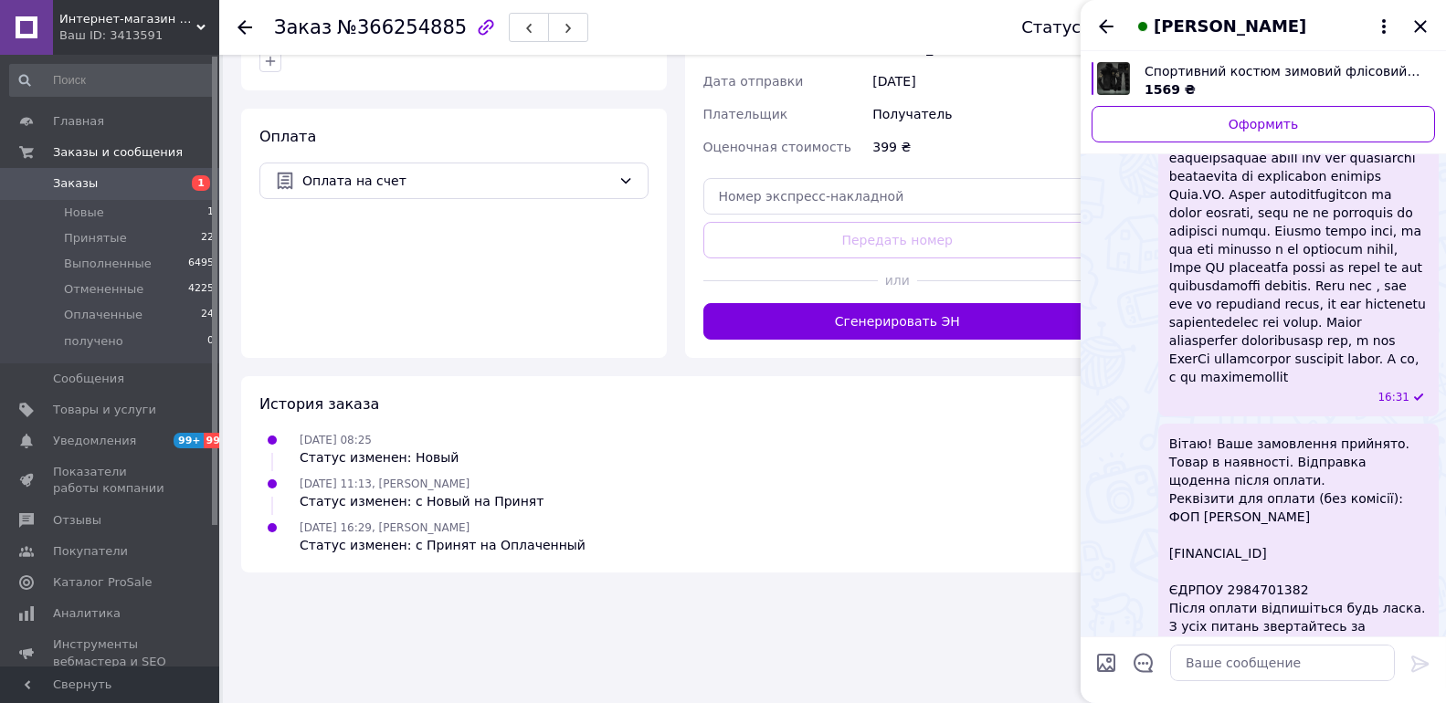
scroll to position [661, 0]
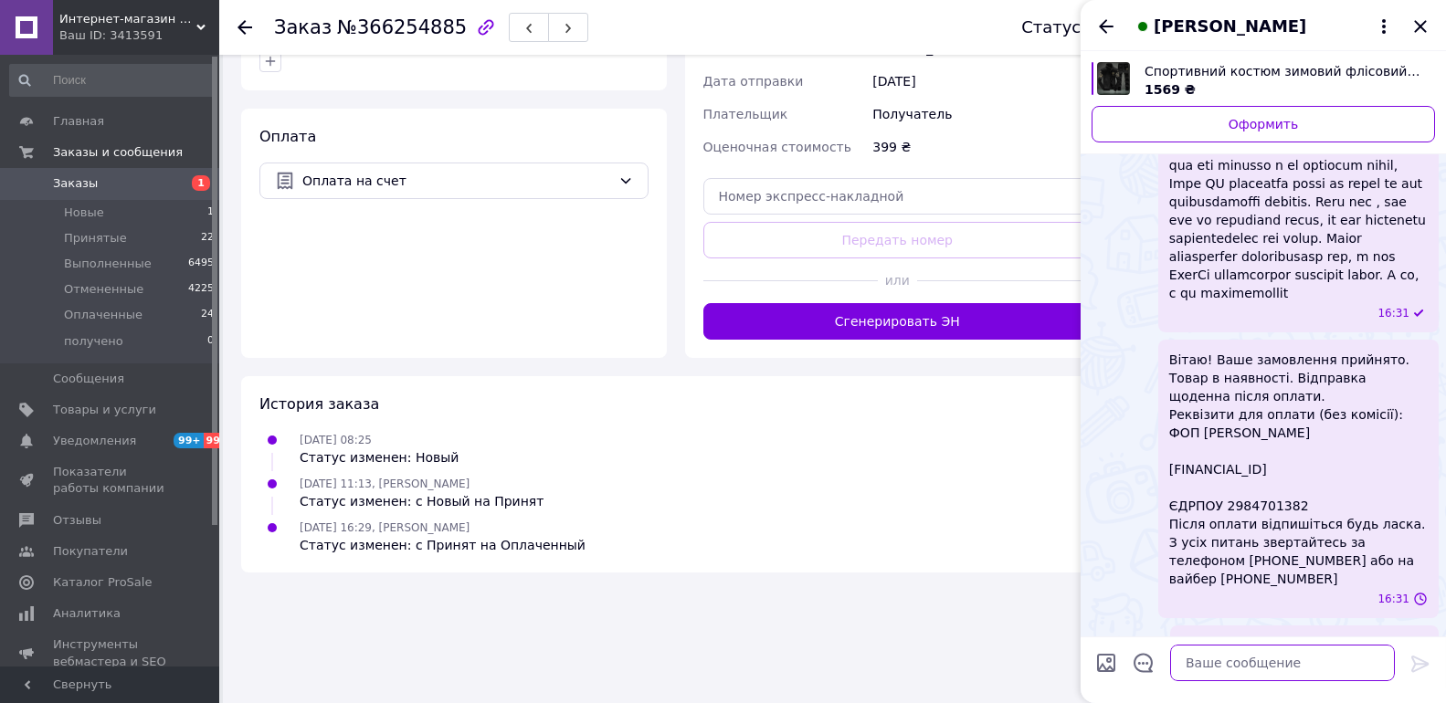
click at [1324, 659] on textarea at bounding box center [1282, 663] width 225 height 37
type textarea "200 грн"
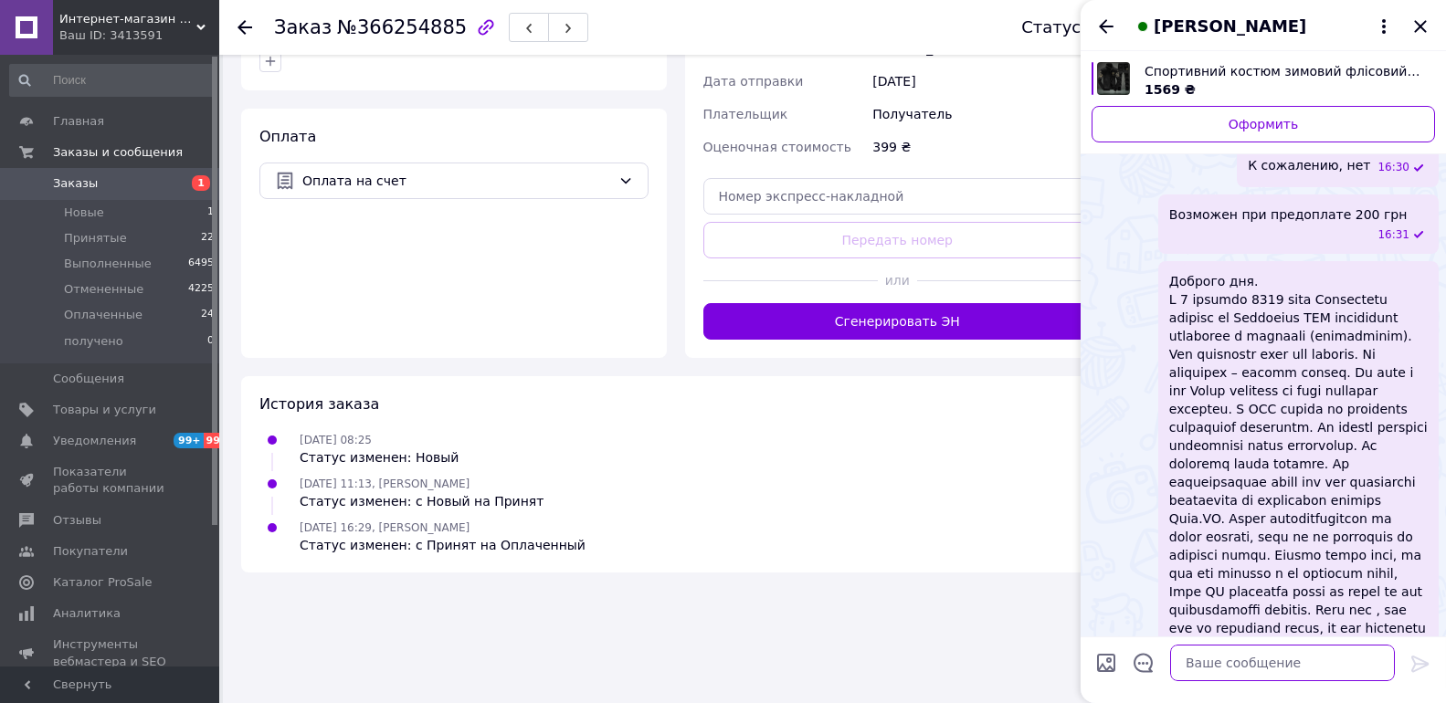
scroll to position [0, 0]
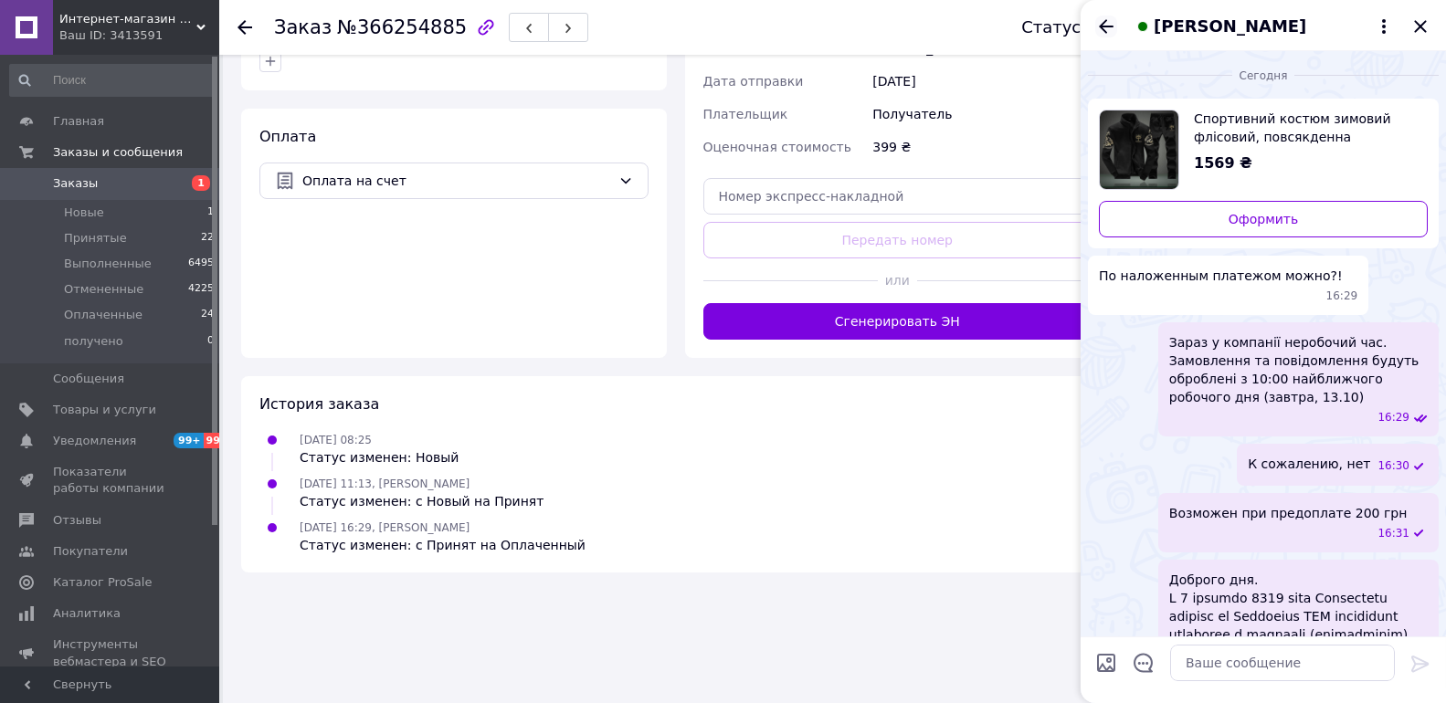
click at [1101, 30] on icon "Назад" at bounding box center [1106, 27] width 22 height 22
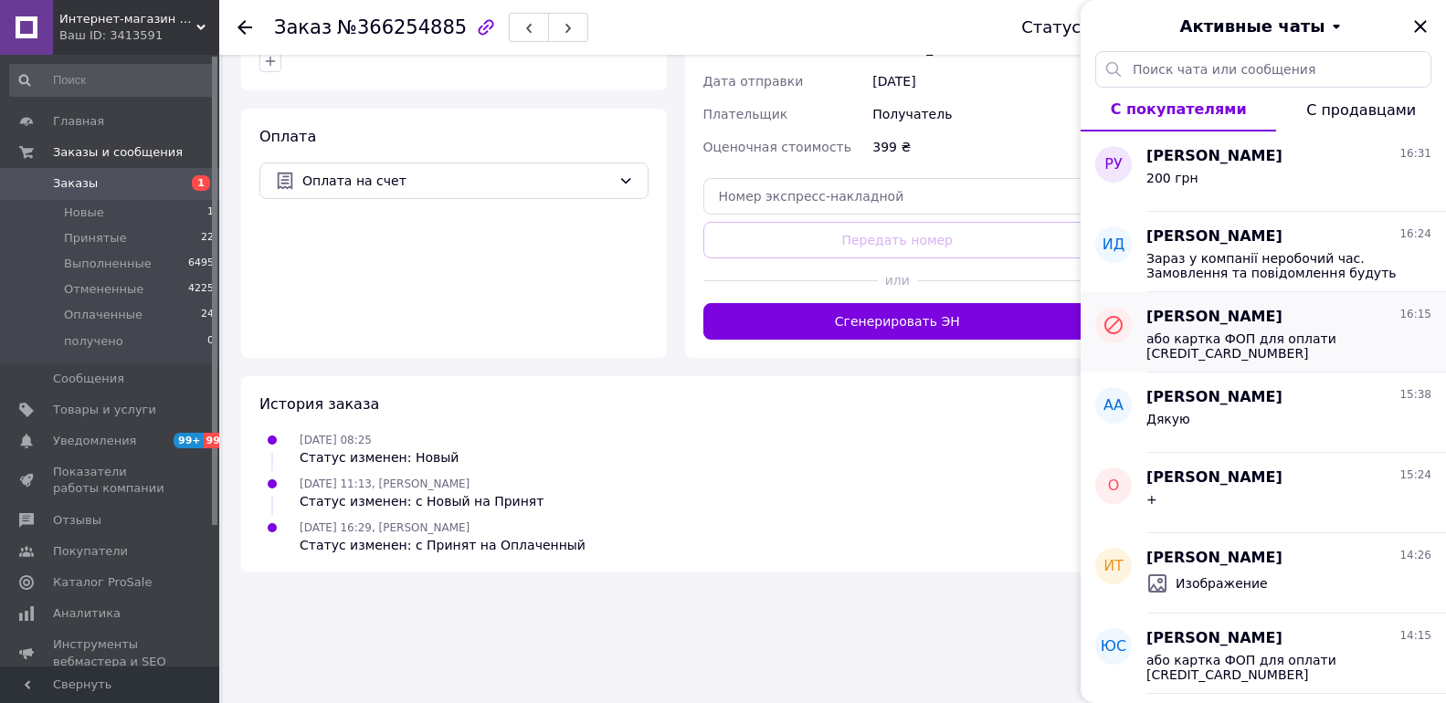
click at [1310, 346] on span "або картка ФОП для оплати [CREDIT_CARD_NUMBER]" at bounding box center [1276, 346] width 259 height 29
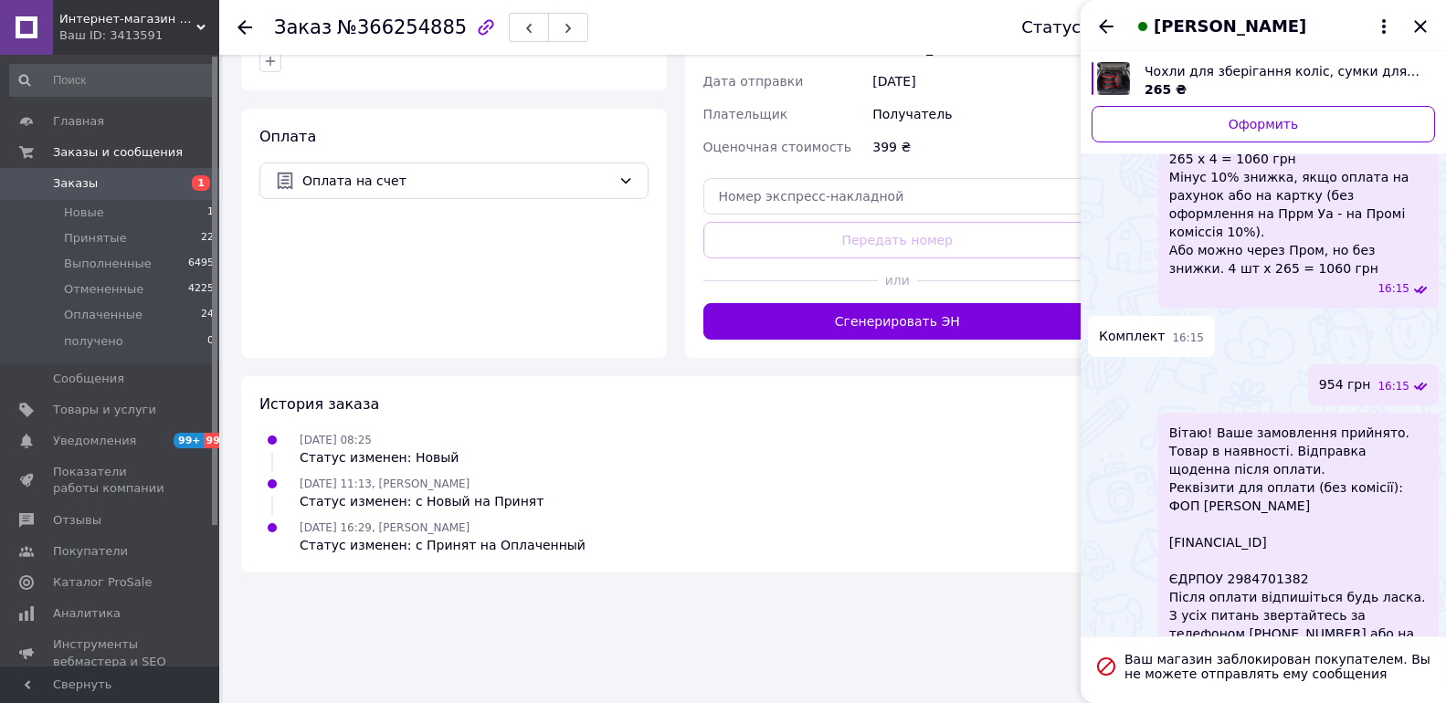
scroll to position [763, 0]
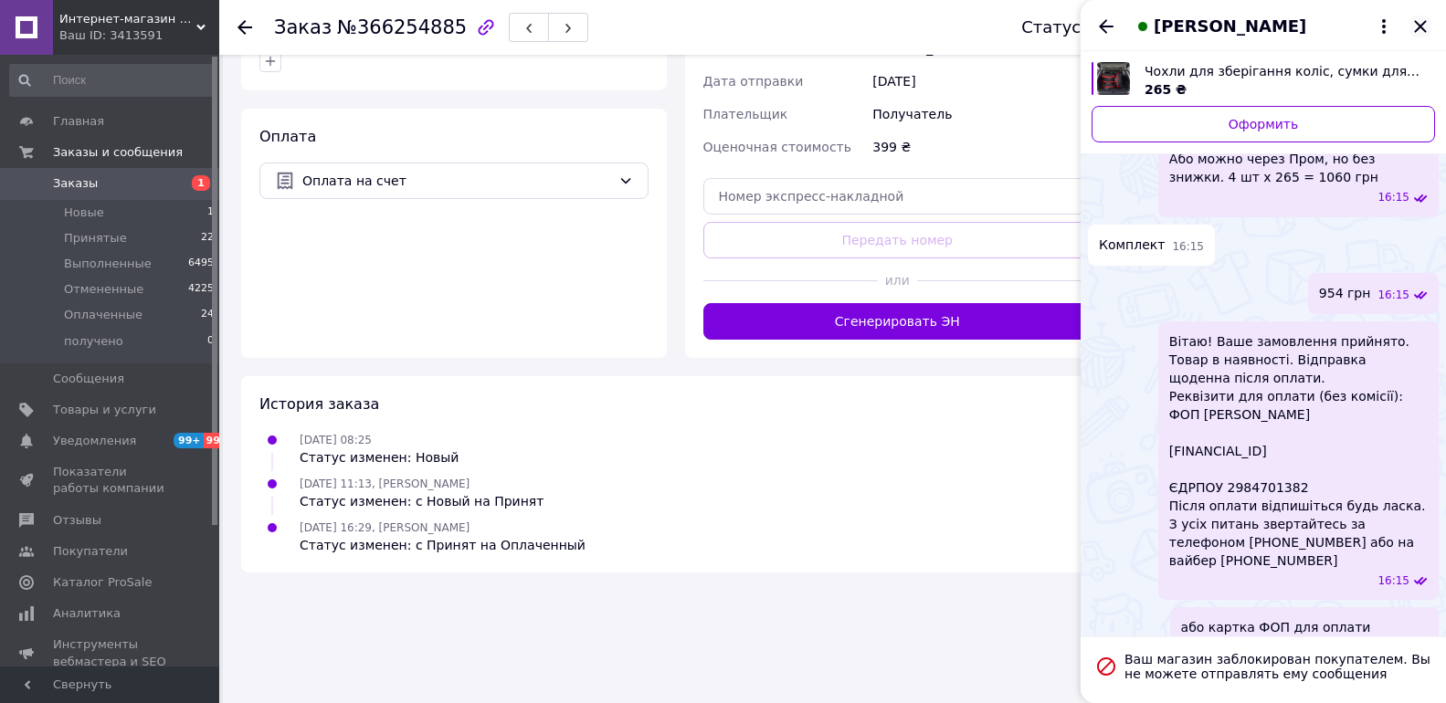
click at [1422, 30] on icon "Закрыть" at bounding box center [1421, 27] width 22 height 22
